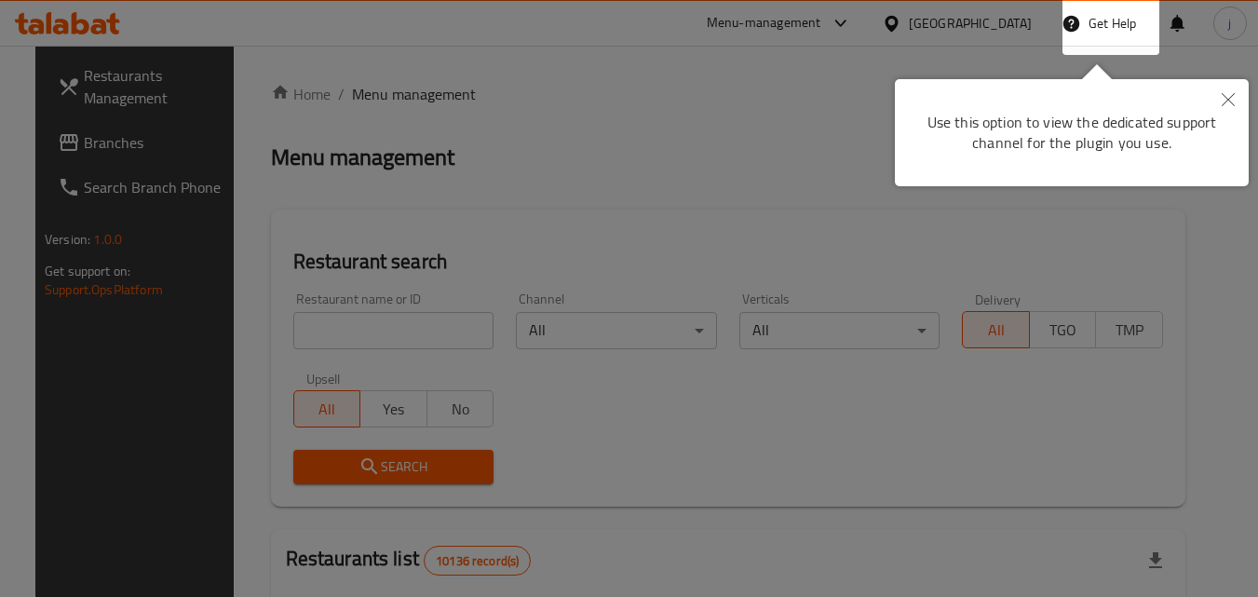
click at [1231, 99] on icon "Close" at bounding box center [1228, 99] width 13 height 13
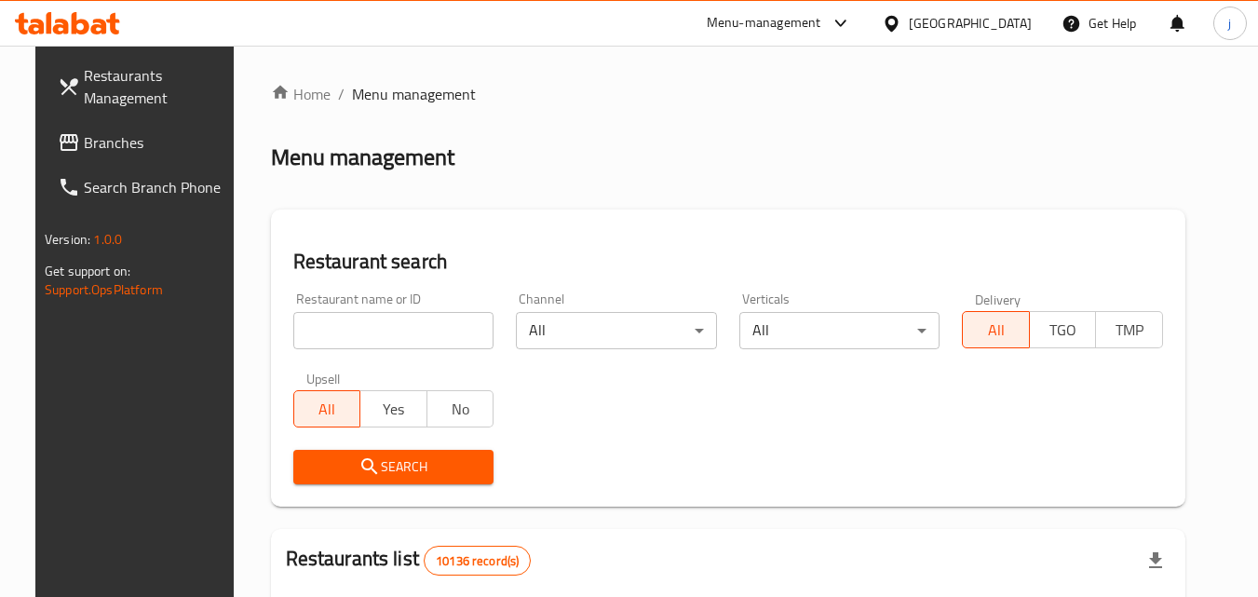
click at [564, 84] on ol "Home / Menu management" at bounding box center [728, 94] width 914 height 22
click at [84, 131] on span "Branches" at bounding box center [157, 142] width 147 height 22
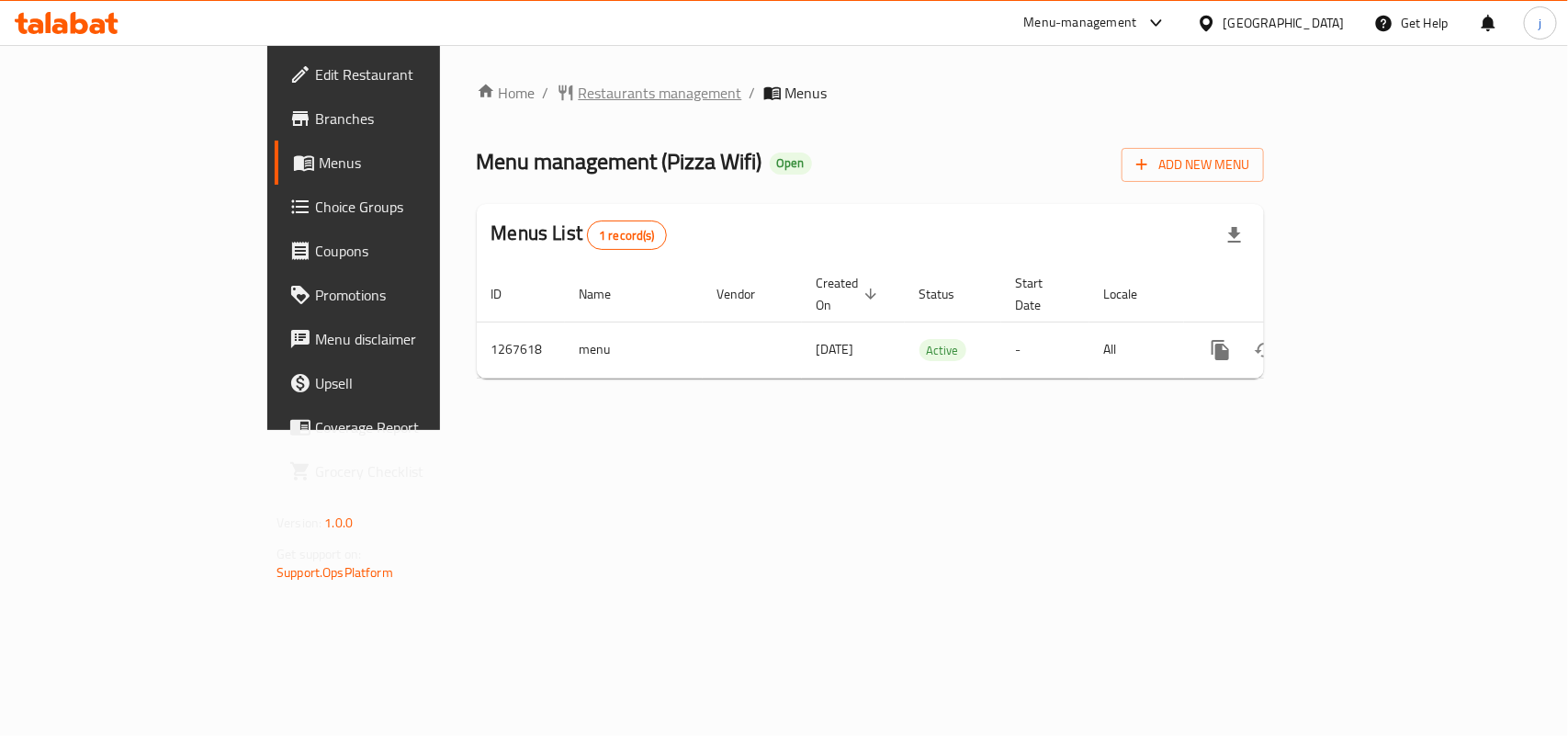
click at [579, 88] on span "Restaurants management" at bounding box center [661, 93] width 164 height 22
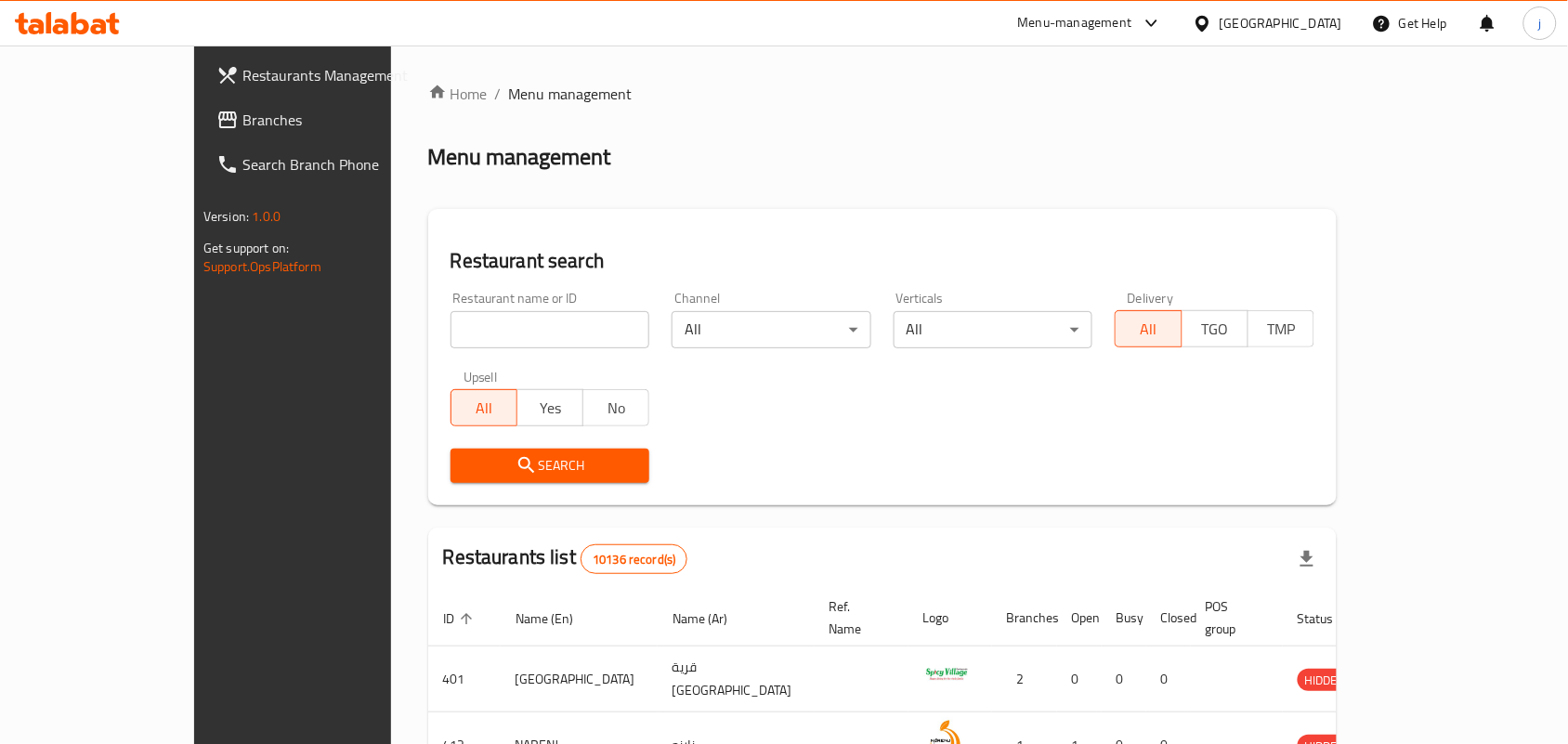
click at [549, 326] on input "search" at bounding box center [551, 329] width 199 height 37
paste input "687725"
type input "687725"
click button "Search" at bounding box center [551, 466] width 199 height 34
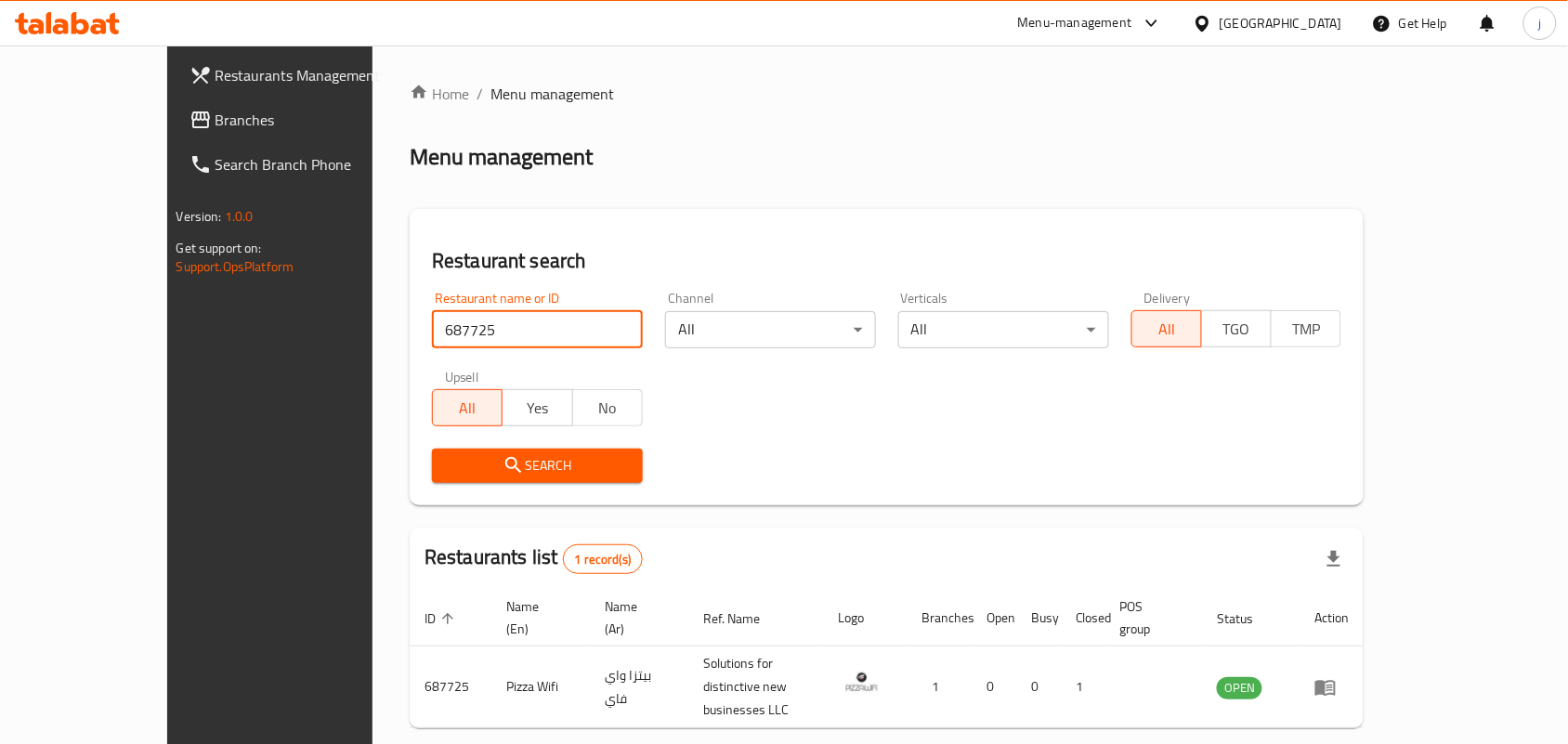
click at [1329, 24] on div "[GEOGRAPHIC_DATA]" at bounding box center [1281, 23] width 123 height 20
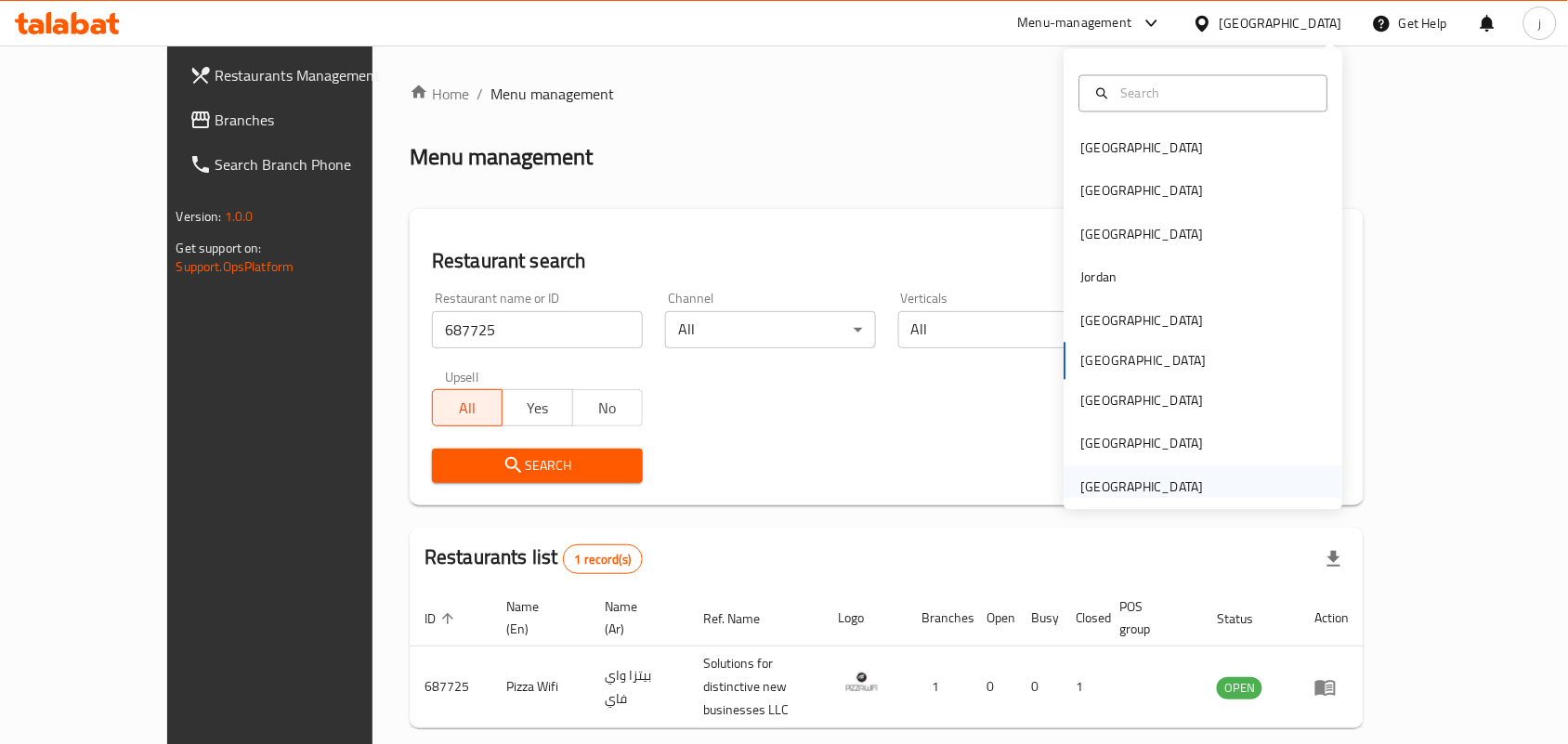
click at [1107, 479] on div "United Arab Emirates" at bounding box center [1142, 487] width 123 height 20
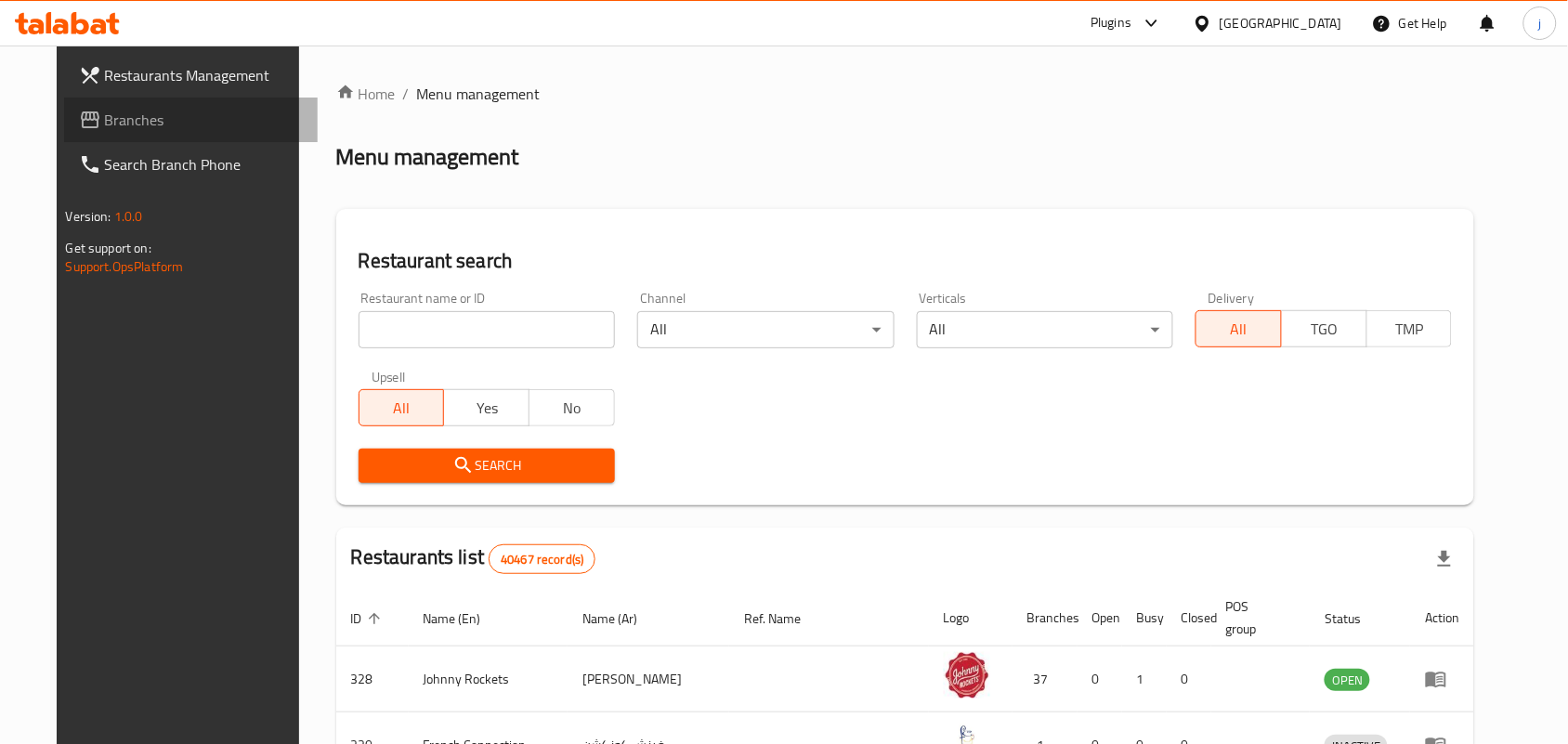
click at [105, 127] on span "Branches" at bounding box center [203, 120] width 198 height 22
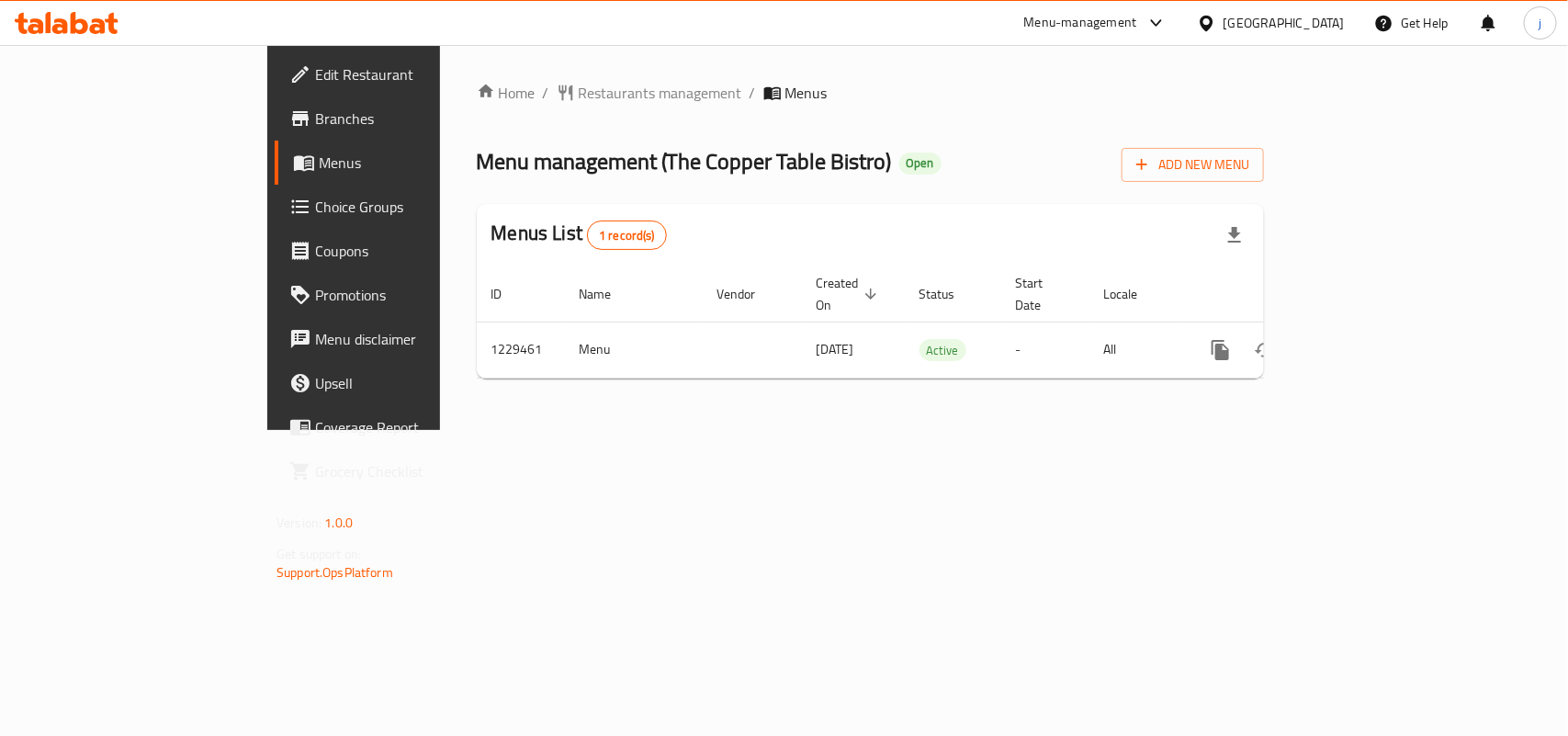
click at [476, 106] on div "Home / Restaurants management / Menus Menu management ( The Copper Table Bistro…" at bounding box center [870, 238] width 787 height 312
click at [579, 87] on span "Restaurants management" at bounding box center [661, 93] width 164 height 22
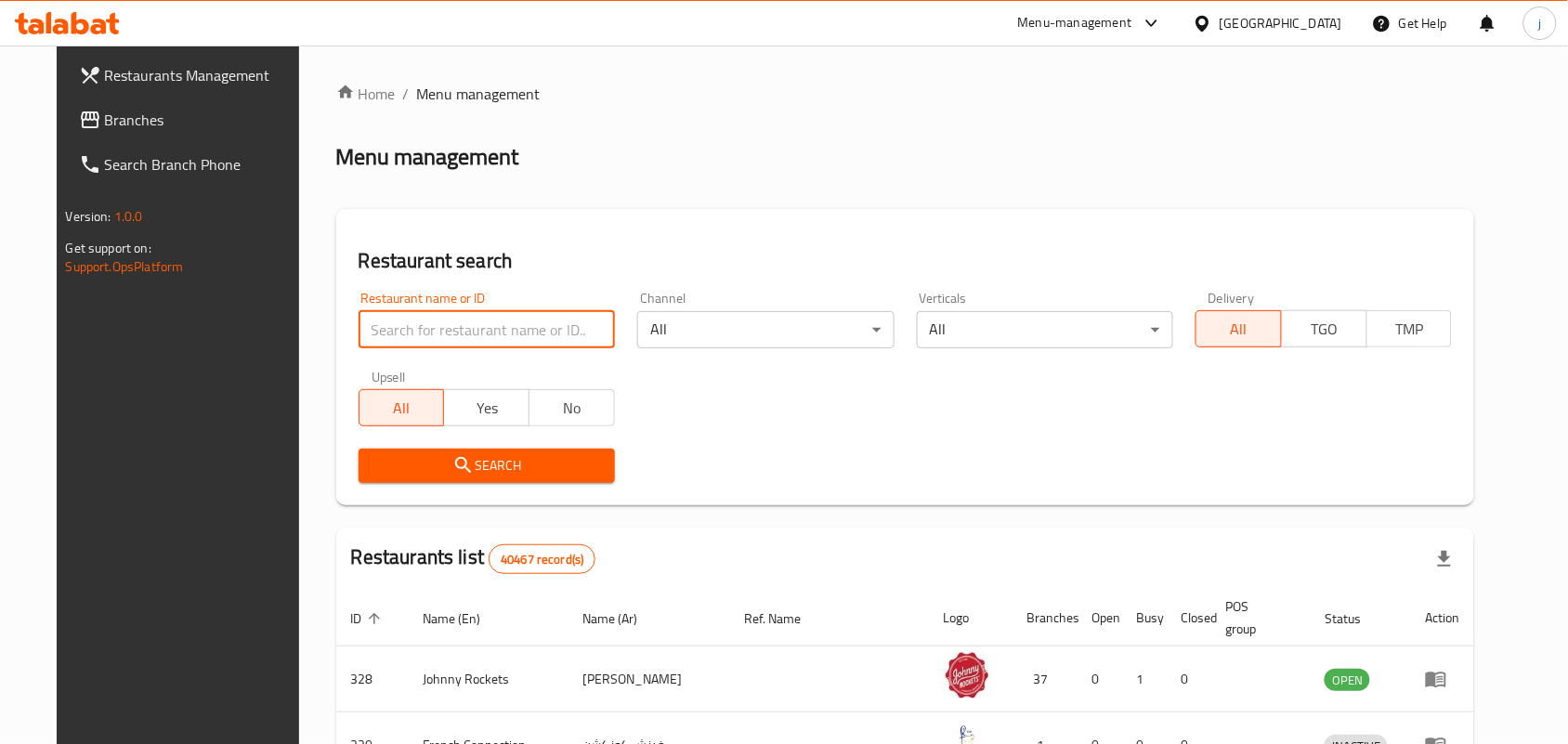
click at [503, 330] on input "search" at bounding box center [486, 329] width 256 height 37
paste input "676706"
type input "676706"
click button "Search" at bounding box center [486, 466] width 256 height 34
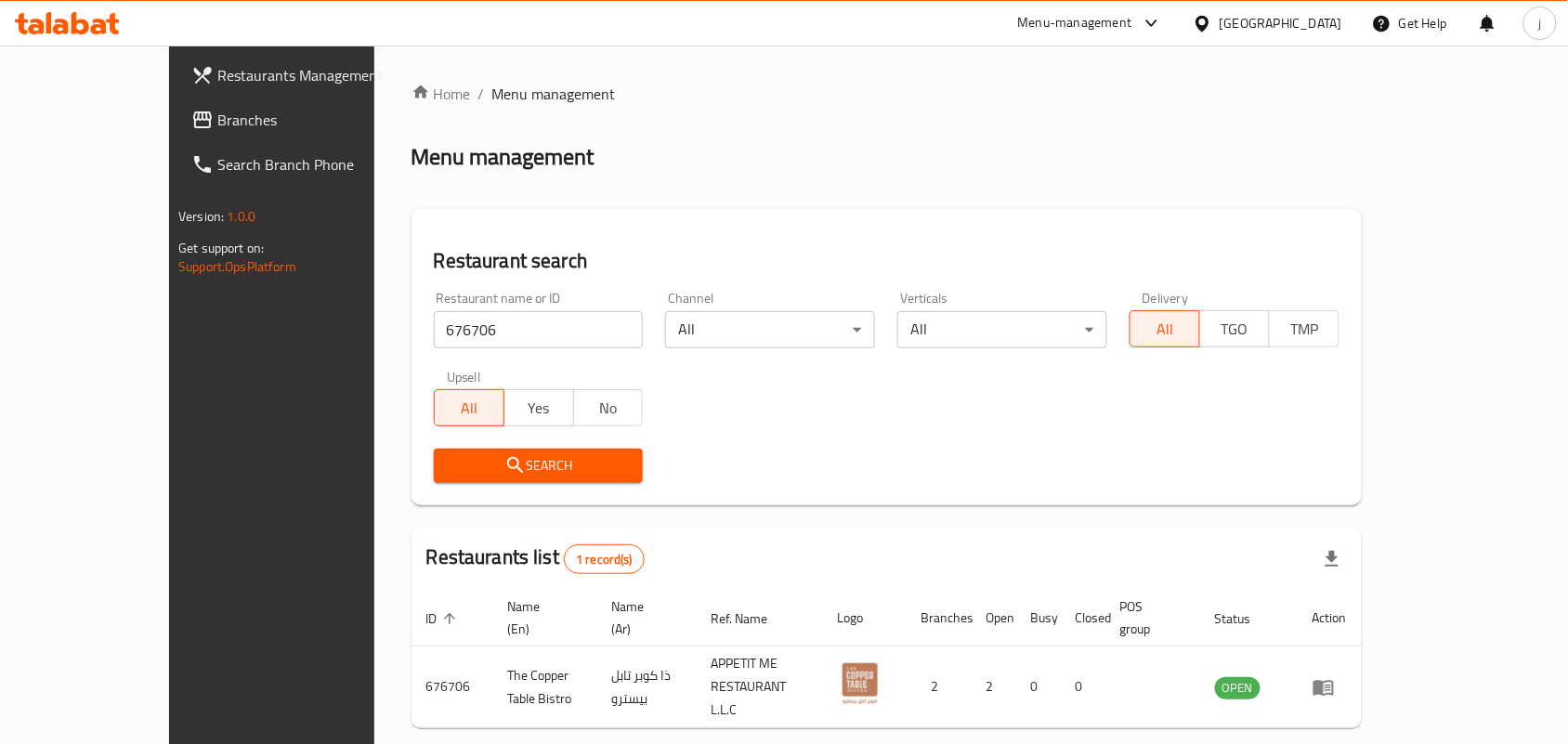
click at [1279, 26] on div "[GEOGRAPHIC_DATA]" at bounding box center [1281, 23] width 123 height 20
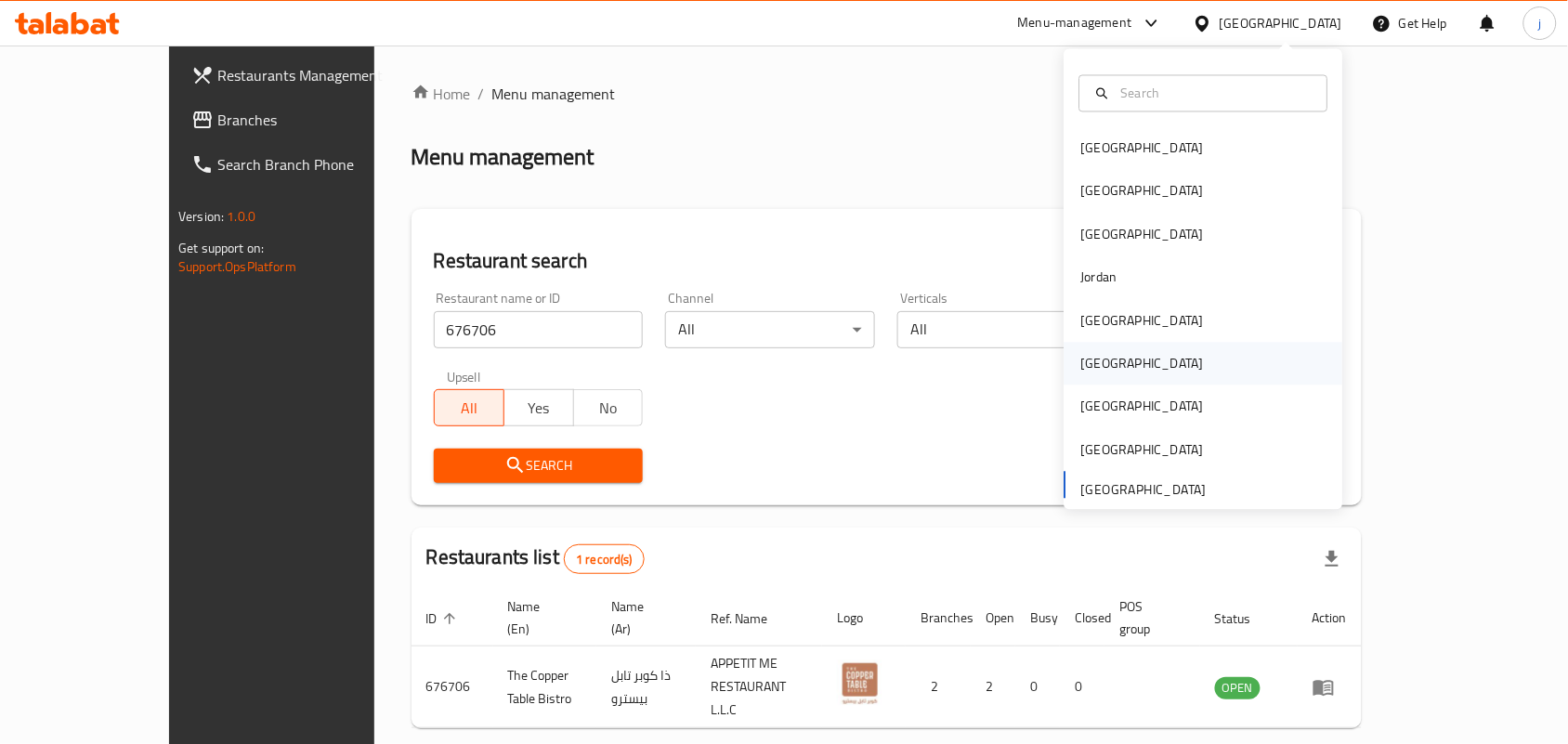
click at [1085, 354] on div "[GEOGRAPHIC_DATA]" at bounding box center [1142, 364] width 123 height 20
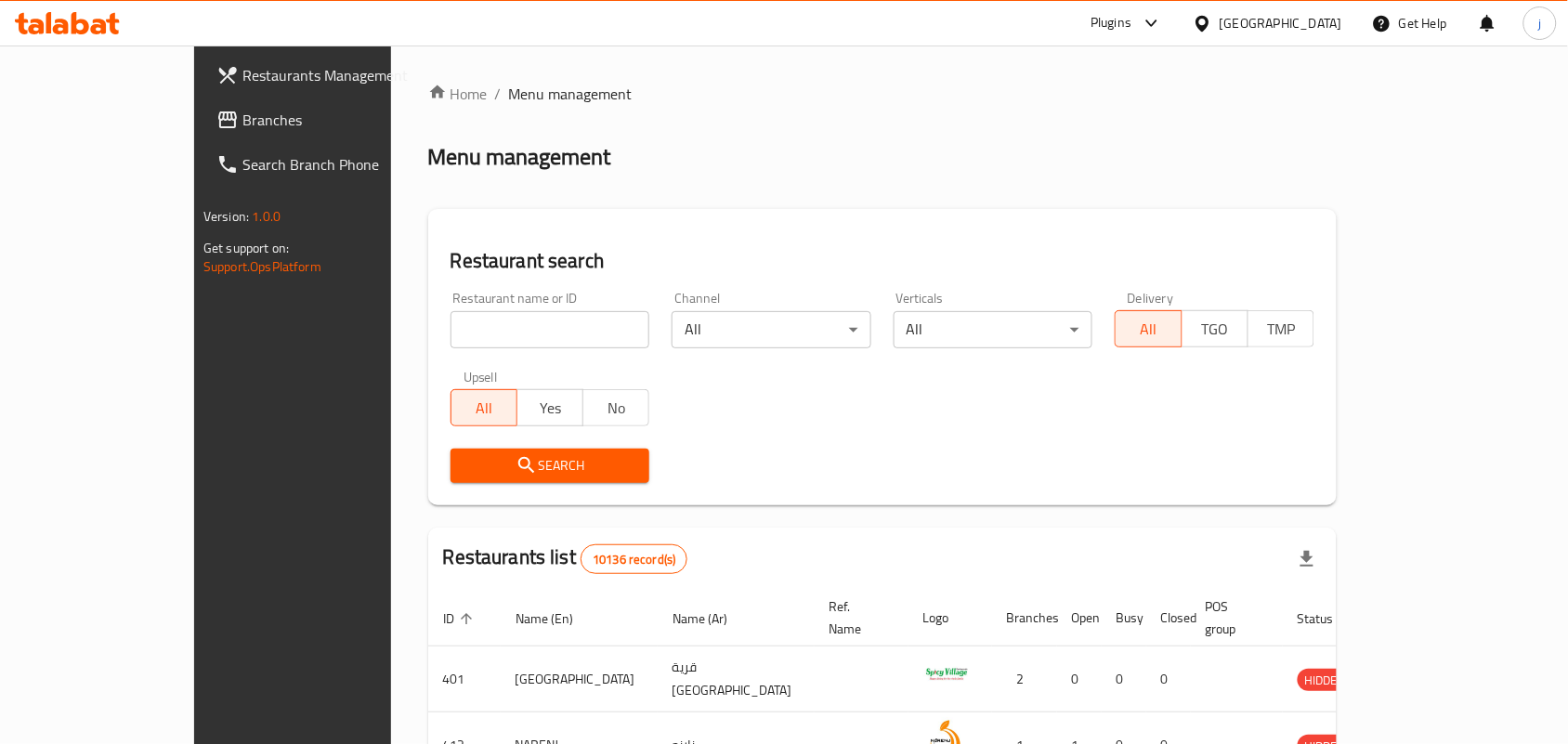
click at [242, 121] on span "Branches" at bounding box center [341, 120] width 198 height 22
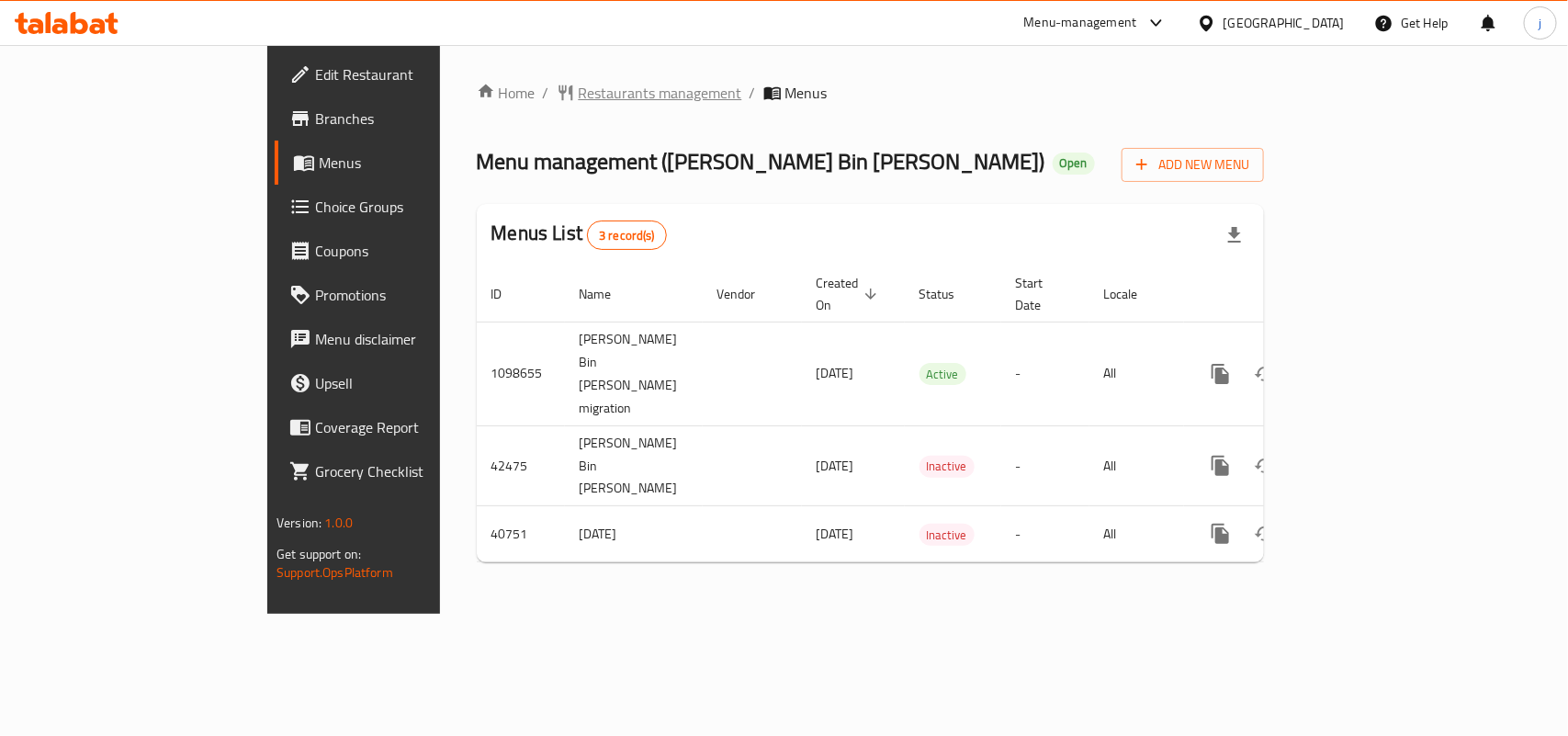
click at [579, 89] on span "Restaurants management" at bounding box center [661, 93] width 164 height 22
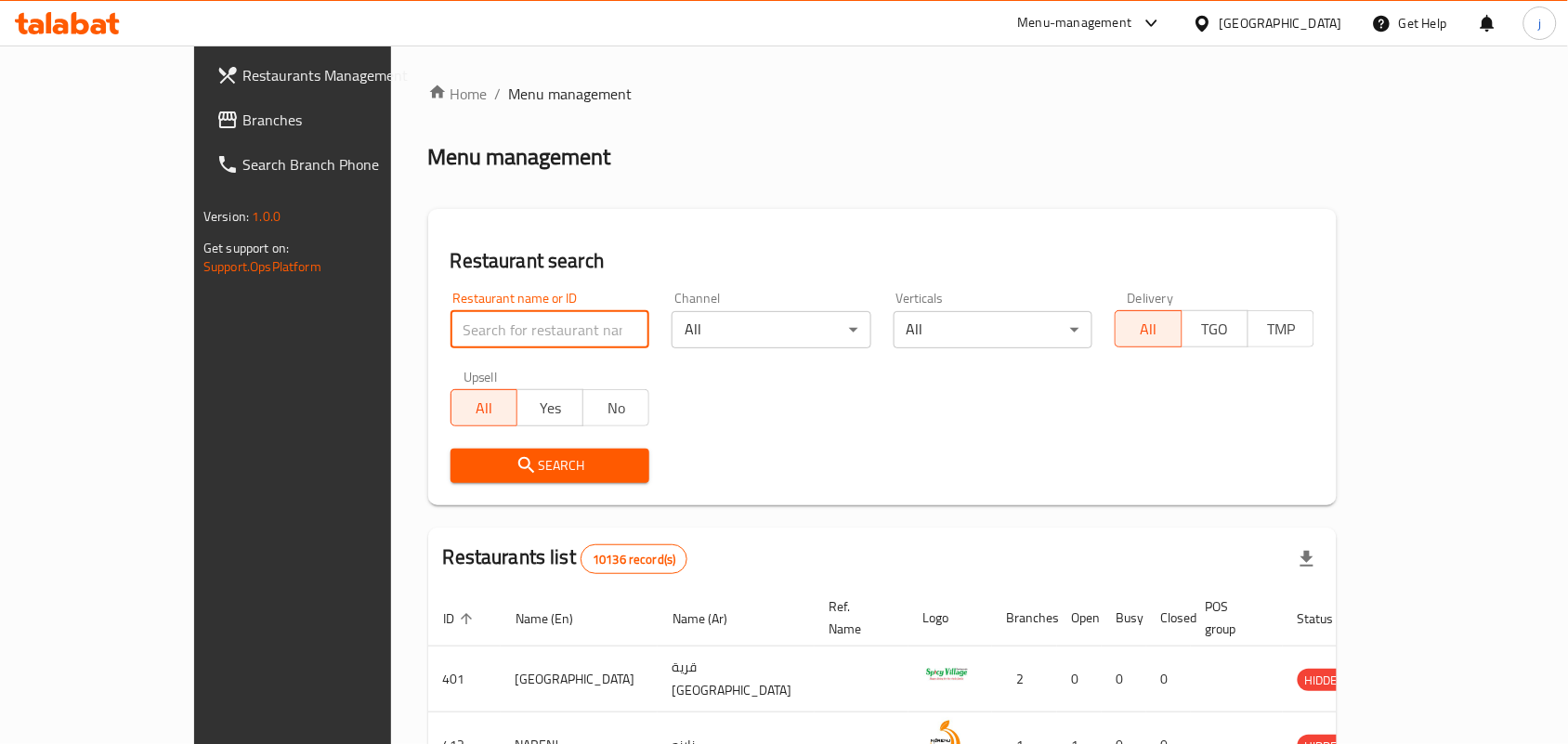
click at [540, 326] on input "search" at bounding box center [551, 329] width 199 height 37
paste input "37295"
click button "Search" at bounding box center [551, 466] width 199 height 34
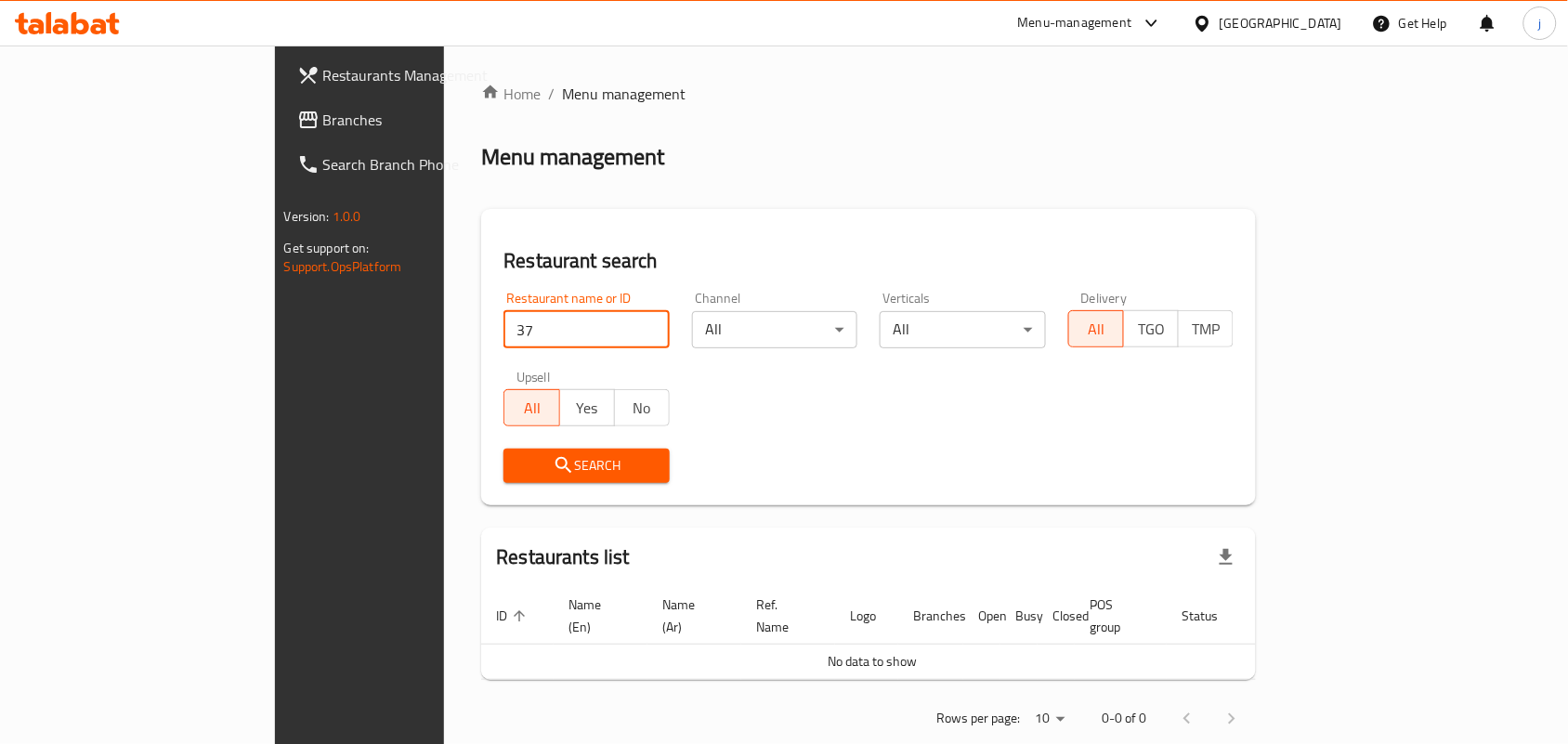
type input "3"
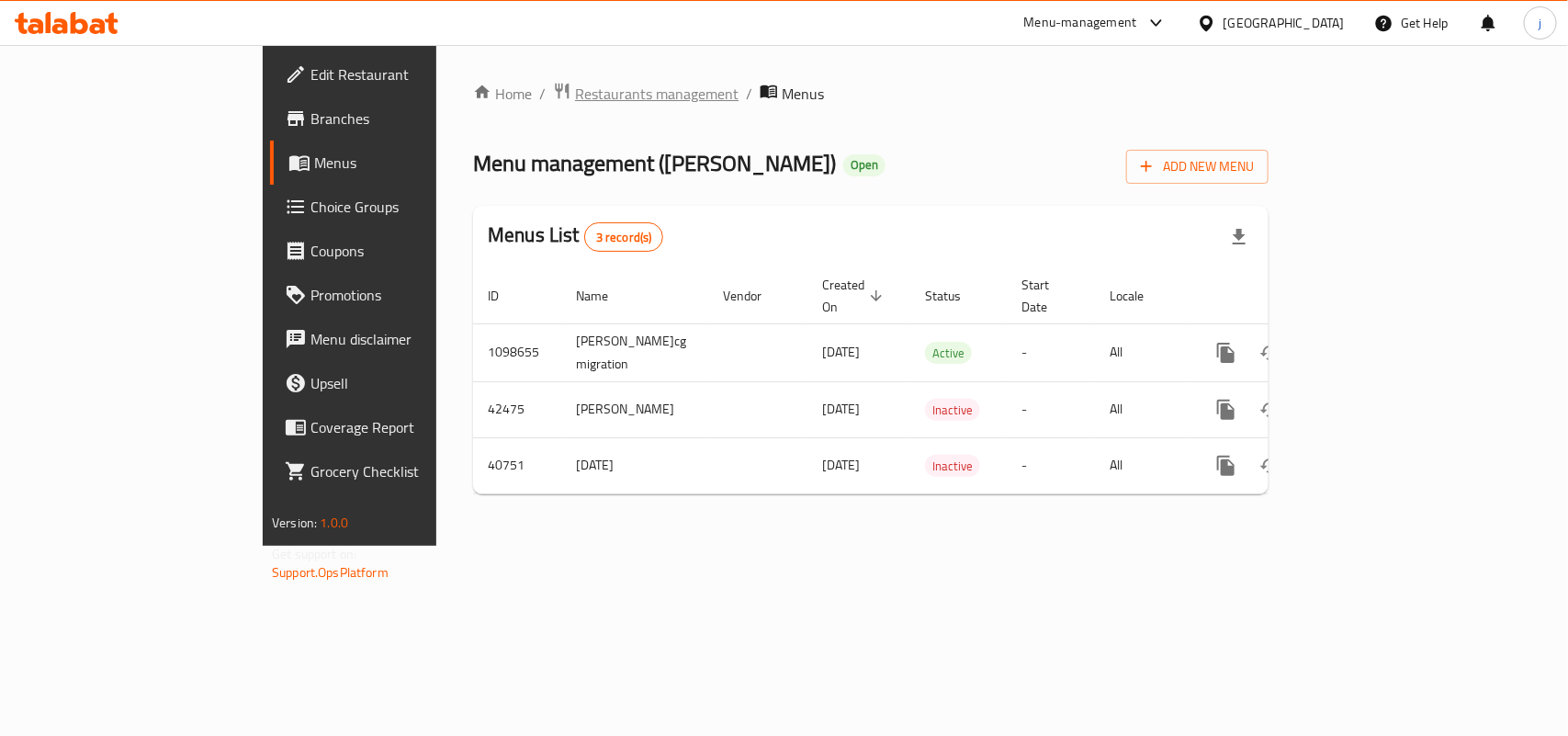
click at [575, 89] on span "Restaurants management" at bounding box center [657, 94] width 164 height 22
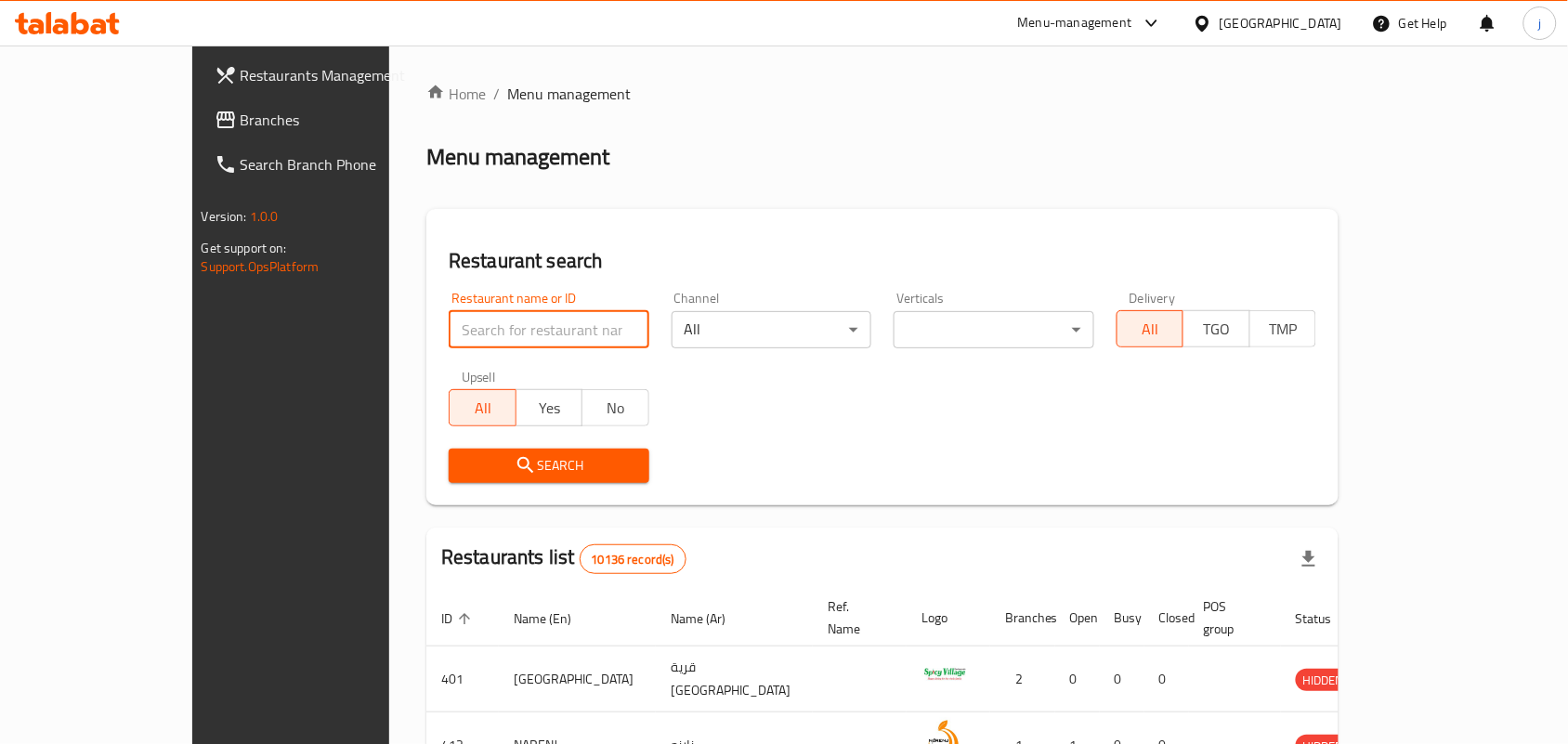
click at [480, 326] on input "search" at bounding box center [549, 329] width 200 height 37
paste input "21179"
type input "21179"
click button "Search" at bounding box center [549, 466] width 200 height 34
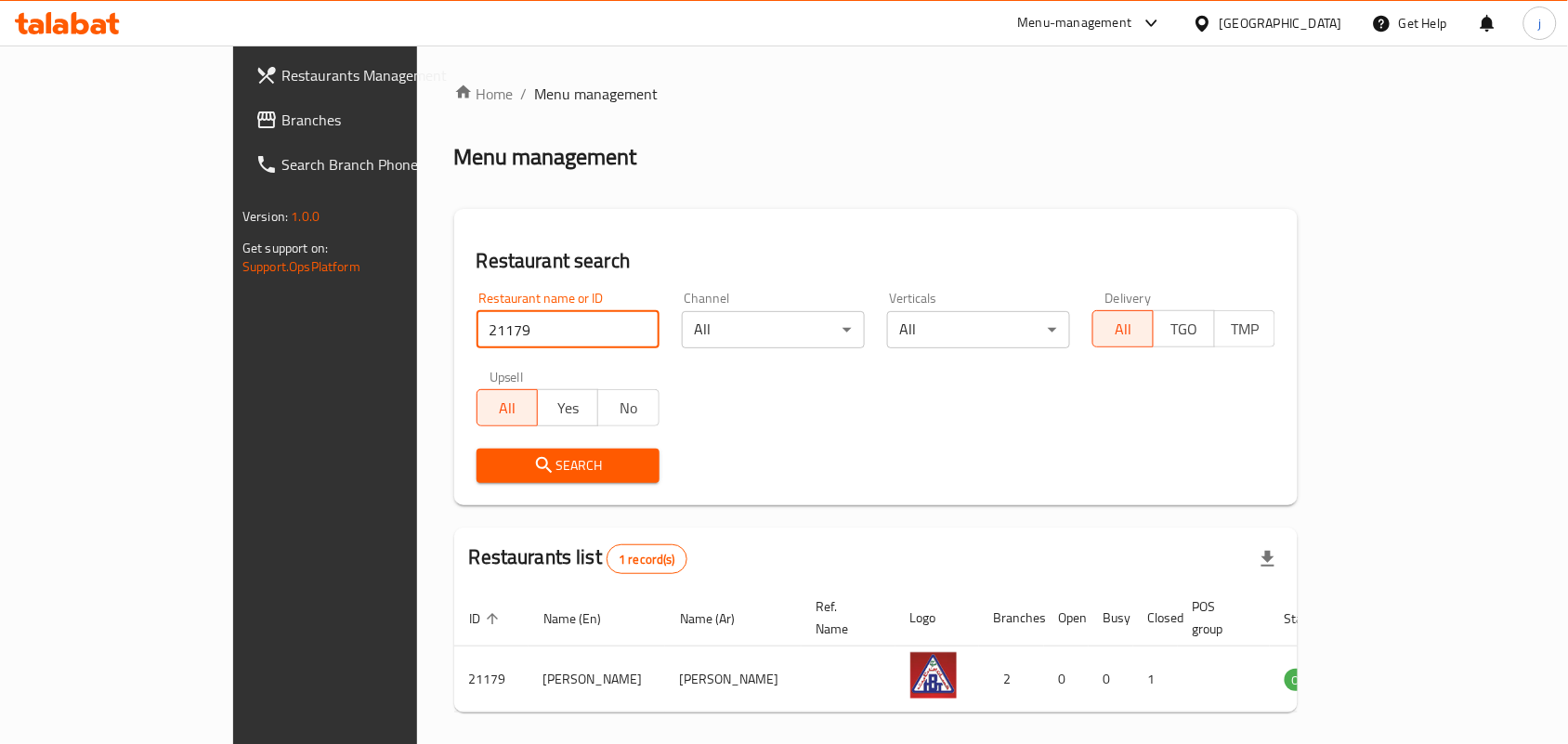
click at [578, 327] on input "21179" at bounding box center [568, 329] width 183 height 37
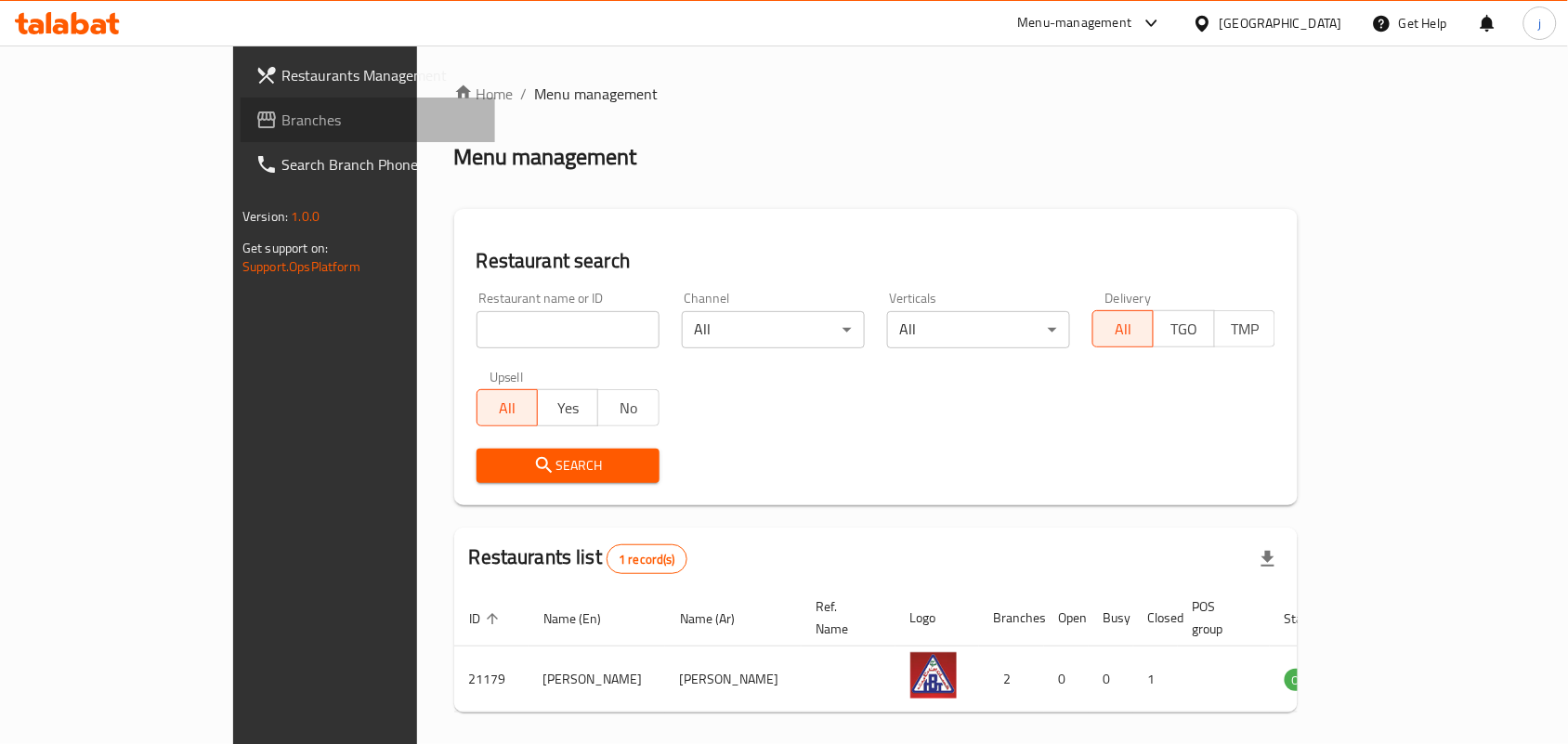
click at [281, 116] on span "Branches" at bounding box center [380, 120] width 198 height 22
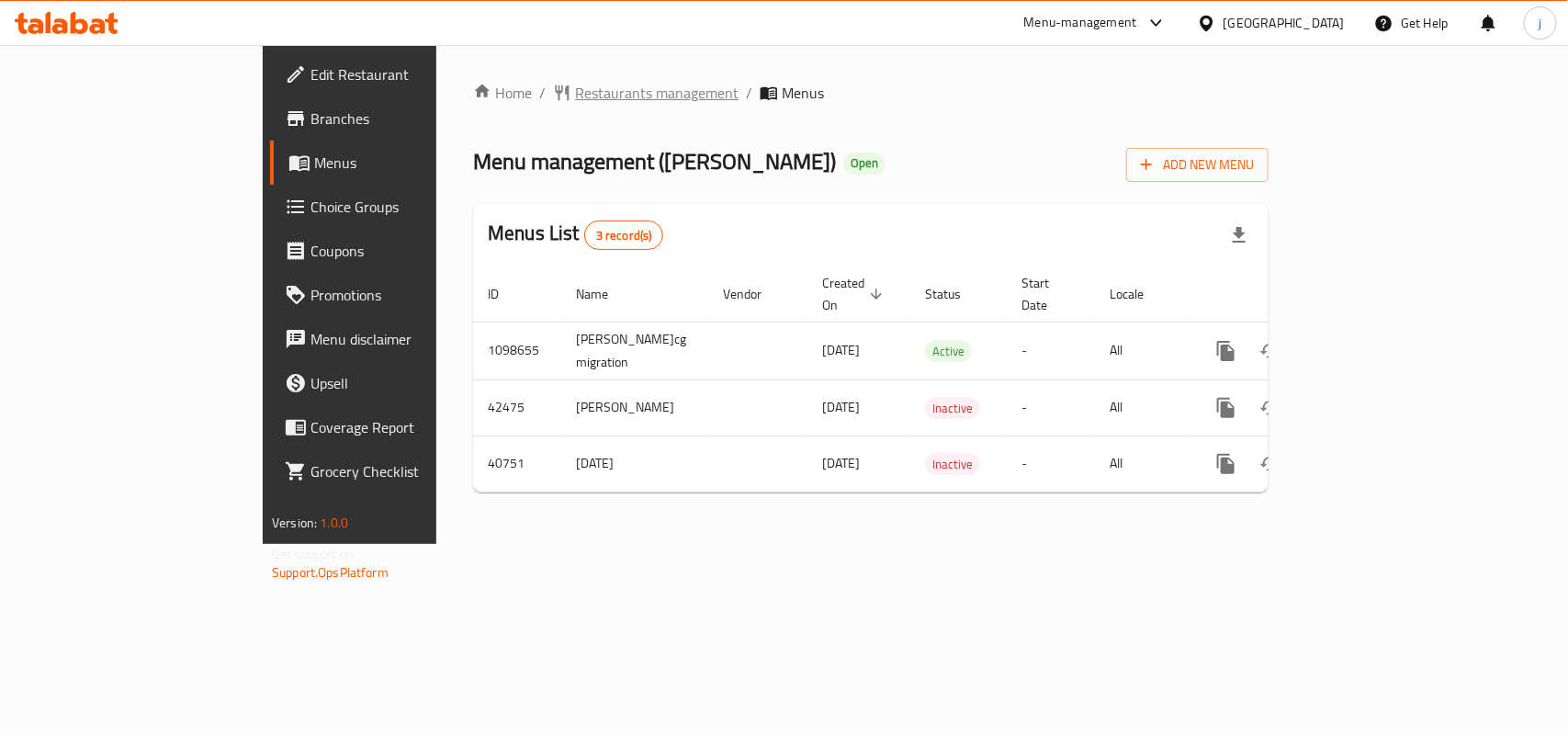
click at [575, 97] on span "Restaurants management" at bounding box center [657, 93] width 164 height 22
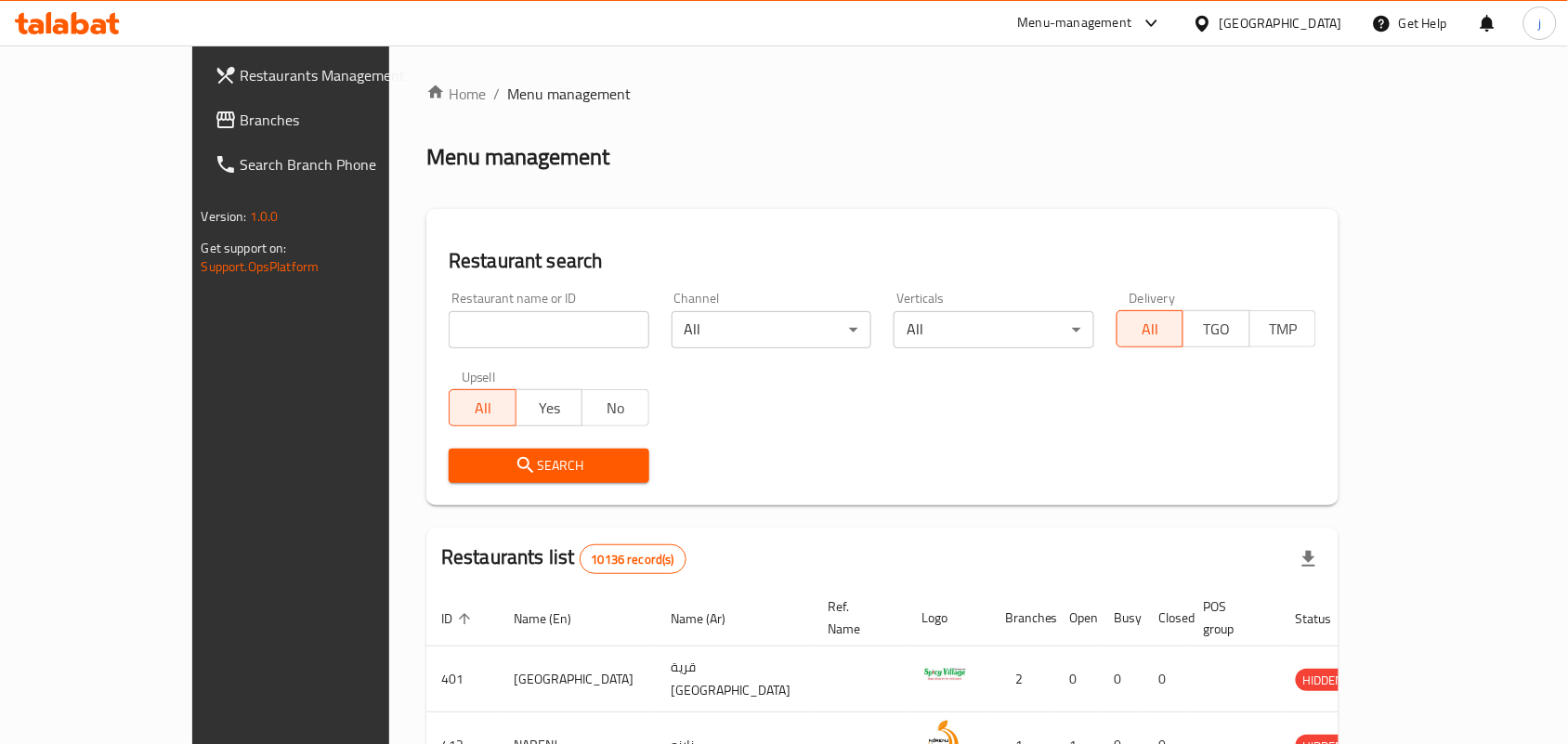
click at [536, 330] on input "search" at bounding box center [549, 329] width 200 height 37
paste input "21179"
type input "21179"
click button "Search" at bounding box center [549, 466] width 200 height 34
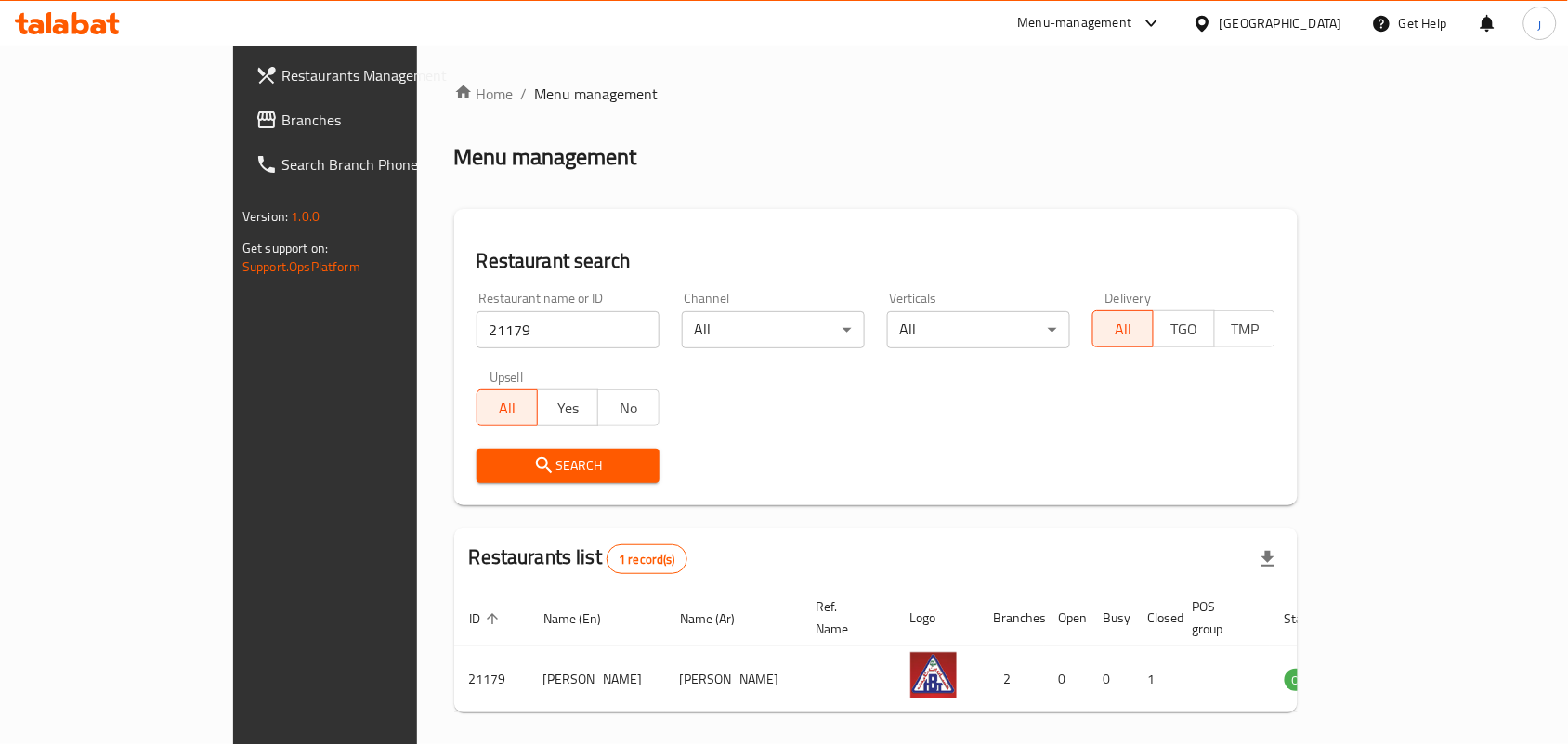
click at [1311, 20] on div "[GEOGRAPHIC_DATA]" at bounding box center [1281, 23] width 123 height 20
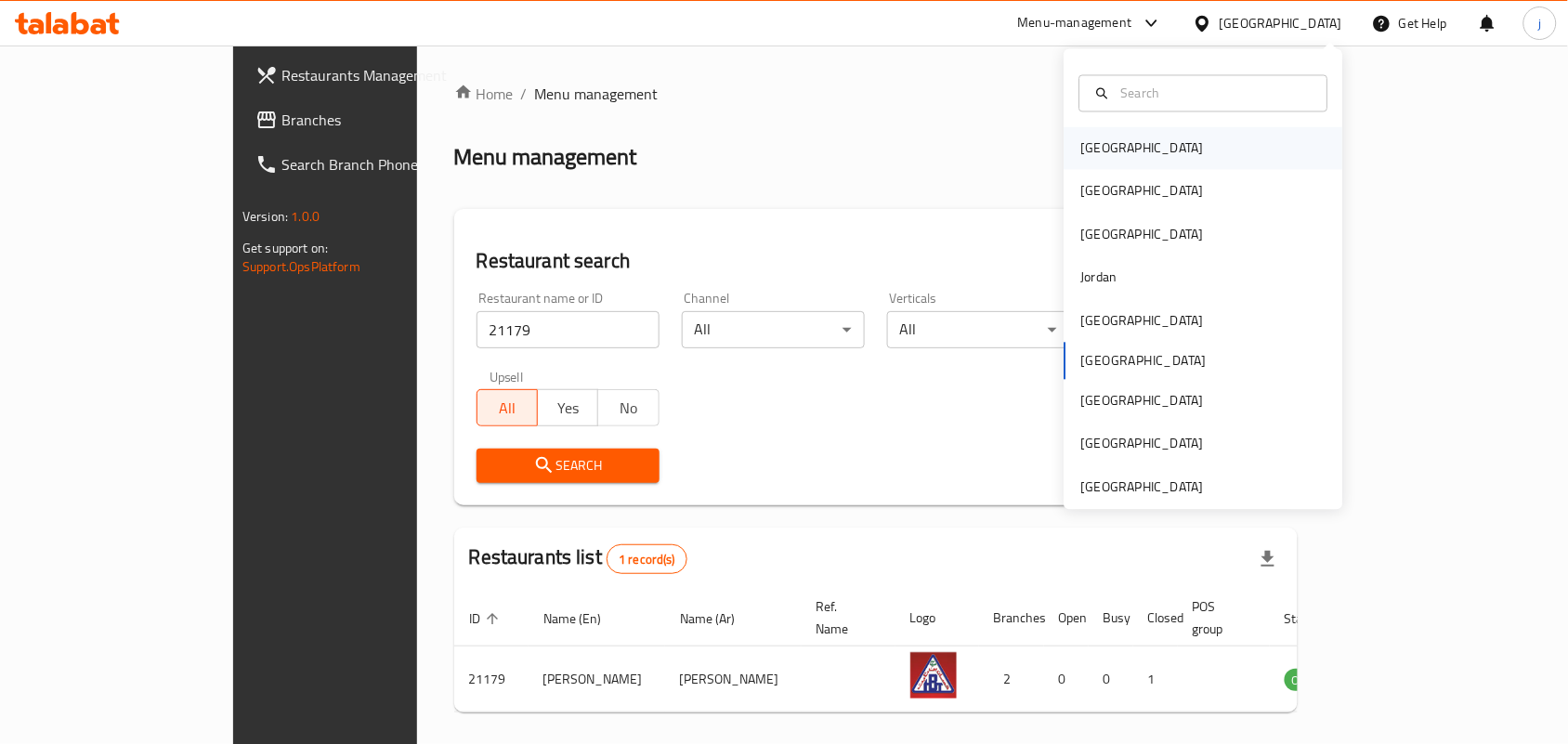
click at [1154, 142] on div "[GEOGRAPHIC_DATA]" at bounding box center [1203, 149] width 278 height 43
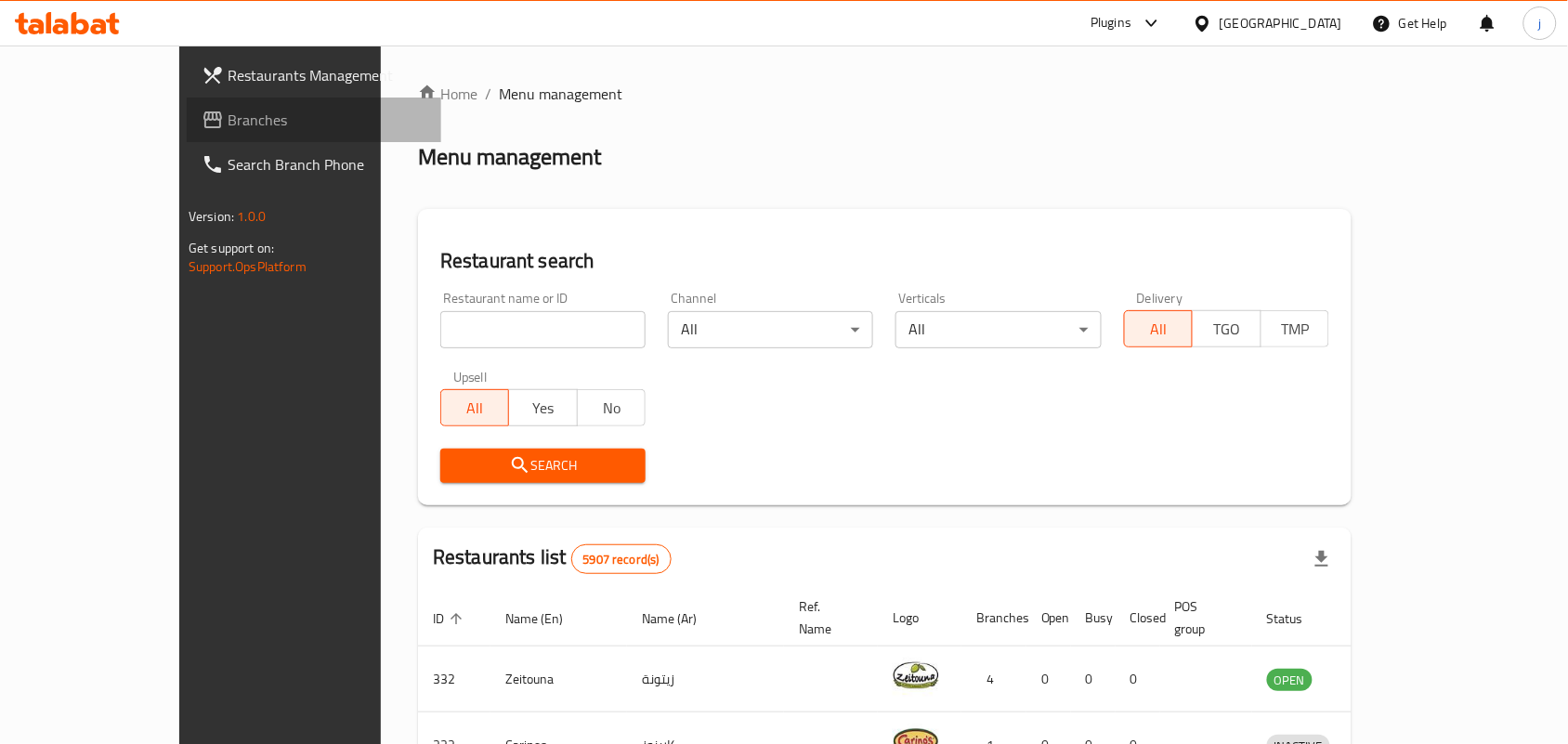
click at [227, 119] on span "Branches" at bounding box center [326, 120] width 198 height 22
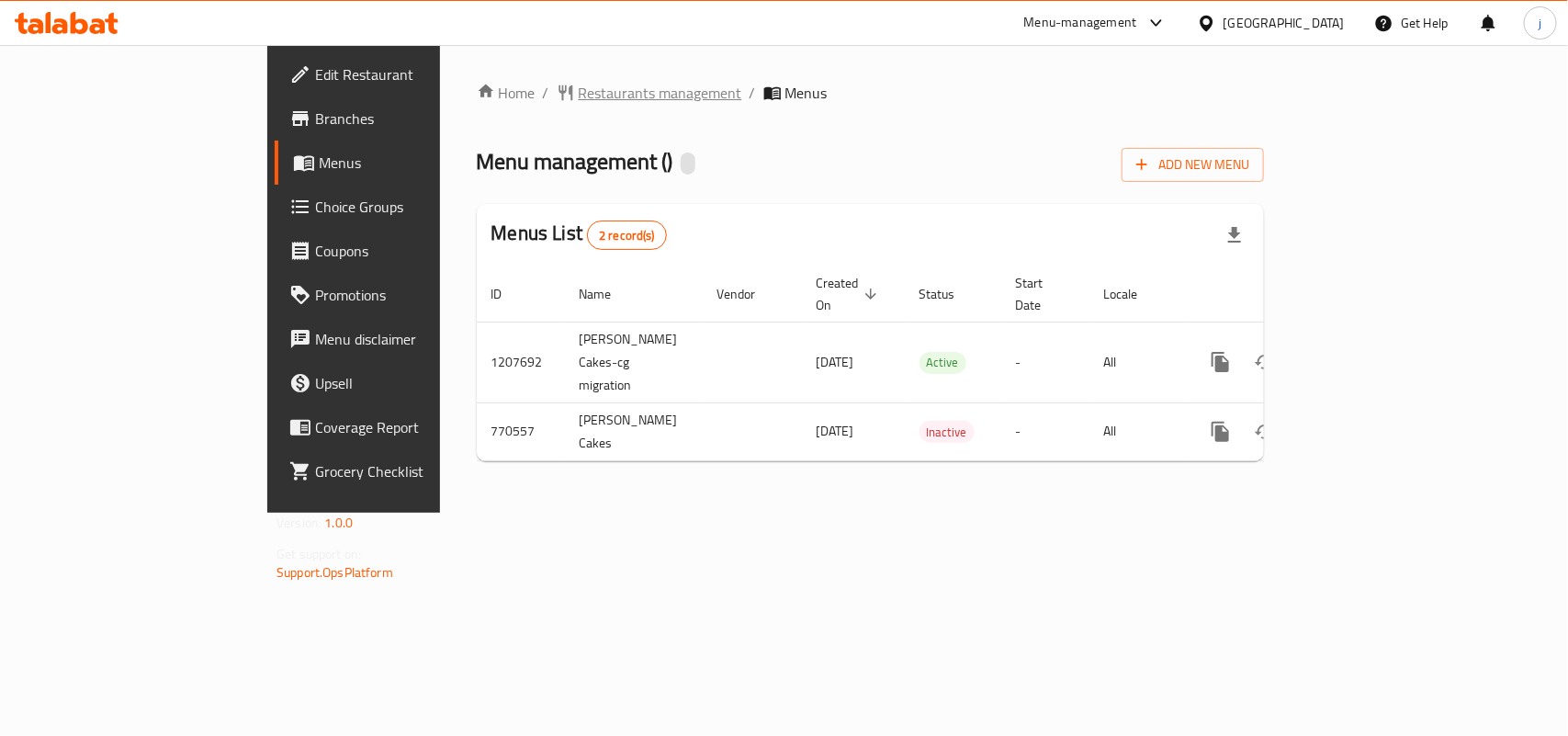
click at [579, 90] on span "Restaurants management" at bounding box center [661, 93] width 164 height 22
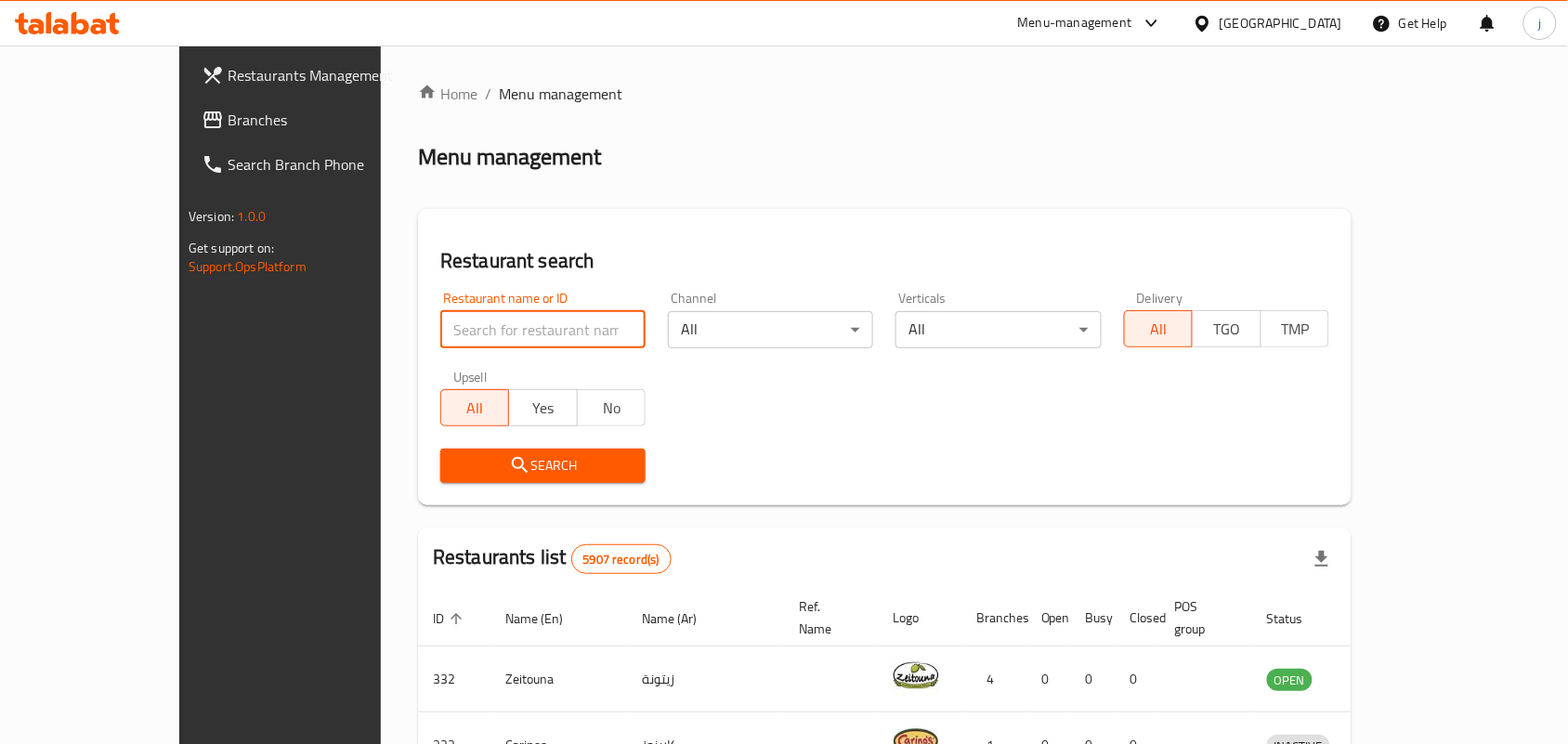
click at [546, 342] on input "search" at bounding box center [543, 329] width 205 height 37
paste input "651557"
type input "651557"
click button "Search" at bounding box center [543, 466] width 205 height 34
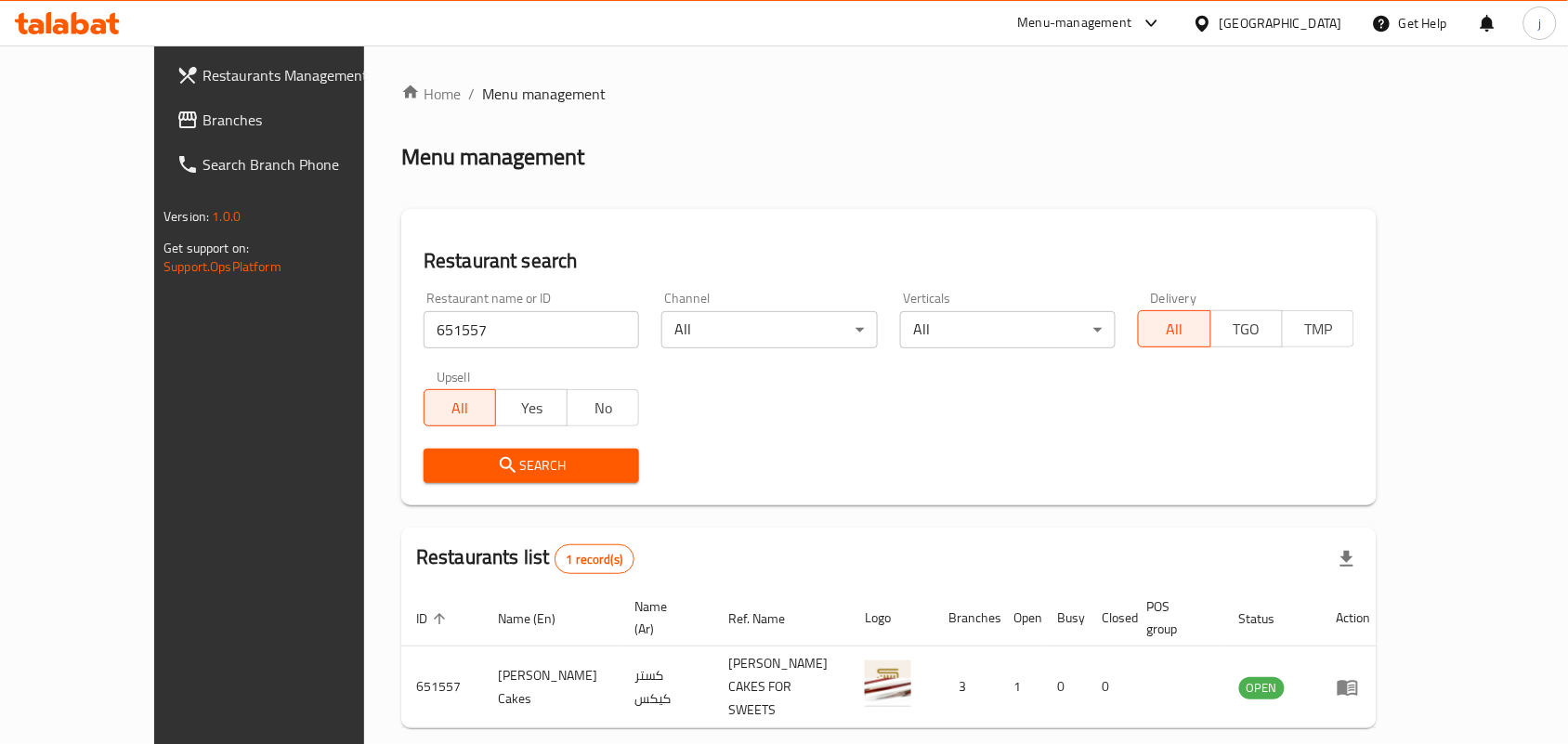
click at [1212, 19] on icon at bounding box center [1203, 24] width 20 height 20
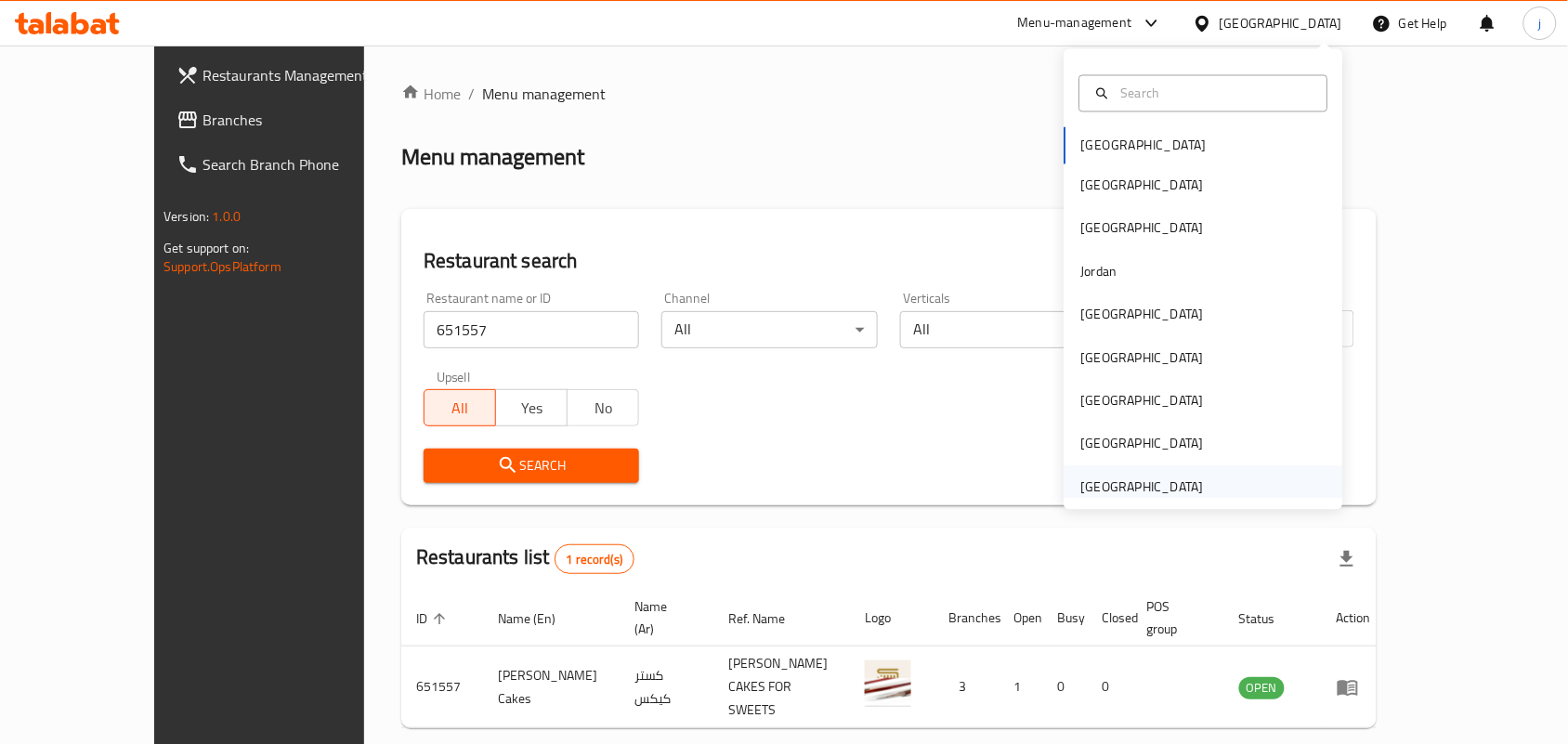
click at [1175, 484] on div "[GEOGRAPHIC_DATA]" at bounding box center [1142, 487] width 123 height 20
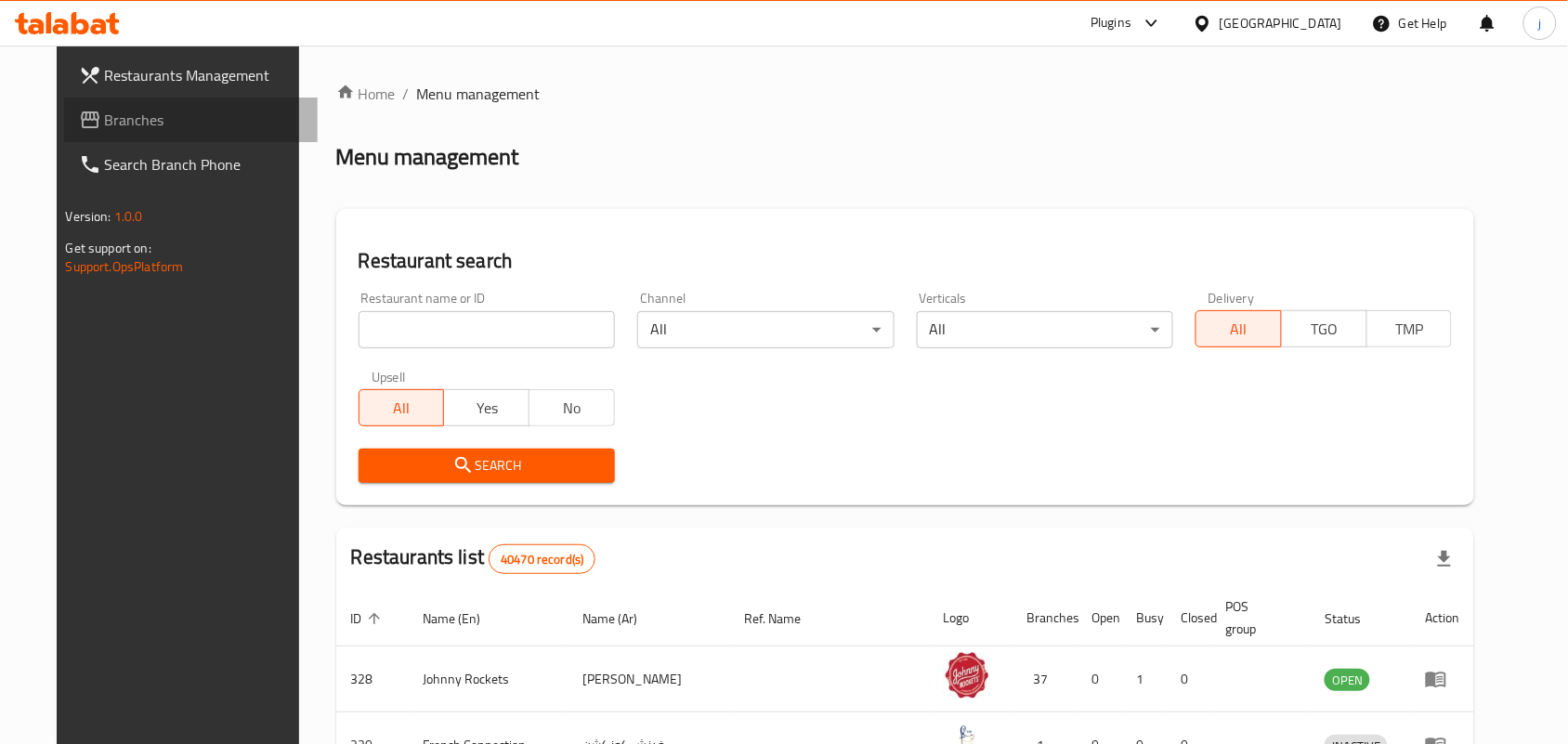
click at [105, 127] on span "Branches" at bounding box center [203, 120] width 198 height 22
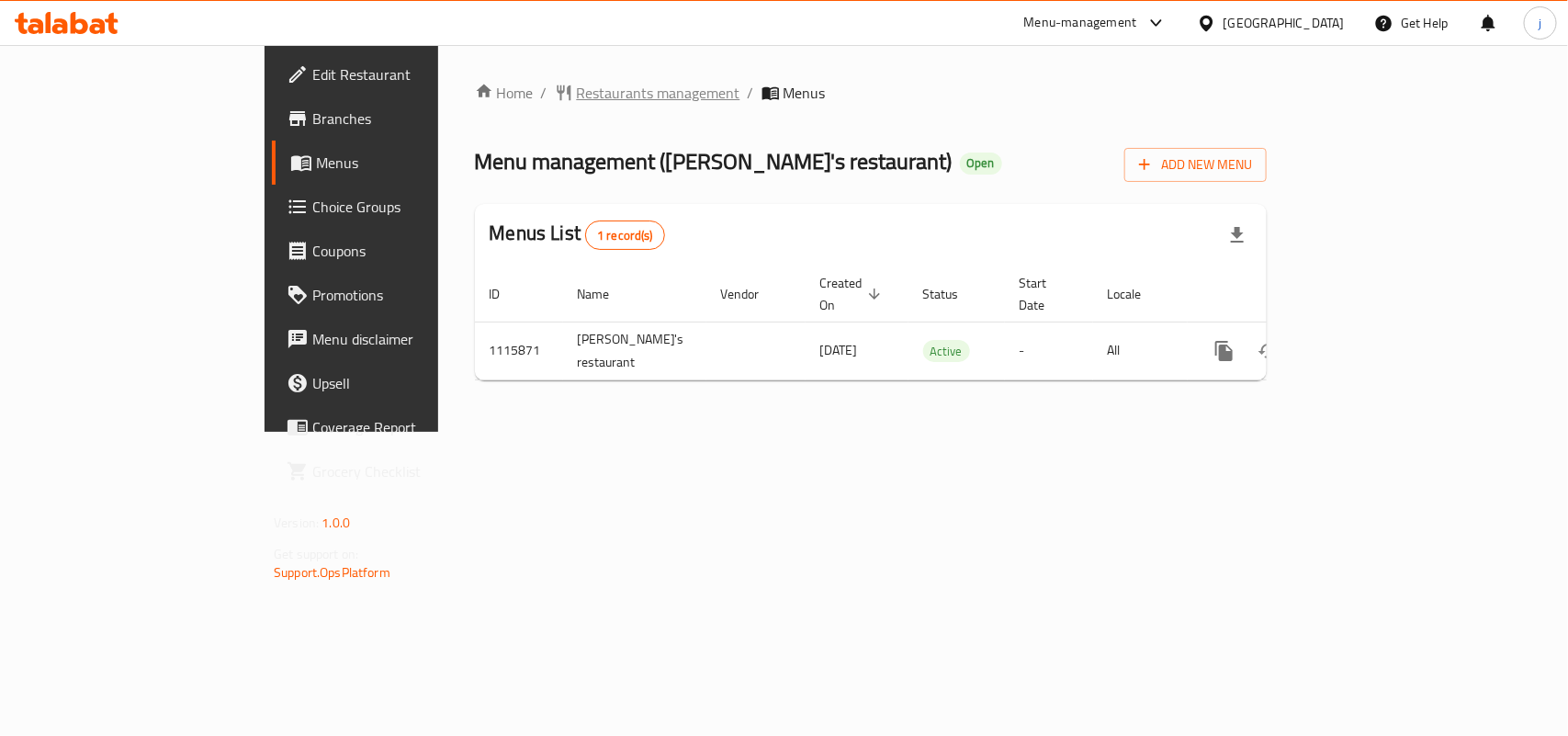
click at [577, 98] on span "Restaurants management" at bounding box center [659, 93] width 164 height 22
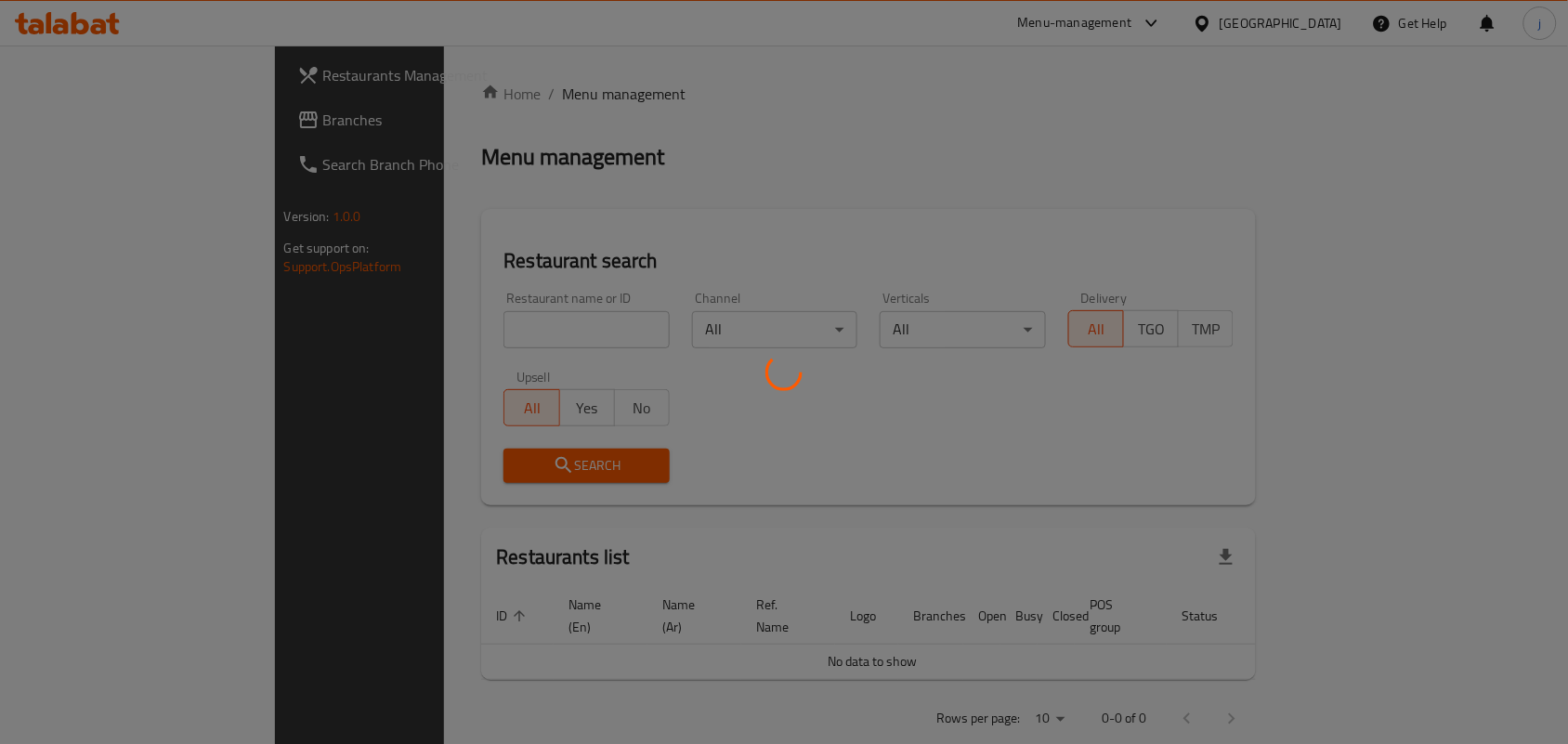
click at [511, 330] on div at bounding box center [784, 372] width 1568 height 744
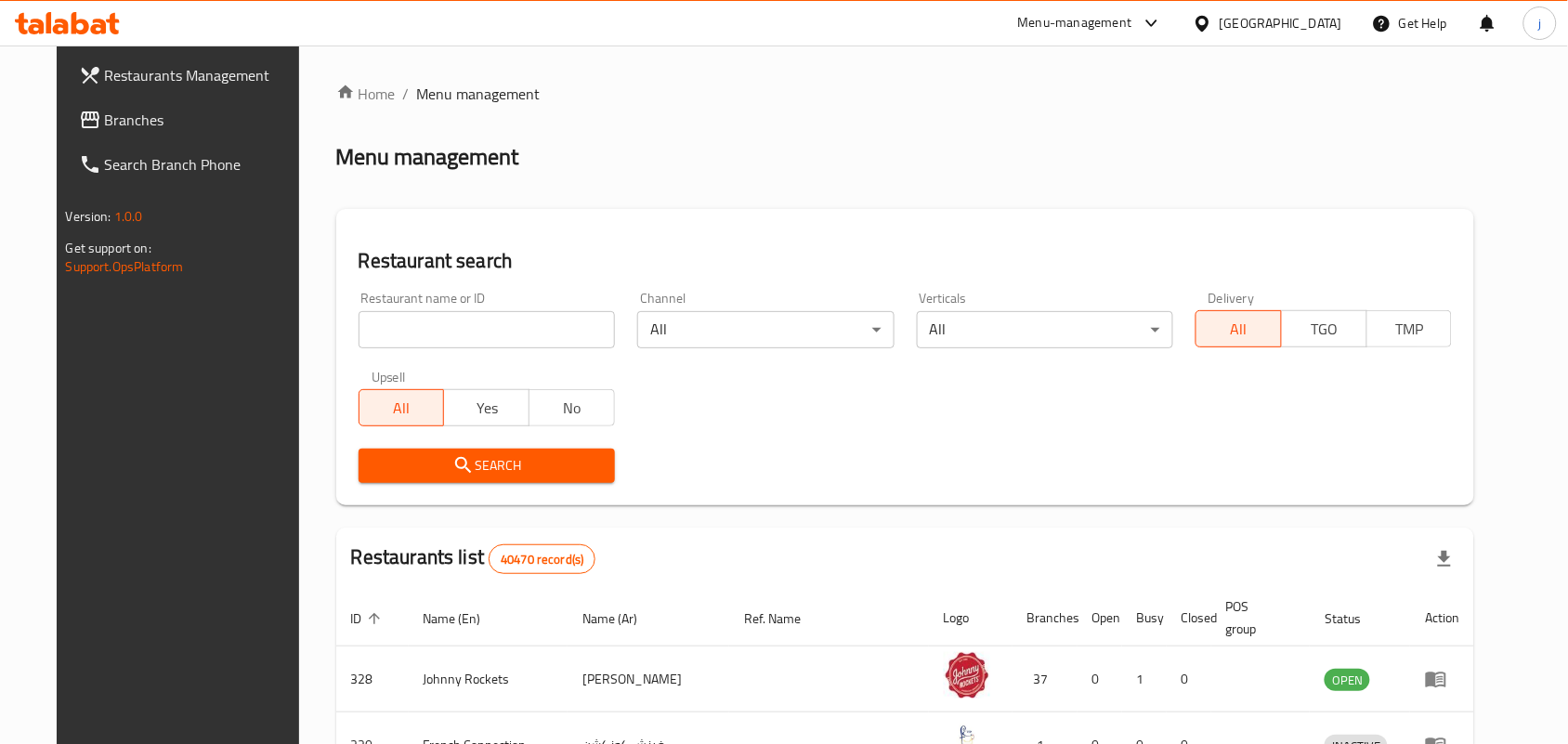
click at [442, 334] on input "search" at bounding box center [486, 329] width 256 height 37
paste input "665831"
type input "665831"
click button "Search" at bounding box center [486, 466] width 256 height 34
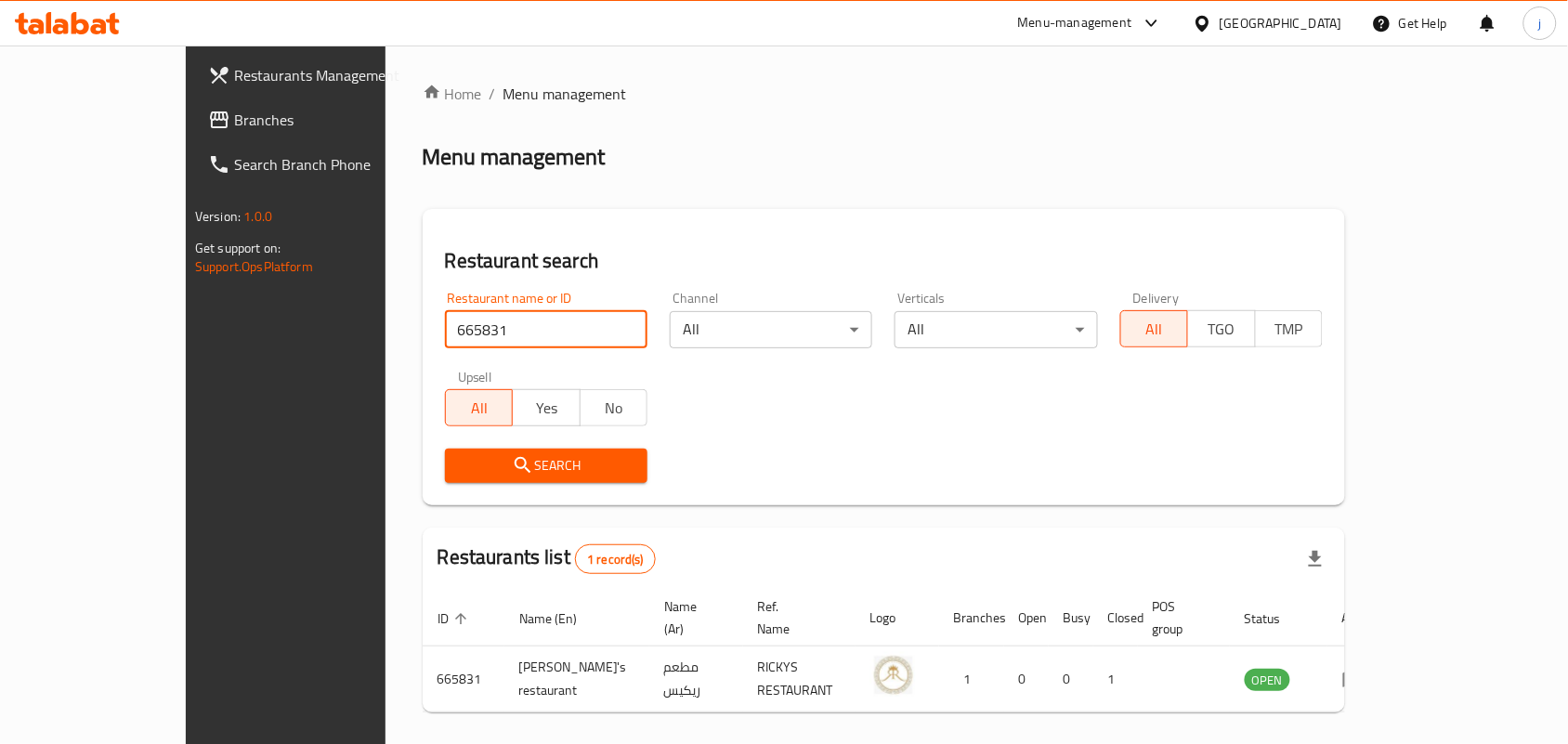
click at [1240, 20] on div "[GEOGRAPHIC_DATA]" at bounding box center [1281, 23] width 123 height 20
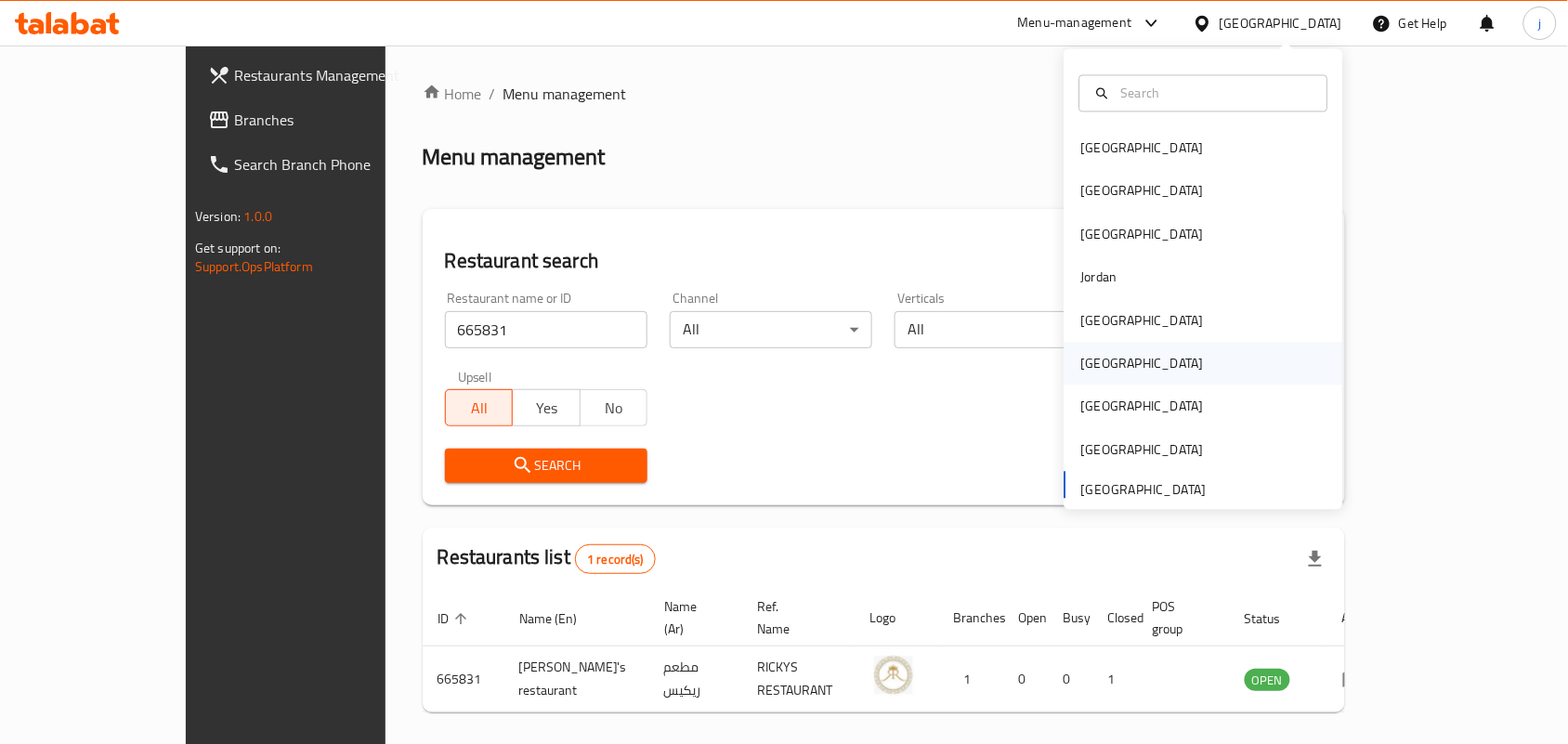
click at [1098, 355] on div "[GEOGRAPHIC_DATA]" at bounding box center [1142, 364] width 153 height 43
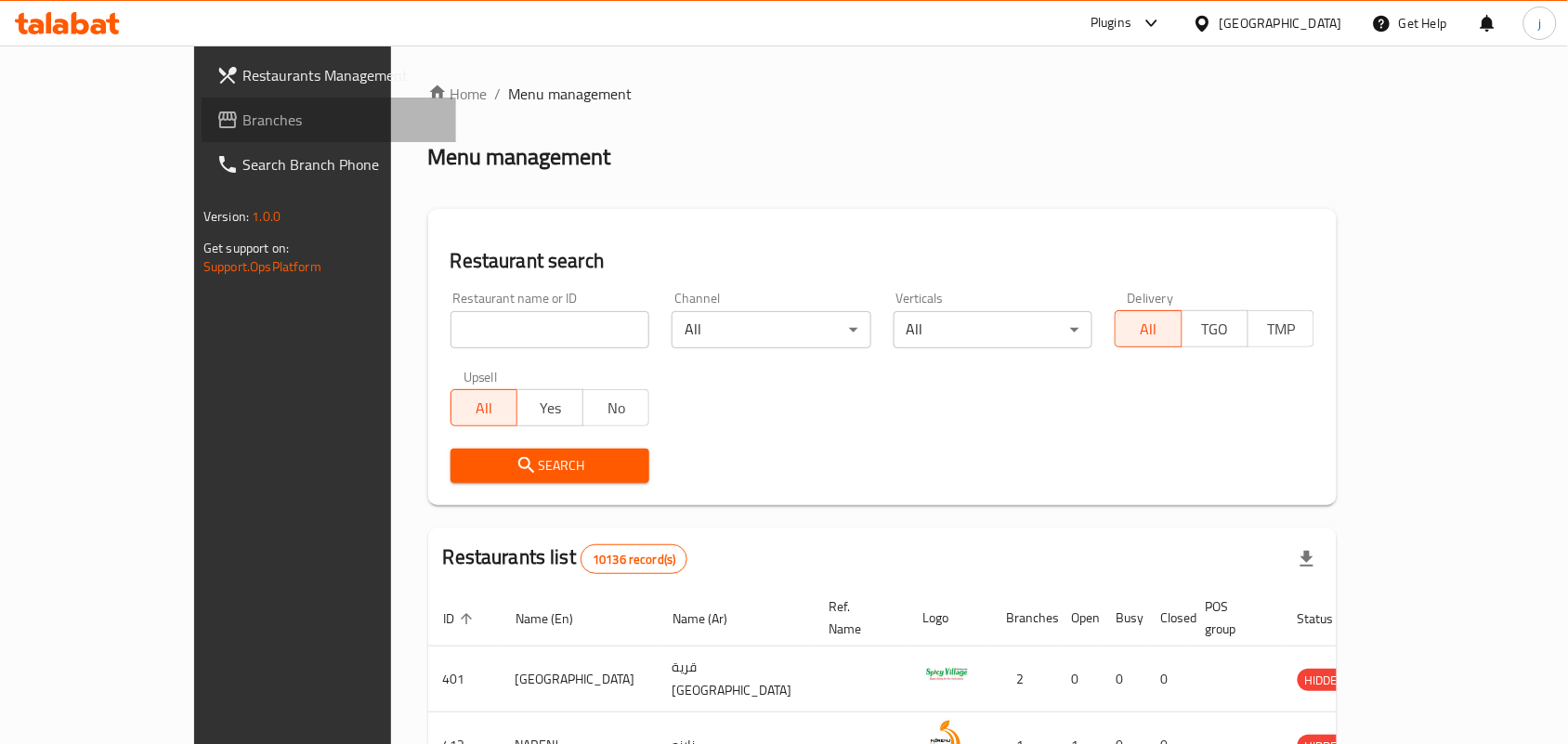
click at [242, 114] on span "Branches" at bounding box center [341, 120] width 198 height 22
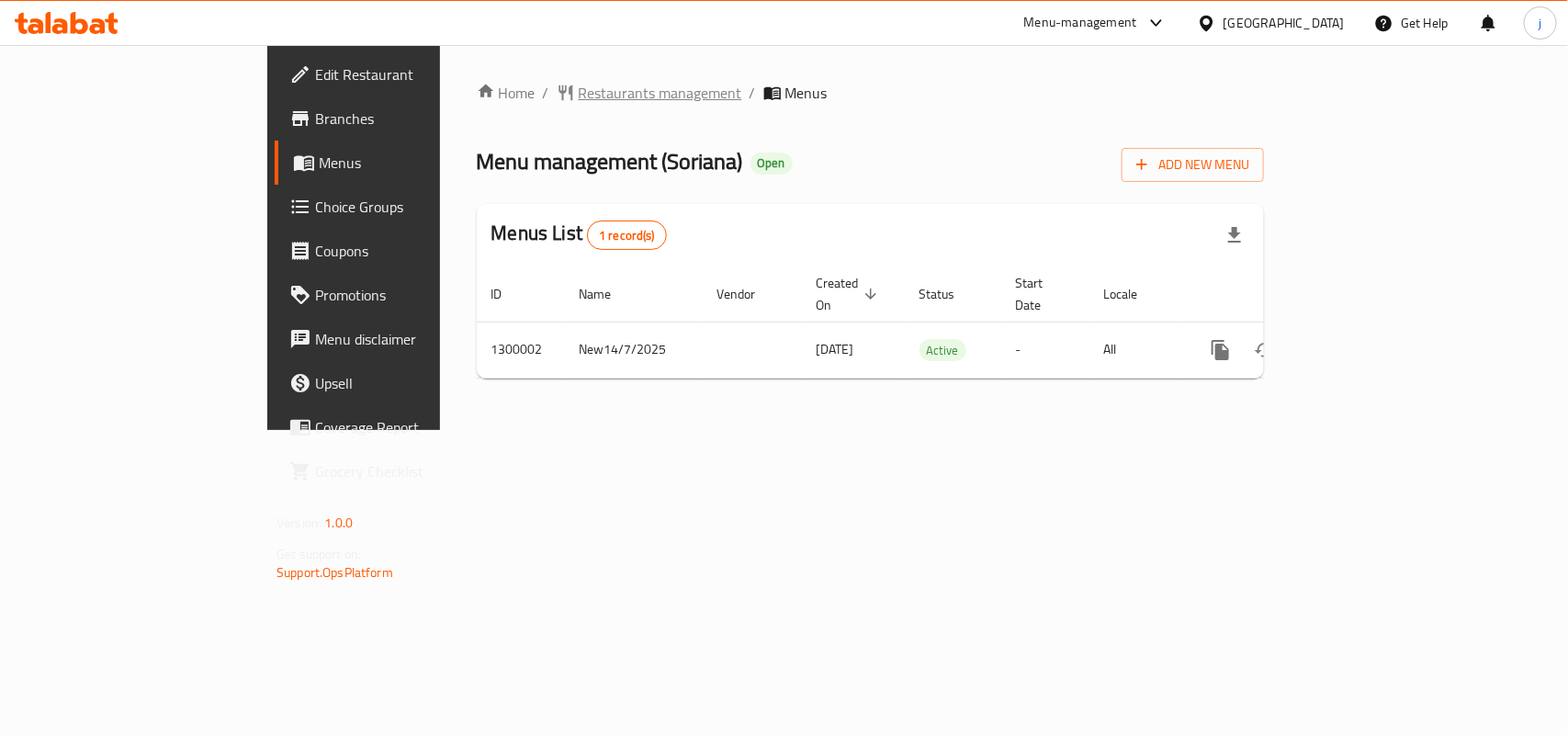
click at [579, 83] on span "Restaurants management" at bounding box center [661, 93] width 164 height 22
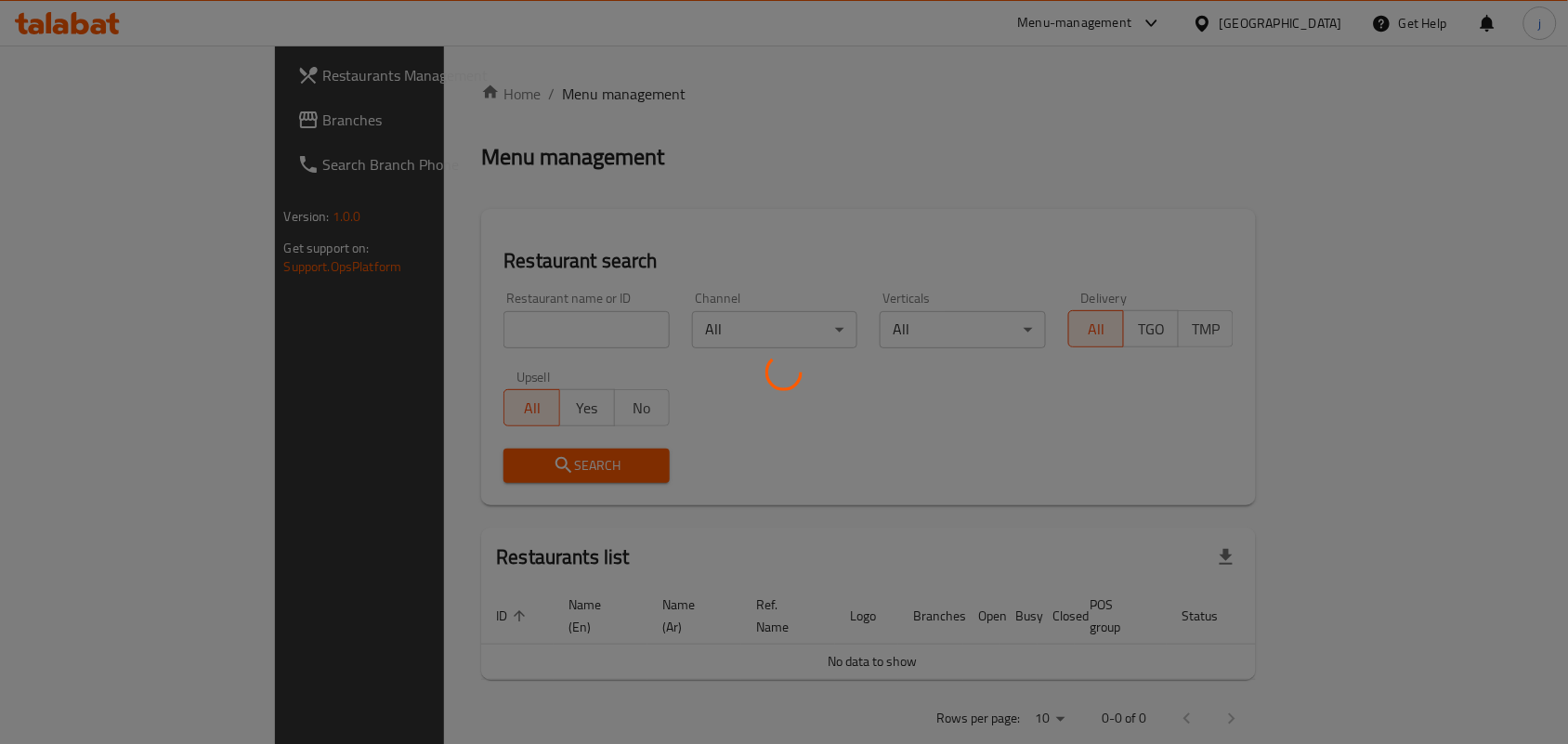
click at [530, 327] on div at bounding box center [784, 372] width 1568 height 744
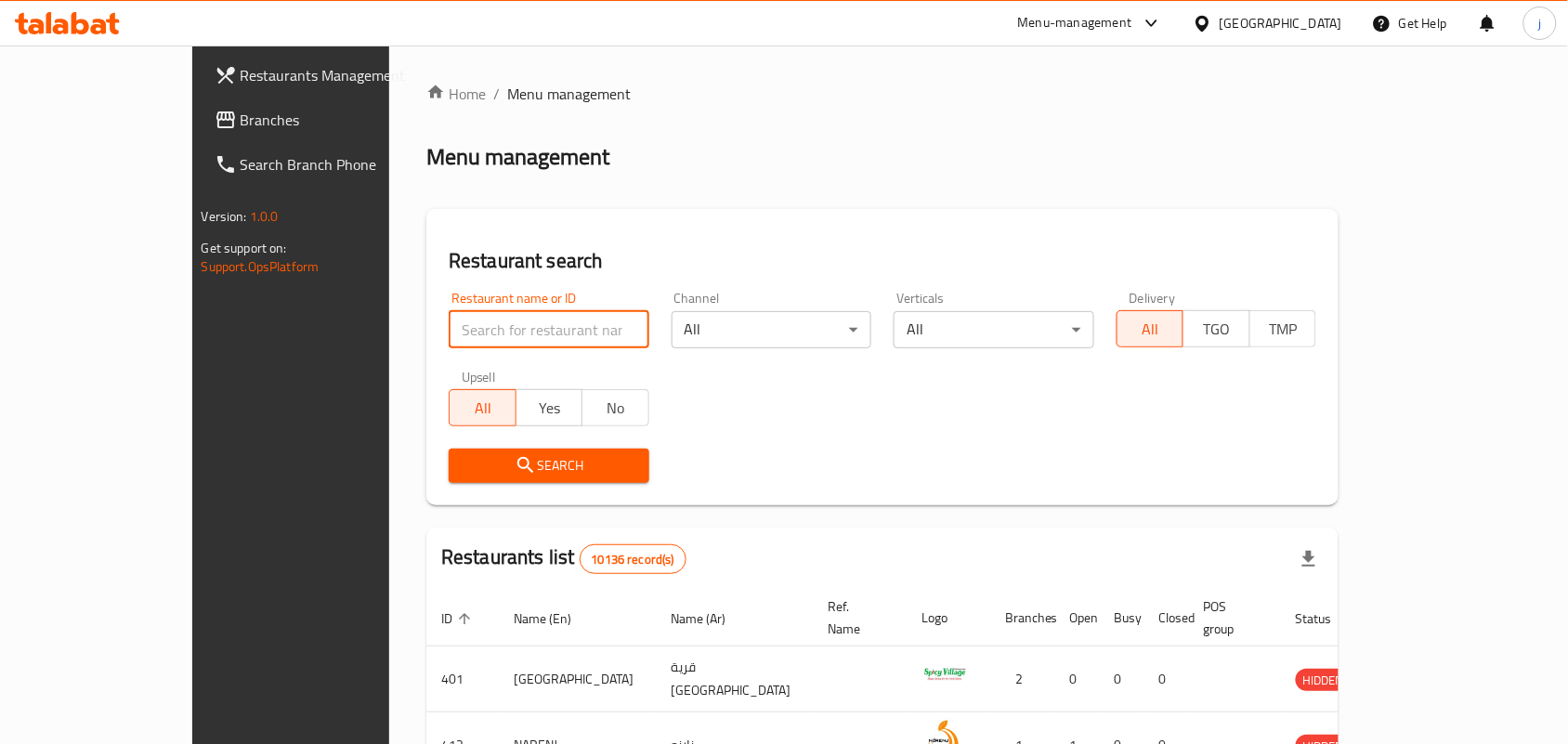
click at [530, 327] on input "search" at bounding box center [549, 329] width 200 height 37
paste input "701601"
type input "701601"
click button "Search" at bounding box center [549, 466] width 200 height 34
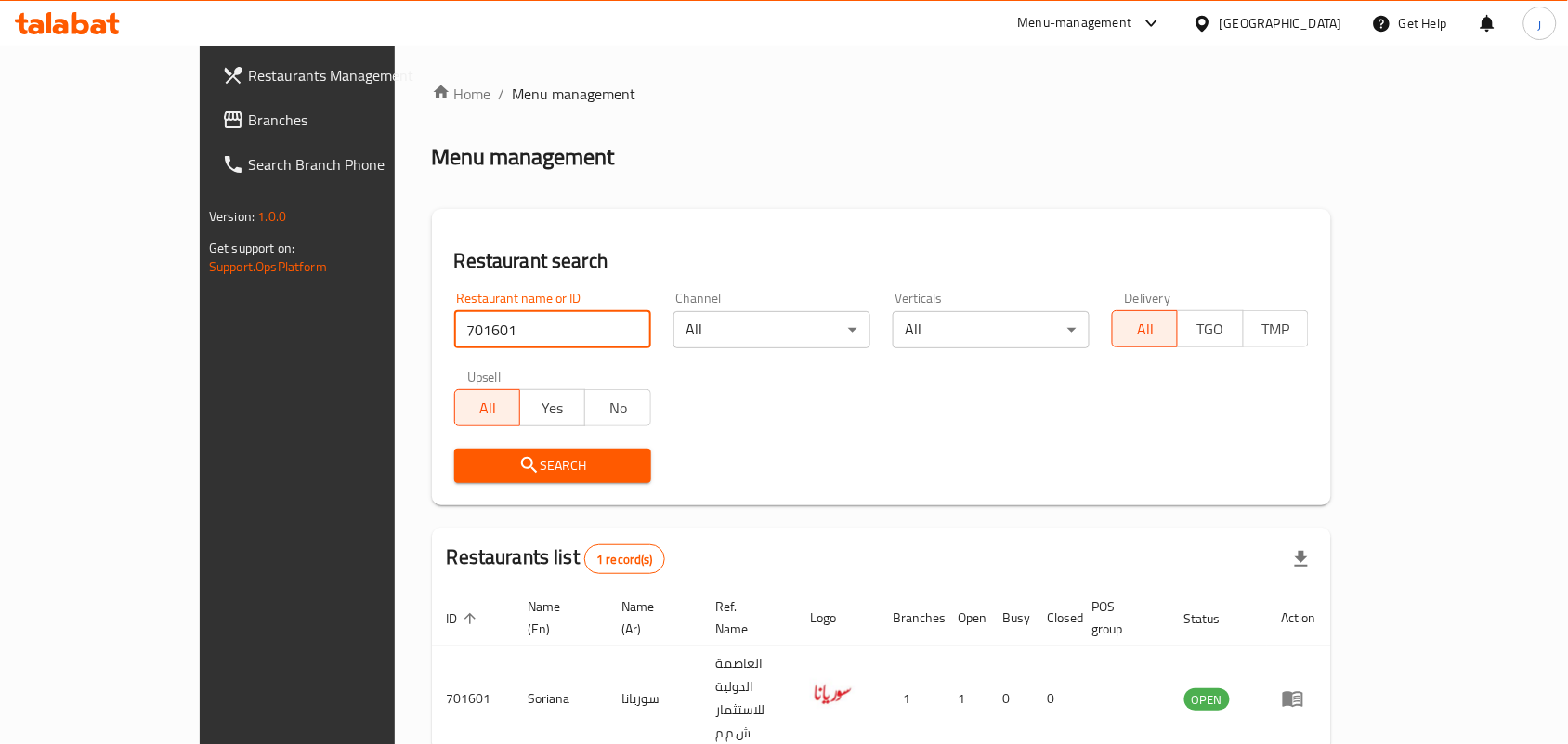
click at [1220, 25] on div at bounding box center [1206, 23] width 27 height 20
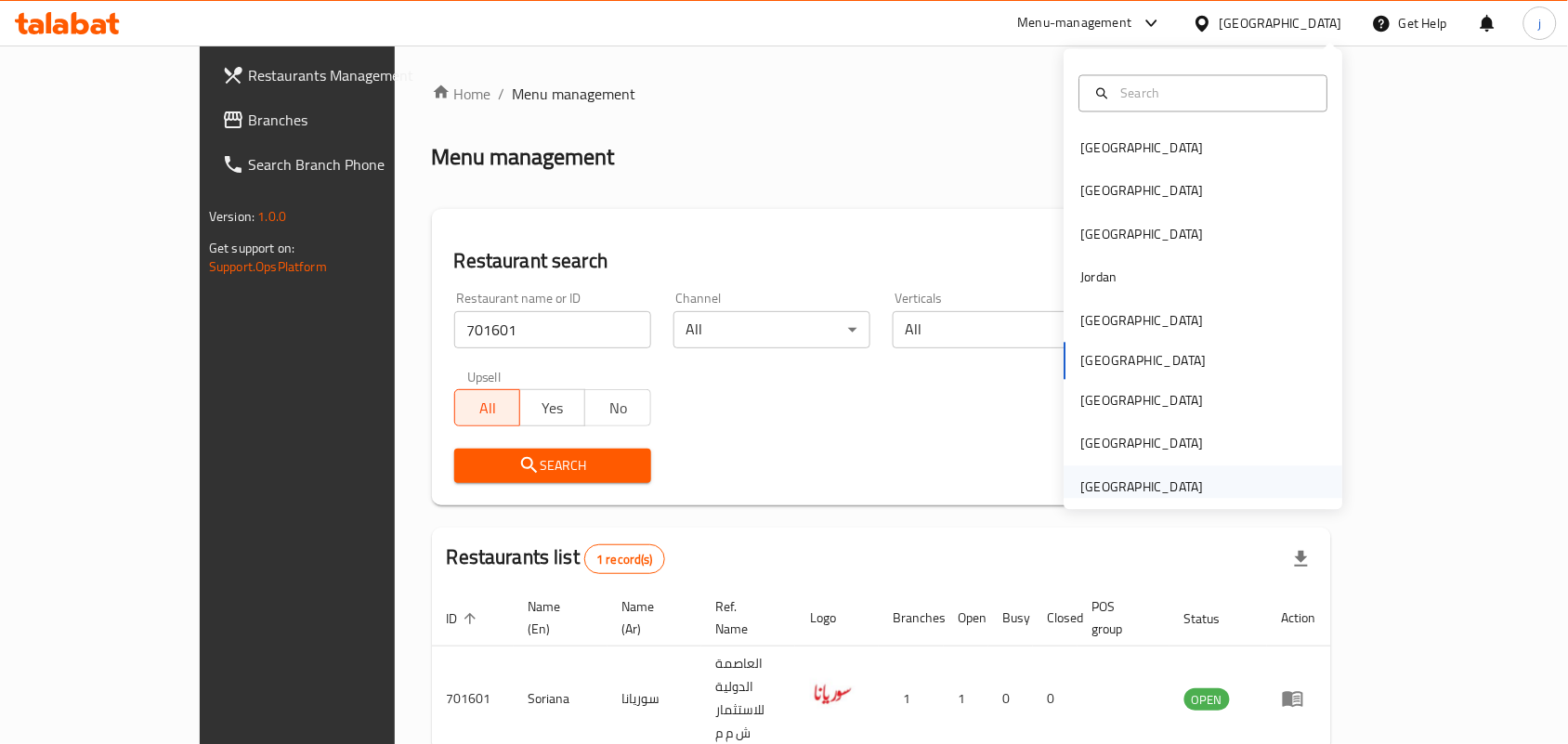
click at [1154, 494] on div "[GEOGRAPHIC_DATA]" at bounding box center [1142, 487] width 123 height 20
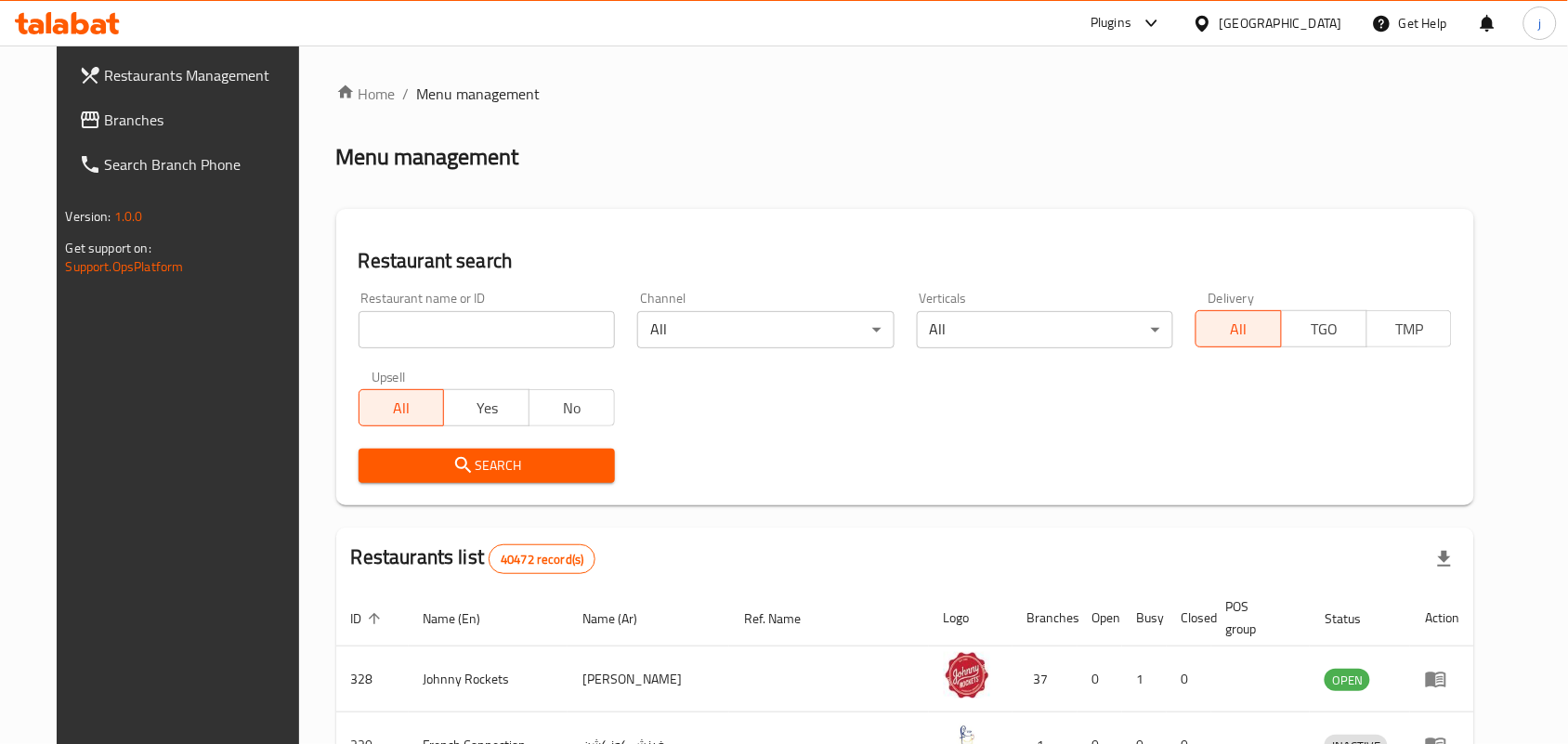
click at [112, 123] on span "Branches" at bounding box center [203, 120] width 198 height 22
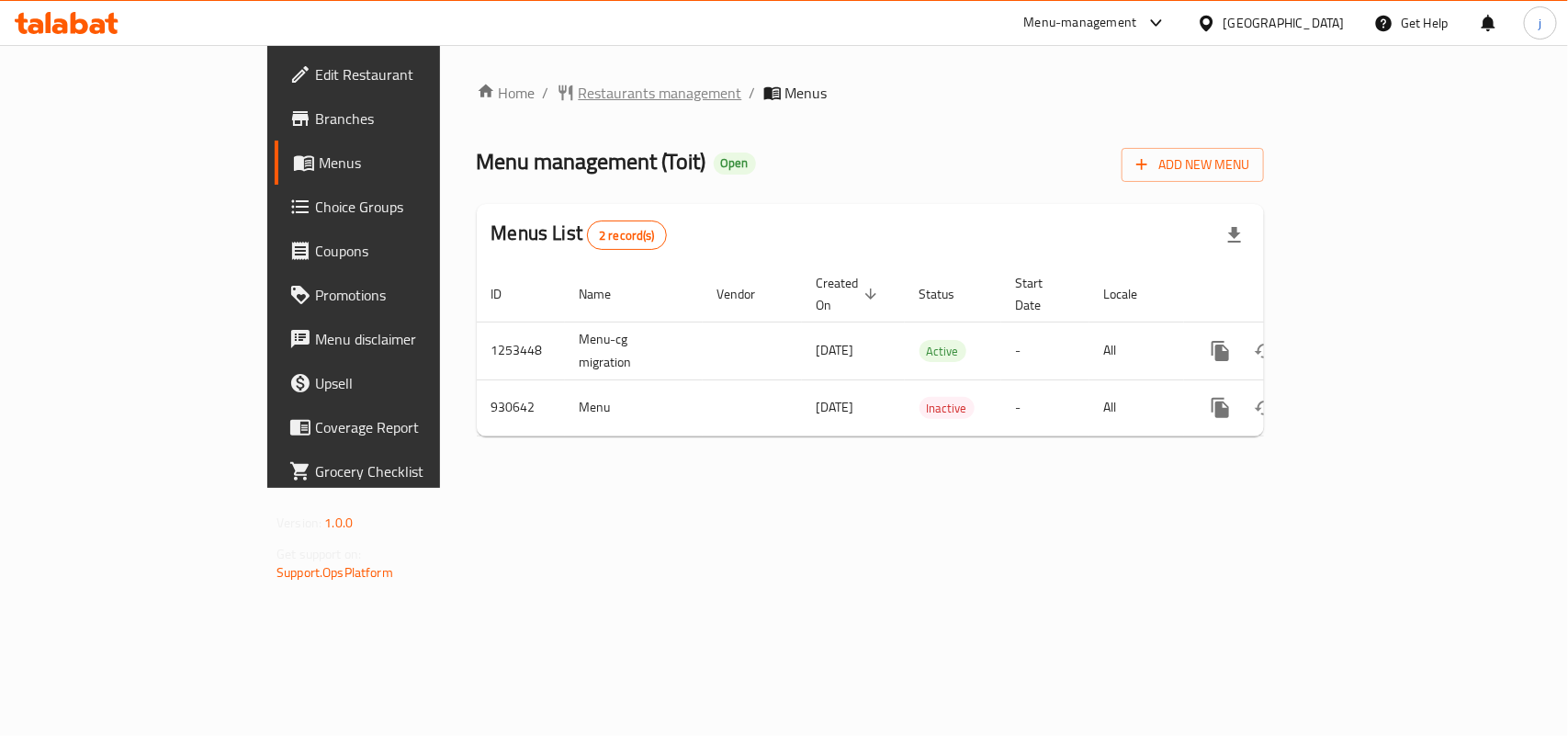
click at [579, 83] on span "Restaurants management" at bounding box center [661, 93] width 164 height 22
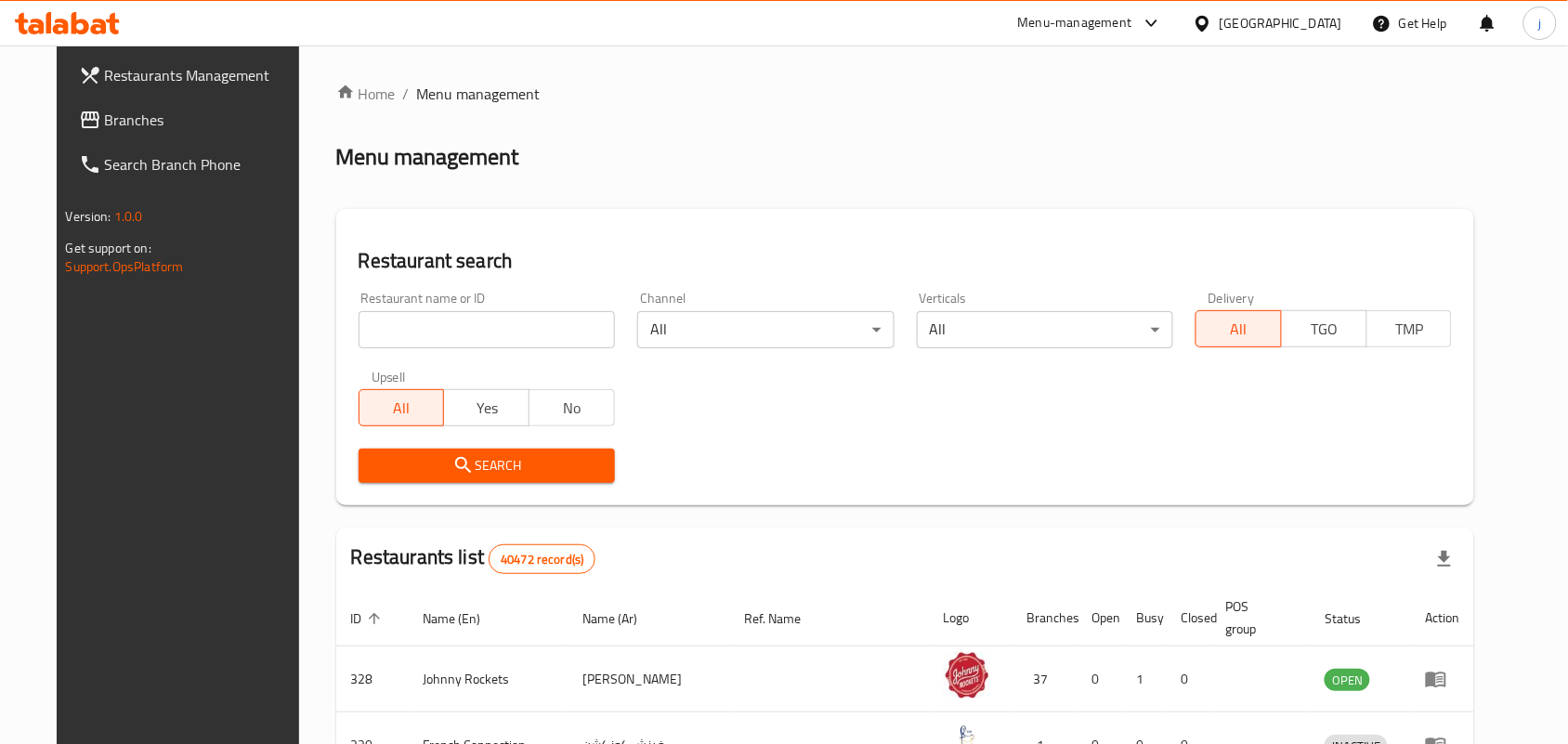
click at [512, 334] on input "search" at bounding box center [486, 329] width 256 height 37
paste input "658880"
type input "658880"
click button "Search" at bounding box center [486, 466] width 256 height 34
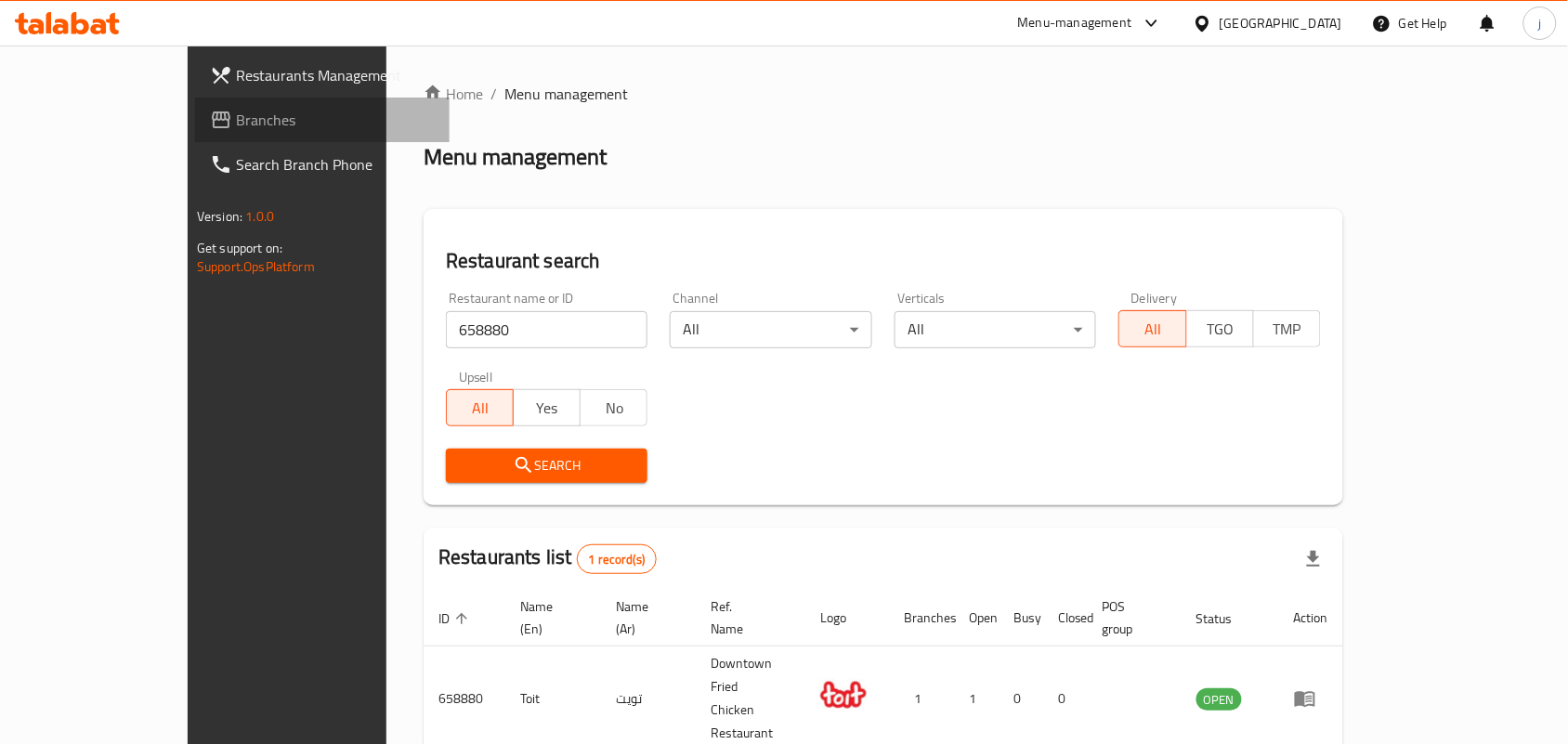
click at [196, 107] on link "Branches" at bounding box center [322, 120] width 254 height 45
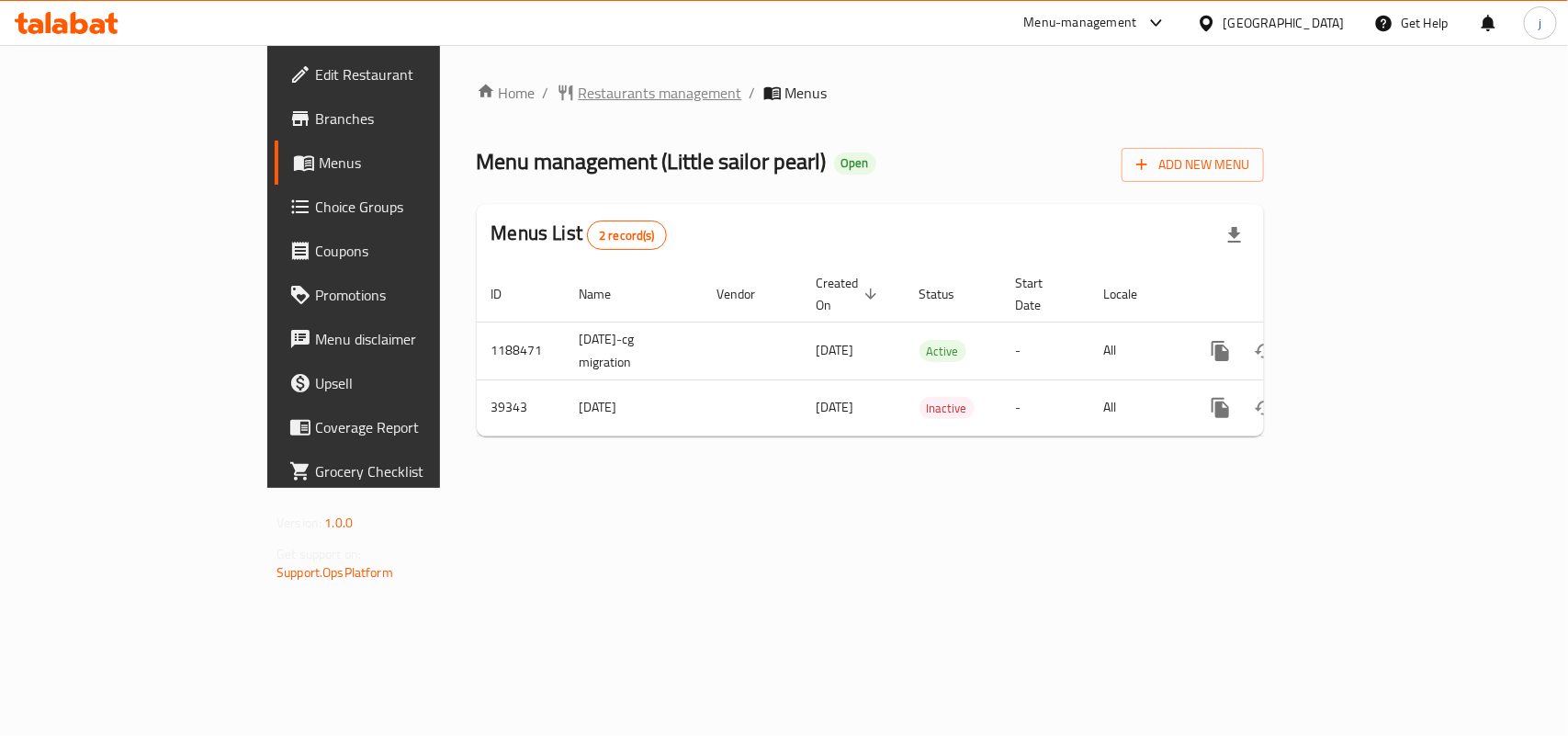
click at [579, 90] on span "Restaurants management" at bounding box center [661, 93] width 164 height 22
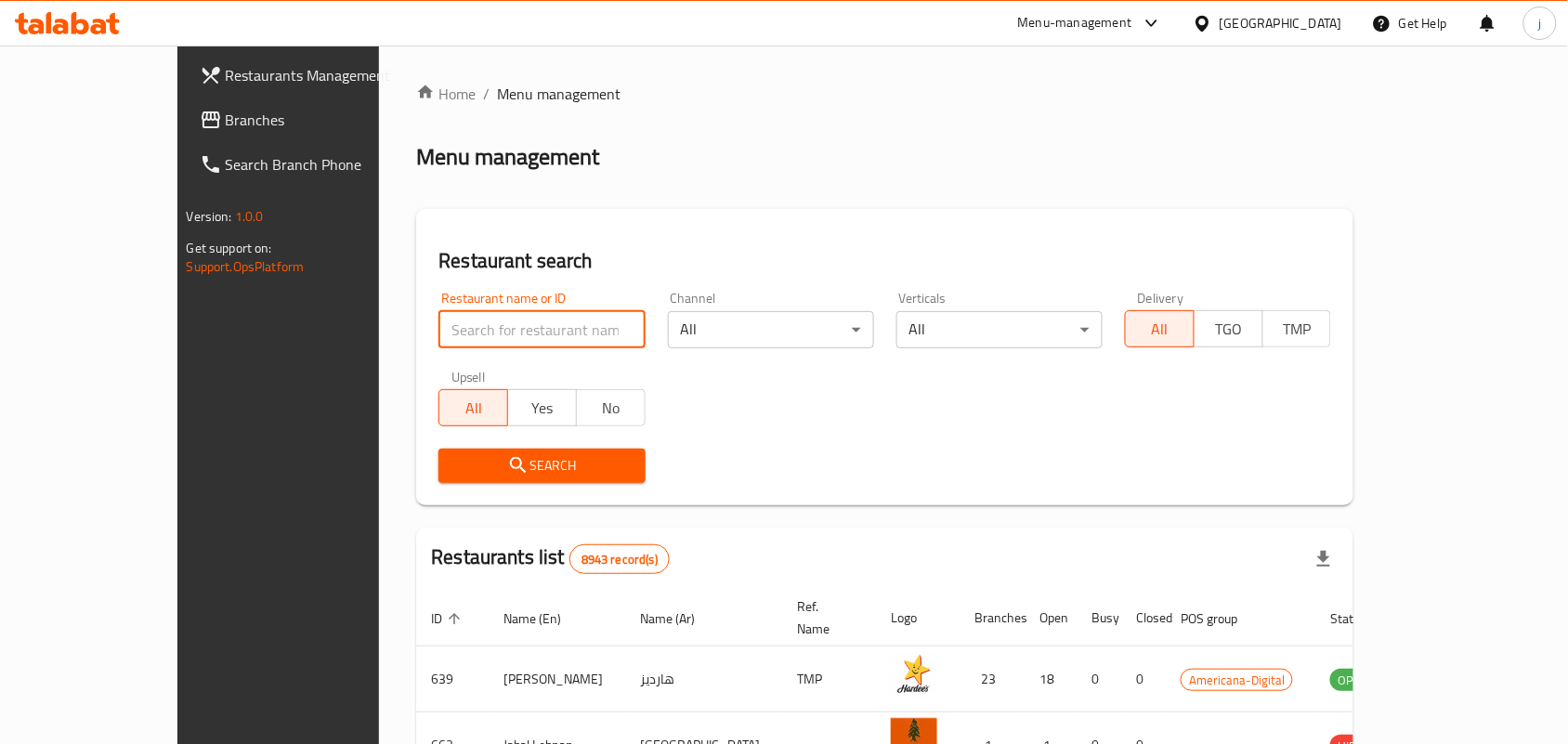
click at [491, 326] on input "search" at bounding box center [542, 329] width 206 height 37
paste input "20517"
type input "20517"
click button "Search" at bounding box center [542, 466] width 206 height 34
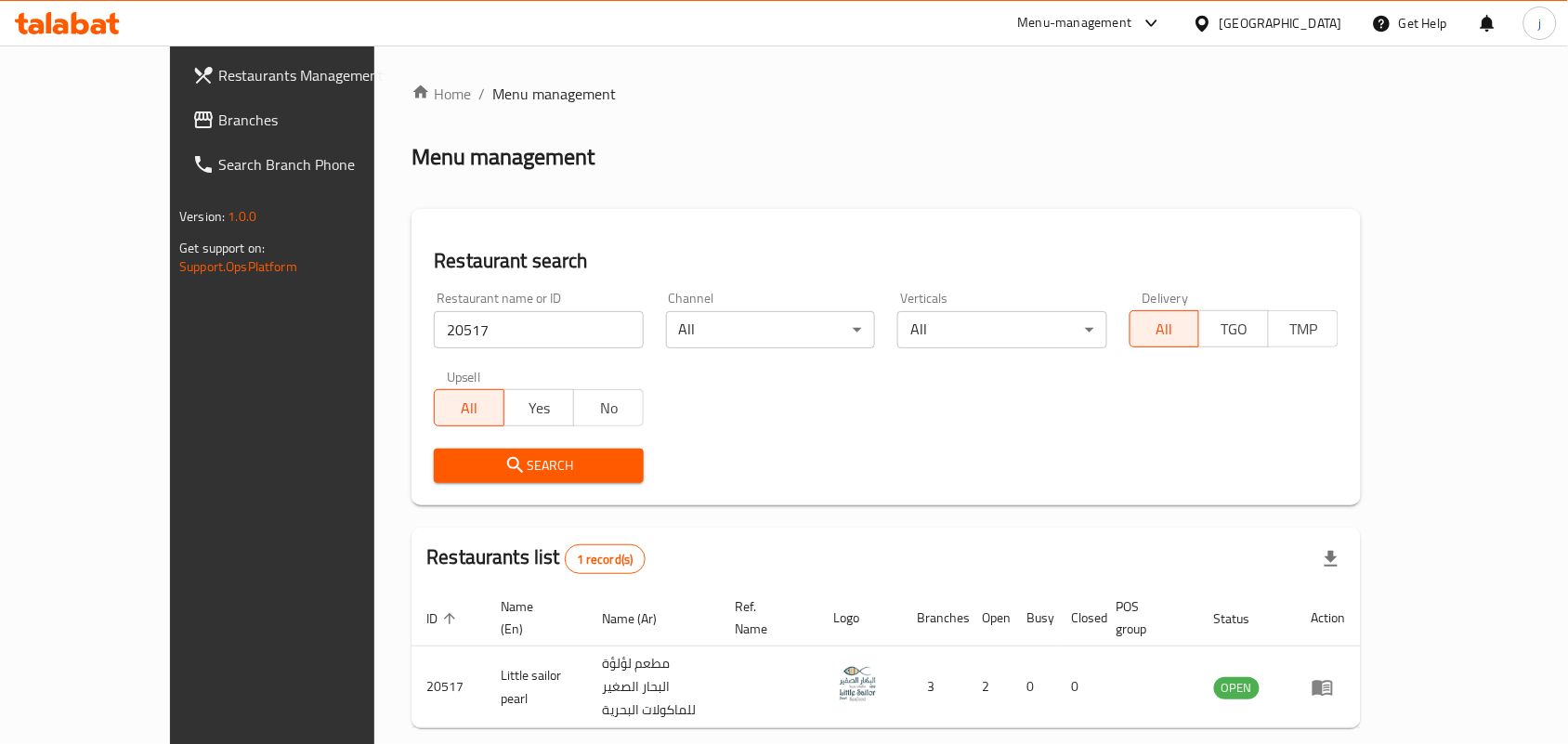
click at [1220, 20] on div at bounding box center [1206, 23] width 27 height 20
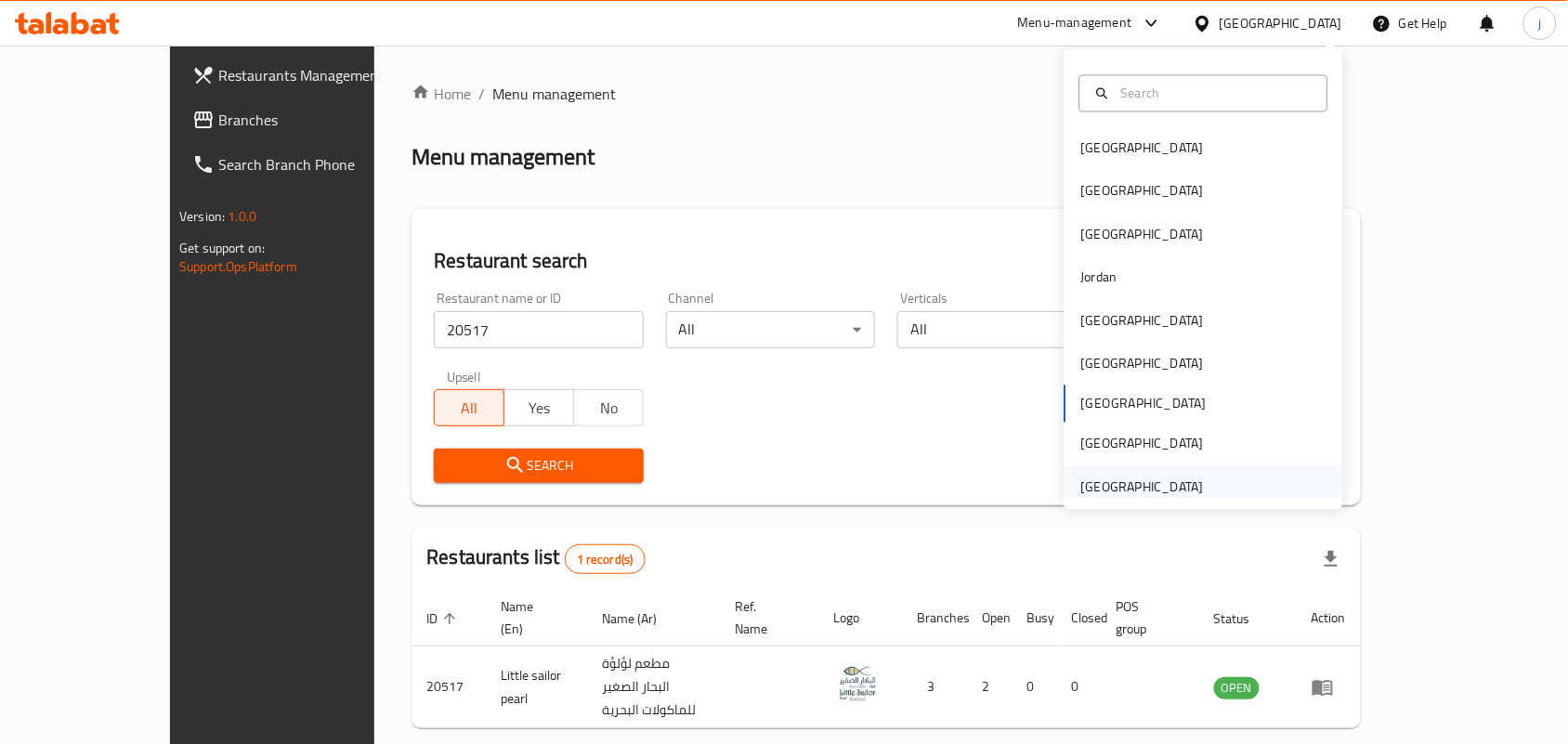
click at [1134, 479] on div "[GEOGRAPHIC_DATA]" at bounding box center [1142, 487] width 123 height 20
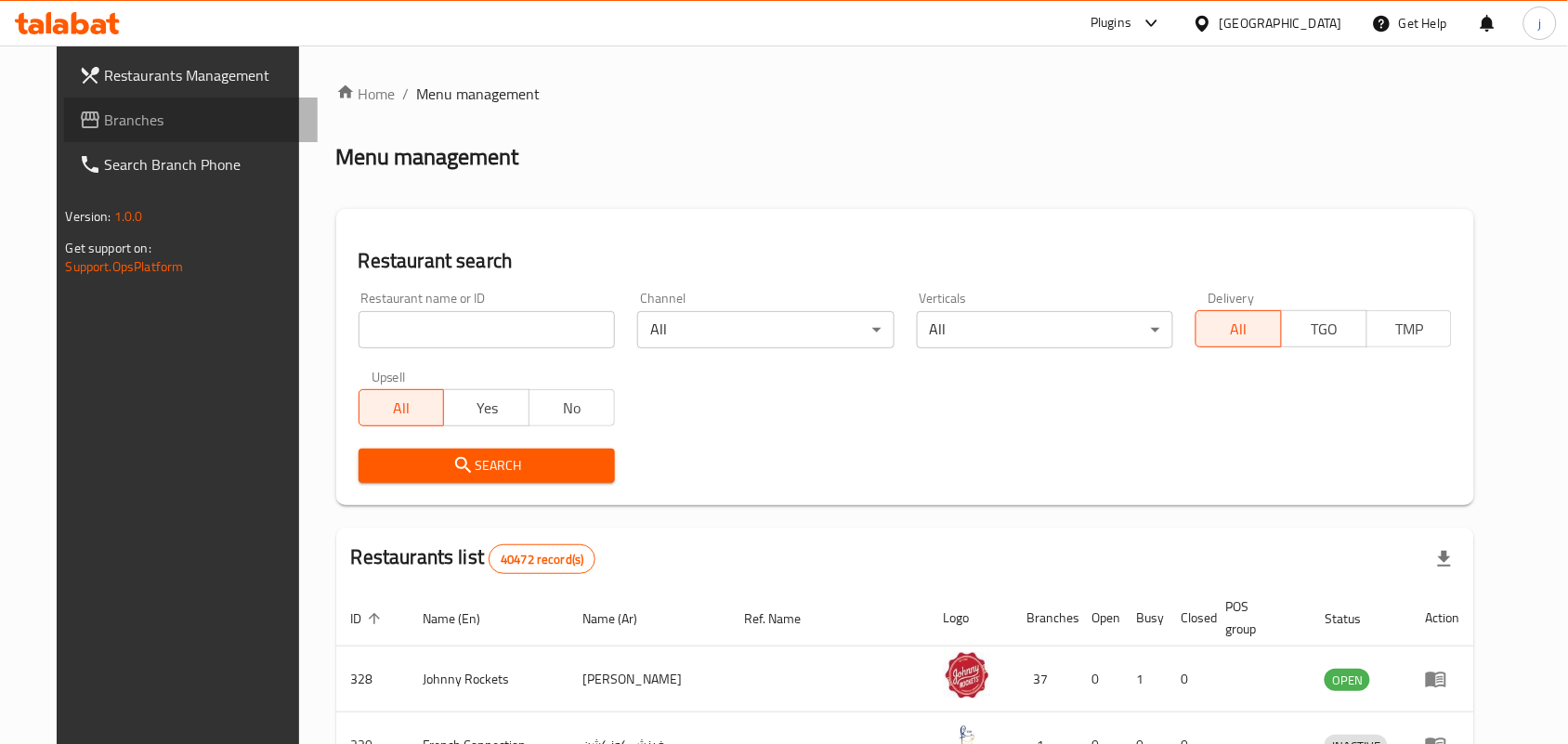
click at [85, 103] on link "Branches" at bounding box center [191, 120] width 254 height 45
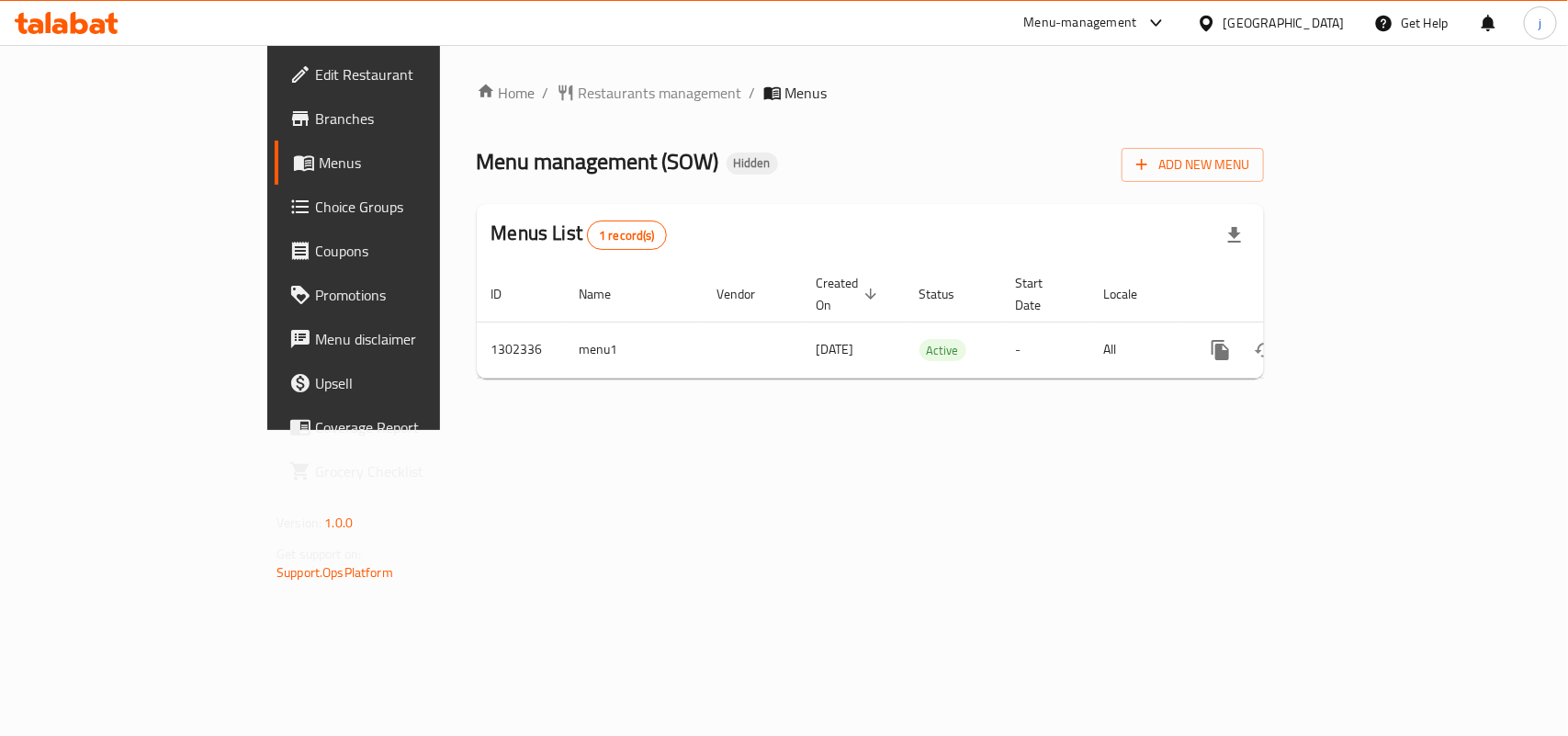
click at [579, 92] on span "Restaurants management" at bounding box center [661, 93] width 164 height 22
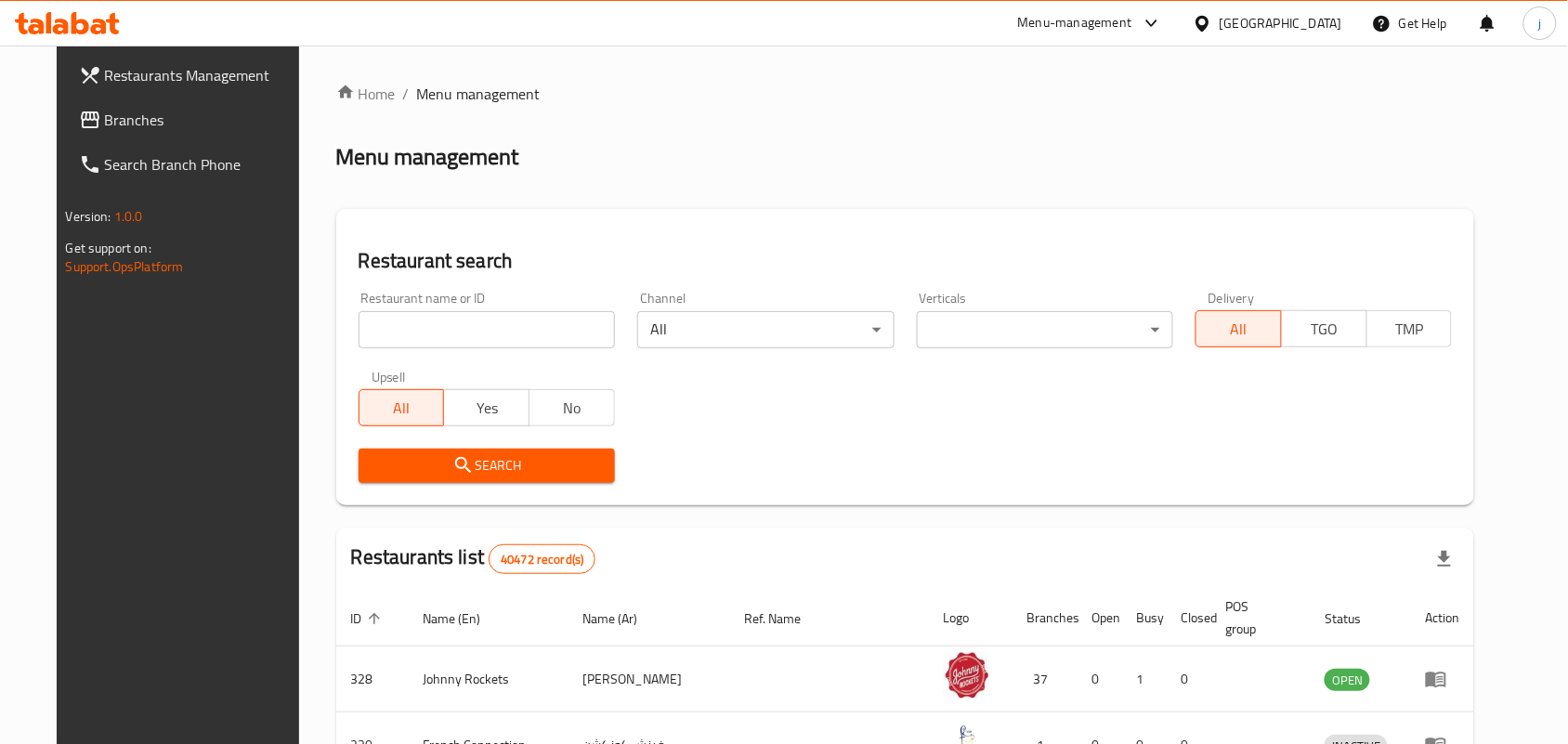
click at [570, 332] on div "Home / Menu management Menu management Restaurant search Restaurant name or ID …" at bounding box center [906, 673] width 1139 height 1181
click at [570, 332] on input "search" at bounding box center [486, 329] width 256 height 37
paste input "702335"
type input "702335"
click button "Search" at bounding box center [486, 466] width 256 height 34
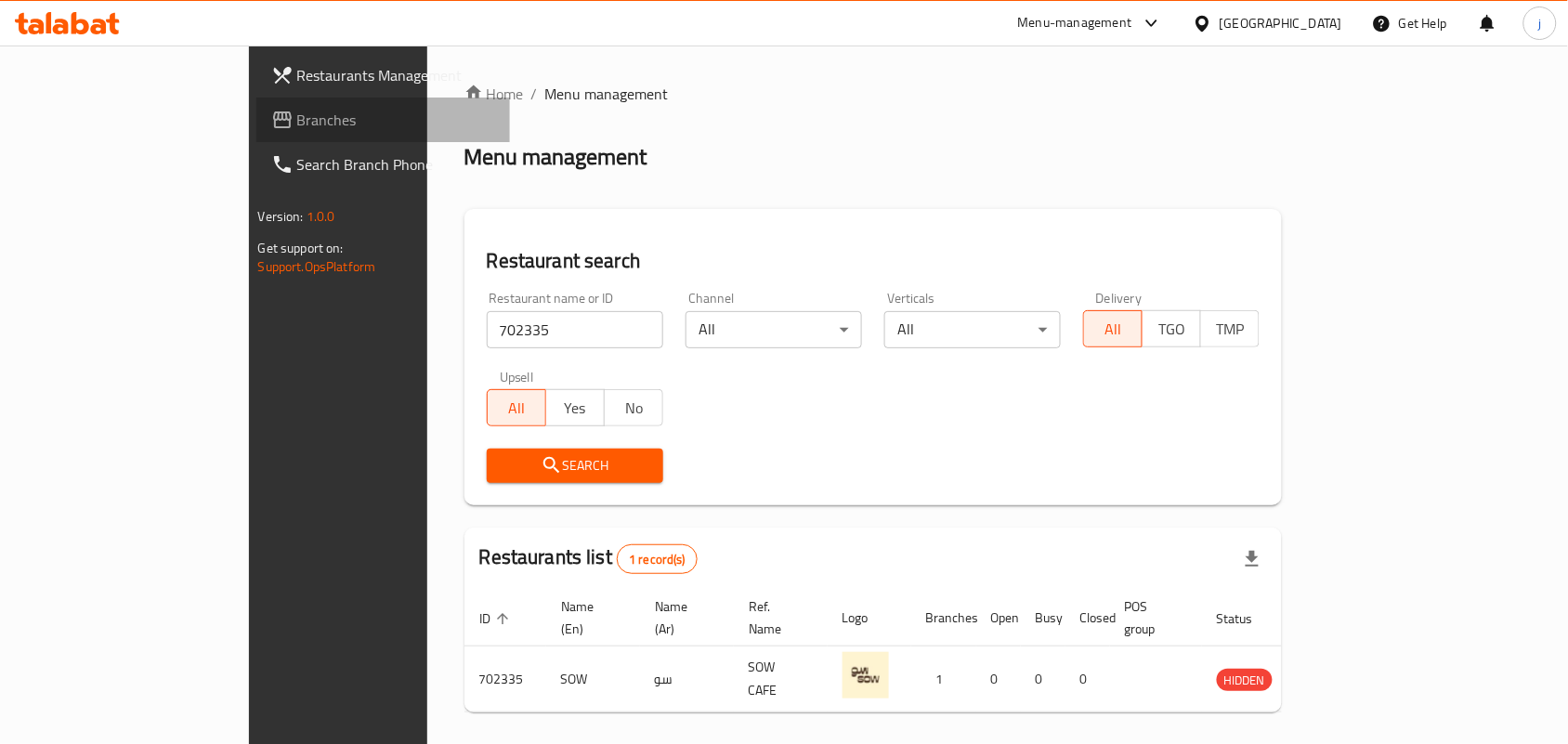
click at [297, 123] on span "Branches" at bounding box center [396, 120] width 198 height 22
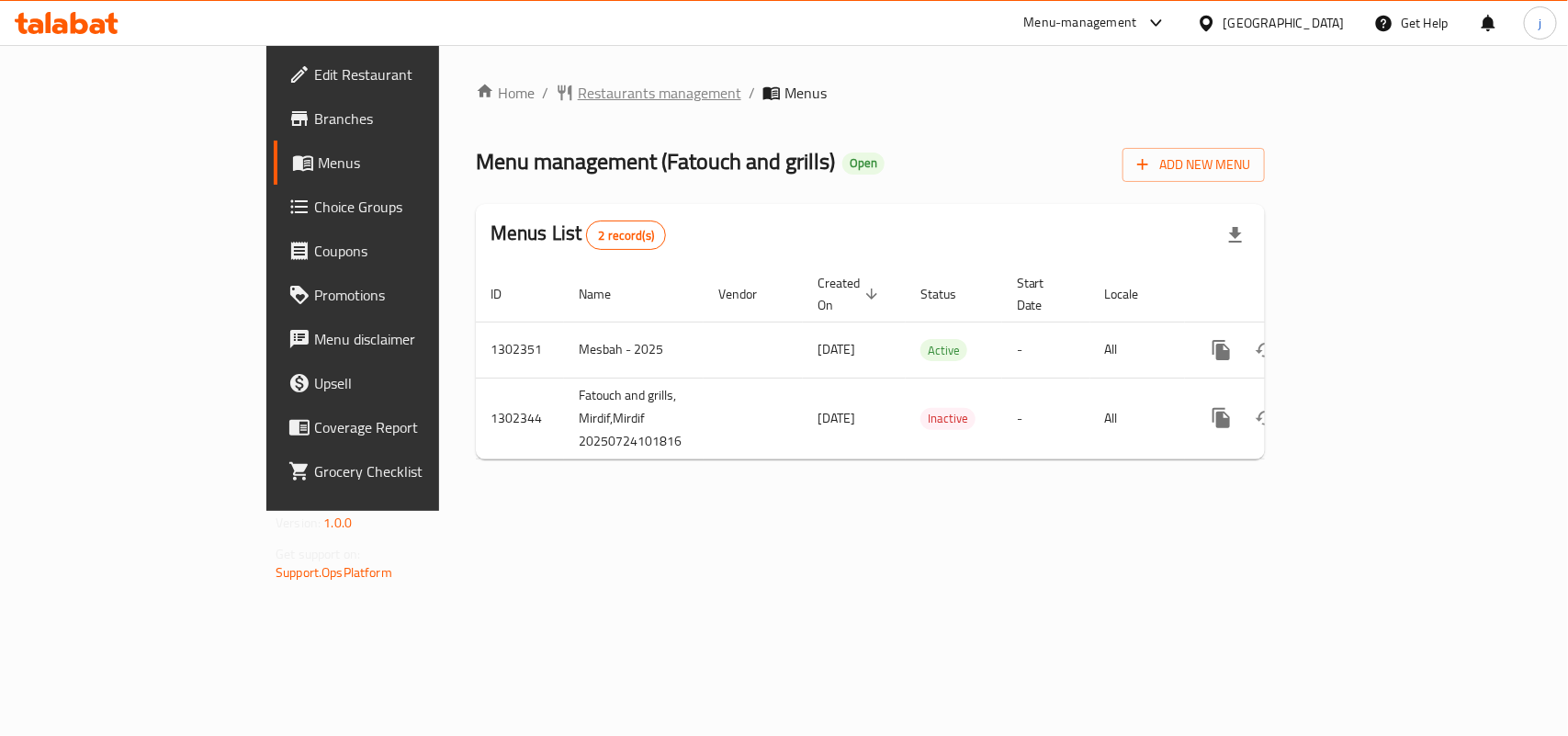
click at [578, 85] on span "Restaurants management" at bounding box center [660, 93] width 164 height 22
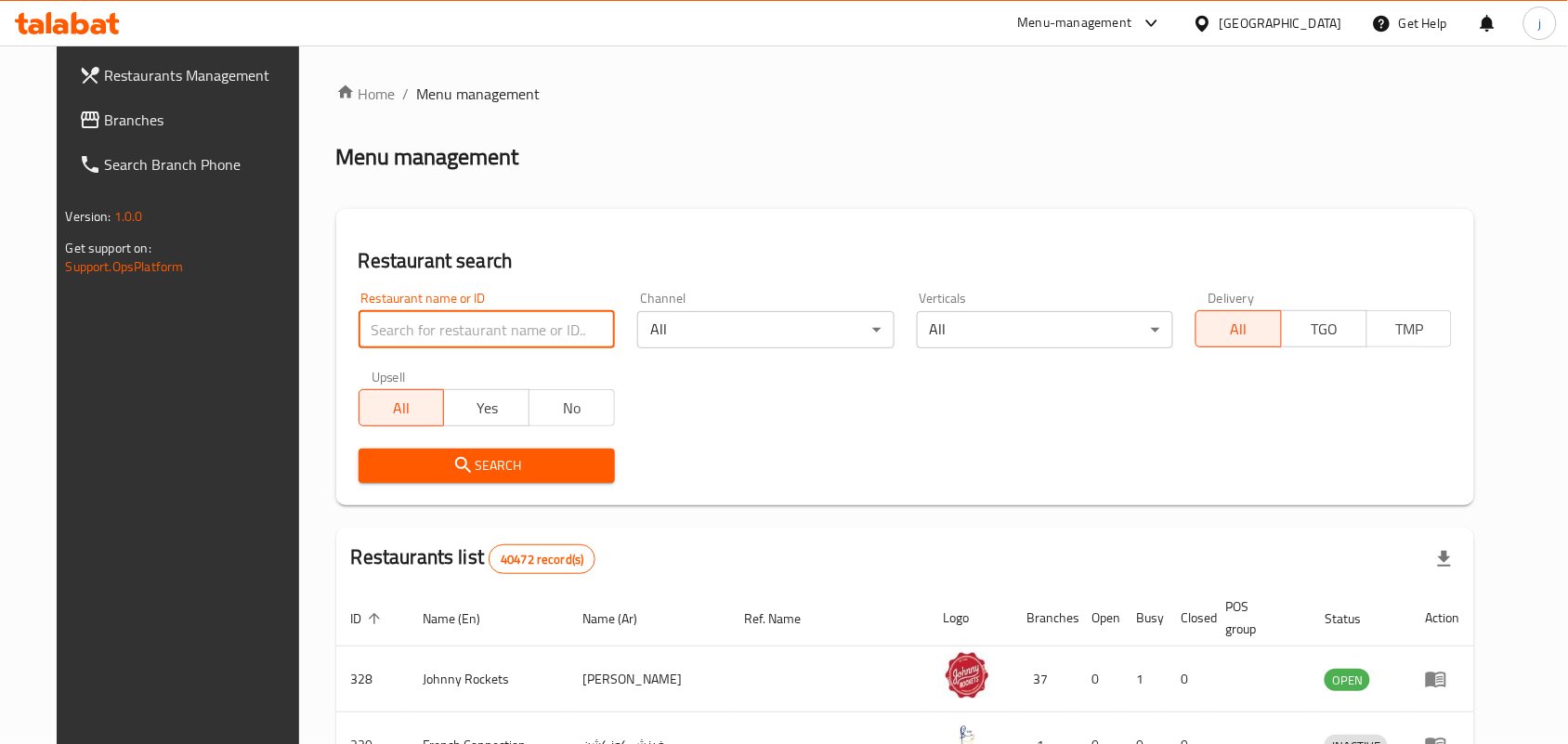
click at [491, 330] on input "search" at bounding box center [486, 329] width 256 height 37
paste input "702402"
type input "702402"
click button "Search" at bounding box center [486, 466] width 256 height 34
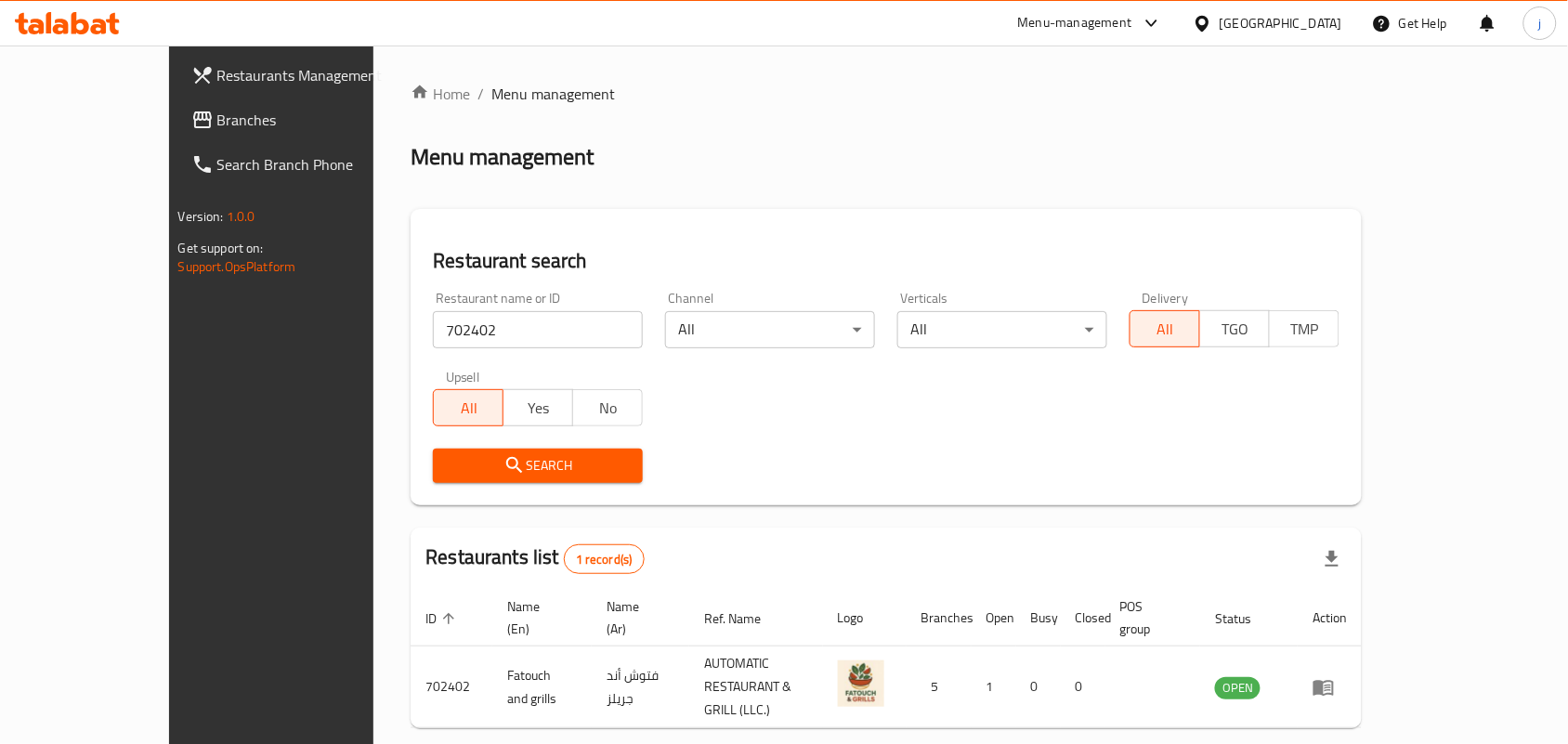
click at [1302, 29] on div "[GEOGRAPHIC_DATA]" at bounding box center [1281, 23] width 123 height 20
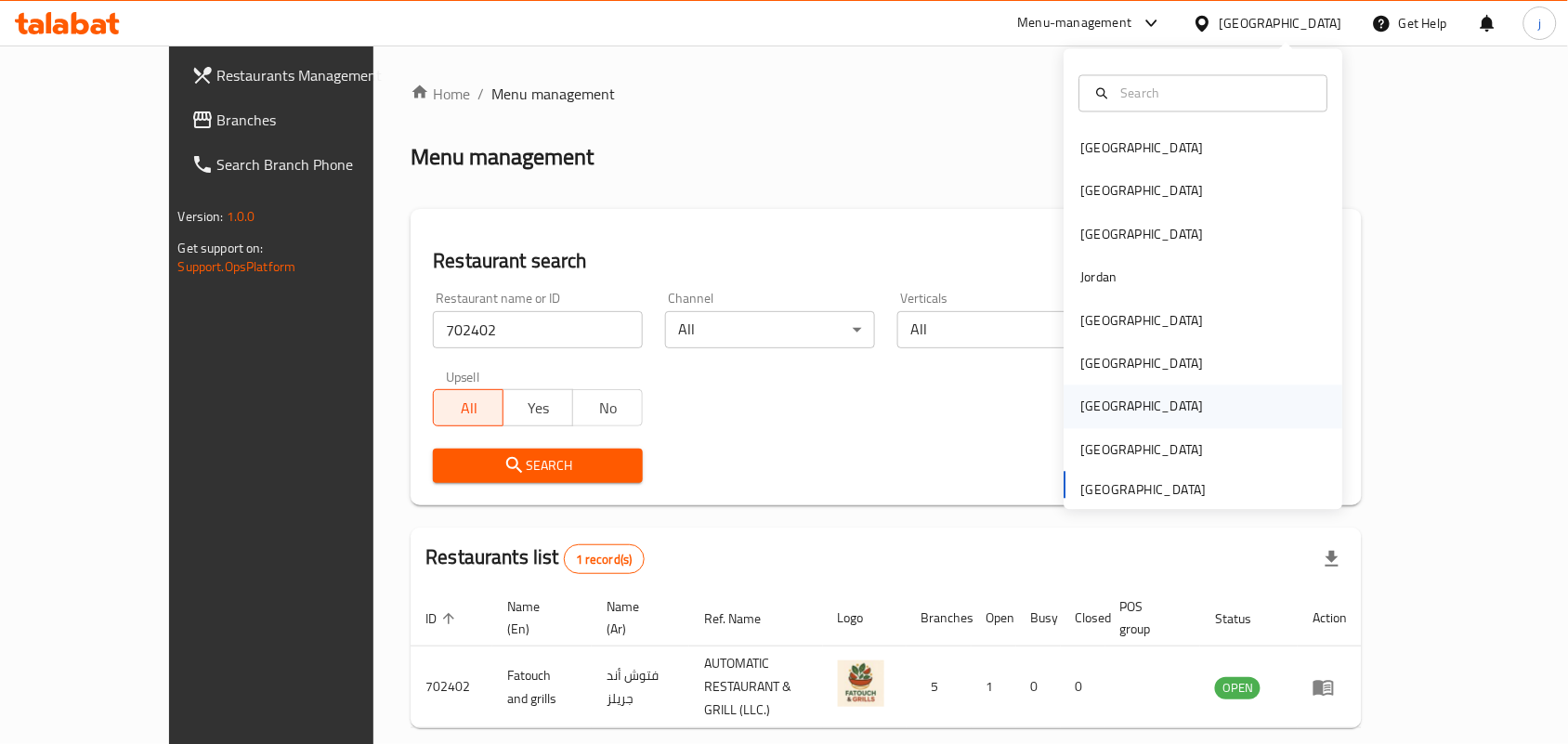
click at [1094, 410] on div "[GEOGRAPHIC_DATA]" at bounding box center [1142, 407] width 123 height 20
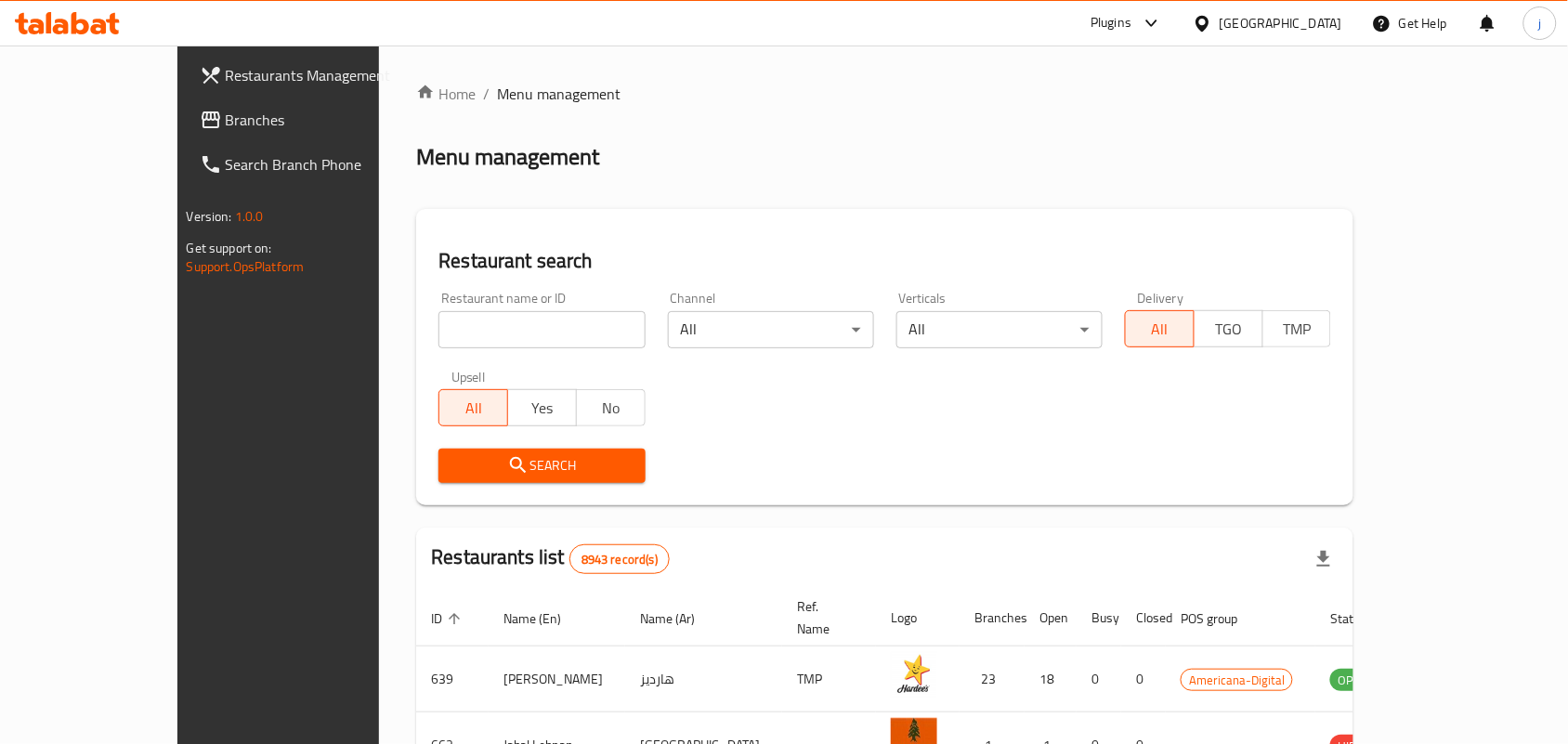
click at [225, 122] on span "Branches" at bounding box center [324, 120] width 198 height 22
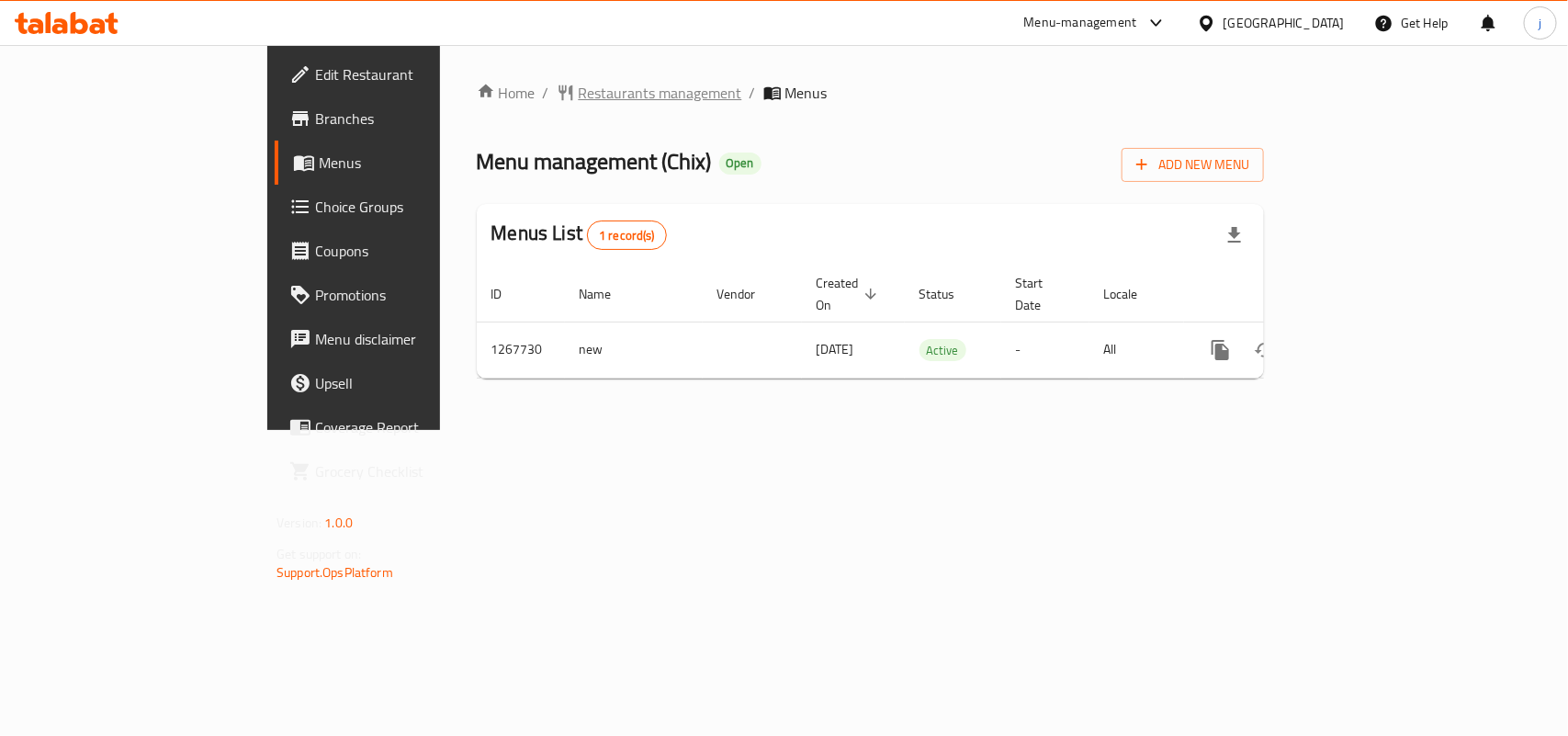
click at [579, 85] on span "Restaurants management" at bounding box center [661, 93] width 164 height 22
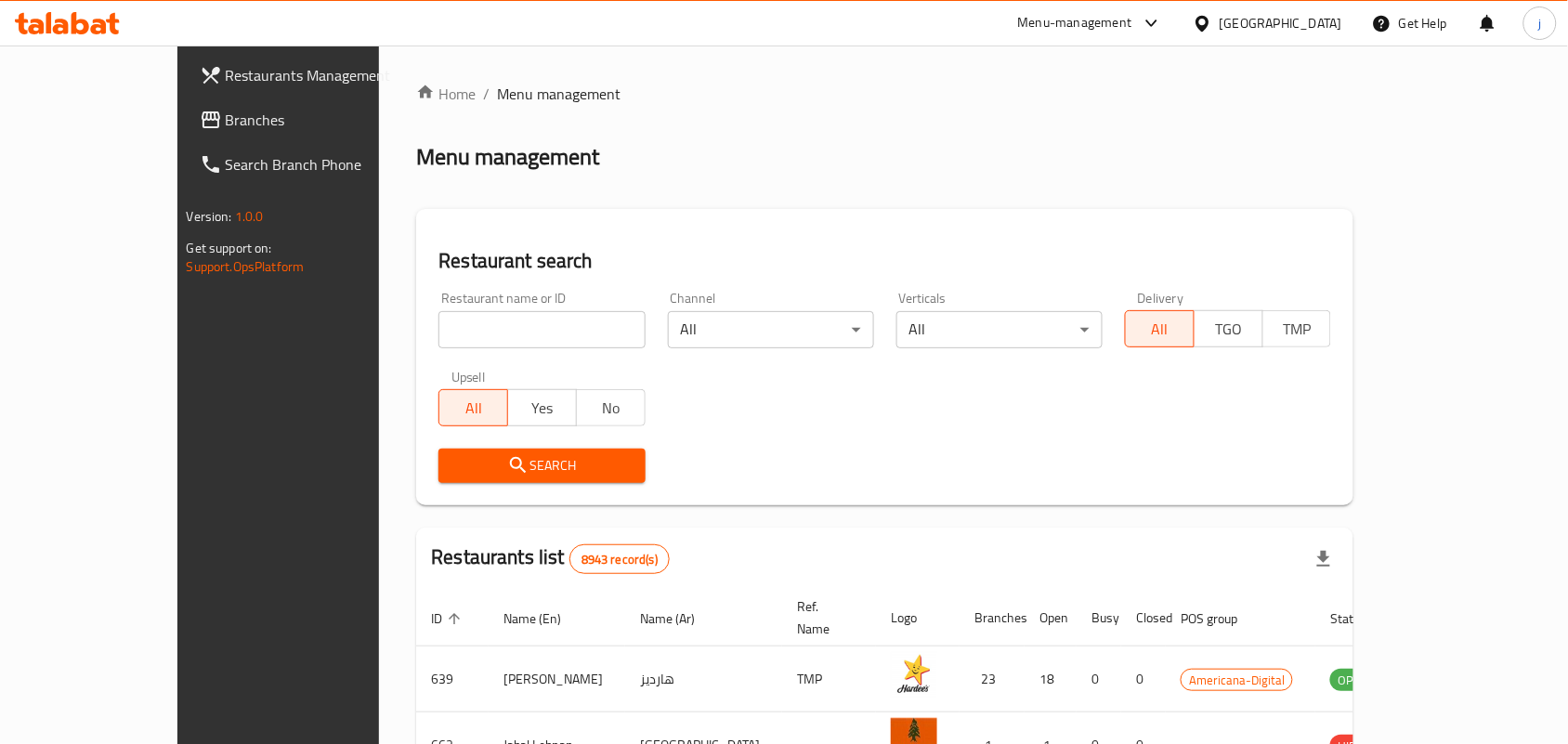
click at [456, 320] on input "search" at bounding box center [542, 329] width 206 height 37
paste input "687772"
type input "687772"
click button "Search" at bounding box center [542, 466] width 206 height 34
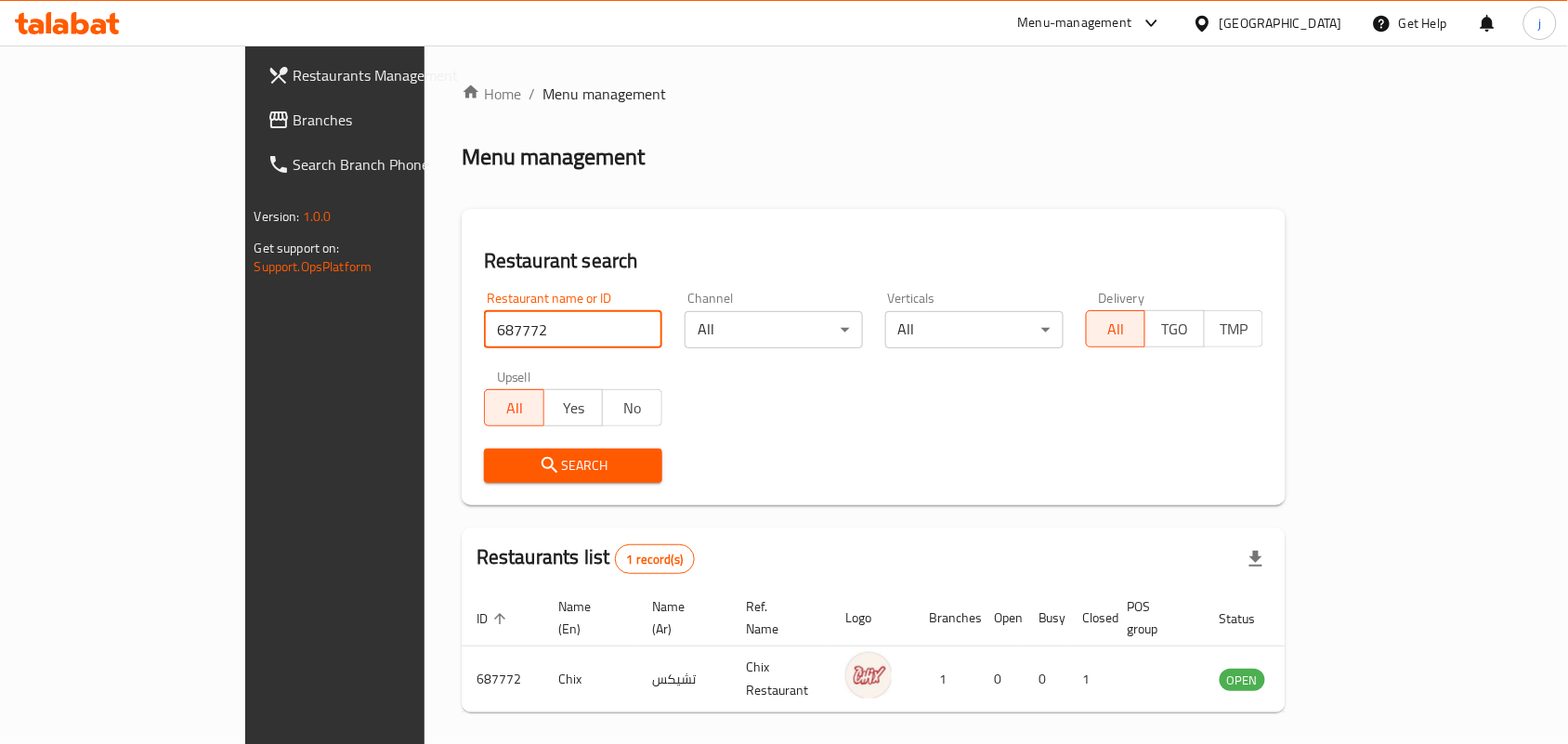
click at [293, 113] on span "Branches" at bounding box center [392, 120] width 198 height 22
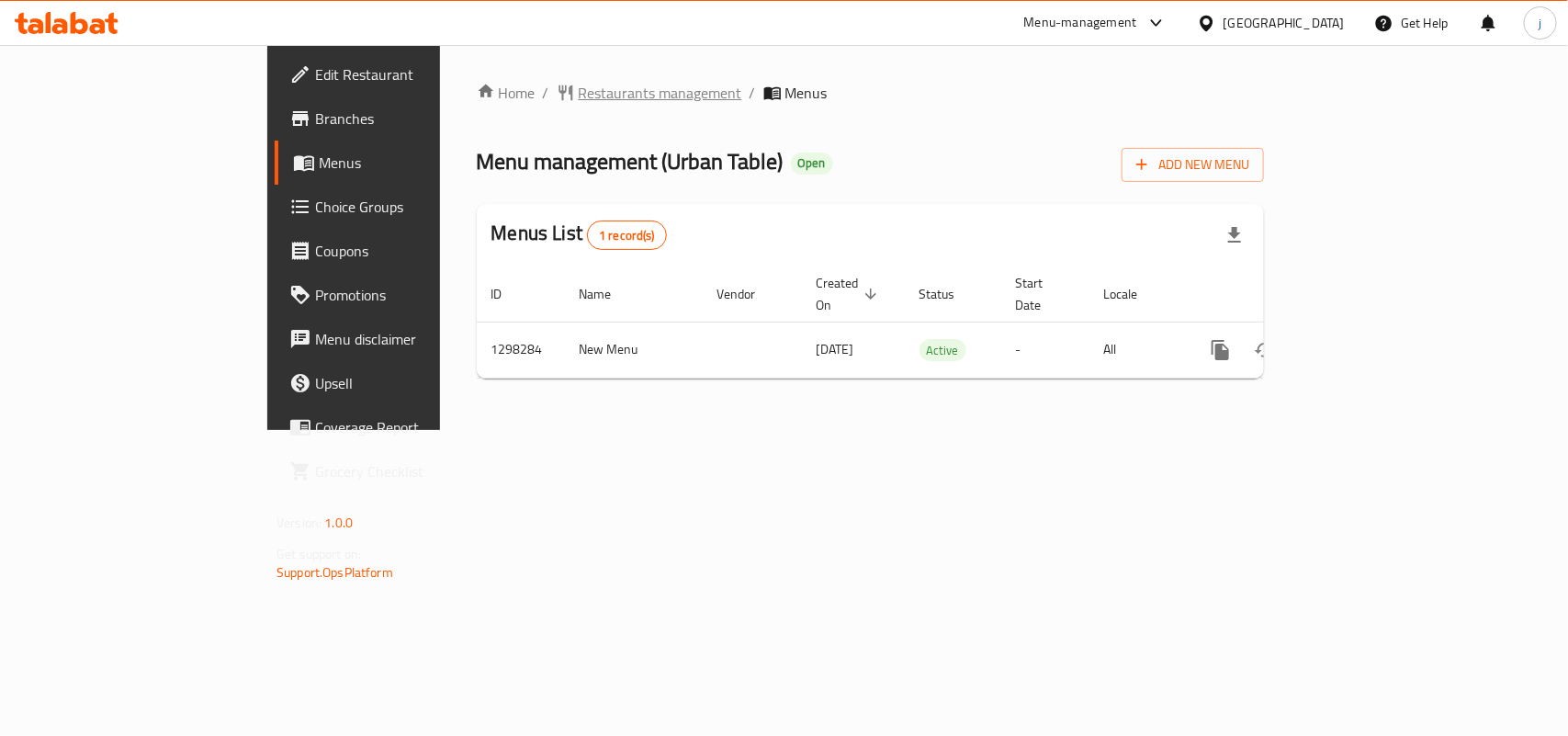
click at [579, 103] on span "Restaurants management" at bounding box center [661, 93] width 164 height 22
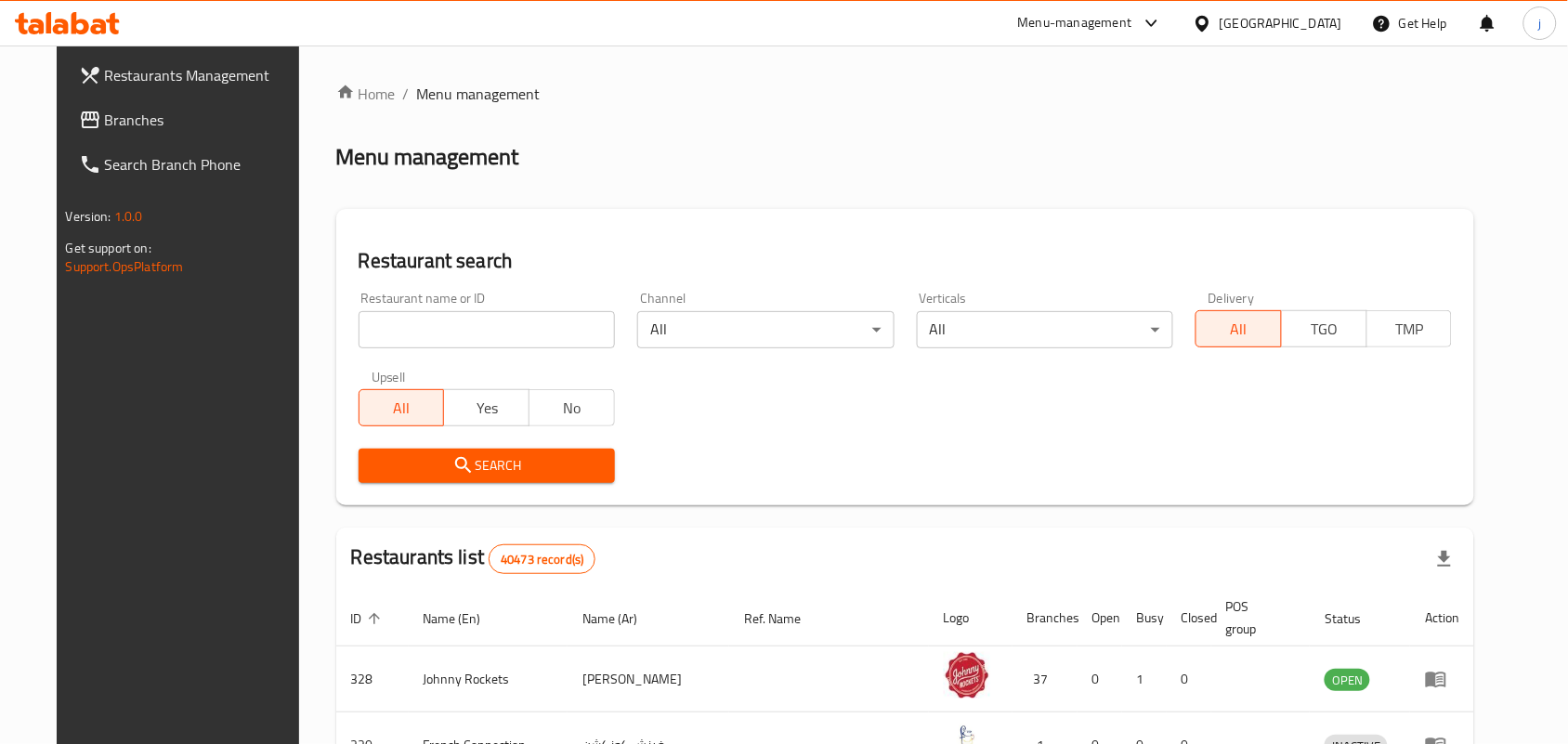
click at [483, 330] on input "search" at bounding box center [486, 329] width 256 height 37
paste input "700894"
type input "700894"
click button "Search" at bounding box center [486, 466] width 256 height 34
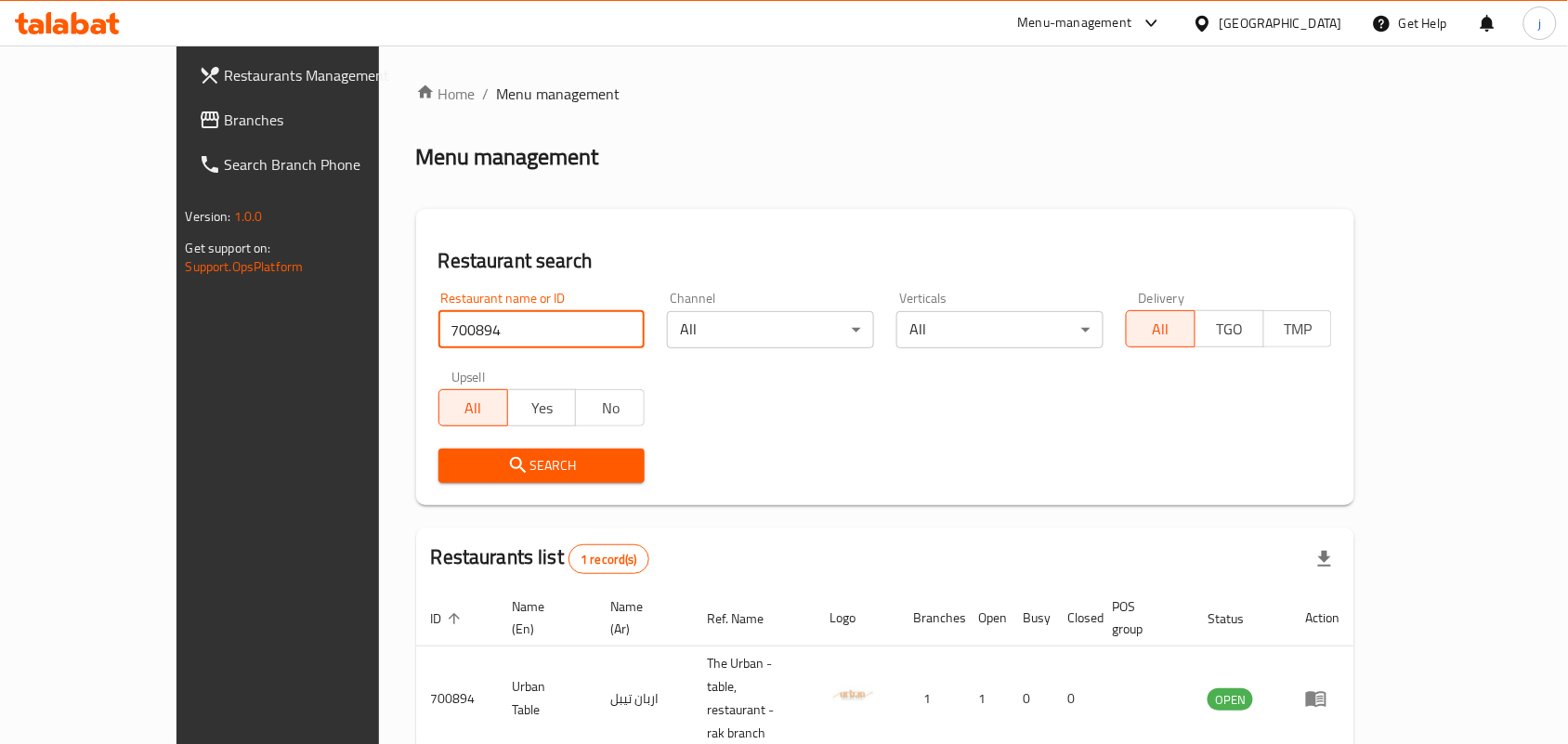
click at [1237, 25] on div "[GEOGRAPHIC_DATA]" at bounding box center [1281, 23] width 123 height 20
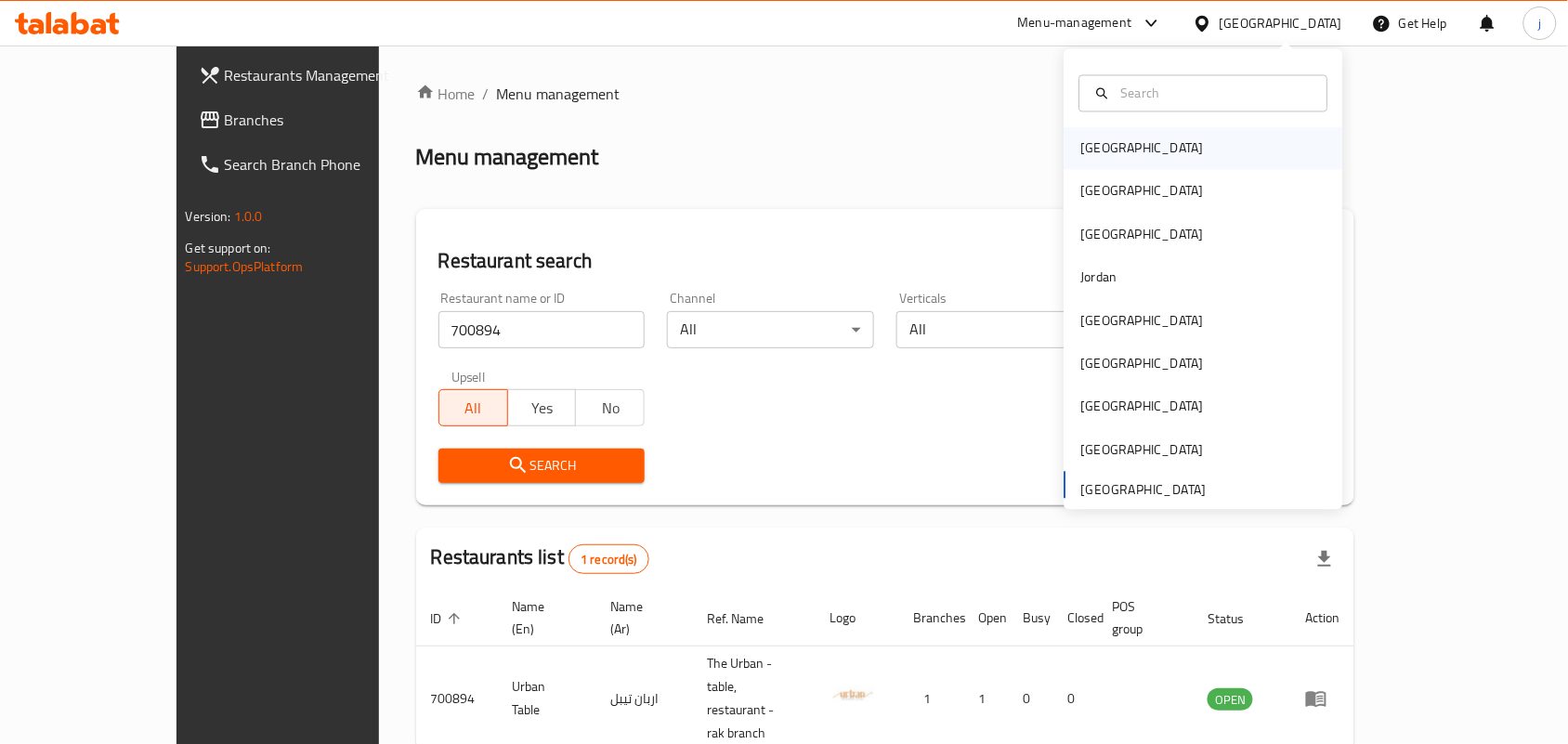
click at [1105, 147] on div "Bahrain" at bounding box center [1142, 149] width 123 height 20
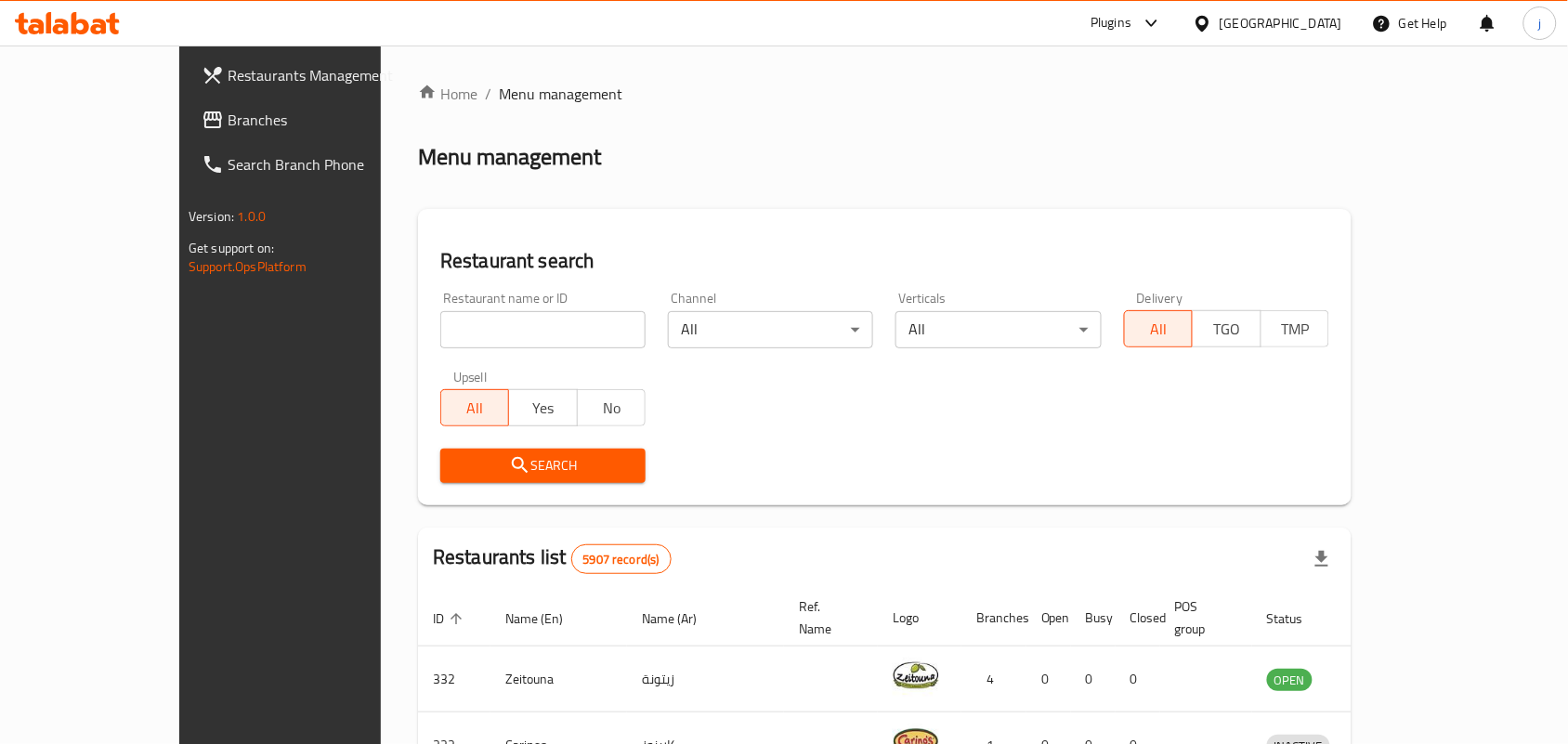
click at [227, 118] on span "Branches" at bounding box center [326, 120] width 198 height 22
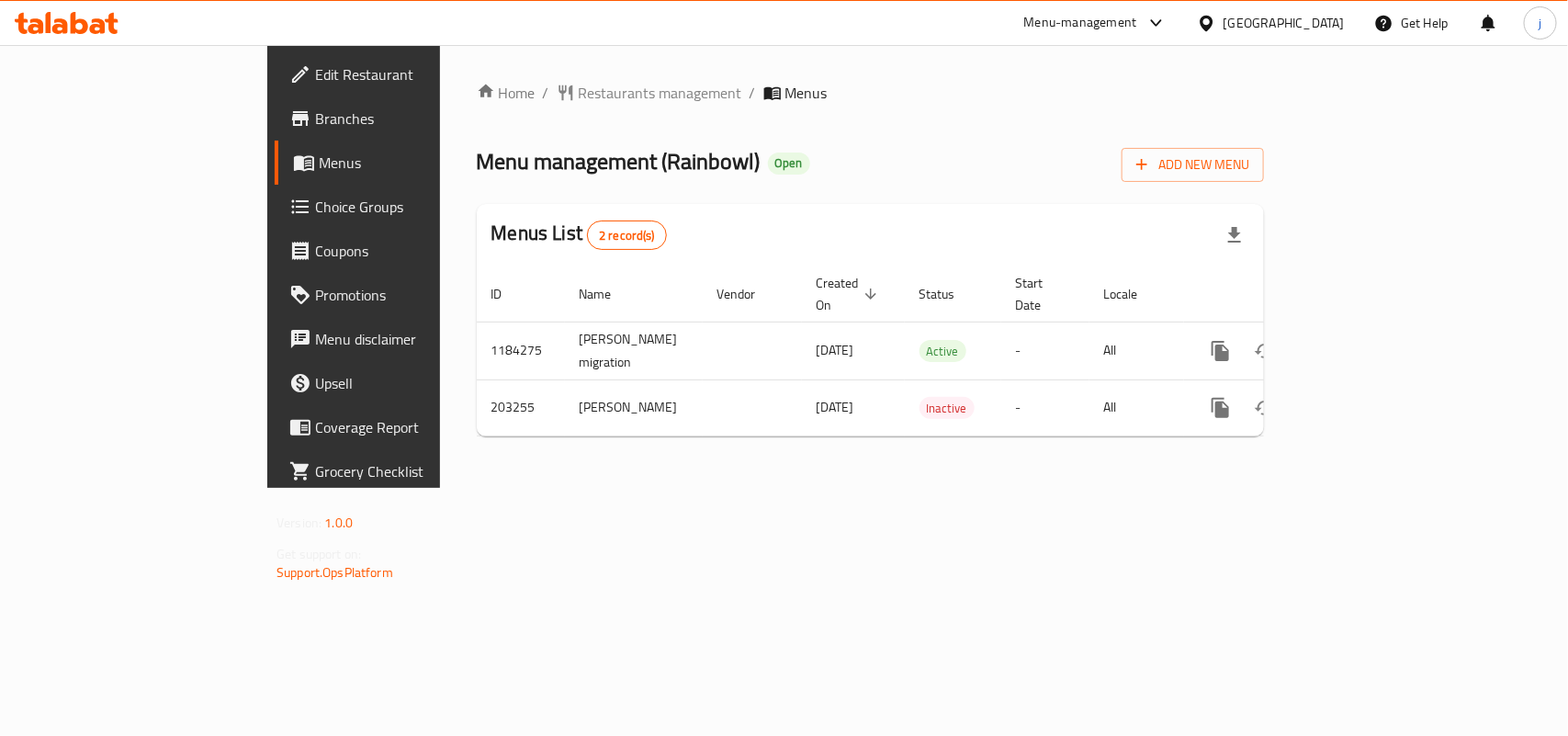
click at [579, 90] on span "Restaurants management" at bounding box center [661, 93] width 164 height 22
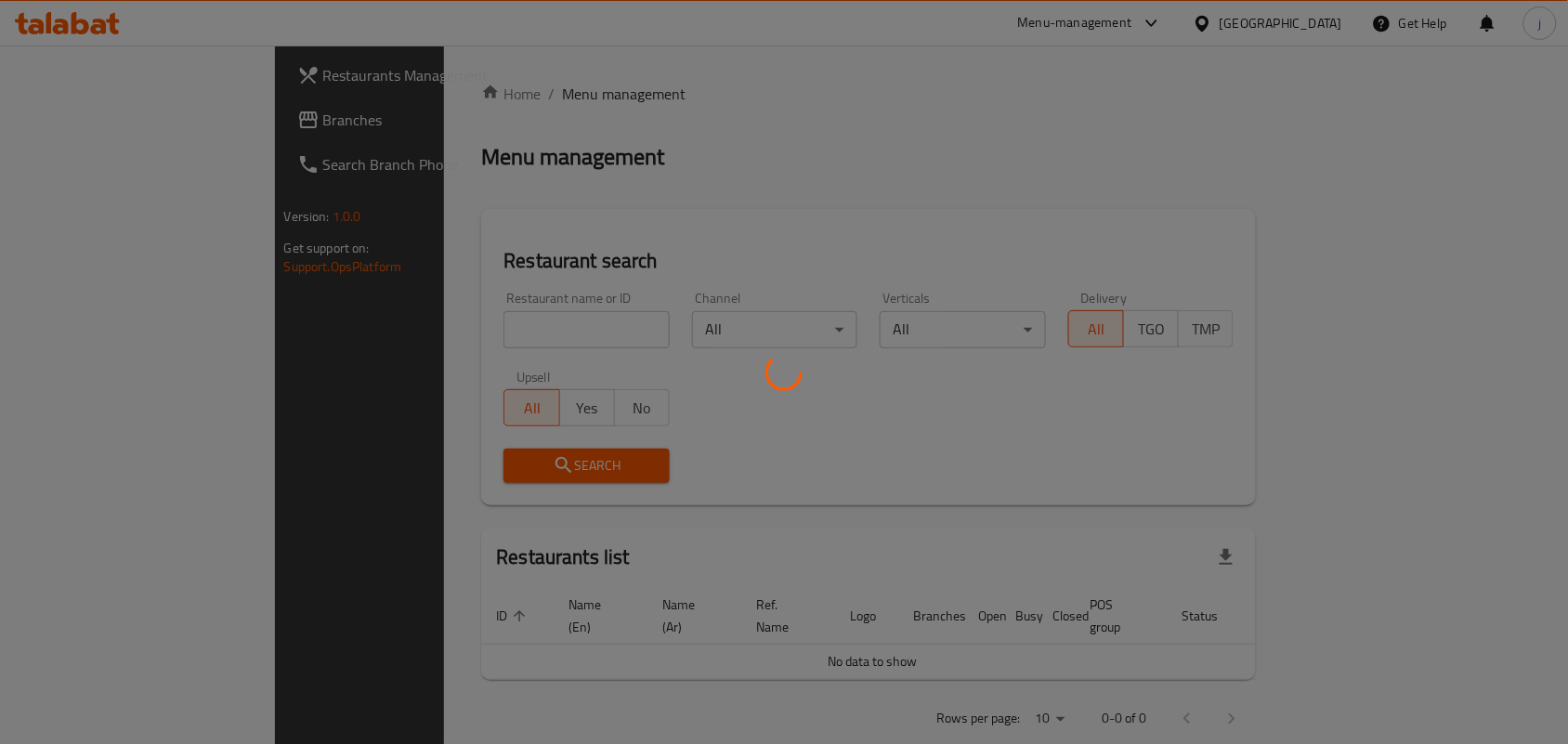
click at [536, 327] on div at bounding box center [784, 372] width 1568 height 744
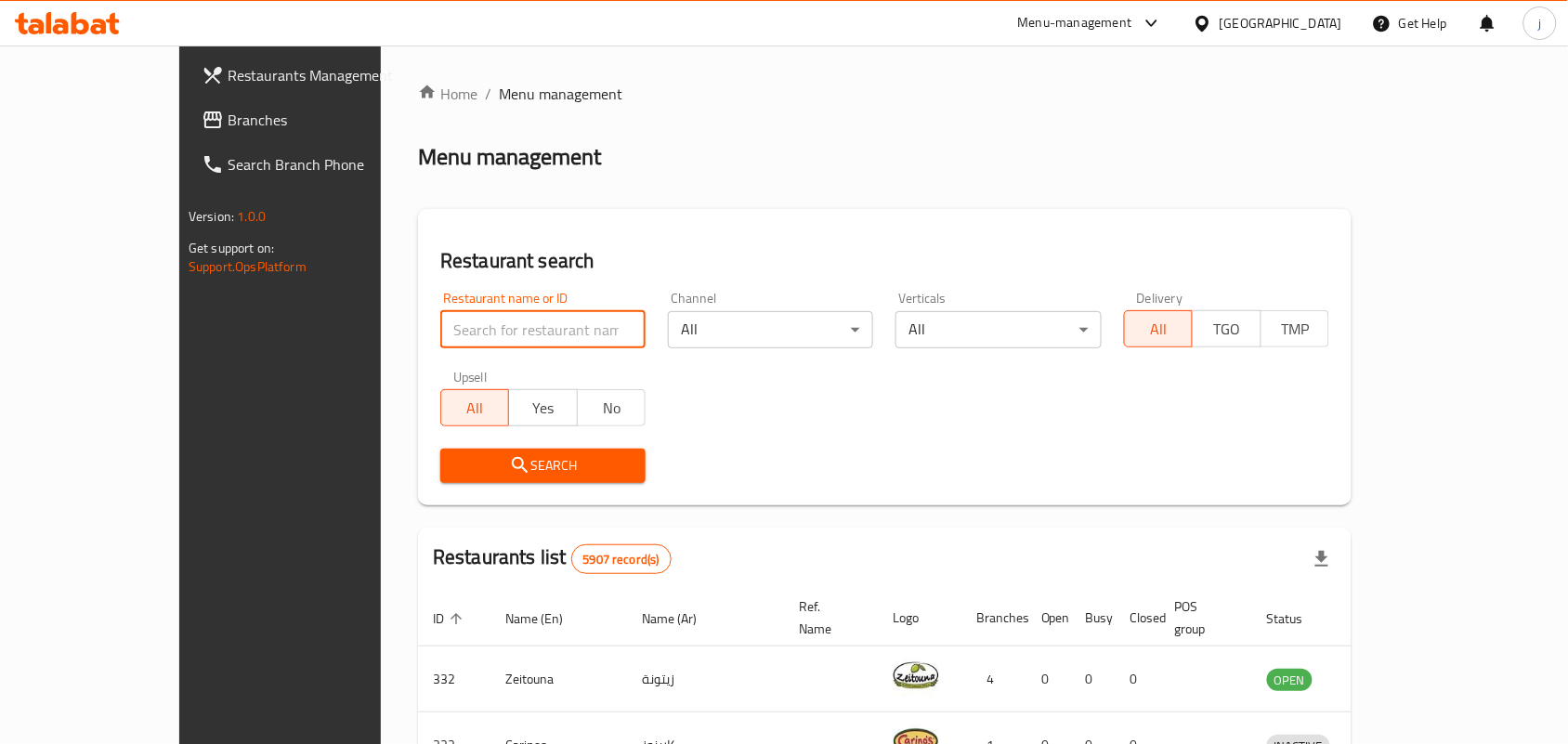
click at [479, 331] on input "search" at bounding box center [543, 329] width 205 height 37
paste input "622521"
type input "622521"
click button "Search" at bounding box center [543, 466] width 205 height 34
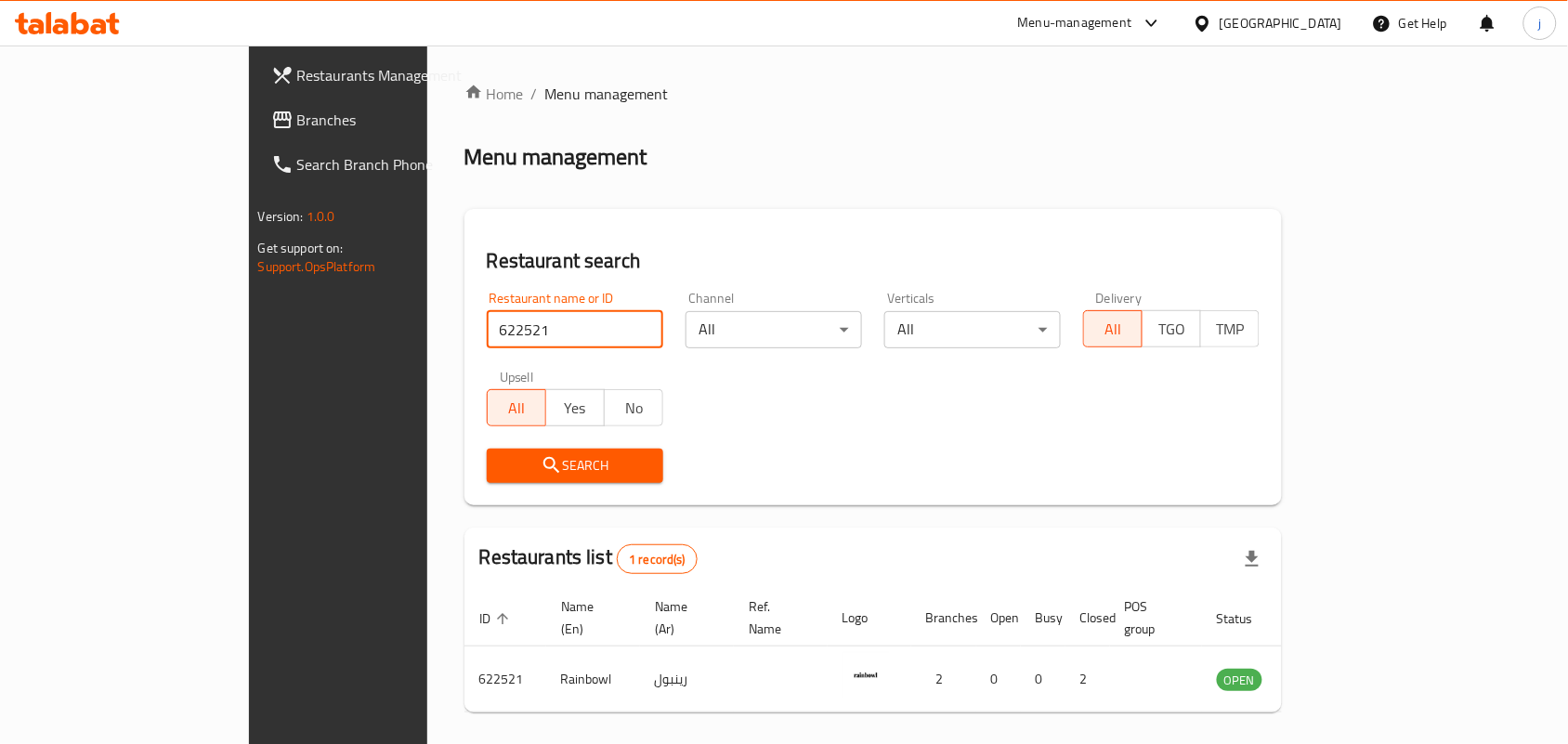
click at [1306, 6] on div "[GEOGRAPHIC_DATA]" at bounding box center [1268, 23] width 180 height 45
click at [1306, 17] on div "[GEOGRAPHIC_DATA]" at bounding box center [1281, 23] width 123 height 20
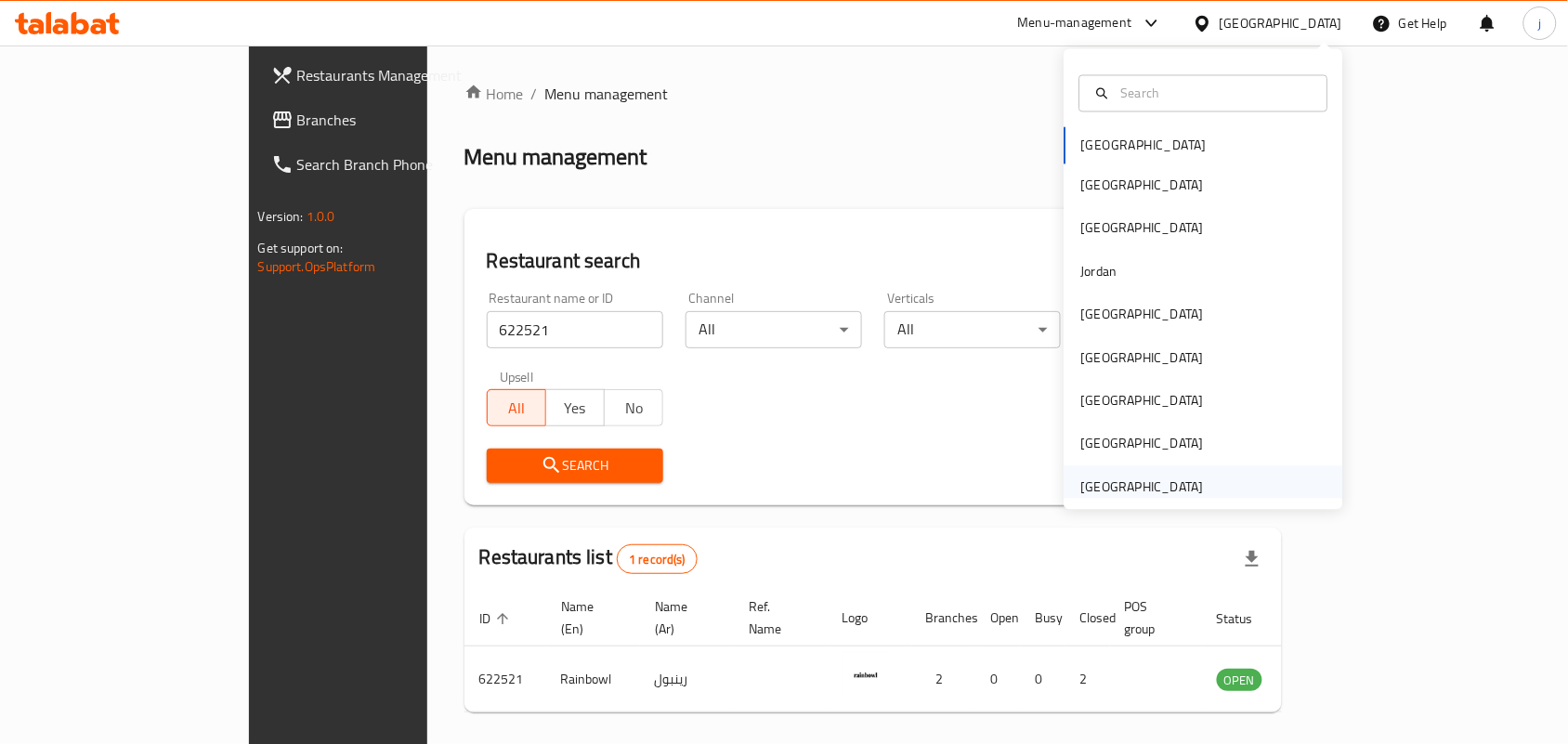
click at [1136, 488] on div "[GEOGRAPHIC_DATA]" at bounding box center [1142, 487] width 123 height 20
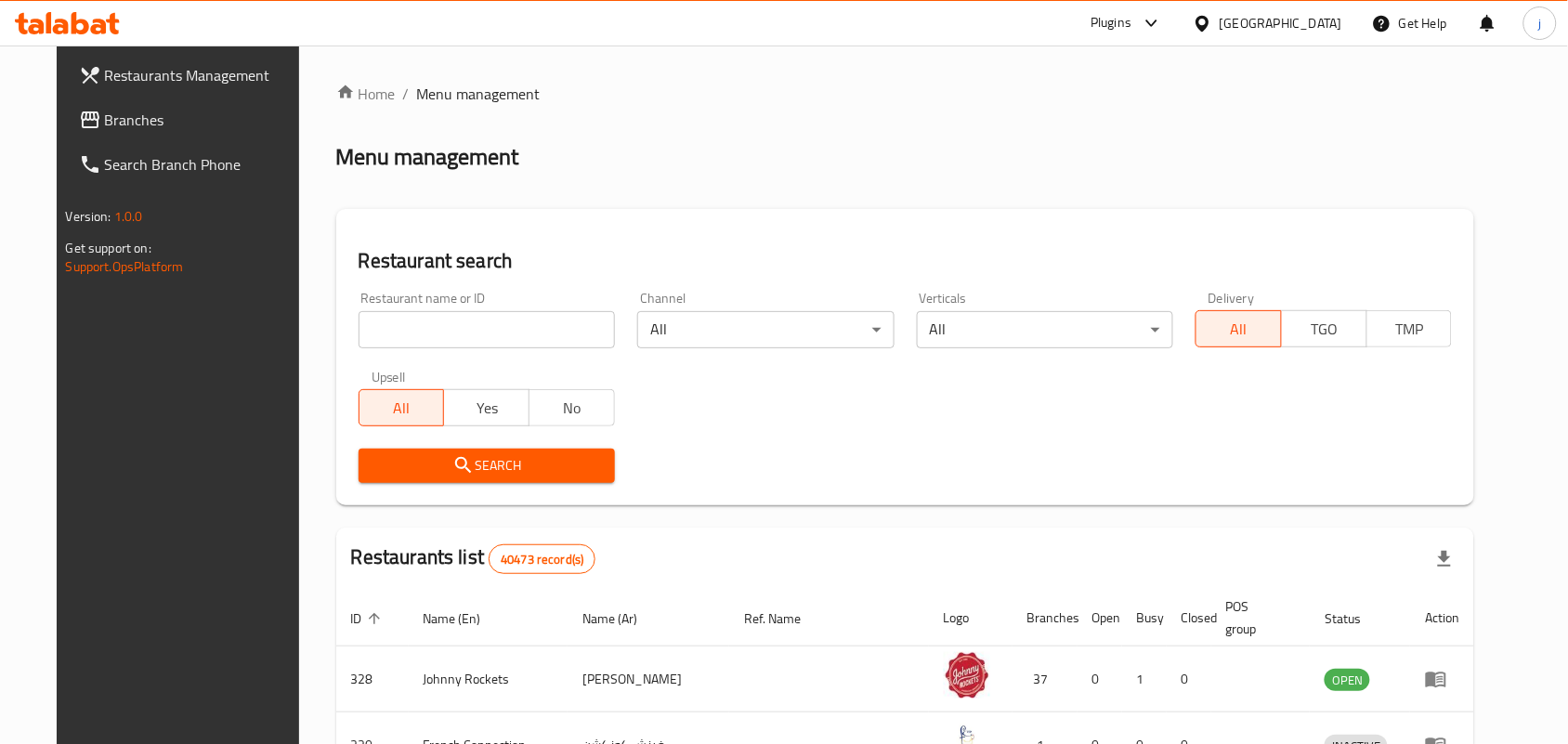
click at [115, 113] on span "Branches" at bounding box center [203, 120] width 198 height 22
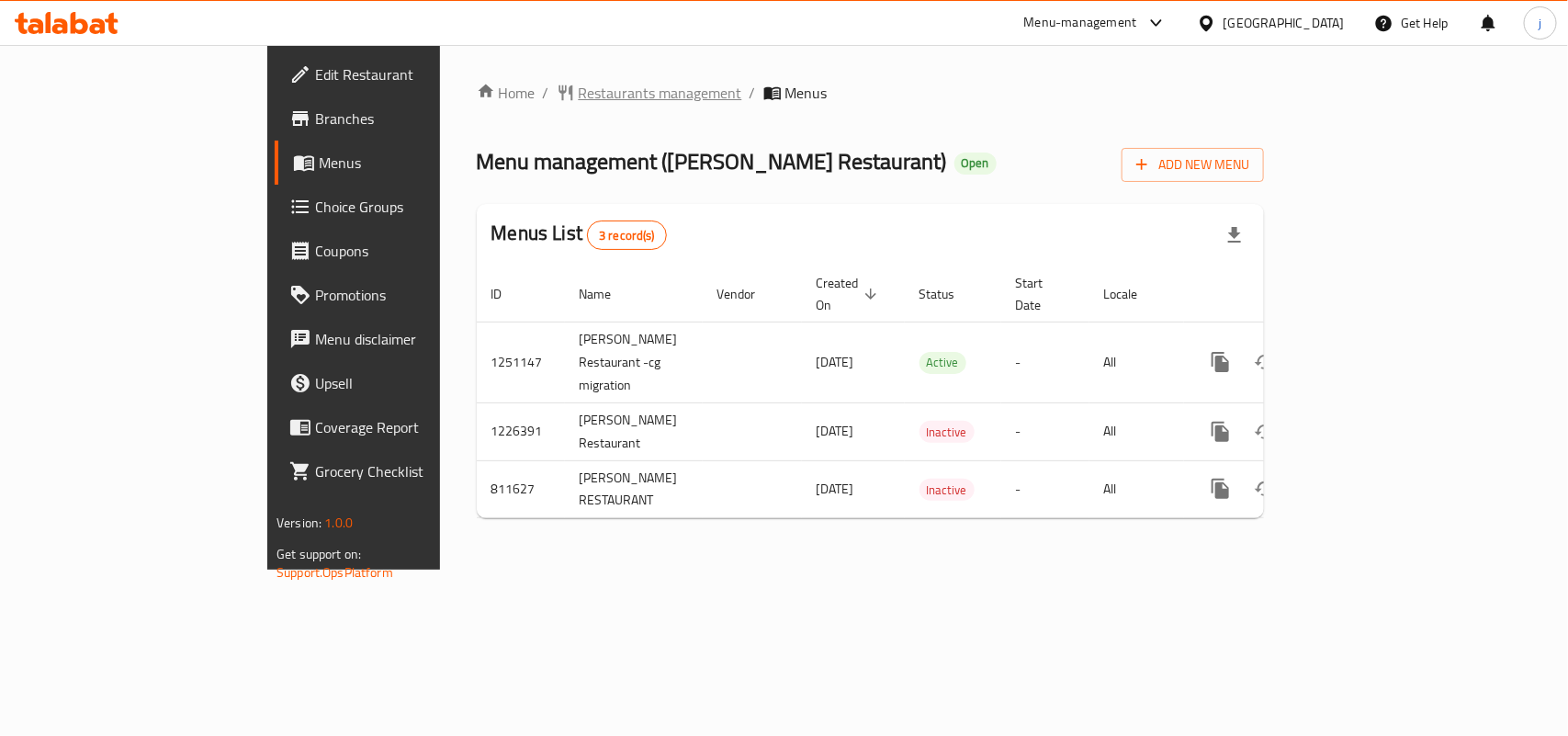
click at [579, 94] on span "Restaurants management" at bounding box center [661, 93] width 164 height 22
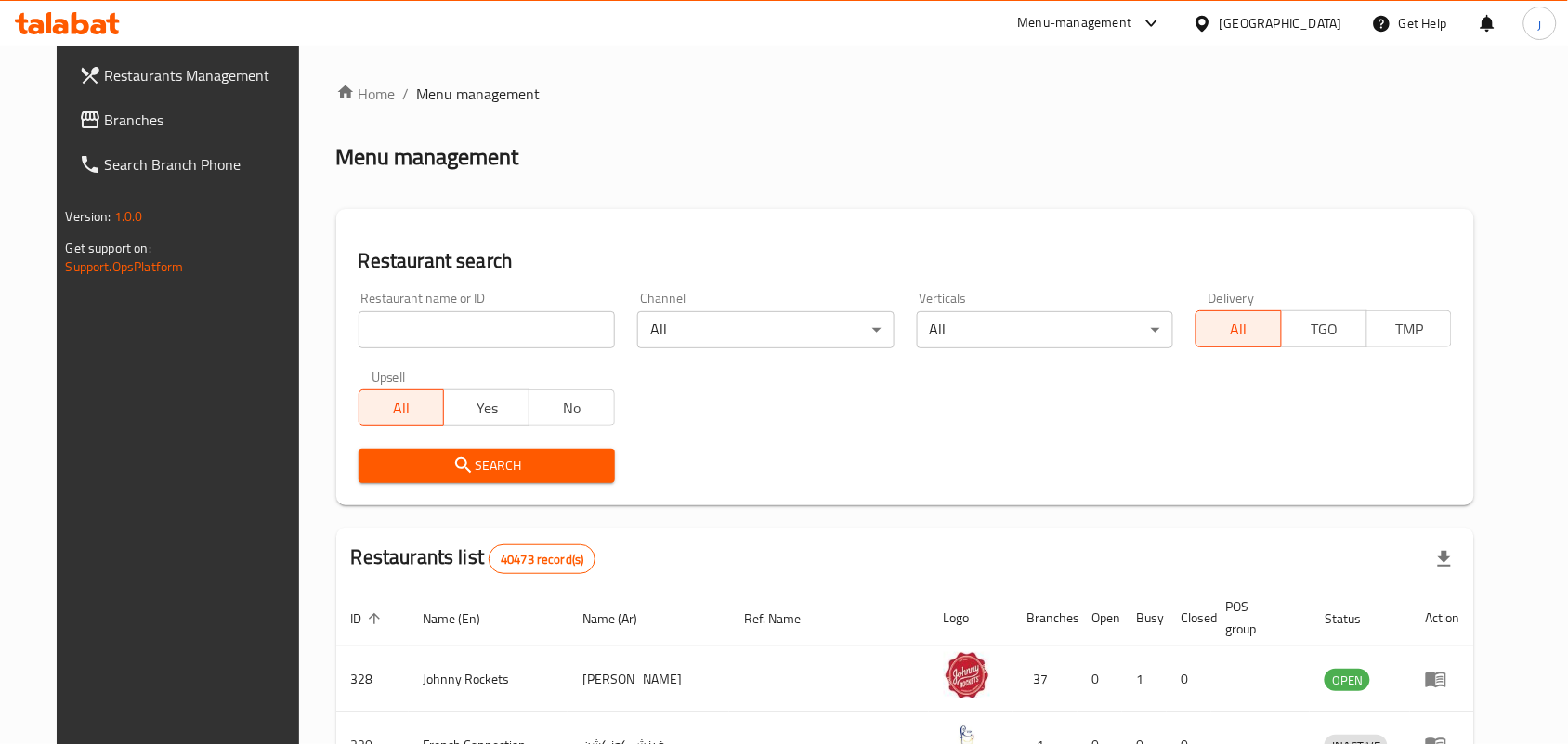
click at [493, 321] on div "Home / Menu management Menu management Restaurant search Restaurant name or ID …" at bounding box center [906, 673] width 1139 height 1181
click at [493, 321] on input "search" at bounding box center [486, 329] width 256 height 37
paste input "654608"
type input "654608"
click button "Search" at bounding box center [486, 466] width 256 height 34
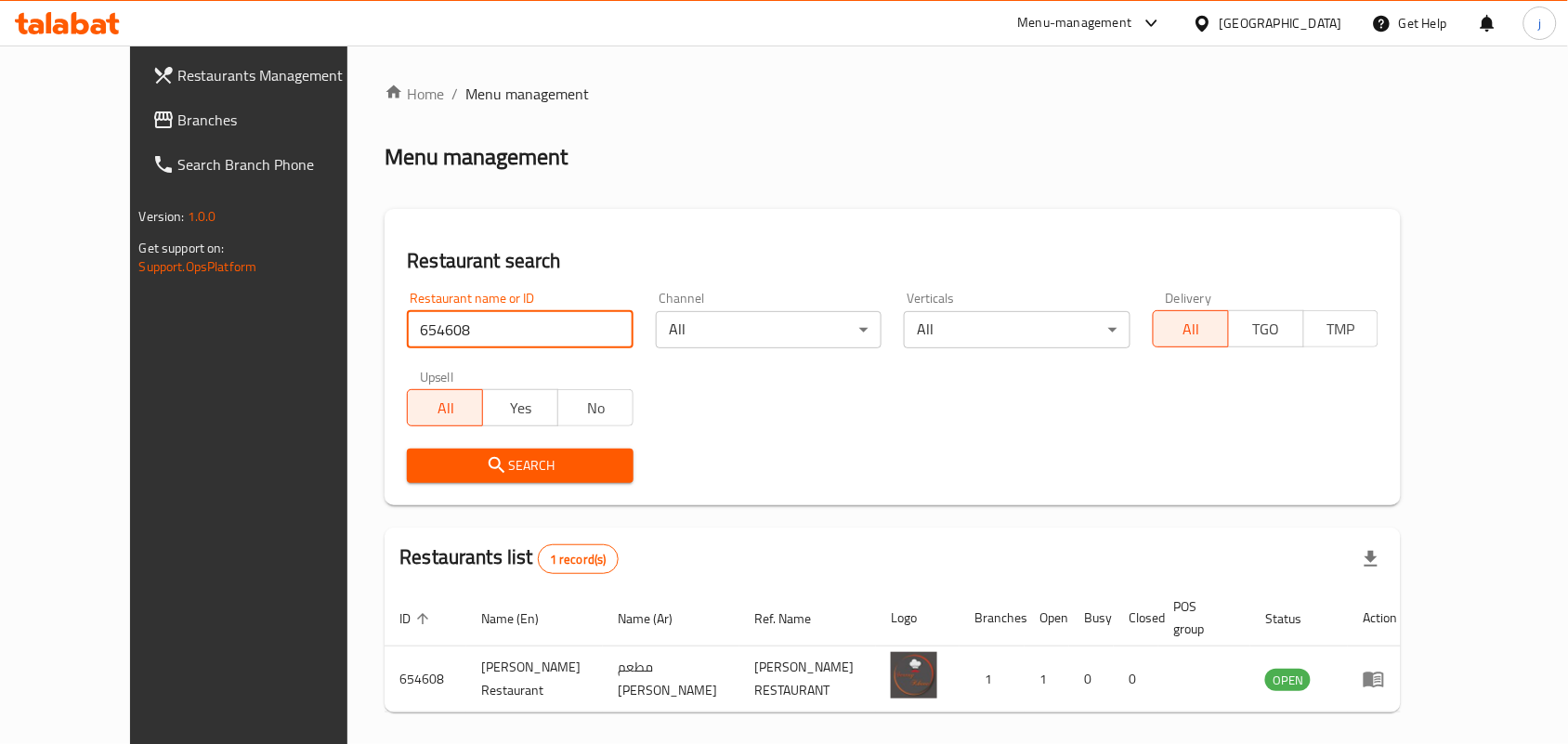
click at [153, 123] on icon at bounding box center [164, 120] width 22 height 22
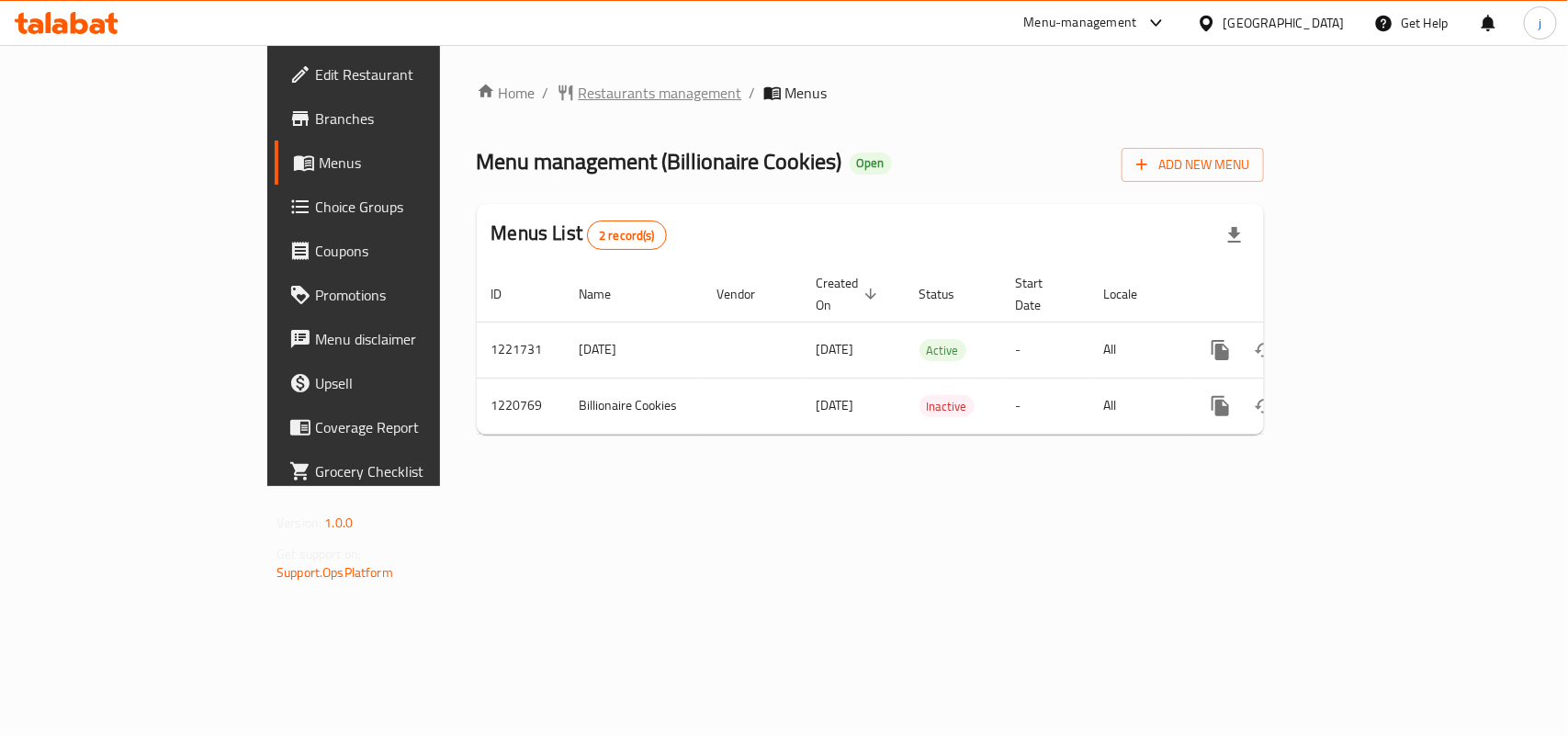
click at [579, 83] on span "Restaurants management" at bounding box center [661, 93] width 164 height 22
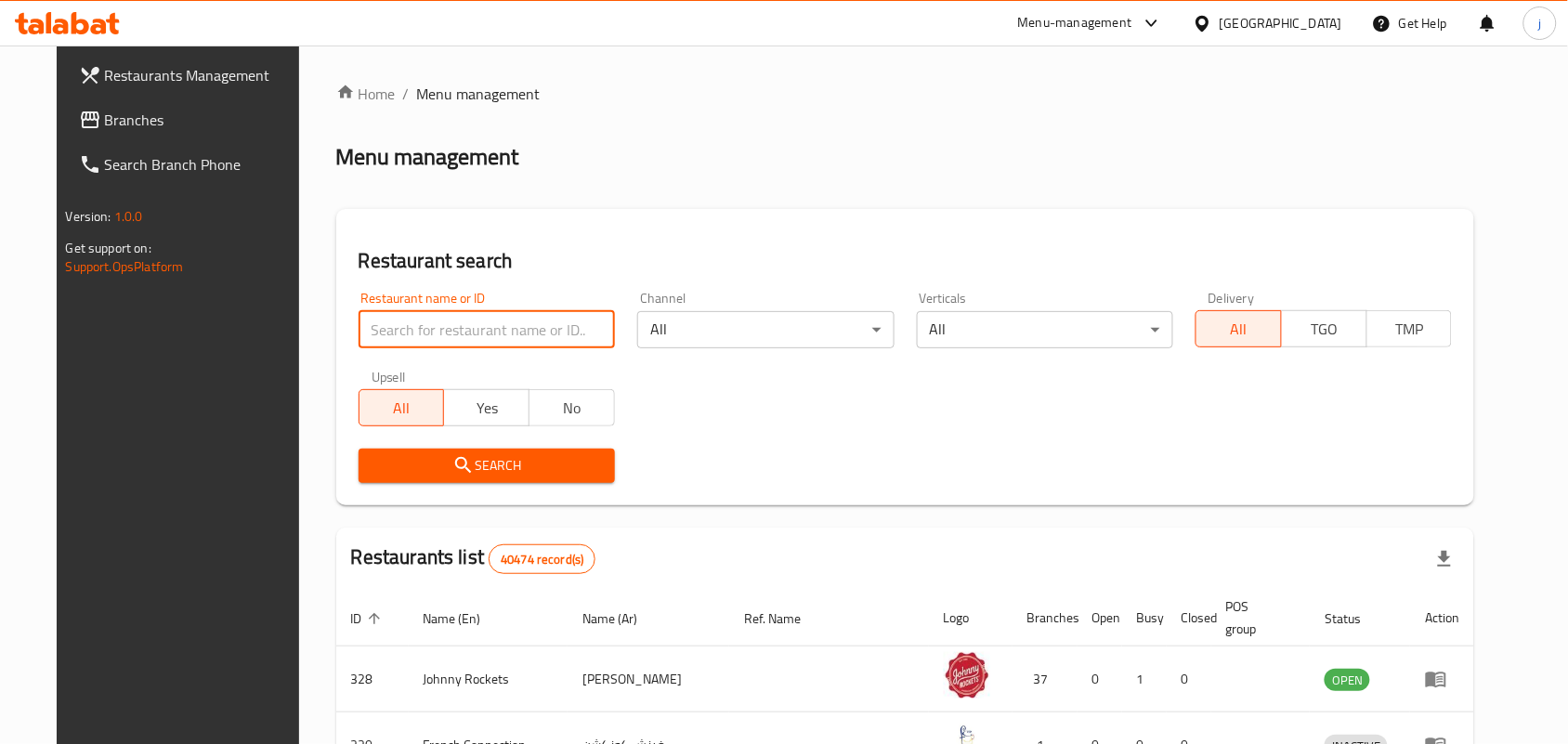
click at [475, 320] on input "search" at bounding box center [486, 329] width 256 height 37
paste input "673484"
type input "673484"
click button "Search" at bounding box center [486, 466] width 256 height 34
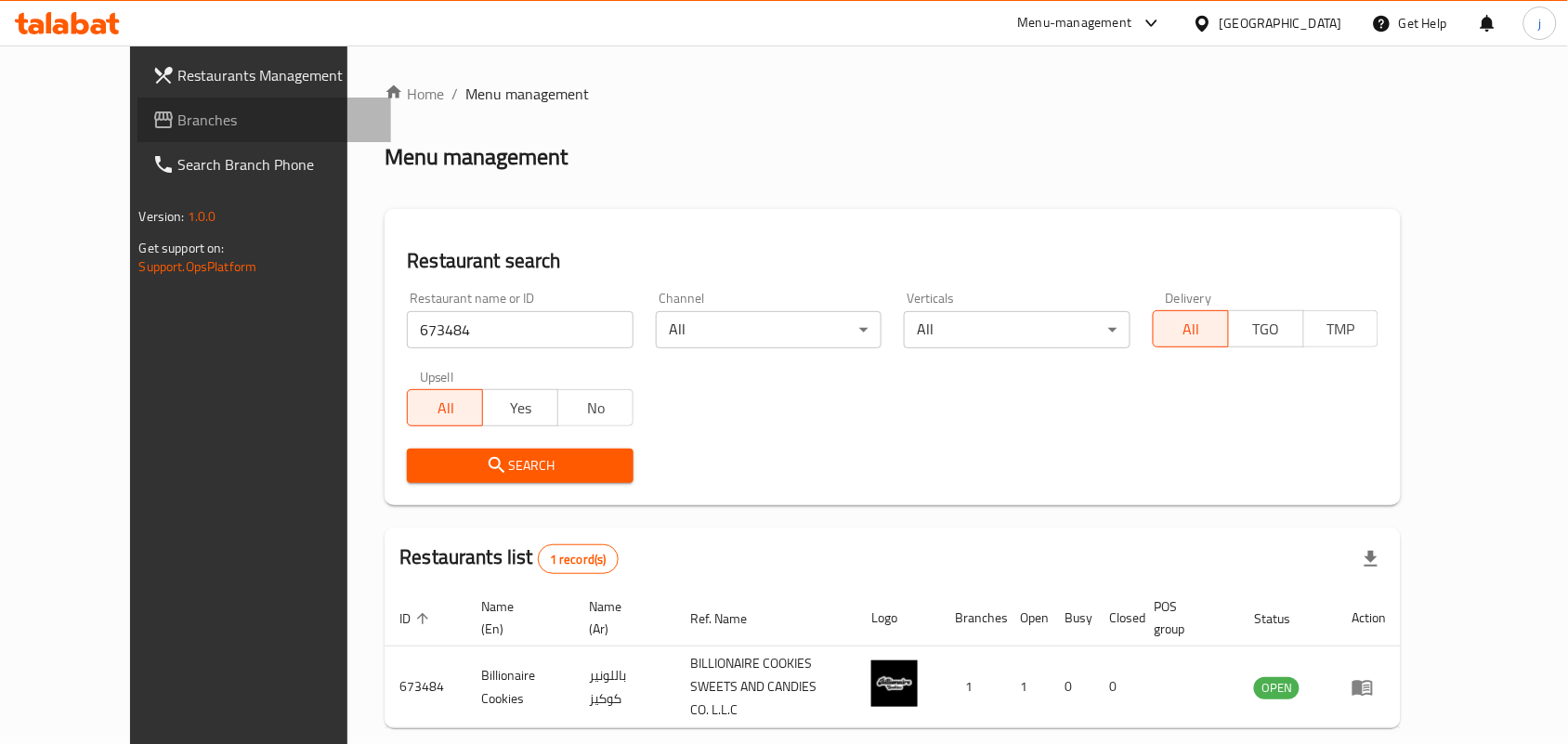
click at [179, 110] on span "Branches" at bounding box center [277, 120] width 198 height 22
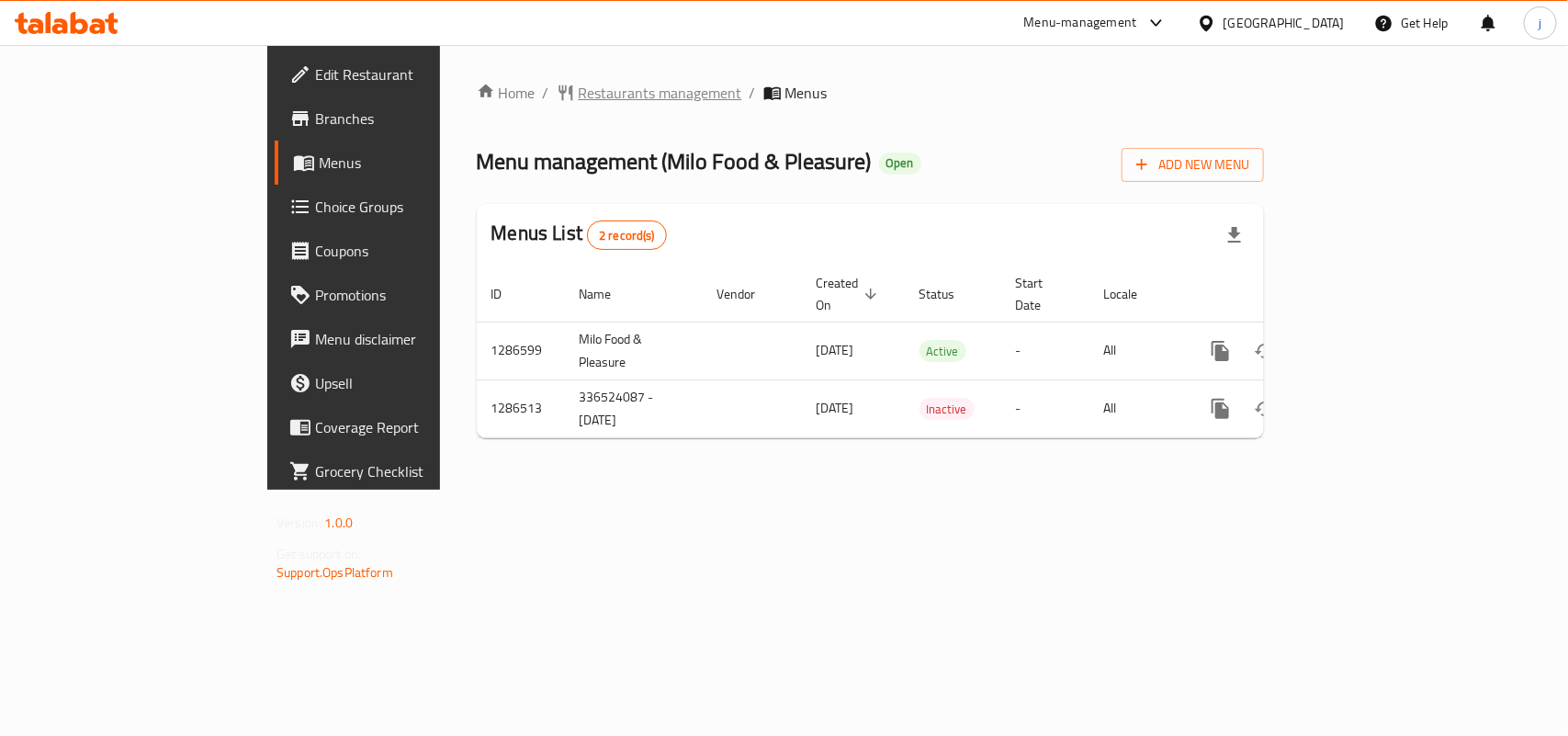
click at [579, 89] on span "Restaurants management" at bounding box center [661, 93] width 164 height 22
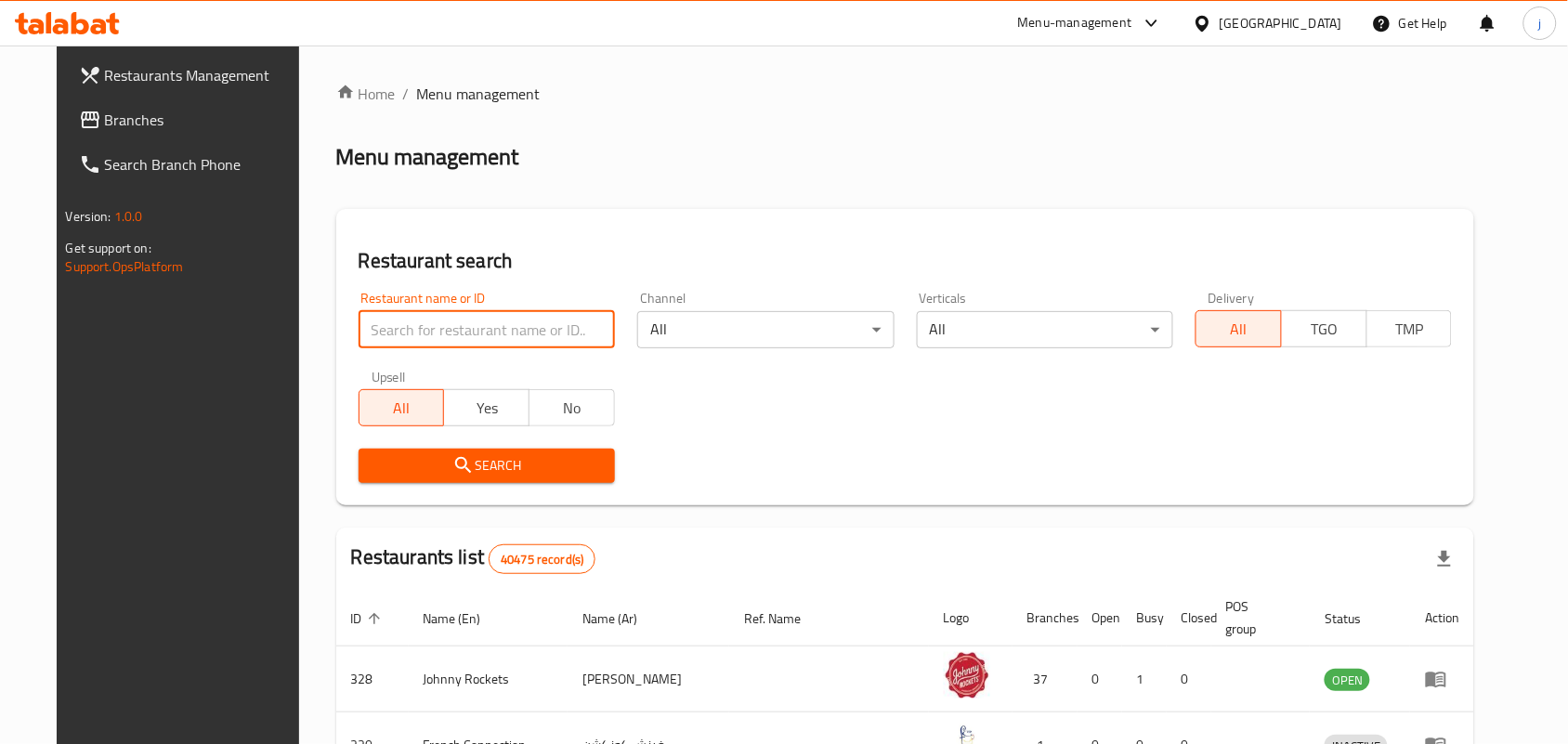
click at [535, 328] on input "search" at bounding box center [486, 329] width 256 height 37
paste input "696324"
type input "696324"
click button "Search" at bounding box center [486, 466] width 256 height 34
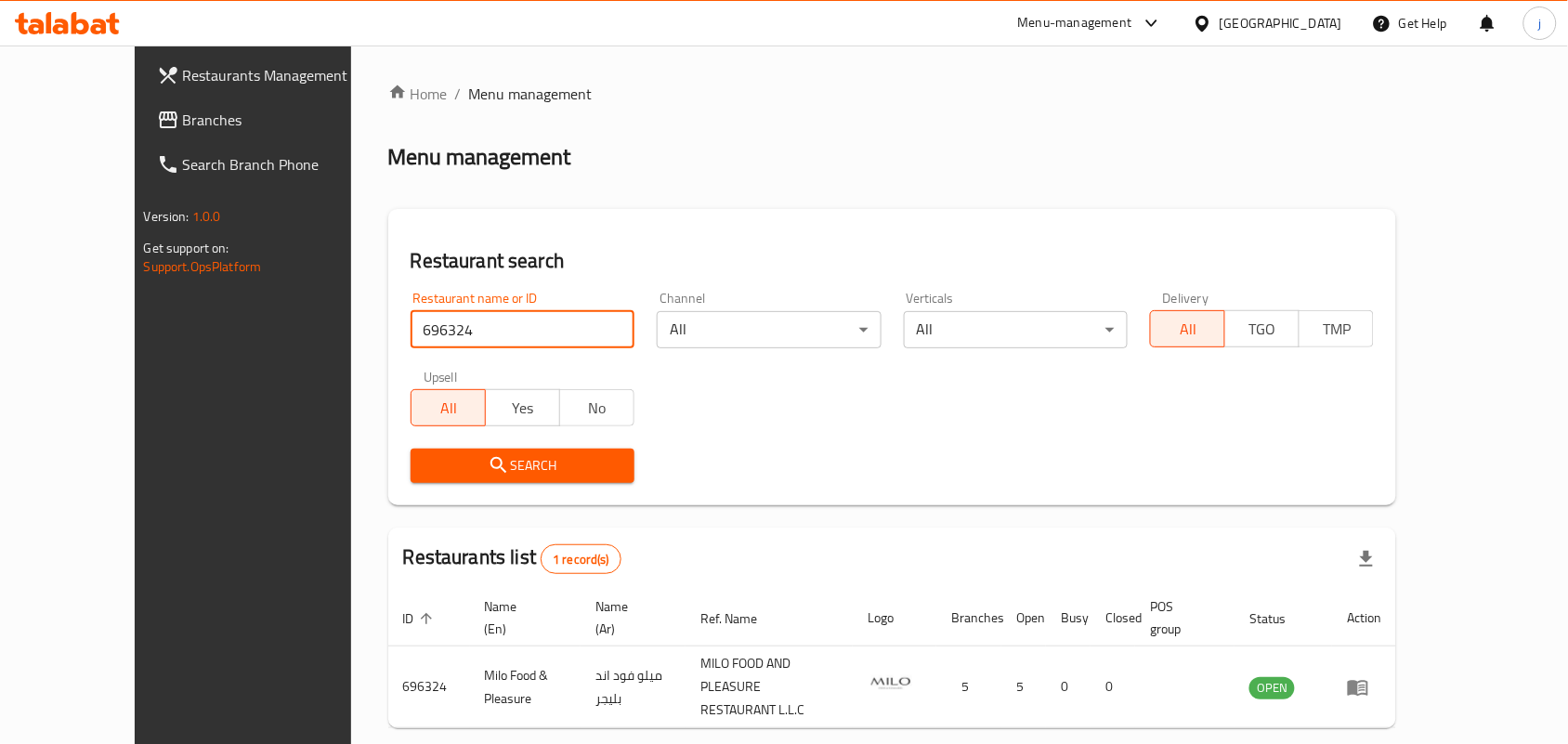
click at [183, 122] on span "Branches" at bounding box center [281, 120] width 198 height 22
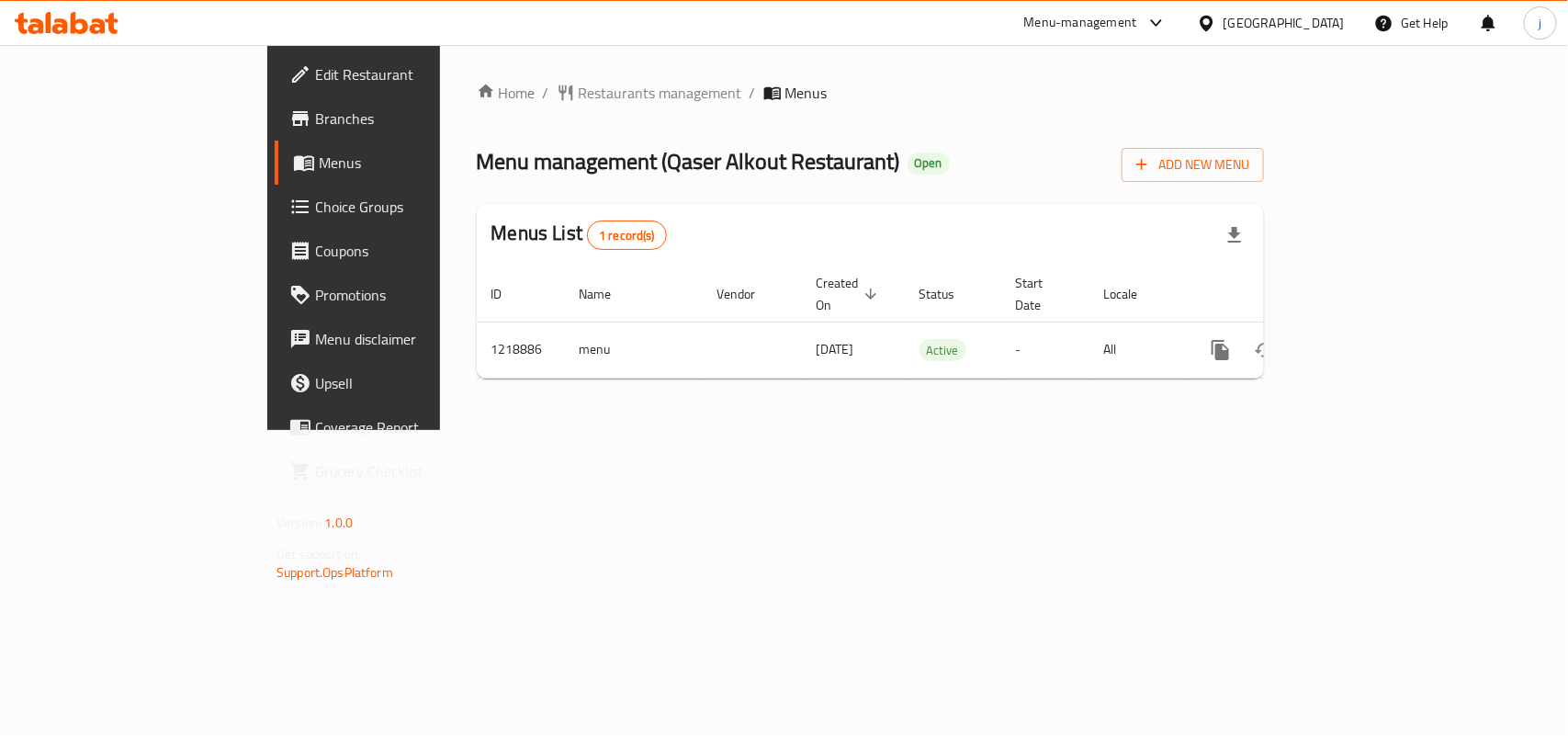
click at [579, 83] on span "Restaurants management" at bounding box center [661, 93] width 164 height 22
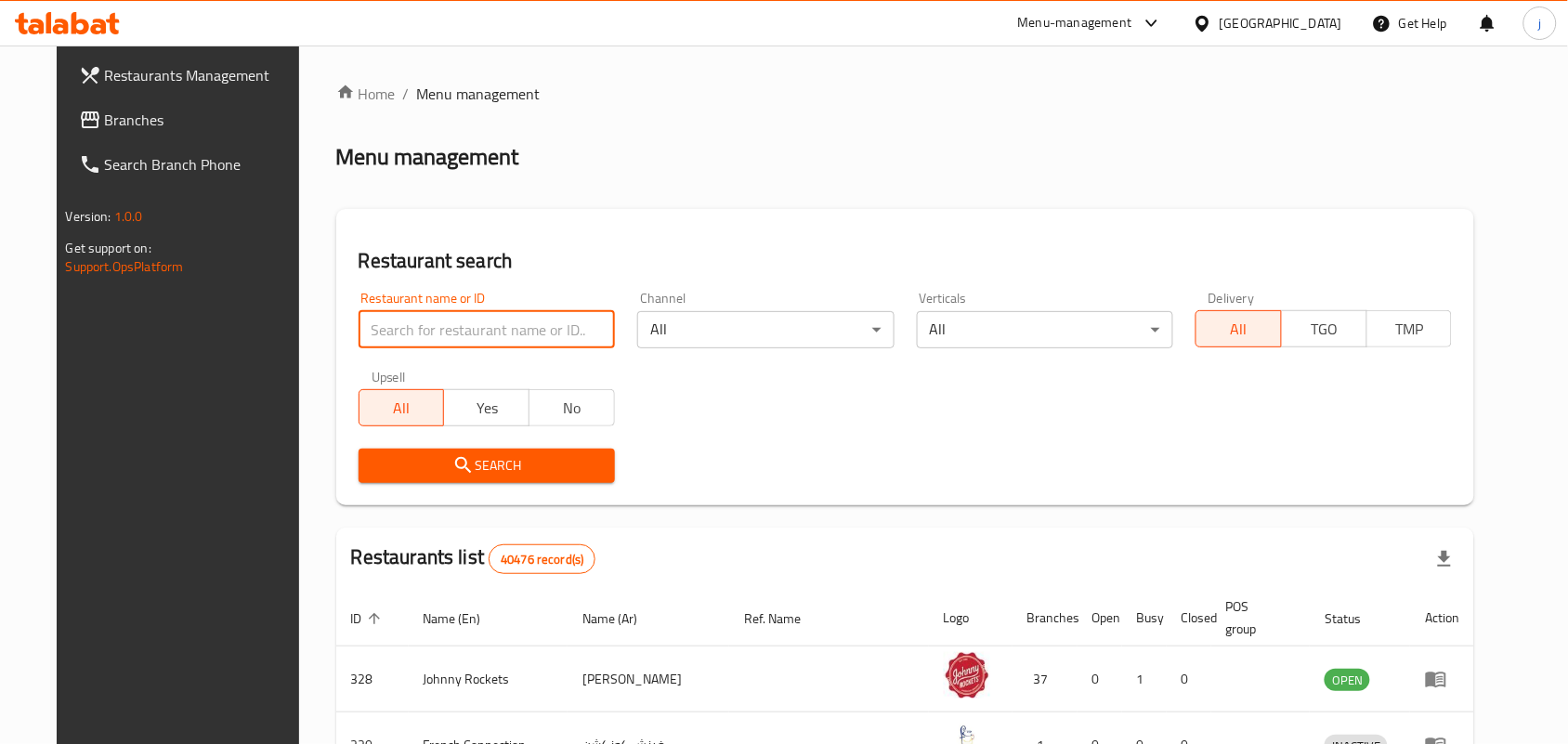
click at [523, 326] on input "search" at bounding box center [486, 329] width 256 height 37
paste input "672858"
type input "672858"
click button "Search" at bounding box center [486, 466] width 256 height 34
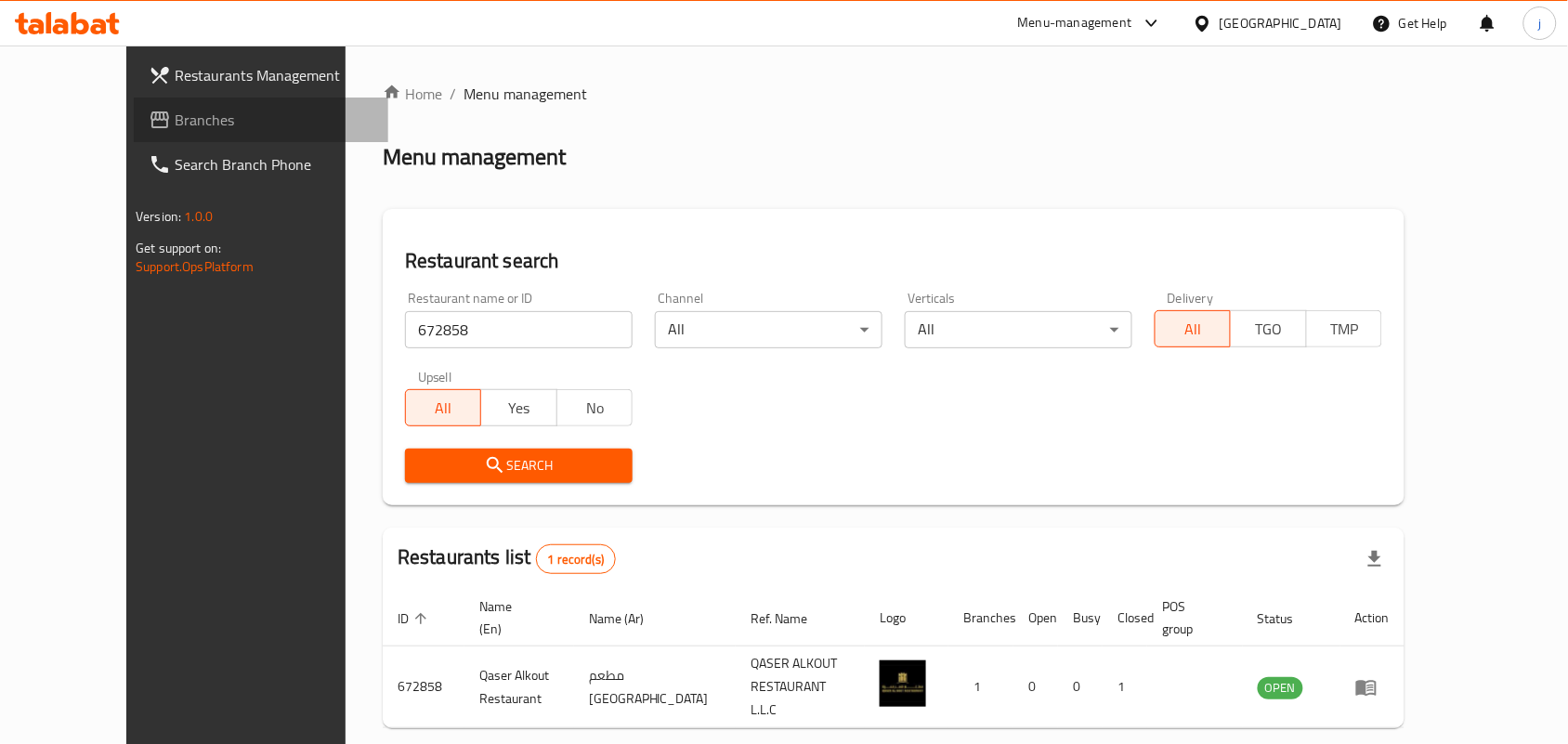
click at [175, 129] on span "Branches" at bounding box center [273, 120] width 198 height 22
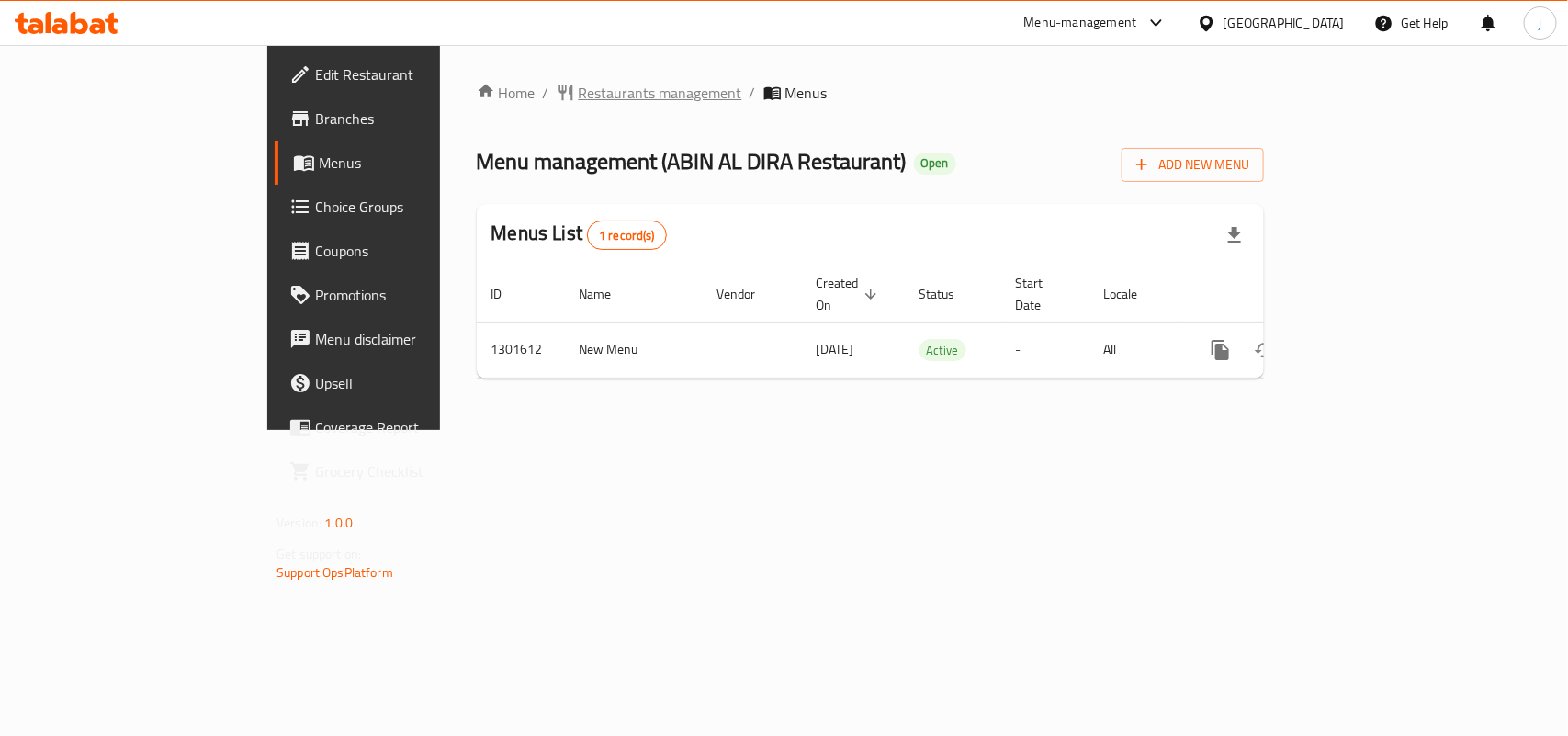
click at [579, 95] on span "Restaurants management" at bounding box center [661, 93] width 164 height 22
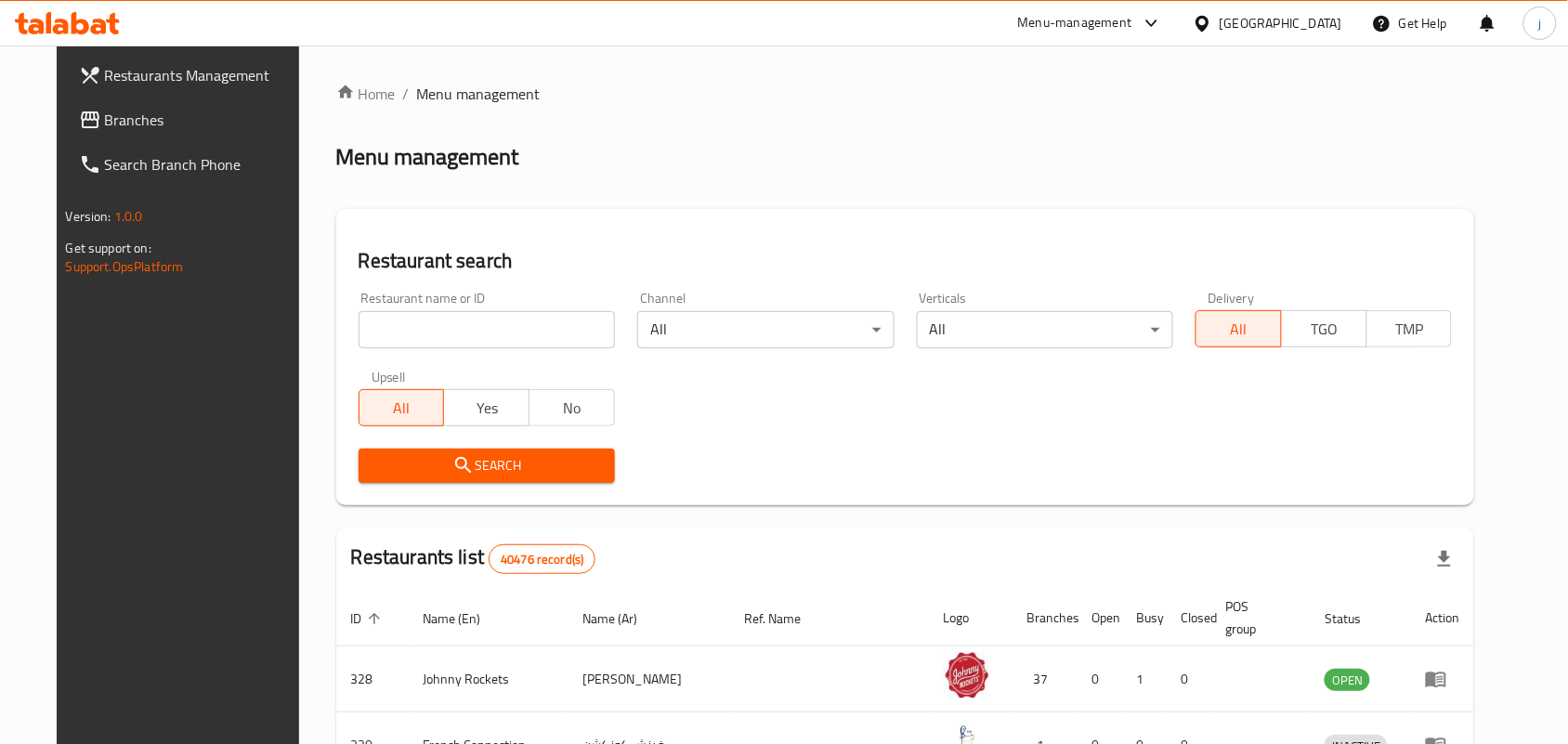
click at [514, 323] on input "search" at bounding box center [486, 329] width 256 height 37
paste input "702003"
type input "702003"
click button "Search" at bounding box center [486, 466] width 256 height 34
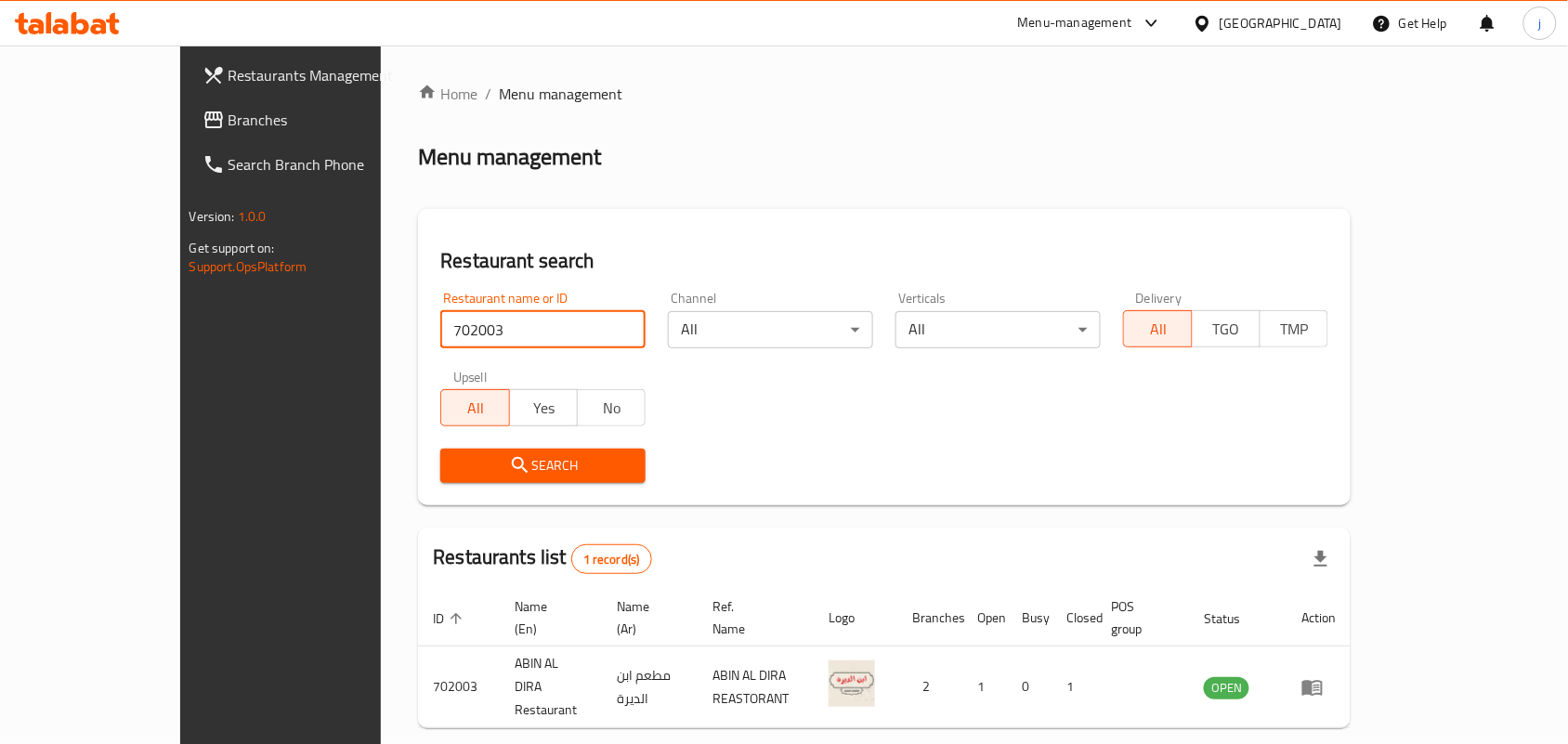
click at [1277, 26] on div "[GEOGRAPHIC_DATA]" at bounding box center [1281, 23] width 123 height 20
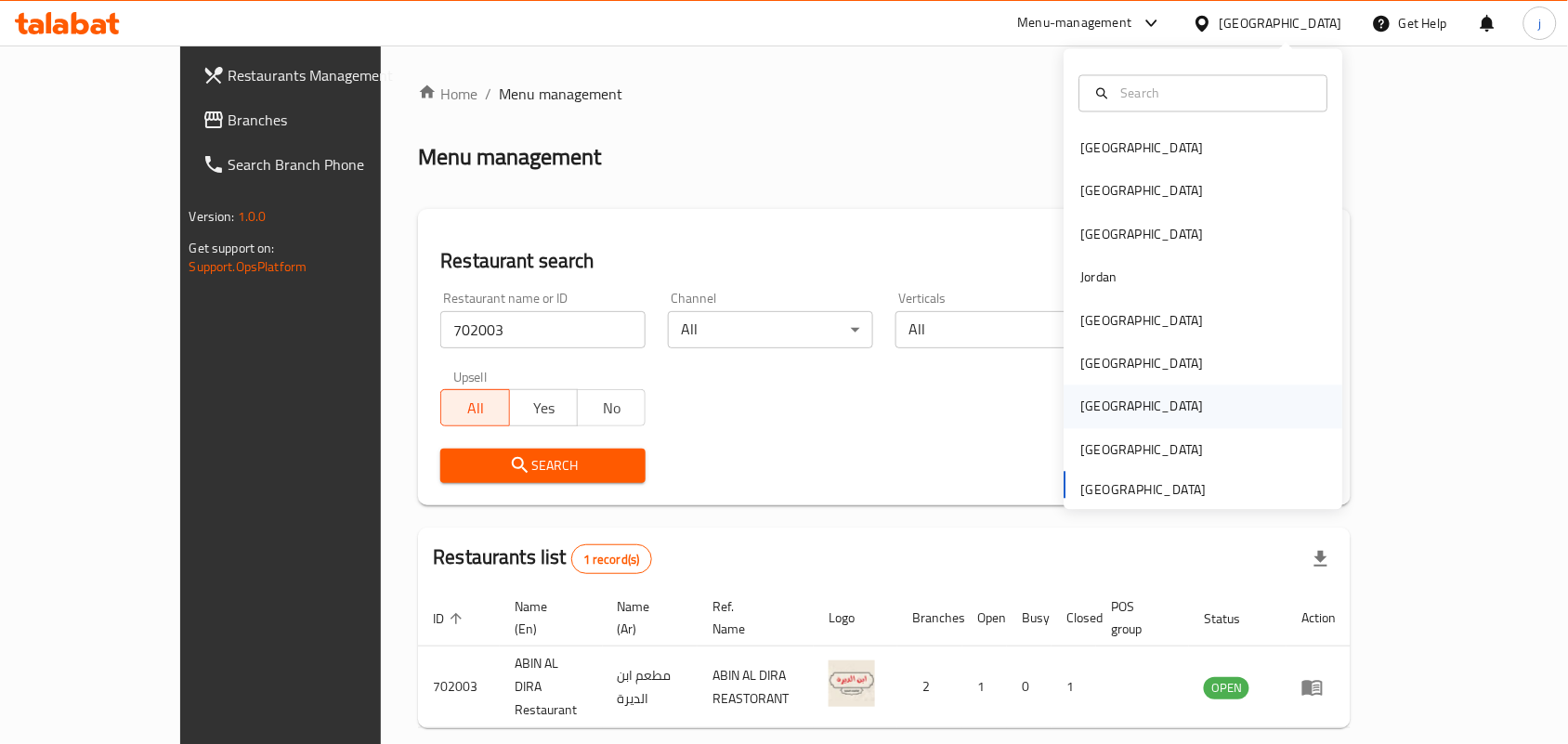
click at [1112, 400] on div "[GEOGRAPHIC_DATA]" at bounding box center [1203, 406] width 278 height 43
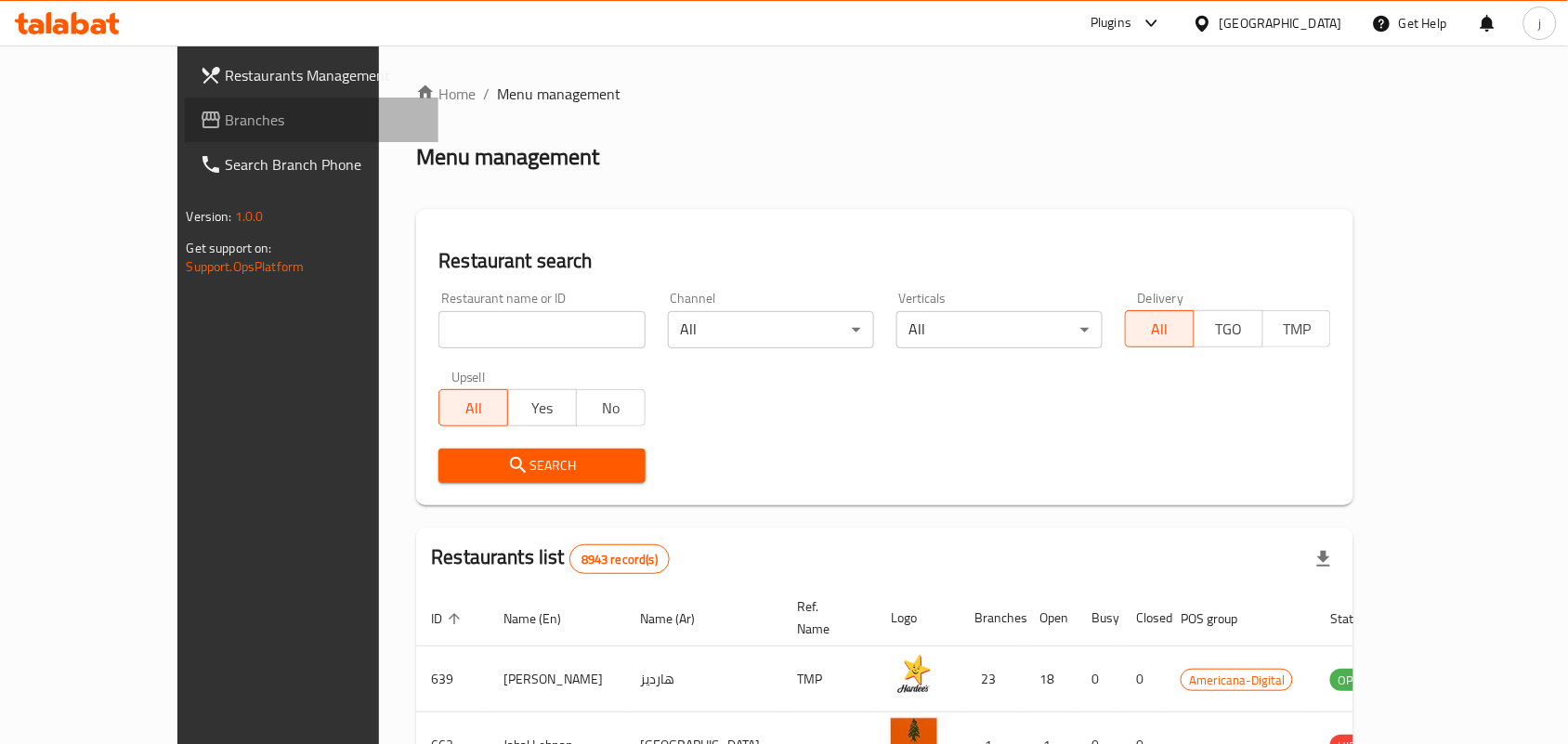
click at [199, 109] on icon at bounding box center [210, 120] width 22 height 22
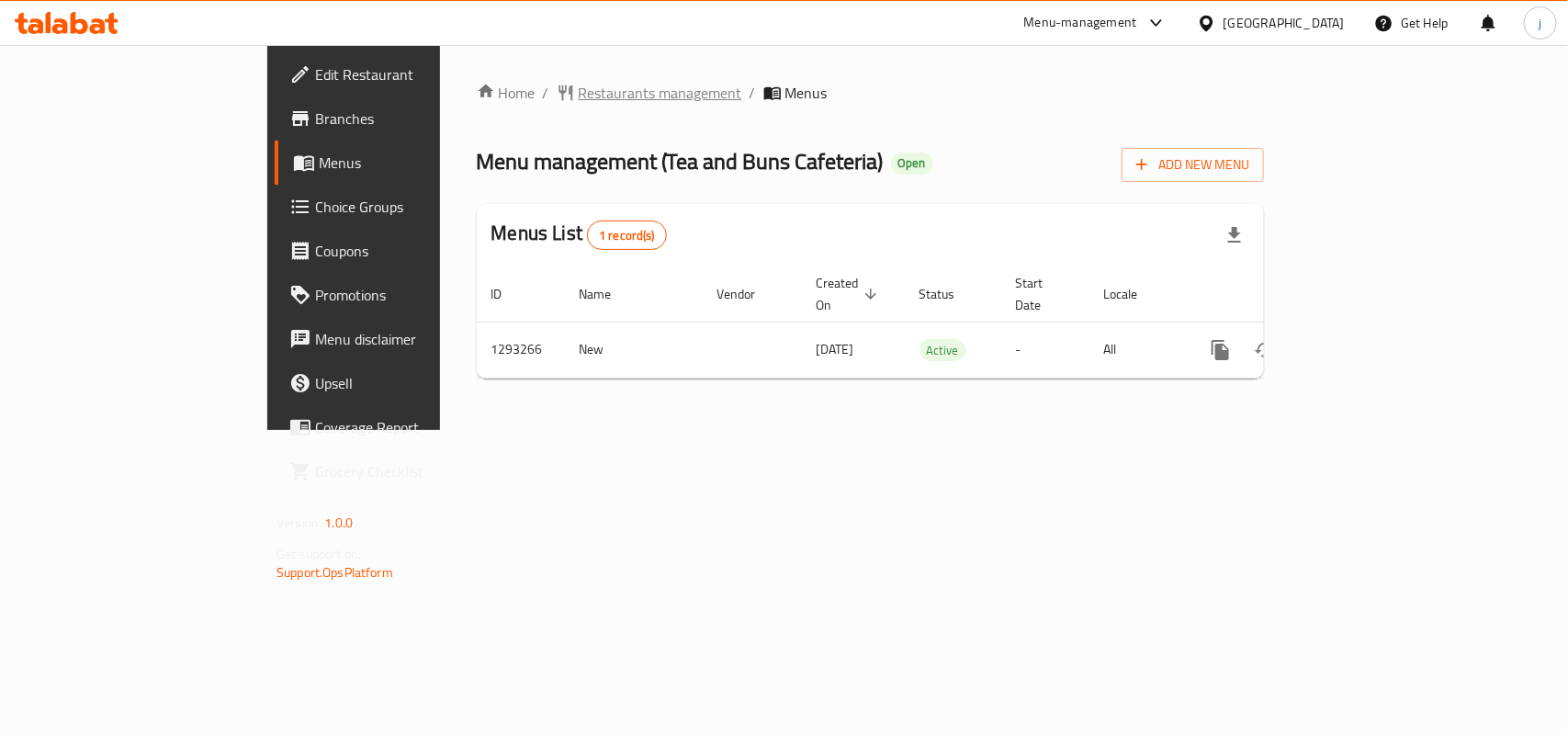
click at [579, 84] on span "Restaurants management" at bounding box center [661, 93] width 164 height 22
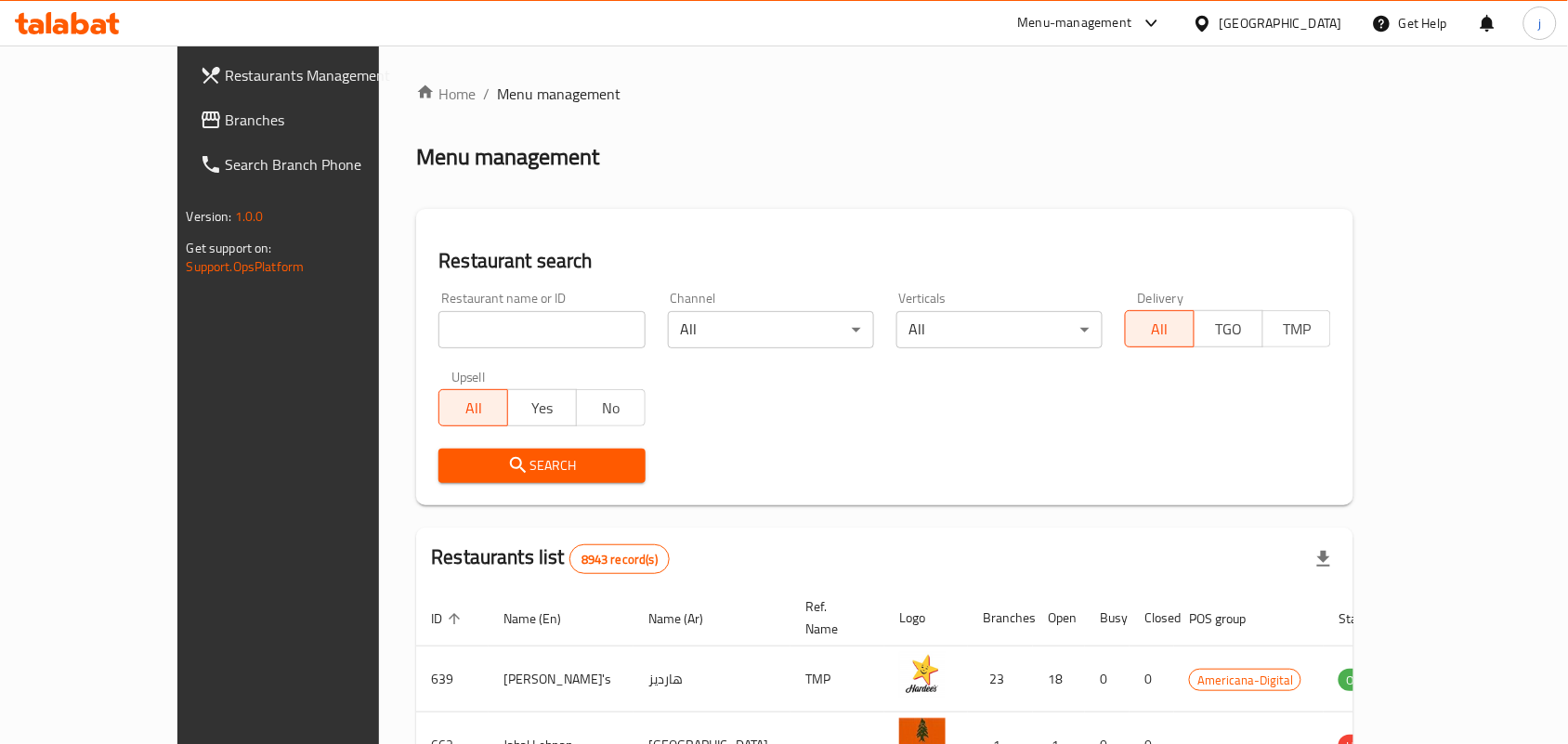
click at [489, 330] on div "Home / Menu management Menu management Restaurant search Restaurant name or ID …" at bounding box center [885, 665] width 938 height 1166
click at [489, 330] on input "search" at bounding box center [542, 329] width 206 height 37
paste input "699412"
type input "699412"
click button "Search" at bounding box center [542, 466] width 206 height 34
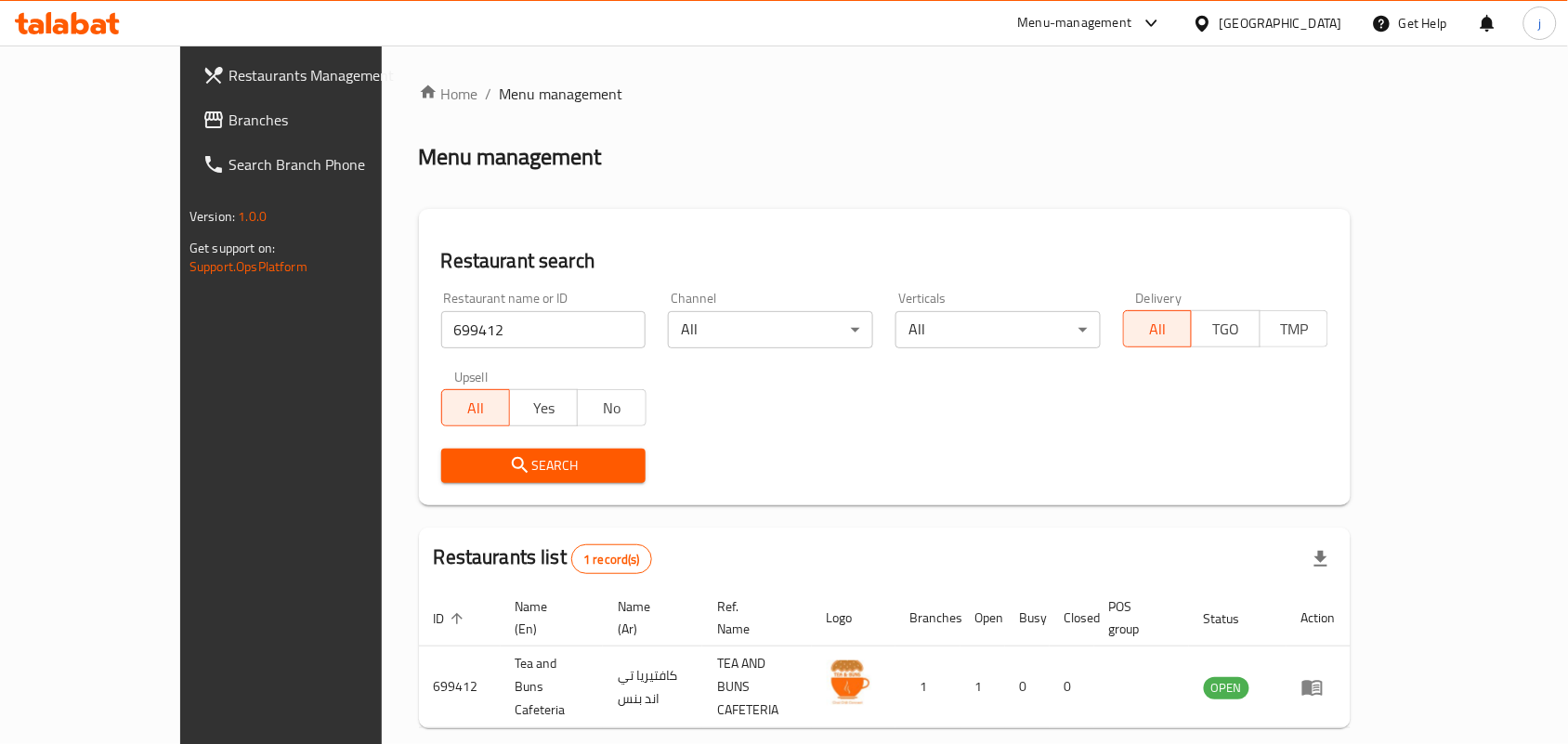
click at [1208, 19] on icon at bounding box center [1201, 23] width 13 height 16
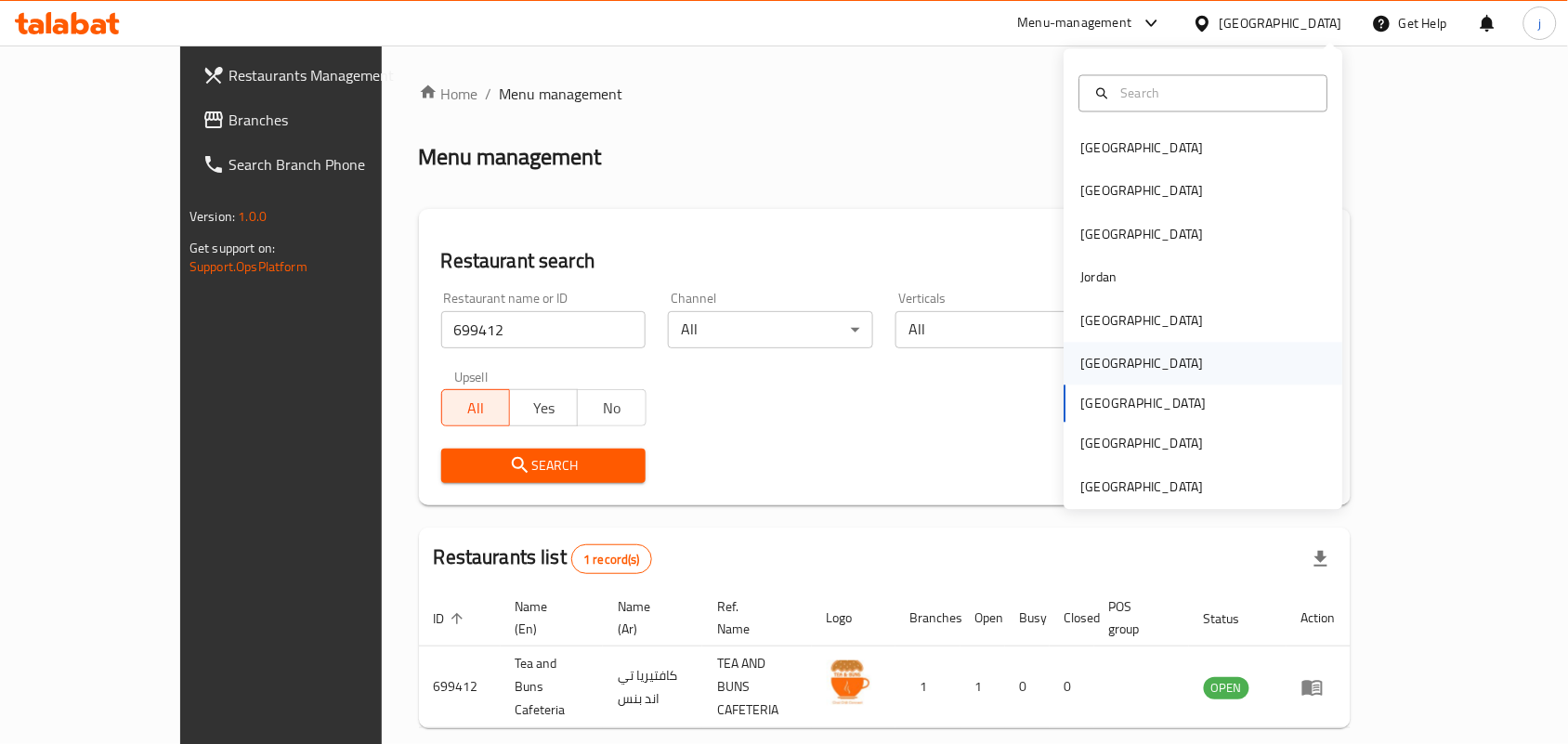
click at [1116, 363] on div "[GEOGRAPHIC_DATA]" at bounding box center [1203, 364] width 278 height 43
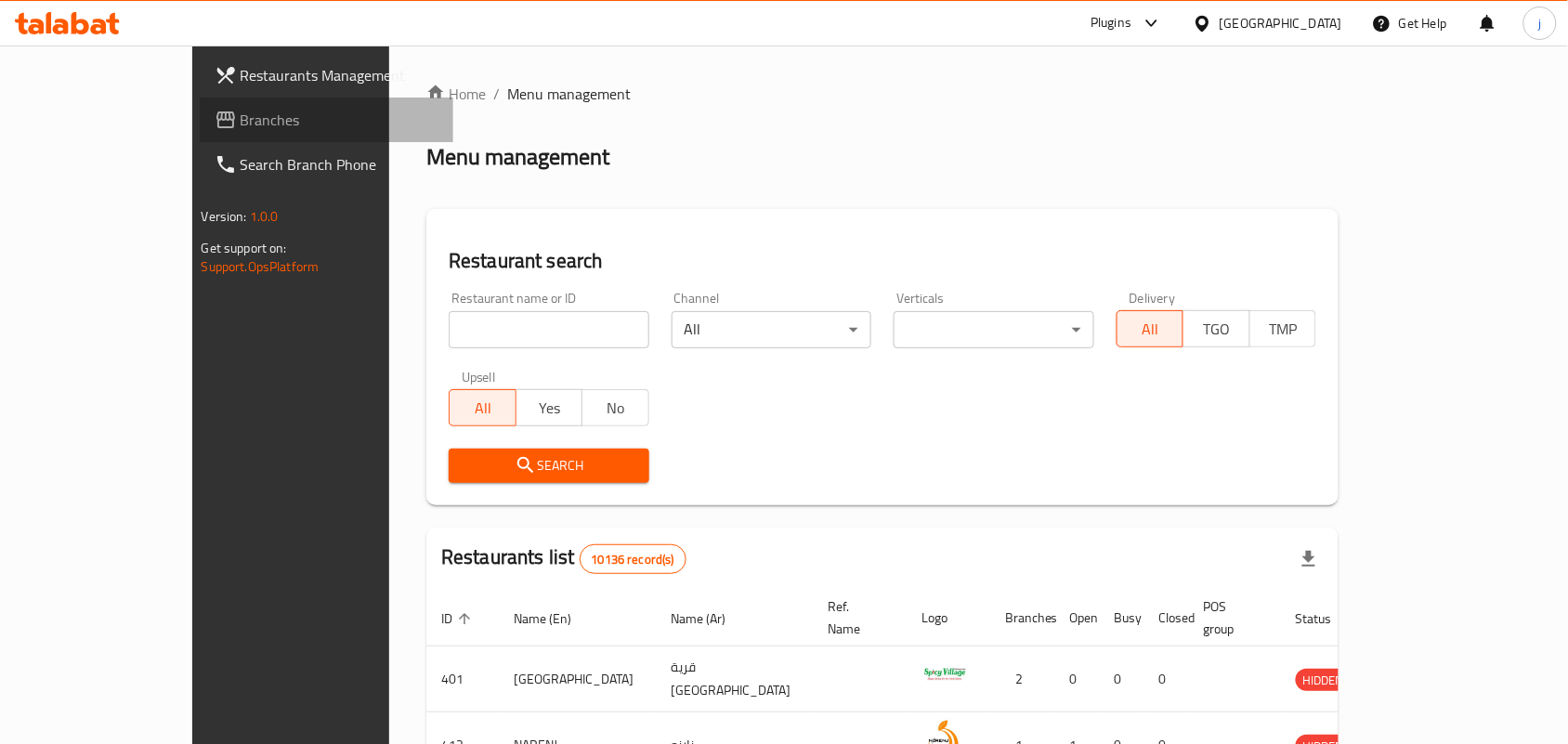
click at [240, 117] on span "Branches" at bounding box center [339, 120] width 198 height 22
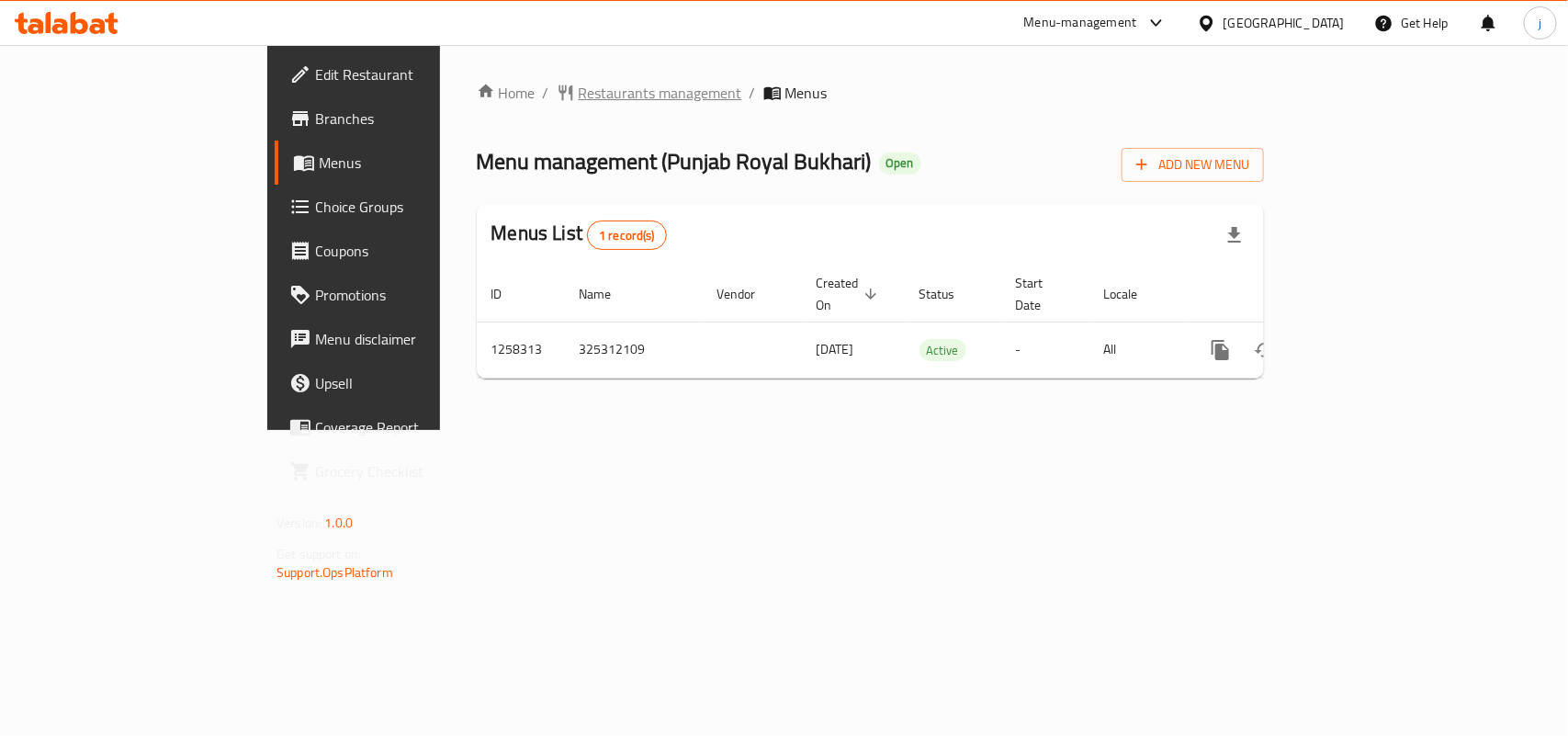
click at [579, 95] on span "Restaurants management" at bounding box center [661, 93] width 164 height 22
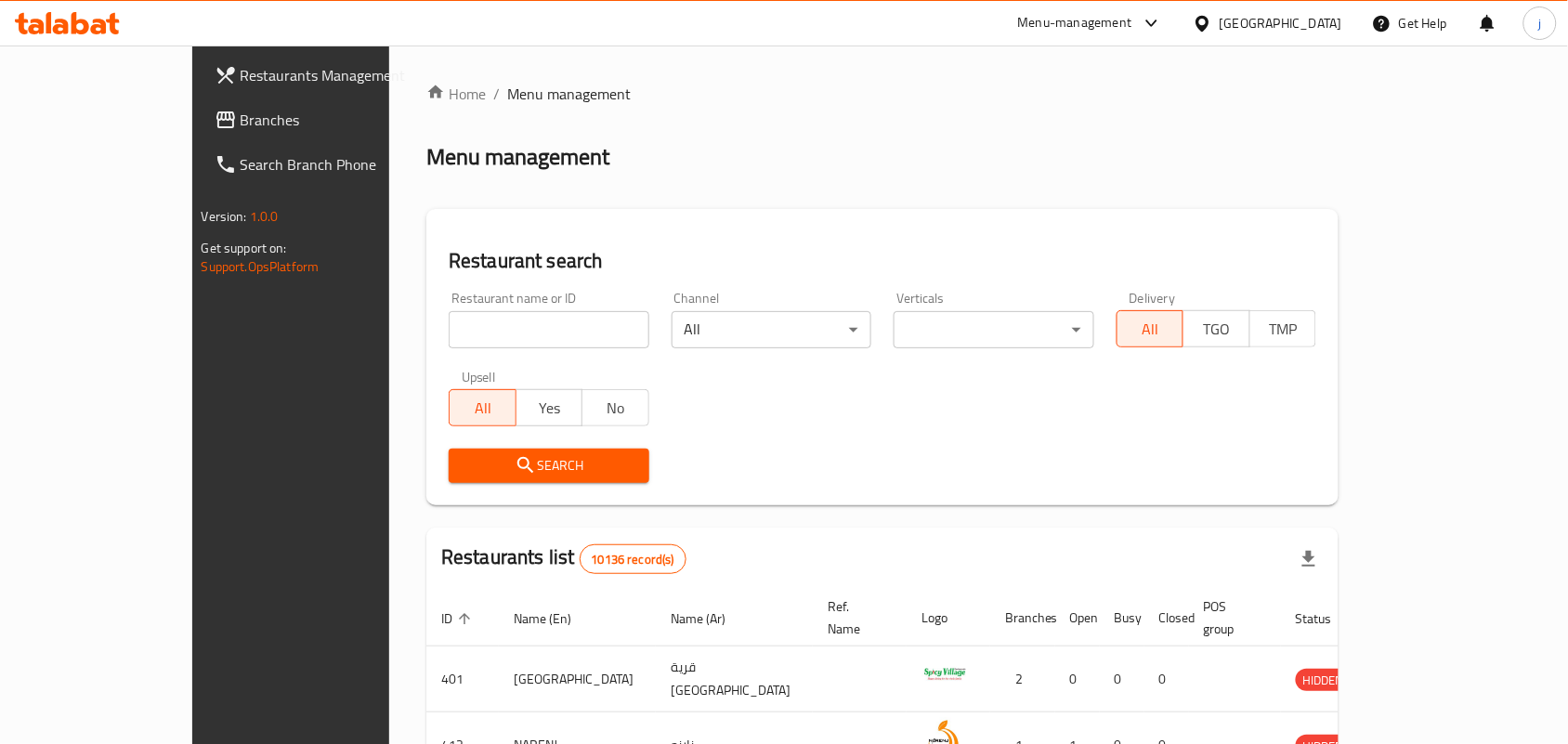
click at [495, 327] on input "search" at bounding box center [549, 329] width 200 height 37
paste input "683937"
type input "683937"
click button "Search" at bounding box center [549, 466] width 200 height 34
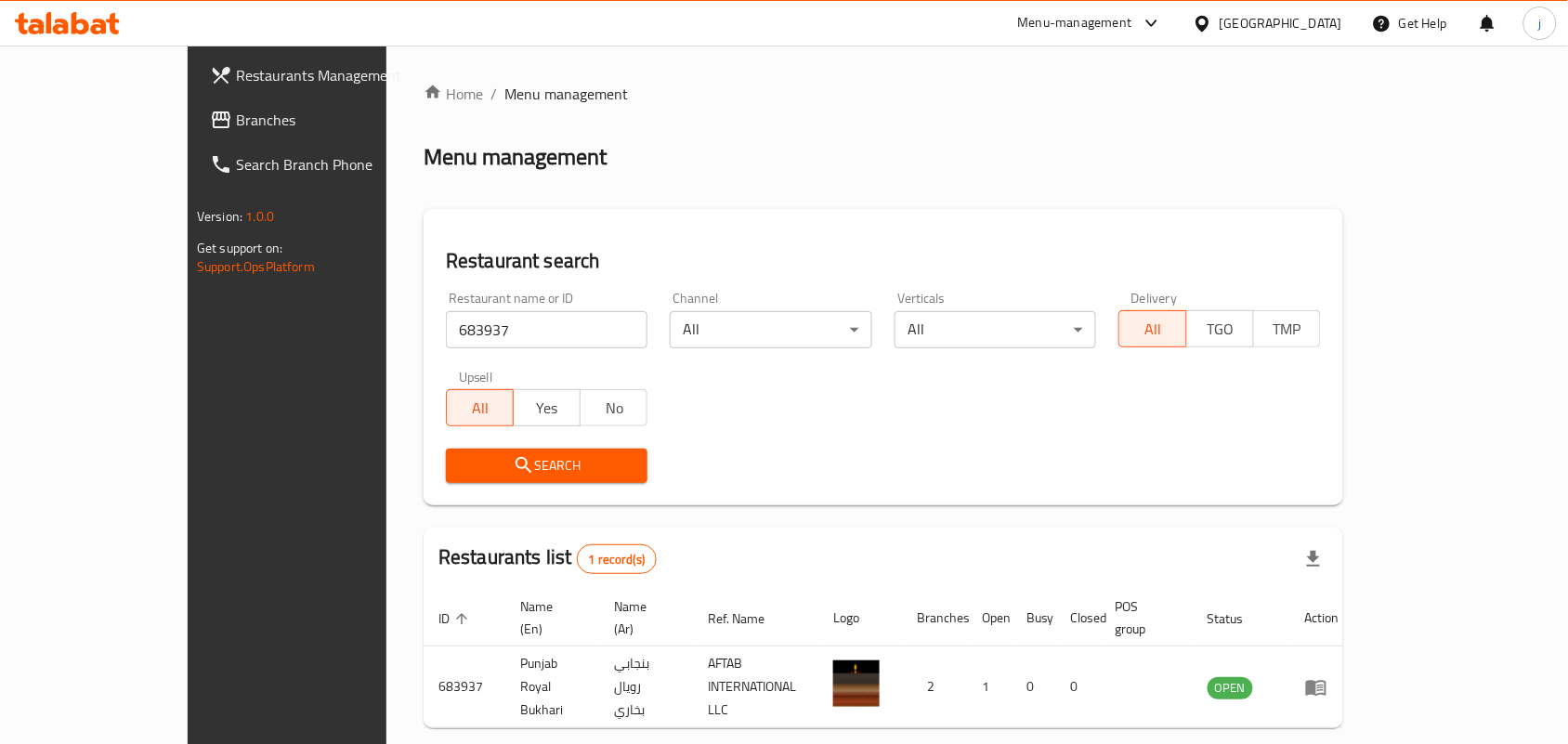
click at [1306, 11] on div "[GEOGRAPHIC_DATA]" at bounding box center [1268, 23] width 180 height 45
click at [1320, 28] on div "Oman" at bounding box center [1281, 23] width 123 height 20
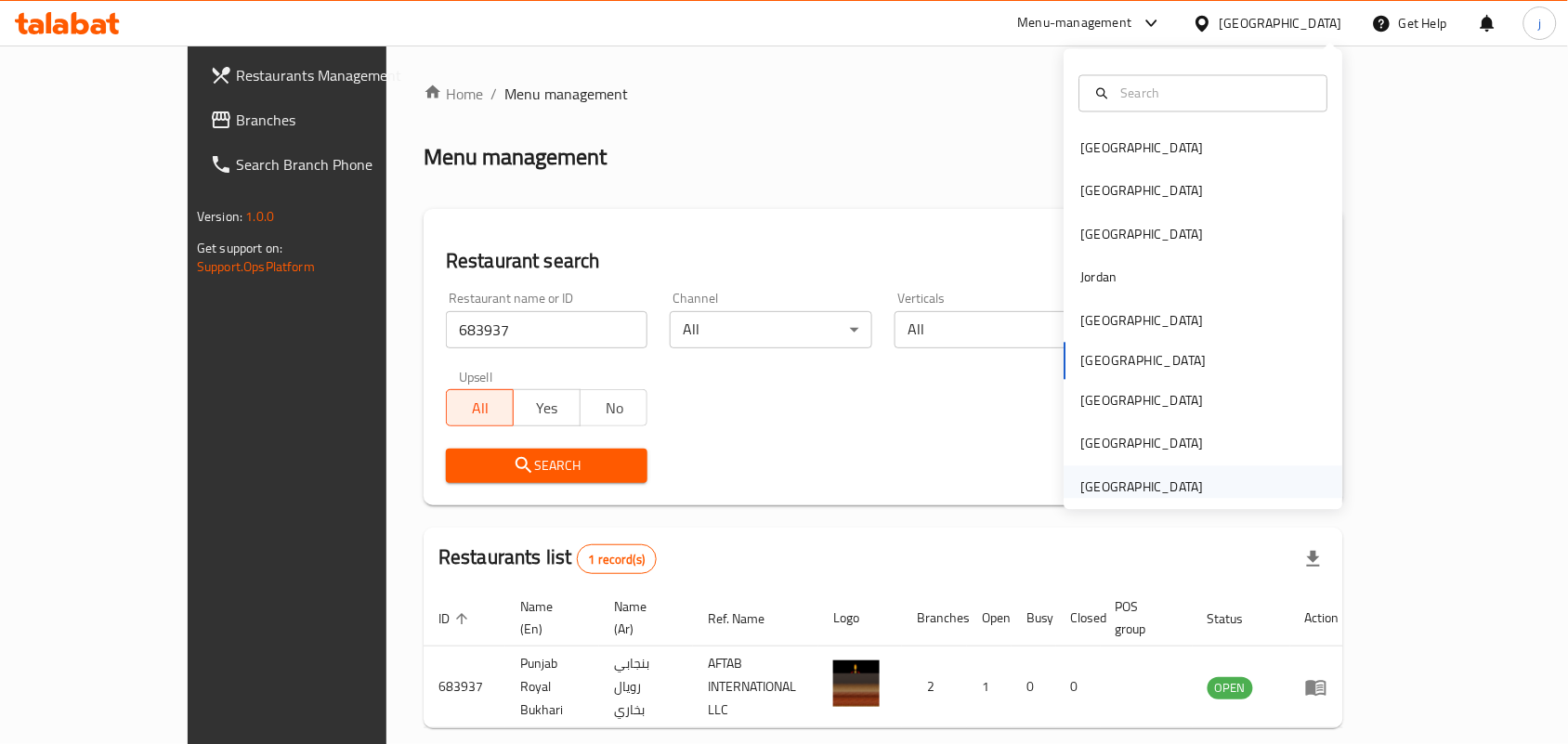
click at [1120, 486] on div "[GEOGRAPHIC_DATA]" at bounding box center [1142, 487] width 123 height 20
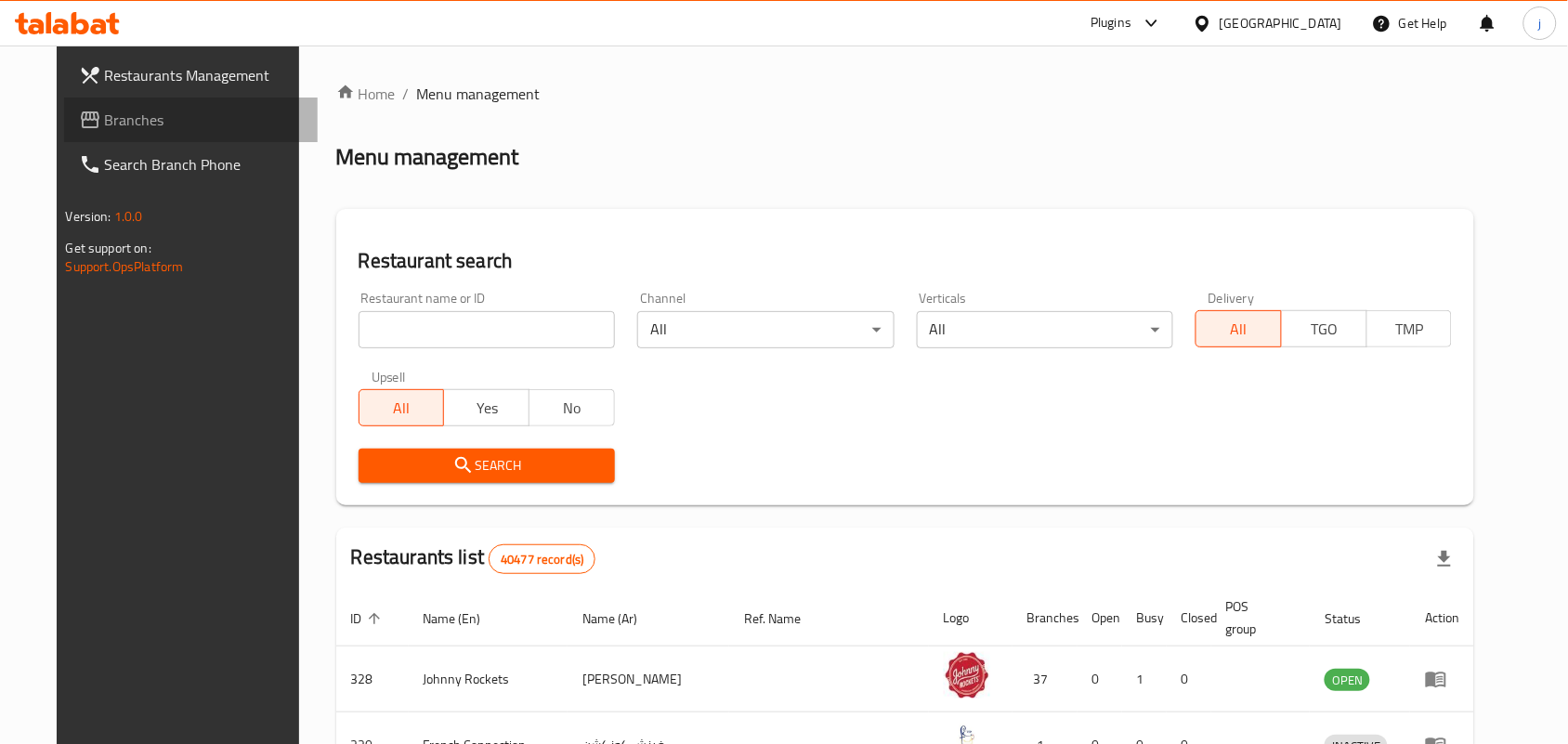
click at [121, 126] on span "Branches" at bounding box center [203, 120] width 198 height 22
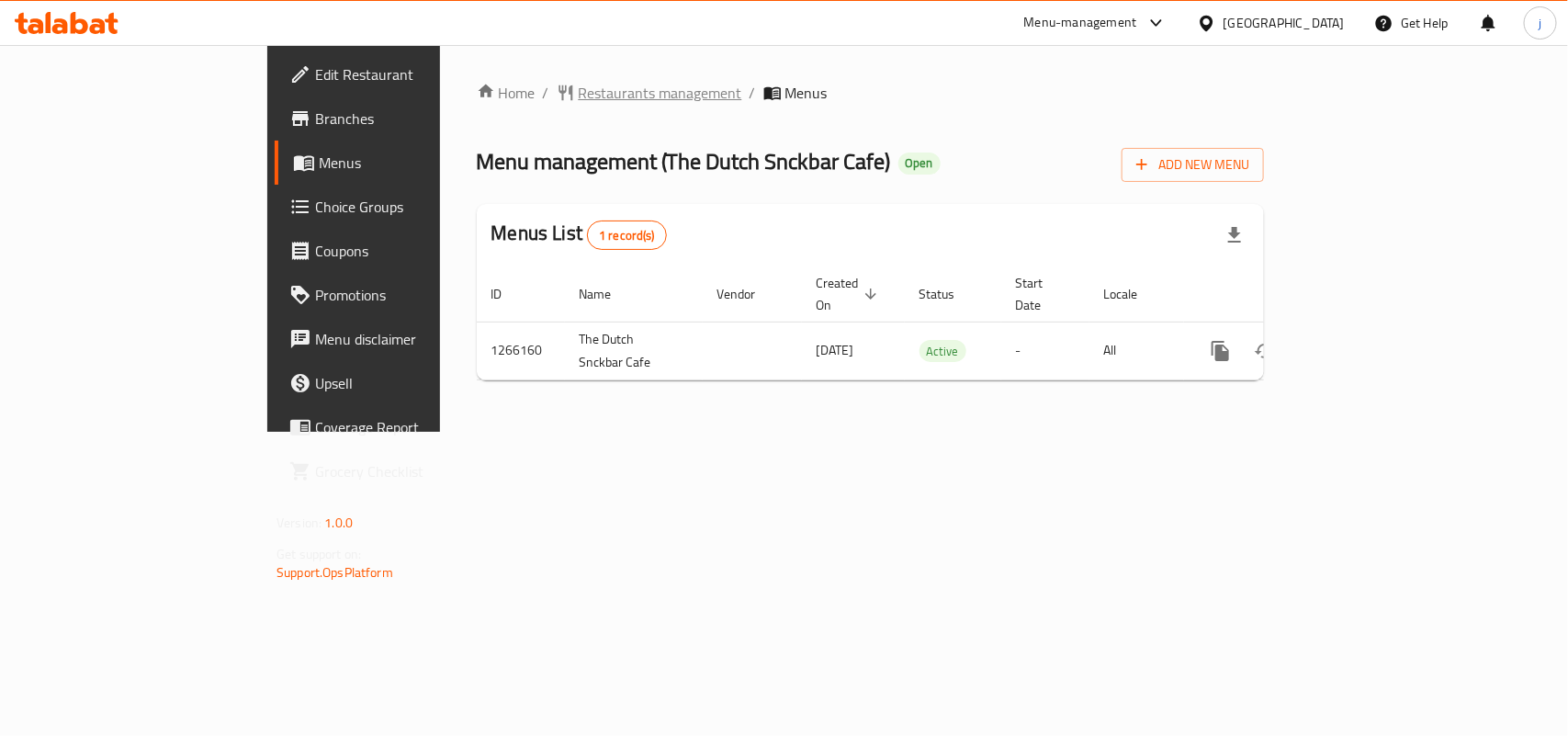
click at [579, 97] on span "Restaurants management" at bounding box center [661, 93] width 164 height 22
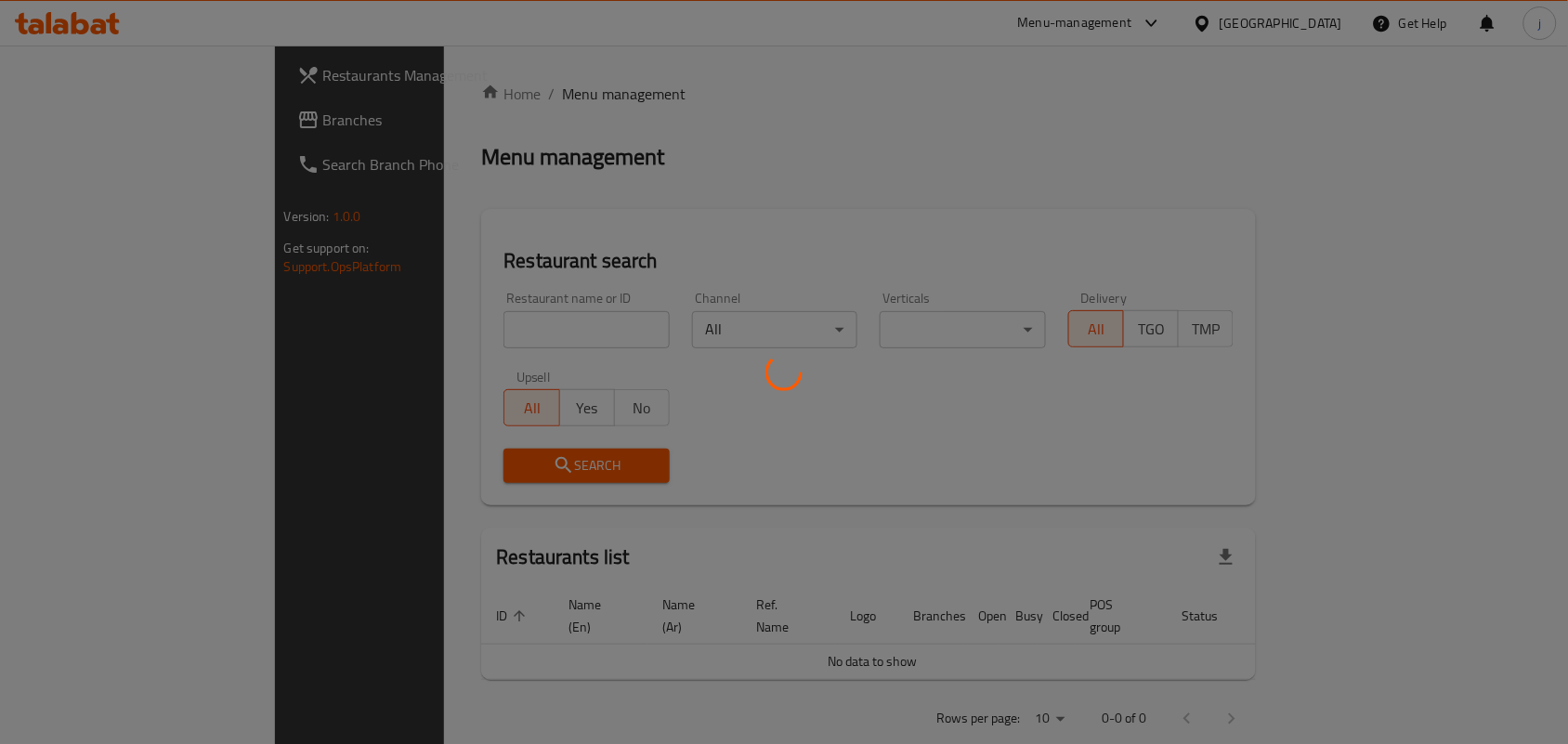
click at [527, 323] on div at bounding box center [784, 372] width 1568 height 744
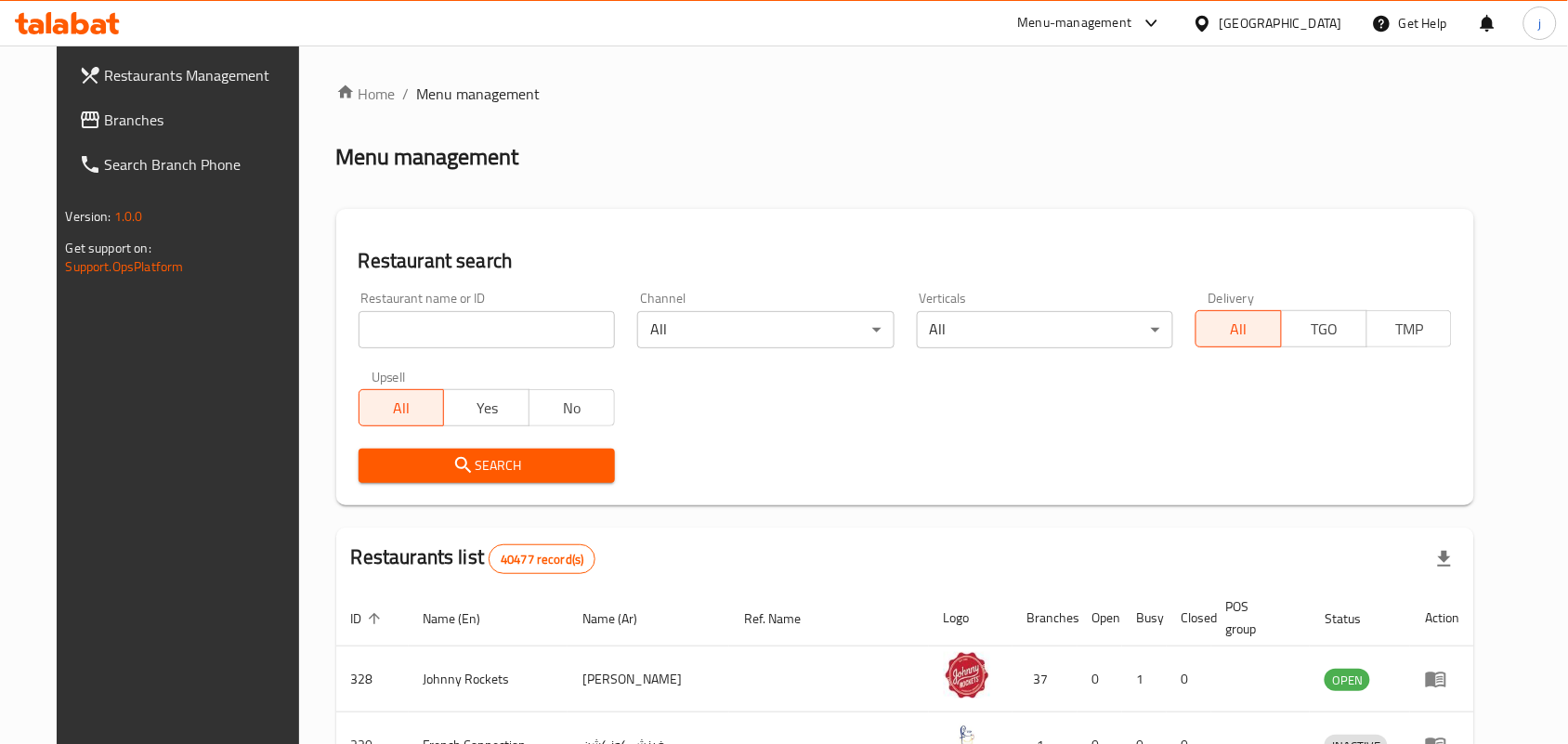
click at [358, 331] on input "search" at bounding box center [486, 329] width 256 height 37
paste input "687149"
type input "687149"
click button "Search" at bounding box center [486, 466] width 256 height 34
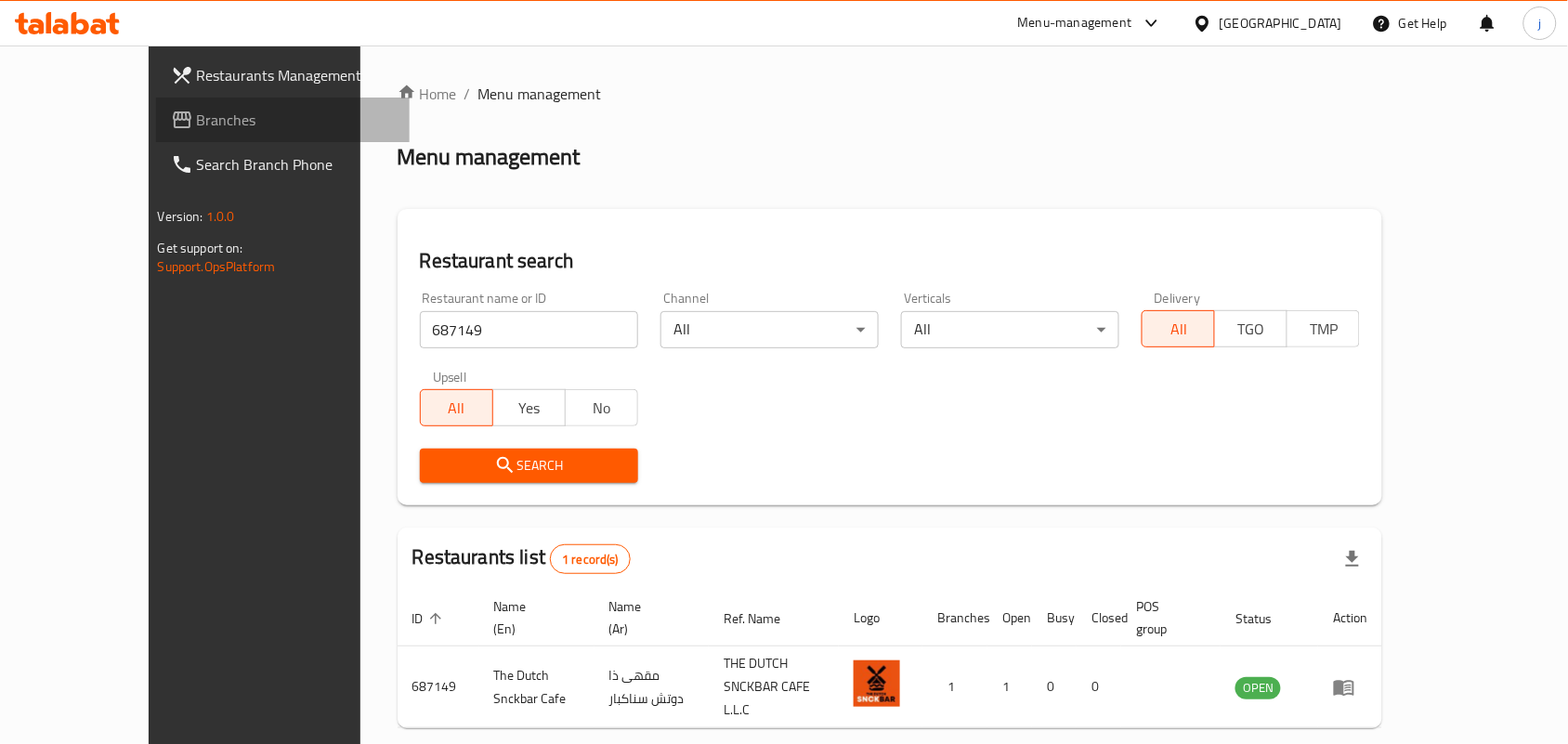
click at [196, 118] on span "Branches" at bounding box center [295, 120] width 198 height 22
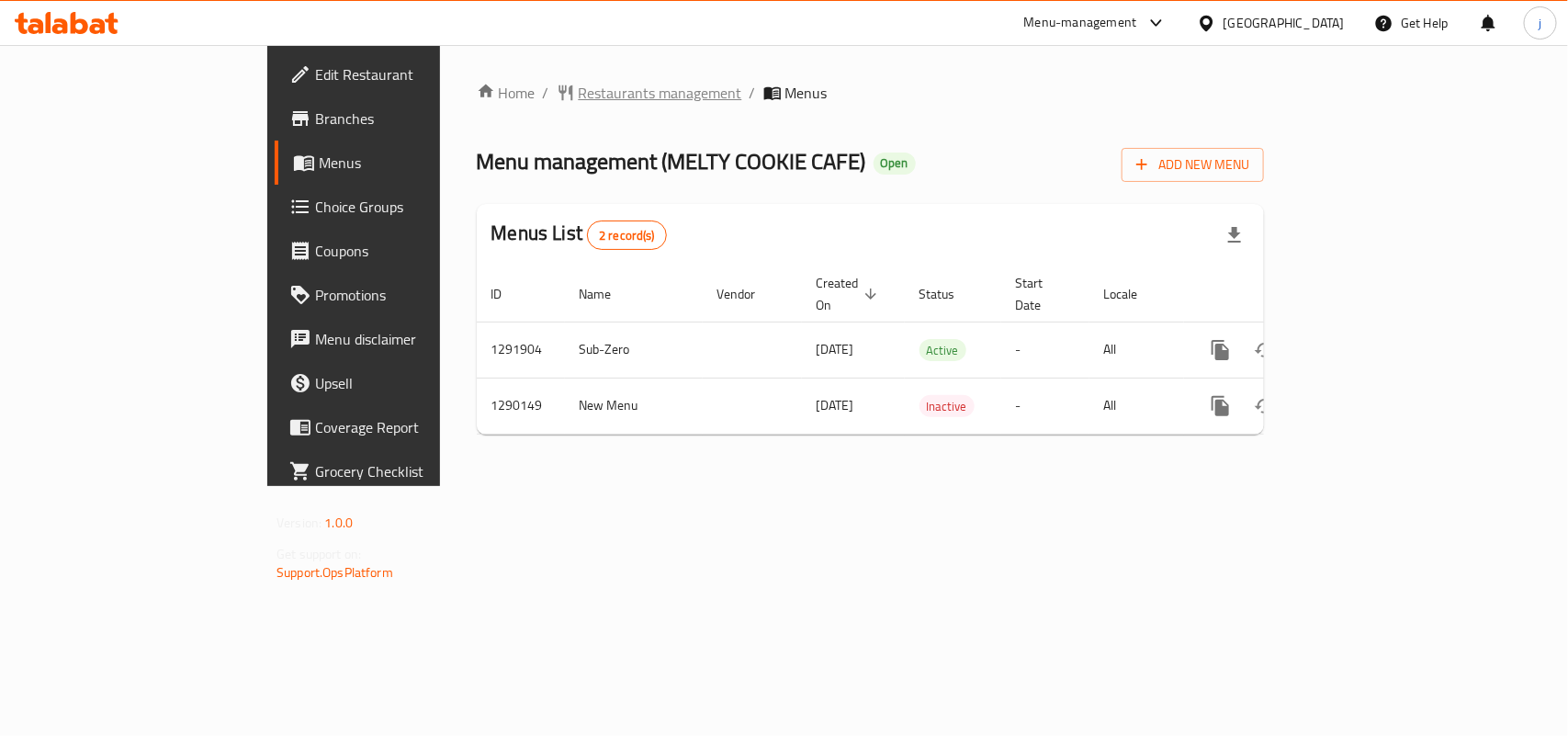
click at [579, 86] on span "Restaurants management" at bounding box center [661, 93] width 164 height 22
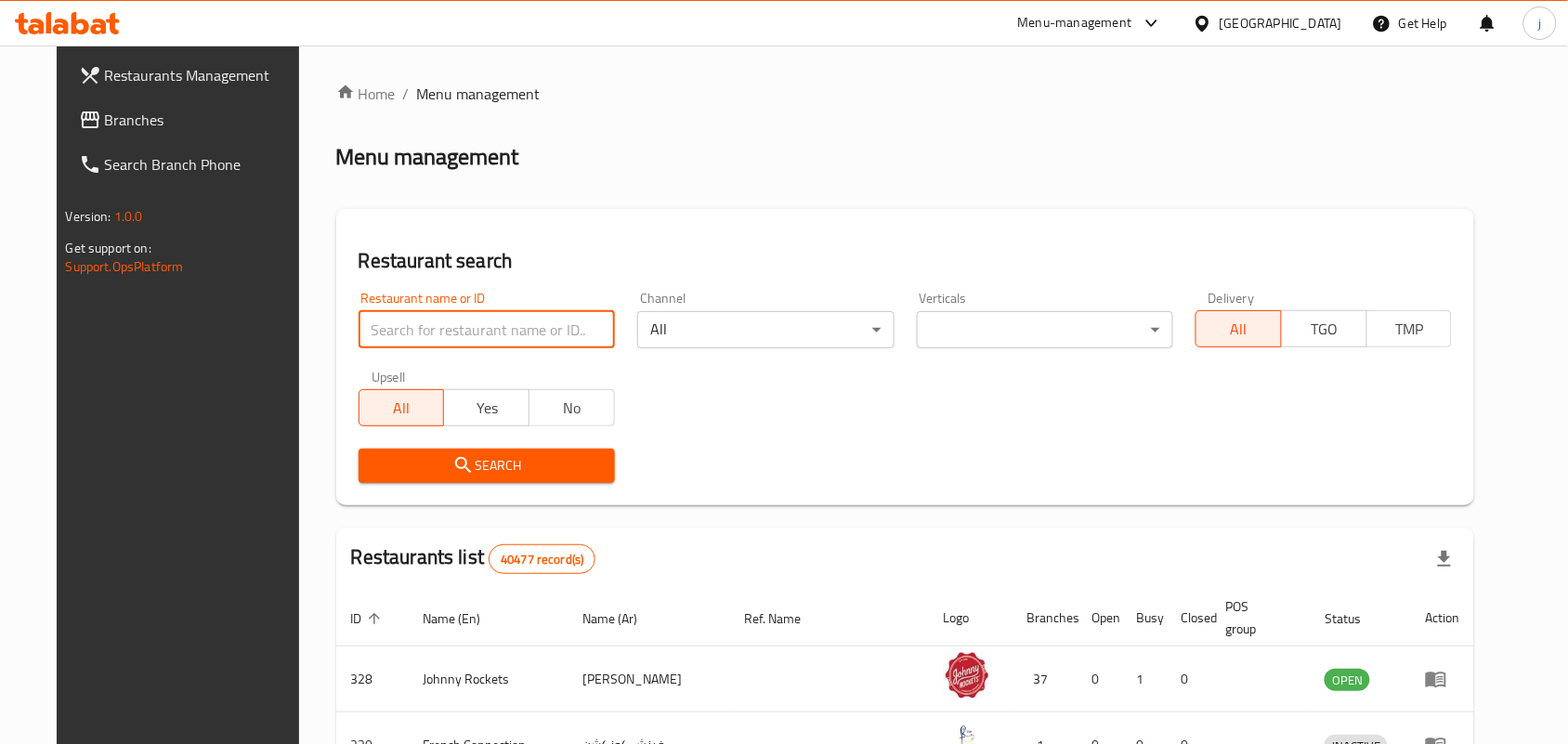
click at [446, 323] on input "search" at bounding box center [486, 329] width 256 height 37
paste input "697783"
type input "697783"
click button "Search" at bounding box center [486, 466] width 256 height 34
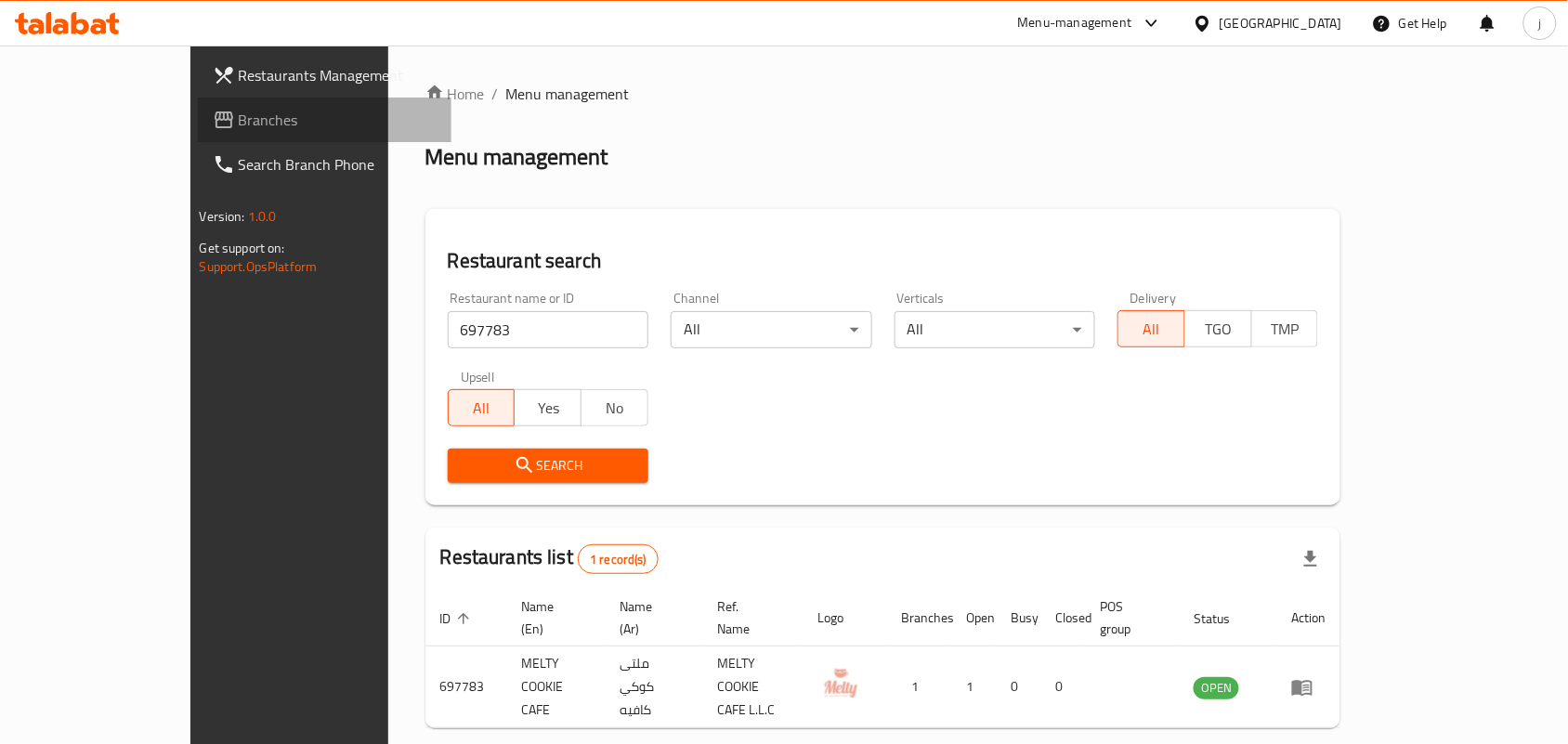
click at [197, 112] on link "Branches" at bounding box center [324, 120] width 254 height 45
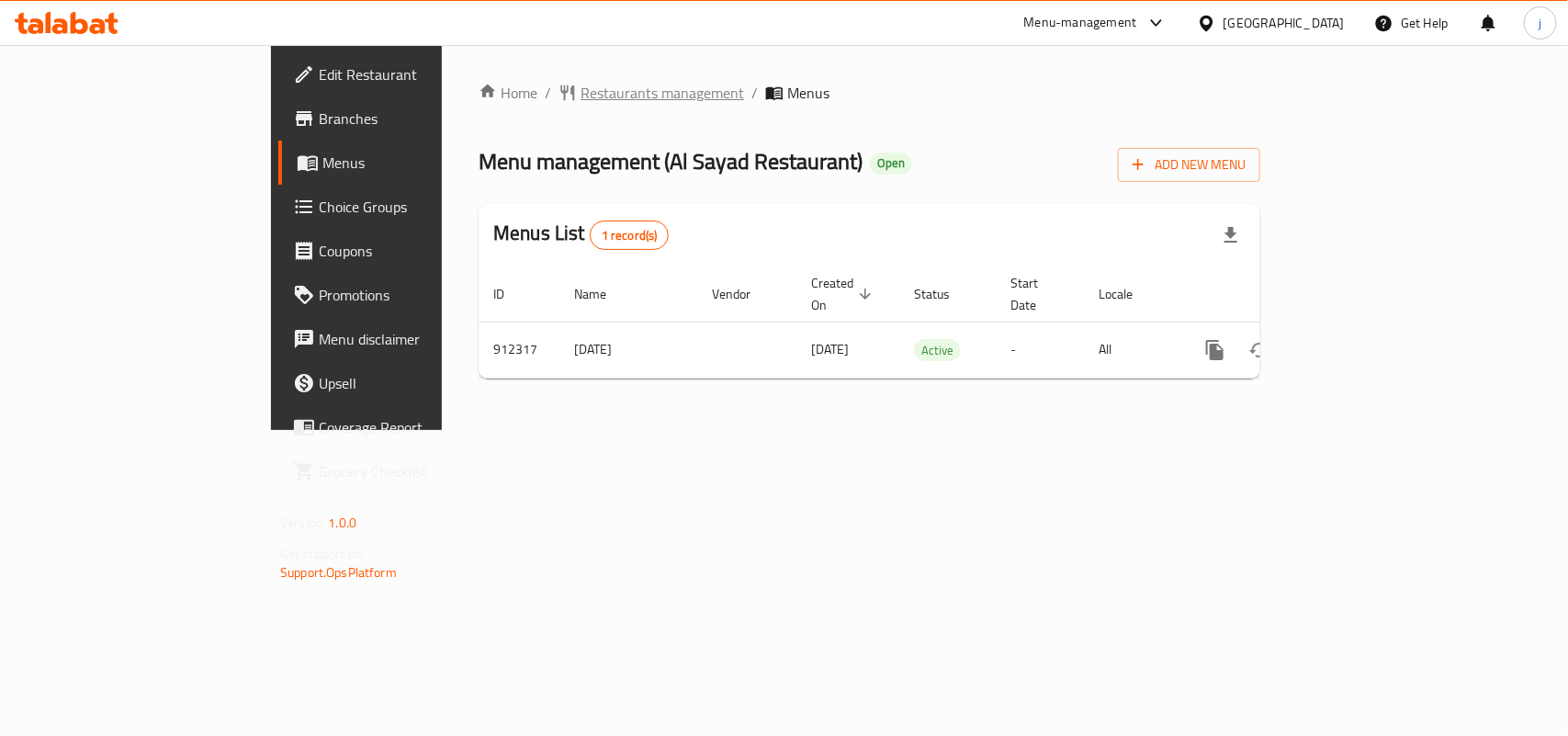
click at [581, 89] on span "Restaurants management" at bounding box center [663, 93] width 164 height 22
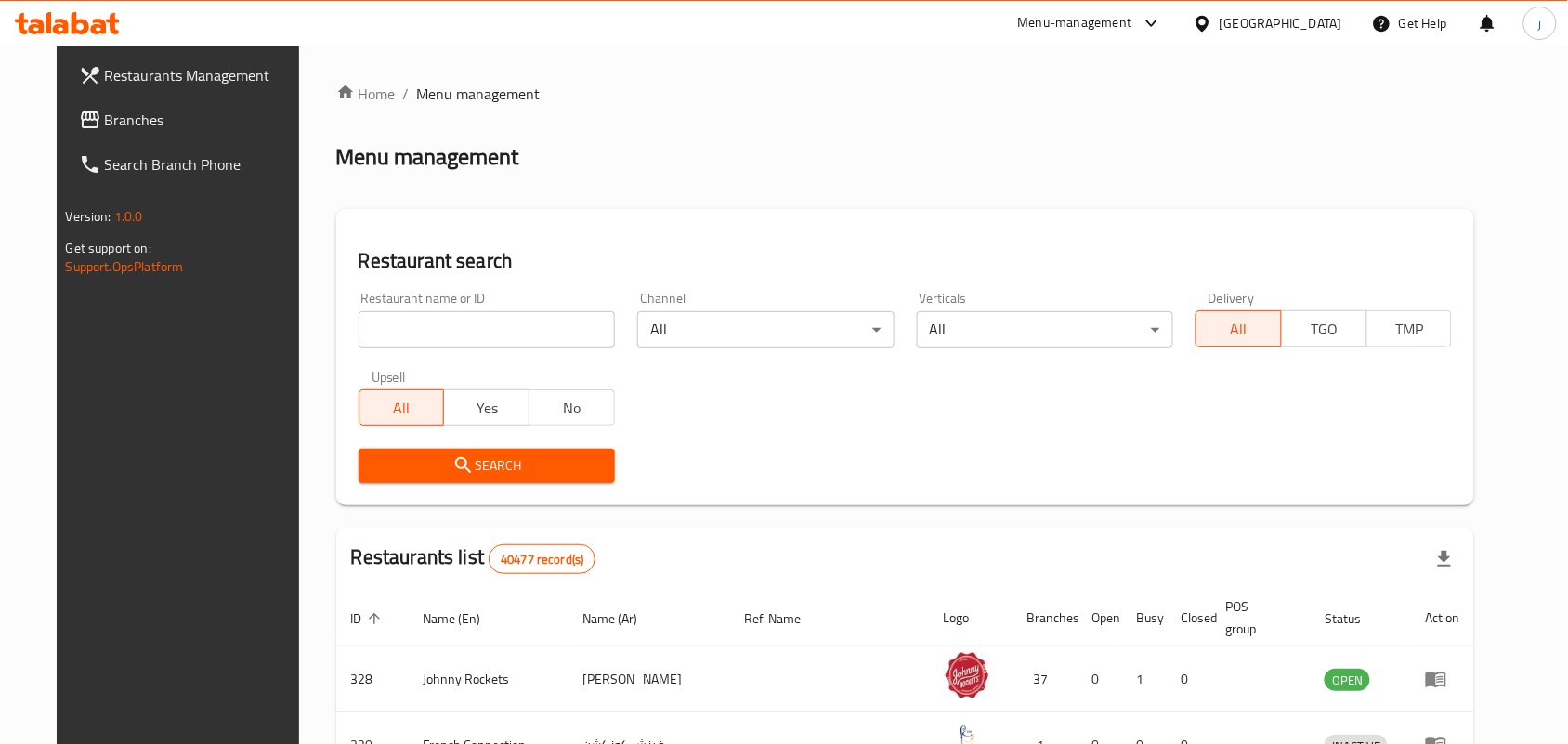
click at [466, 327] on input "search" at bounding box center [486, 329] width 256 height 37
paste input "658582"
type input "658582"
click button "Search" at bounding box center [486, 466] width 256 height 34
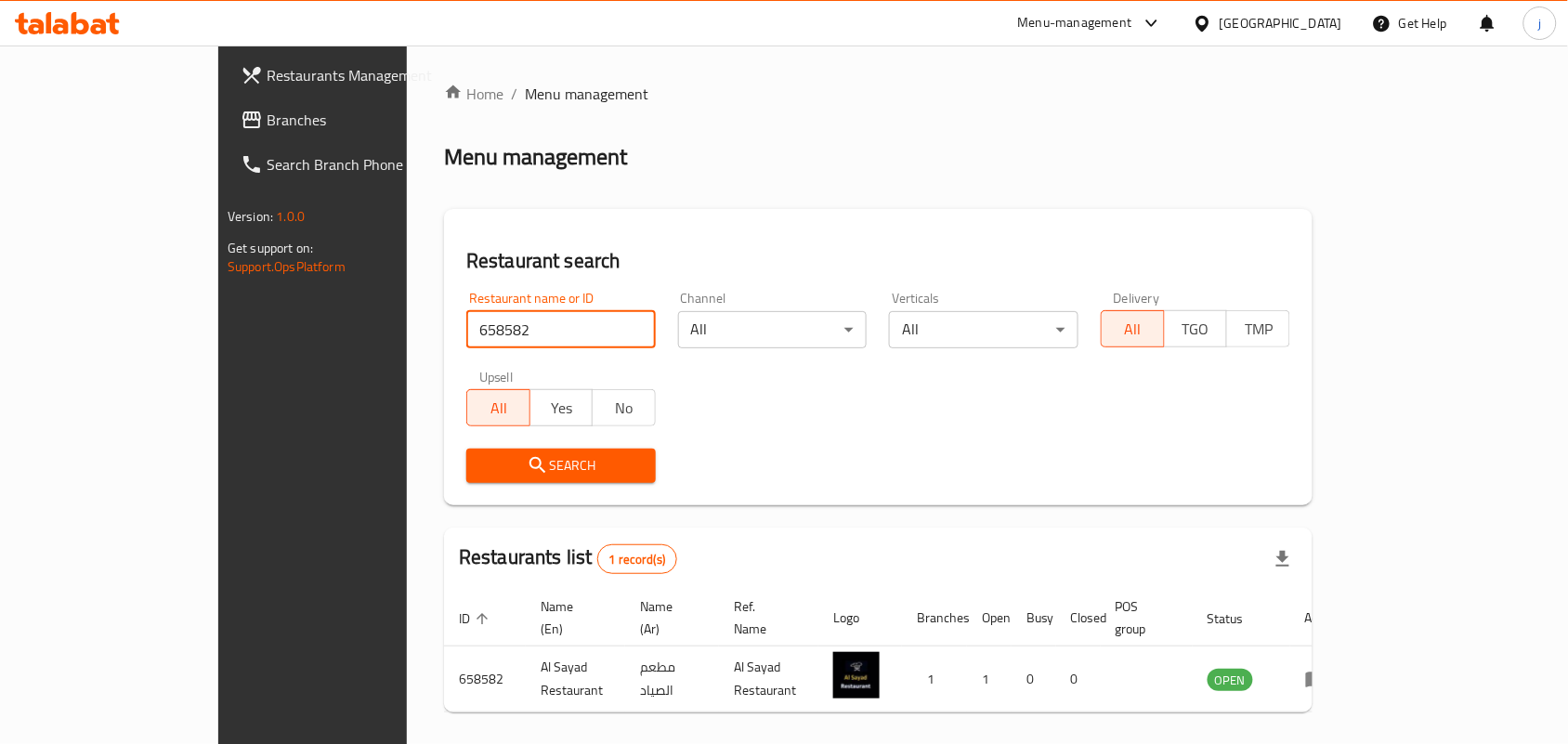
click at [266, 117] on span "Branches" at bounding box center [365, 120] width 198 height 22
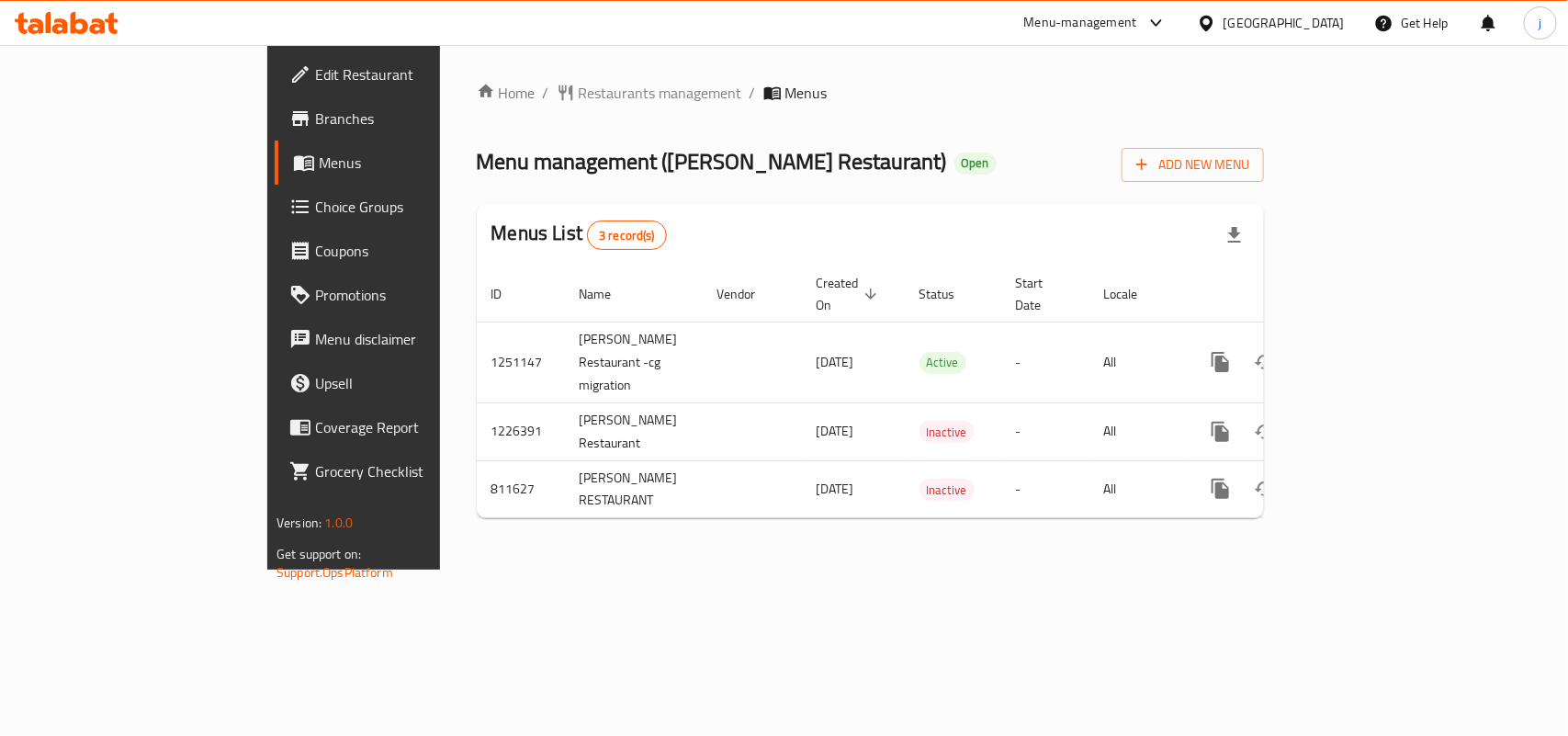
click at [579, 89] on span "Restaurants management" at bounding box center [661, 93] width 164 height 22
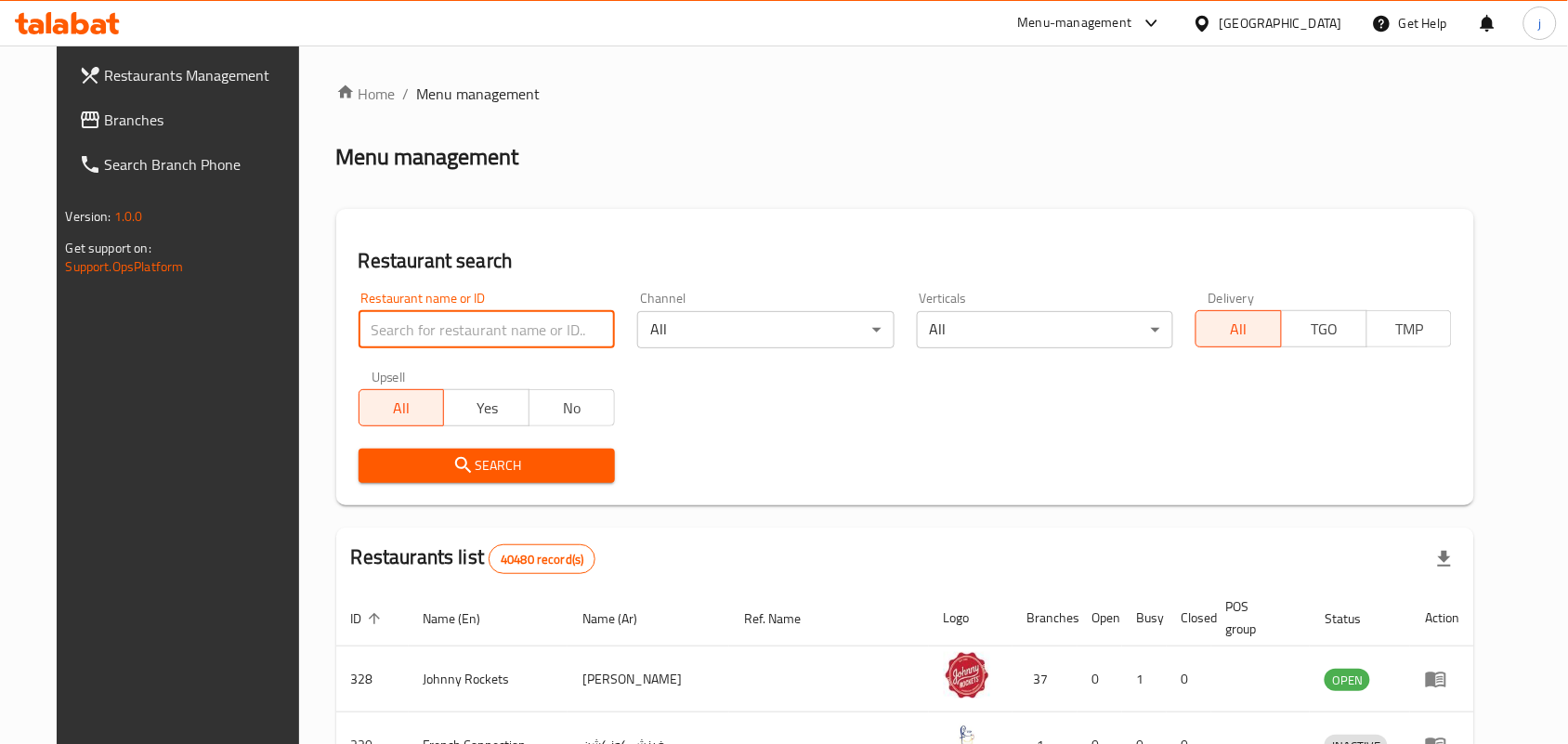
click at [465, 317] on input "search" at bounding box center [486, 329] width 256 height 37
paste input "654608"
type input "654608"
click button "Search" at bounding box center [486, 466] width 256 height 34
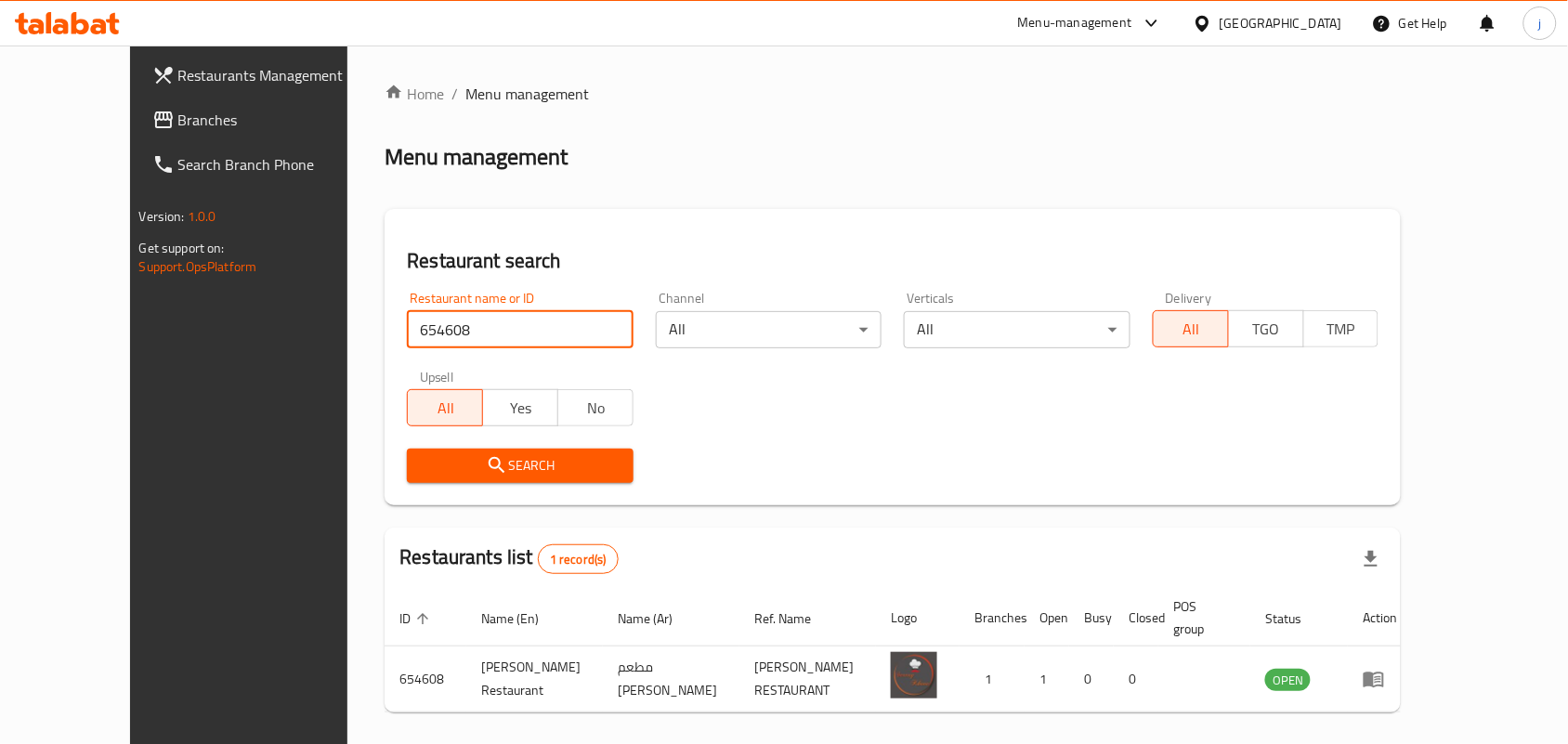
click at [1275, 25] on div "[GEOGRAPHIC_DATA]" at bounding box center [1281, 23] width 123 height 20
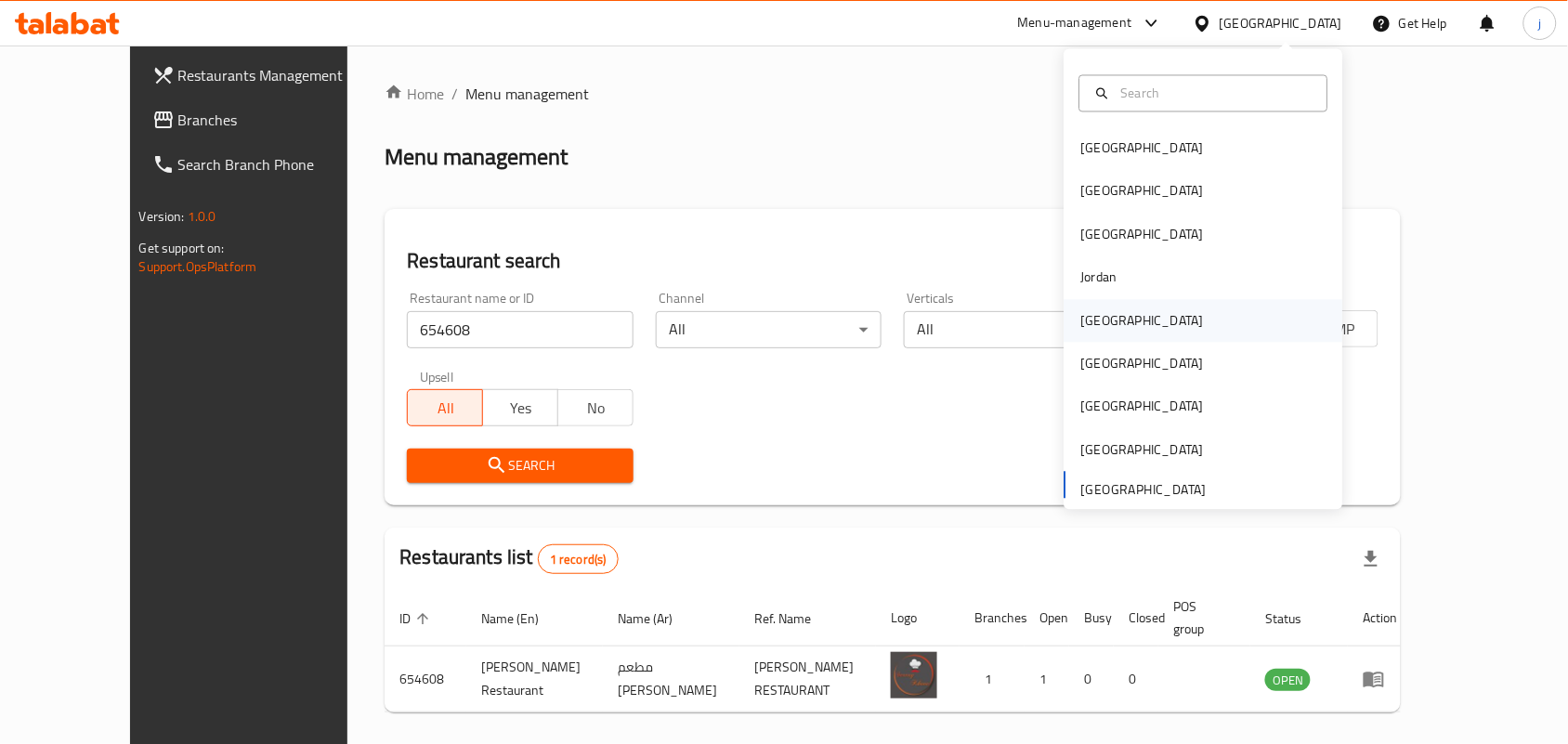
click at [1125, 322] on div "[GEOGRAPHIC_DATA]" at bounding box center [1203, 320] width 278 height 43
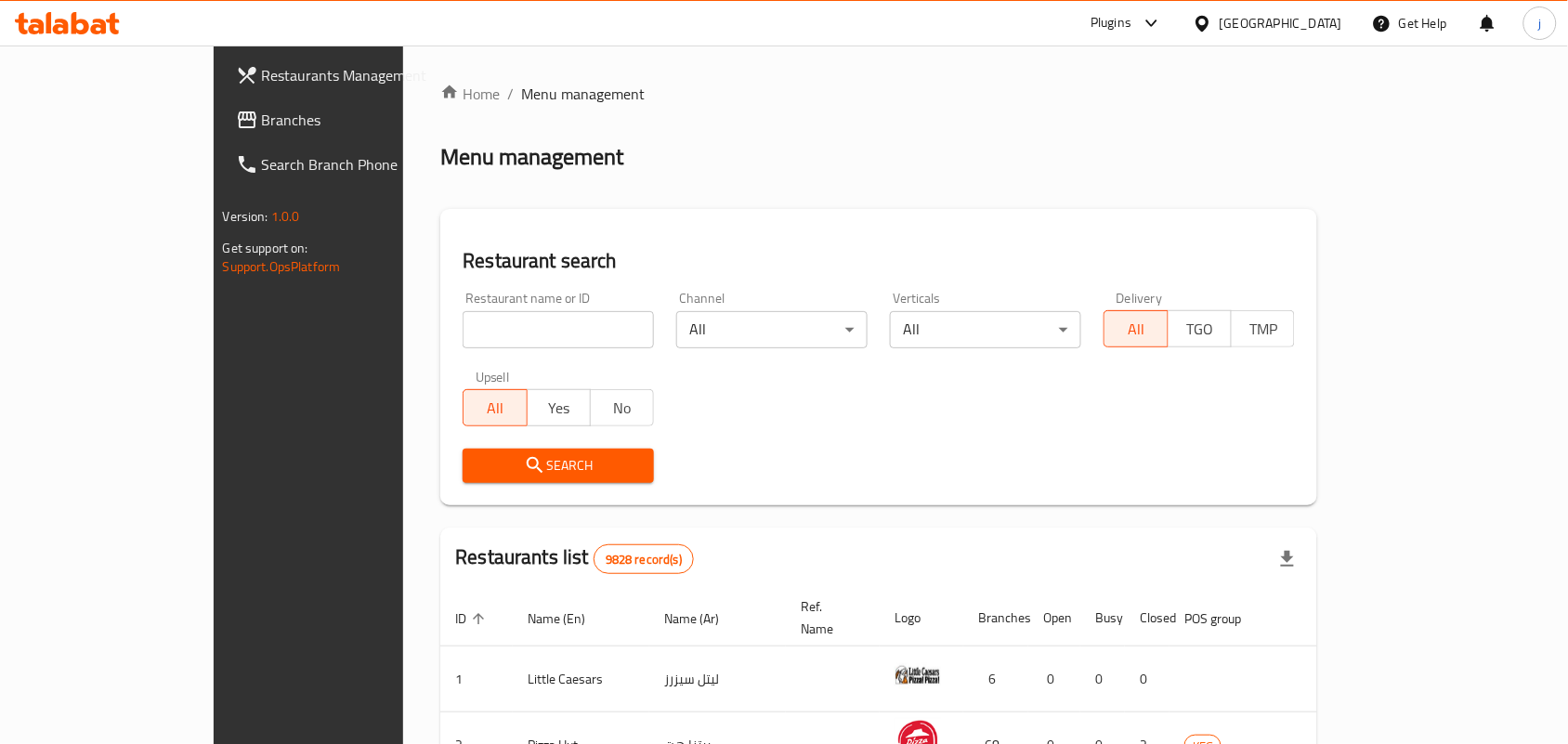
click at [262, 129] on span "Branches" at bounding box center [361, 120] width 198 height 22
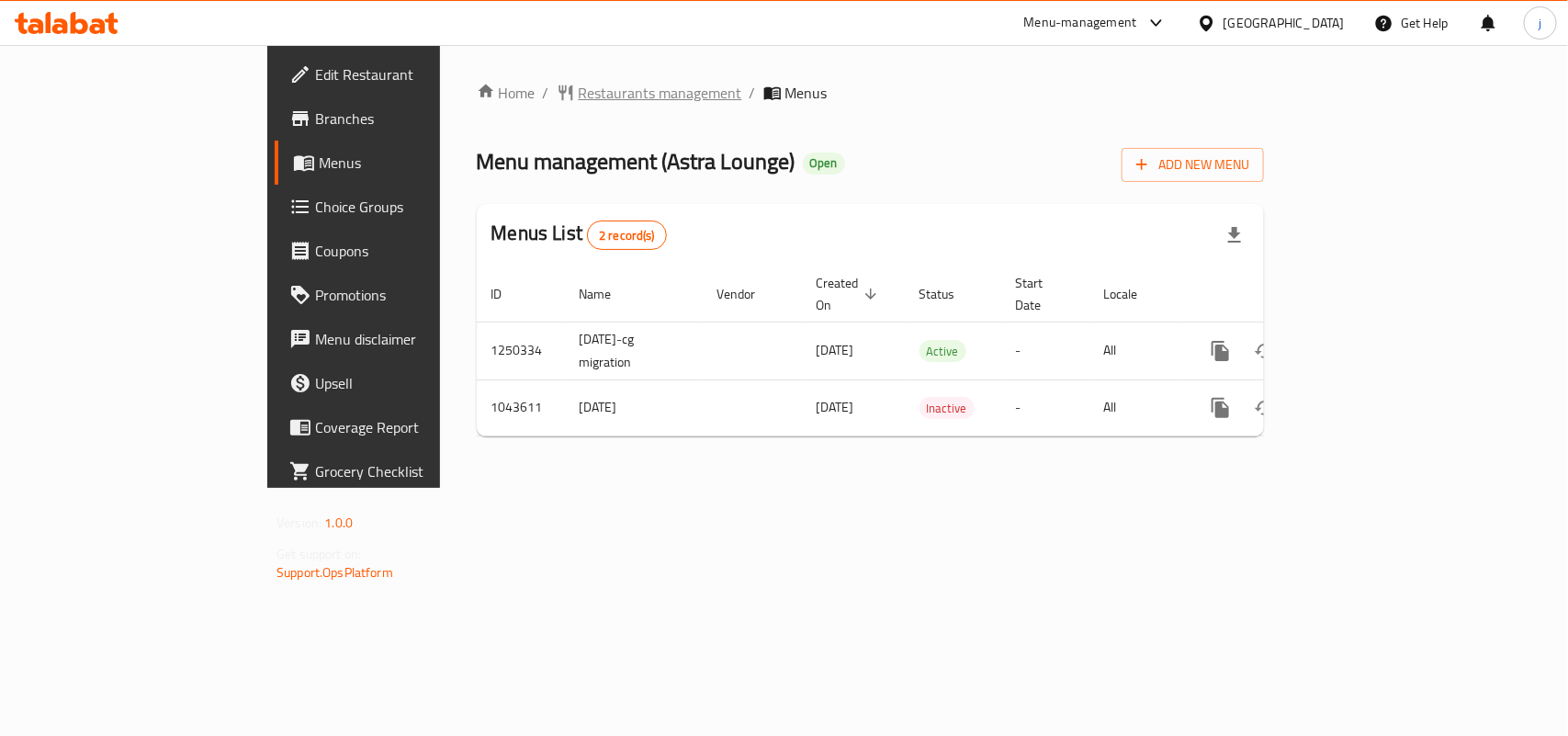
click at [579, 98] on span "Restaurants management" at bounding box center [661, 93] width 164 height 22
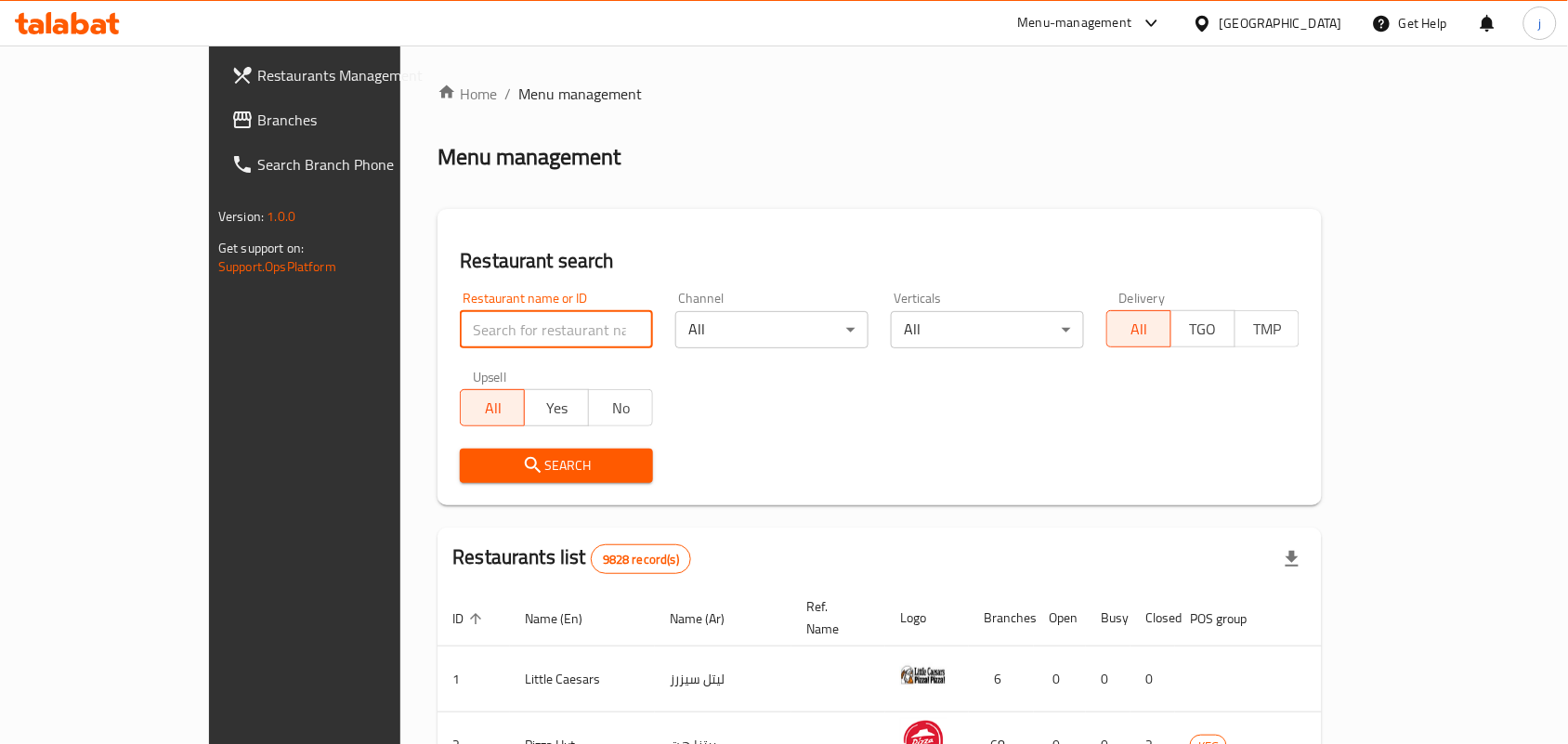
click at [558, 328] on input "search" at bounding box center [557, 329] width 194 height 37
paste input "662230"
type input "662230"
click button "Search" at bounding box center [557, 466] width 194 height 34
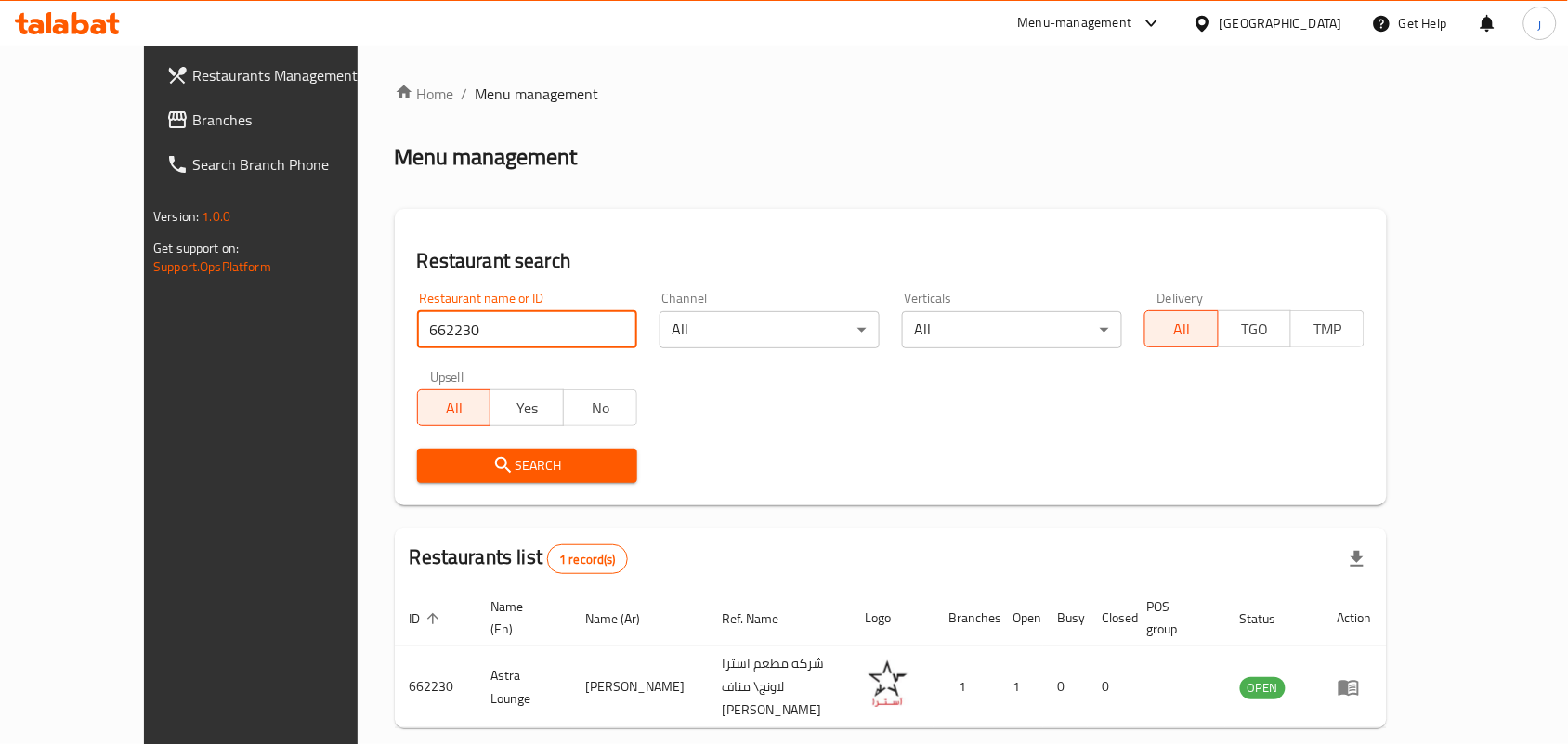
click at [1212, 31] on icon at bounding box center [1203, 24] width 20 height 20
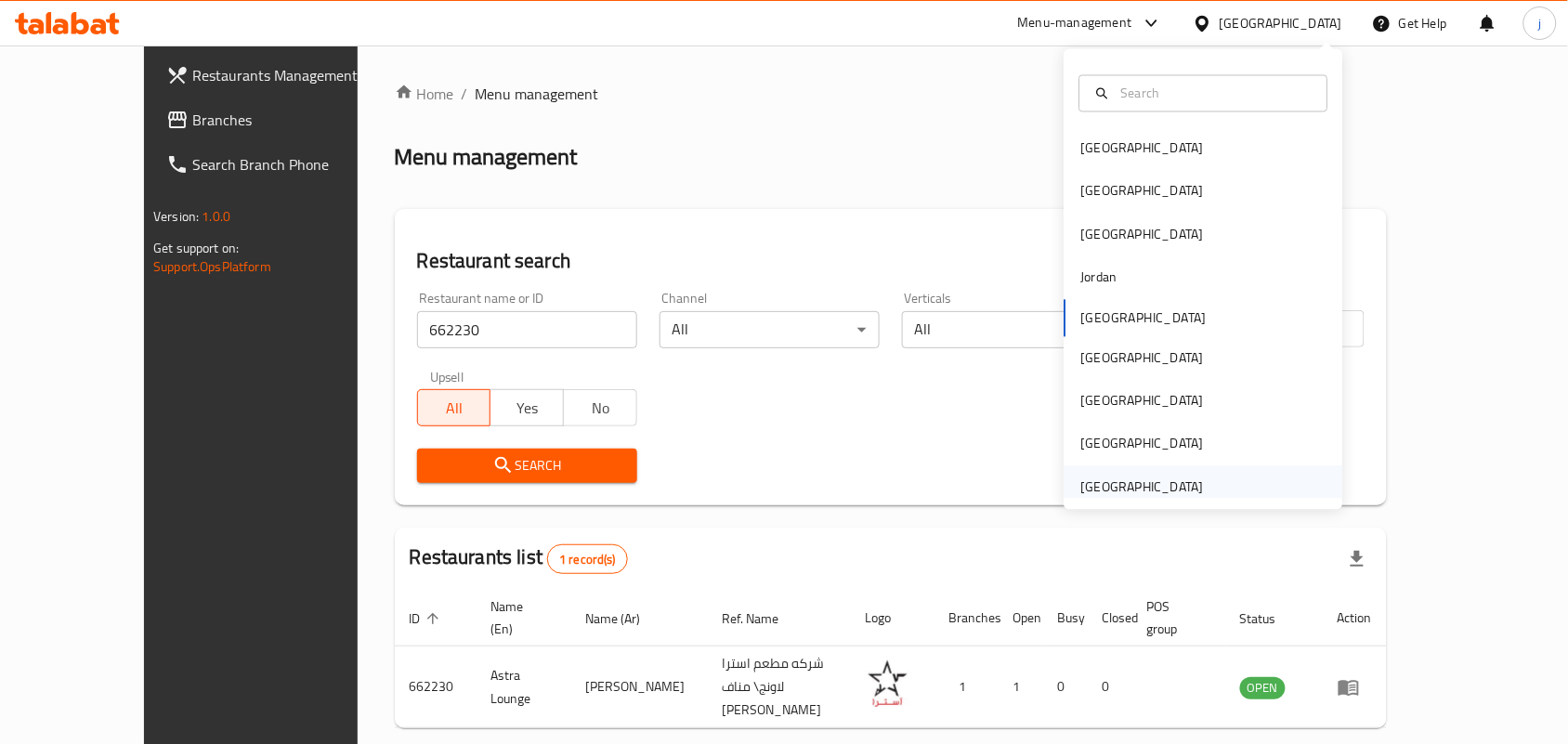
click at [1110, 497] on div "United Arab Emirates" at bounding box center [1142, 487] width 123 height 20
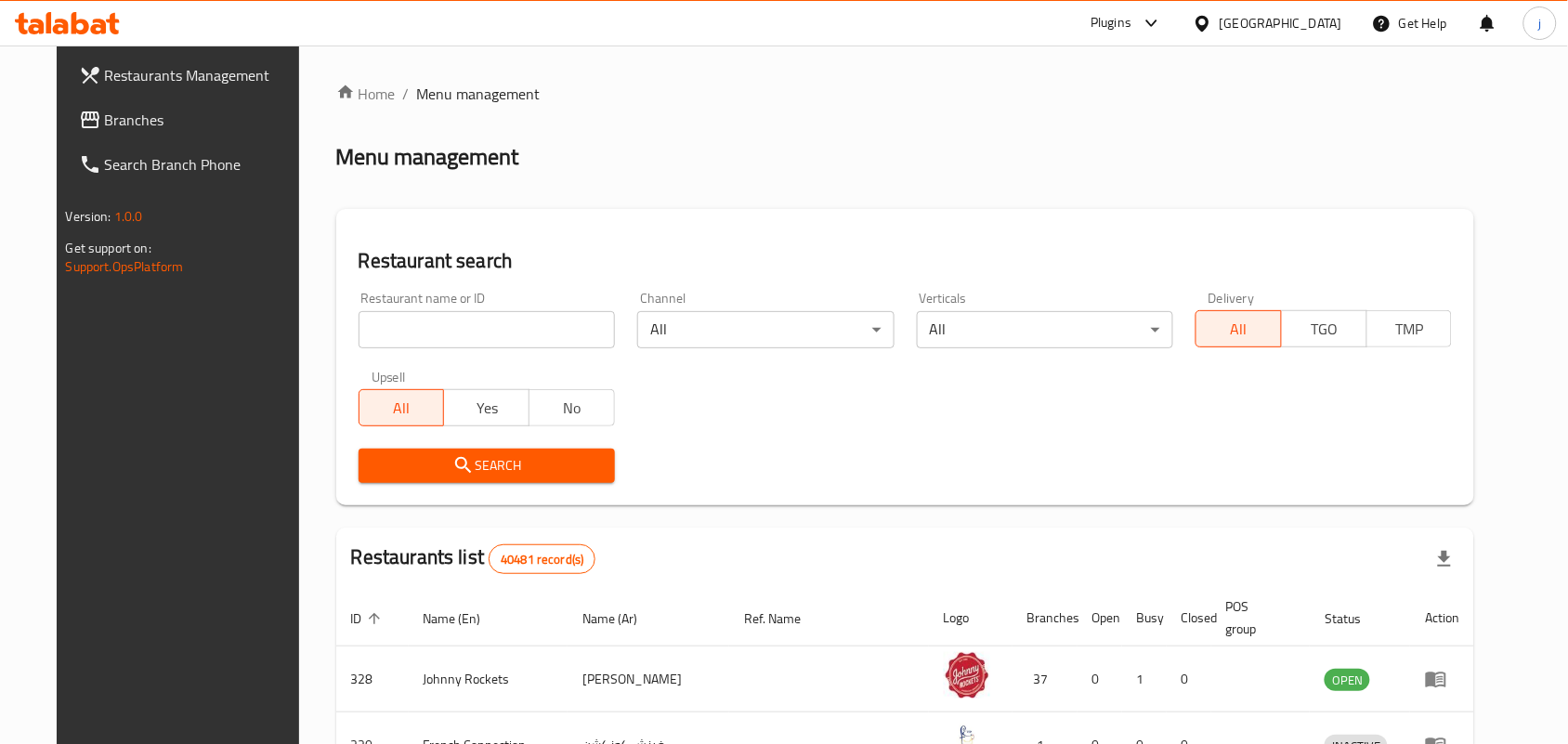
click at [109, 102] on link "Branches" at bounding box center [191, 120] width 254 height 45
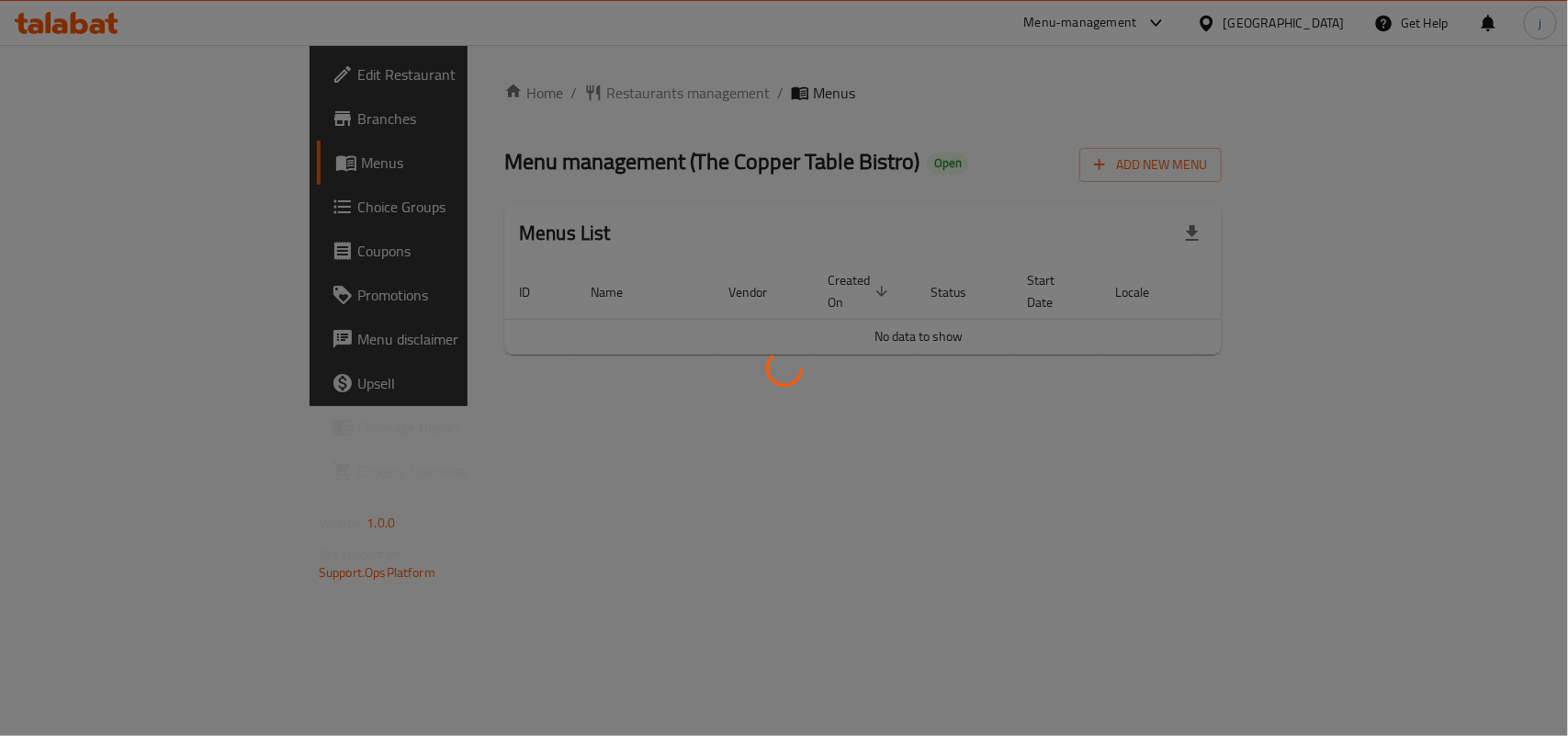
click at [500, 89] on div at bounding box center [784, 368] width 1568 height 736
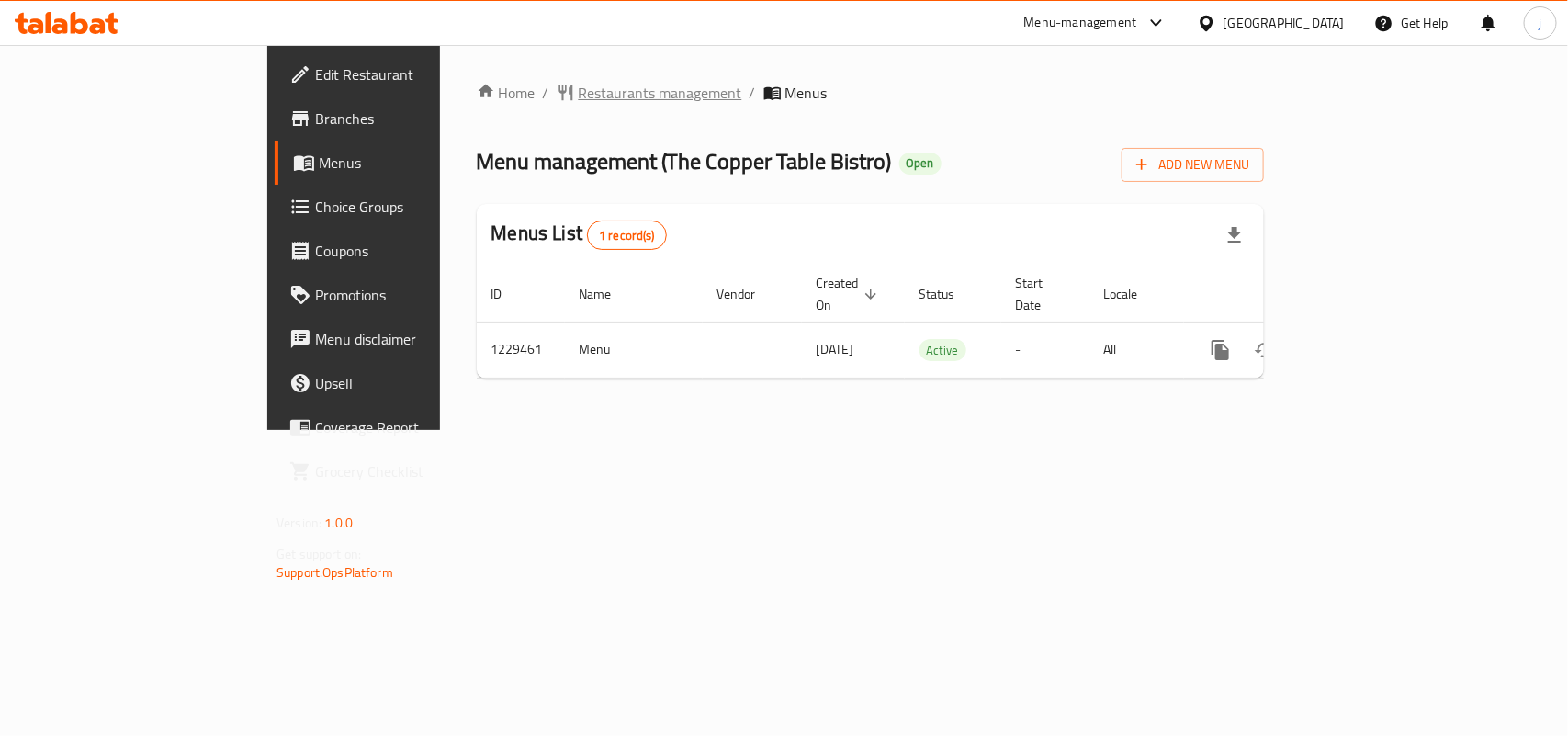
click at [579, 85] on span "Restaurants management" at bounding box center [661, 93] width 164 height 22
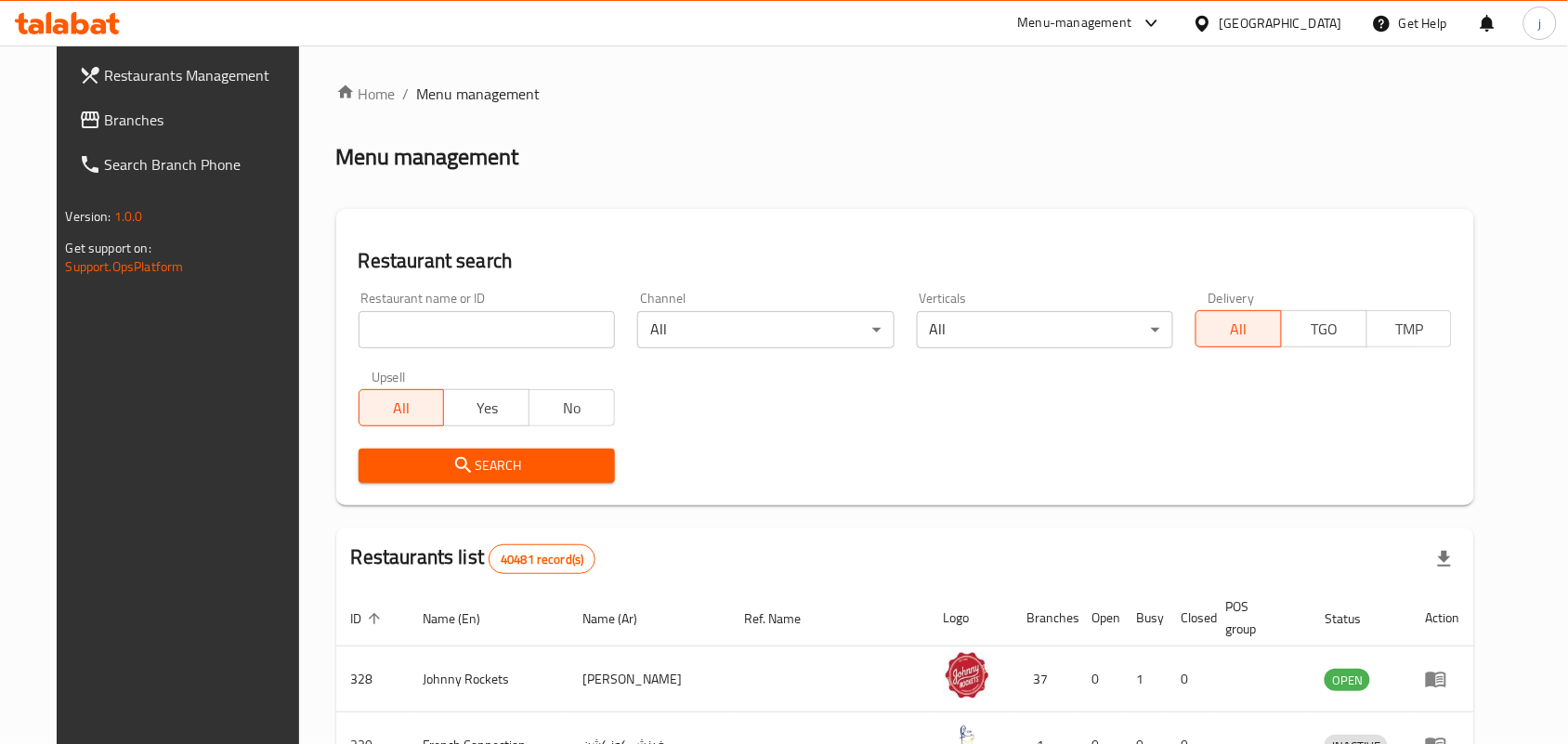
click at [443, 331] on input "search" at bounding box center [486, 329] width 256 height 37
paste input "676706"
type input "676706"
click button "Search" at bounding box center [486, 466] width 256 height 34
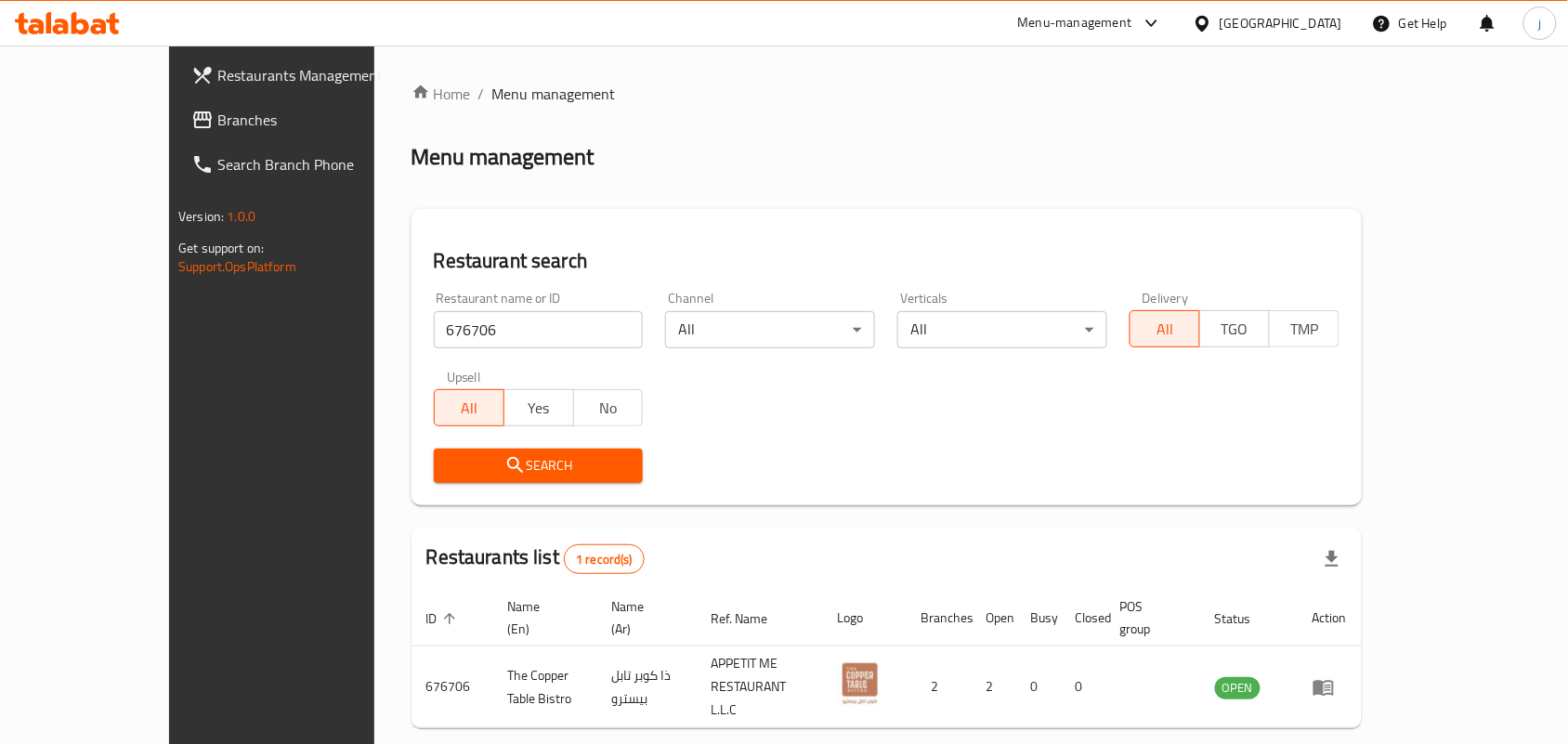
click at [1305, 34] on div "United Arab Emirates" at bounding box center [1281, 23] width 123 height 20
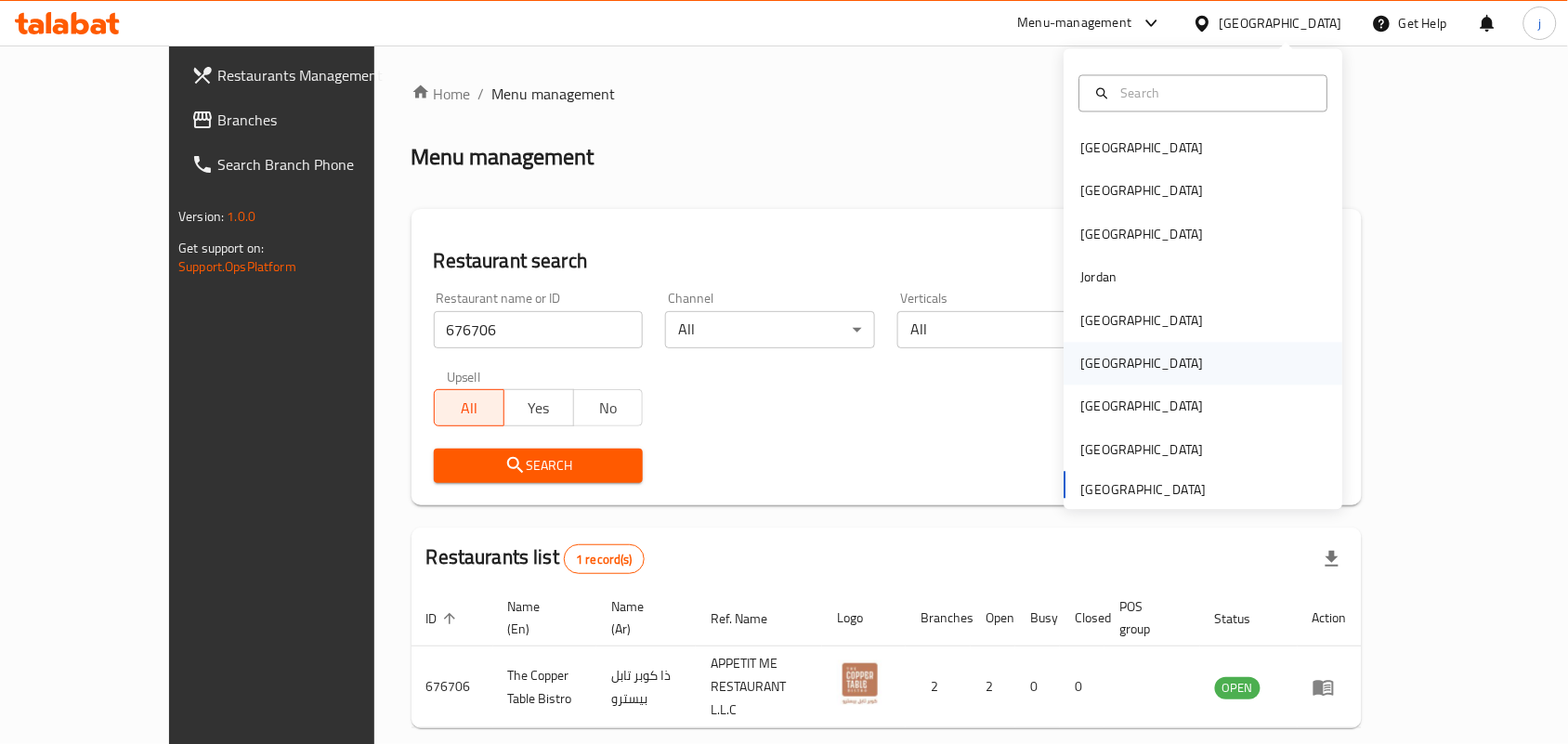
click at [1115, 364] on div "[GEOGRAPHIC_DATA]" at bounding box center [1203, 364] width 278 height 43
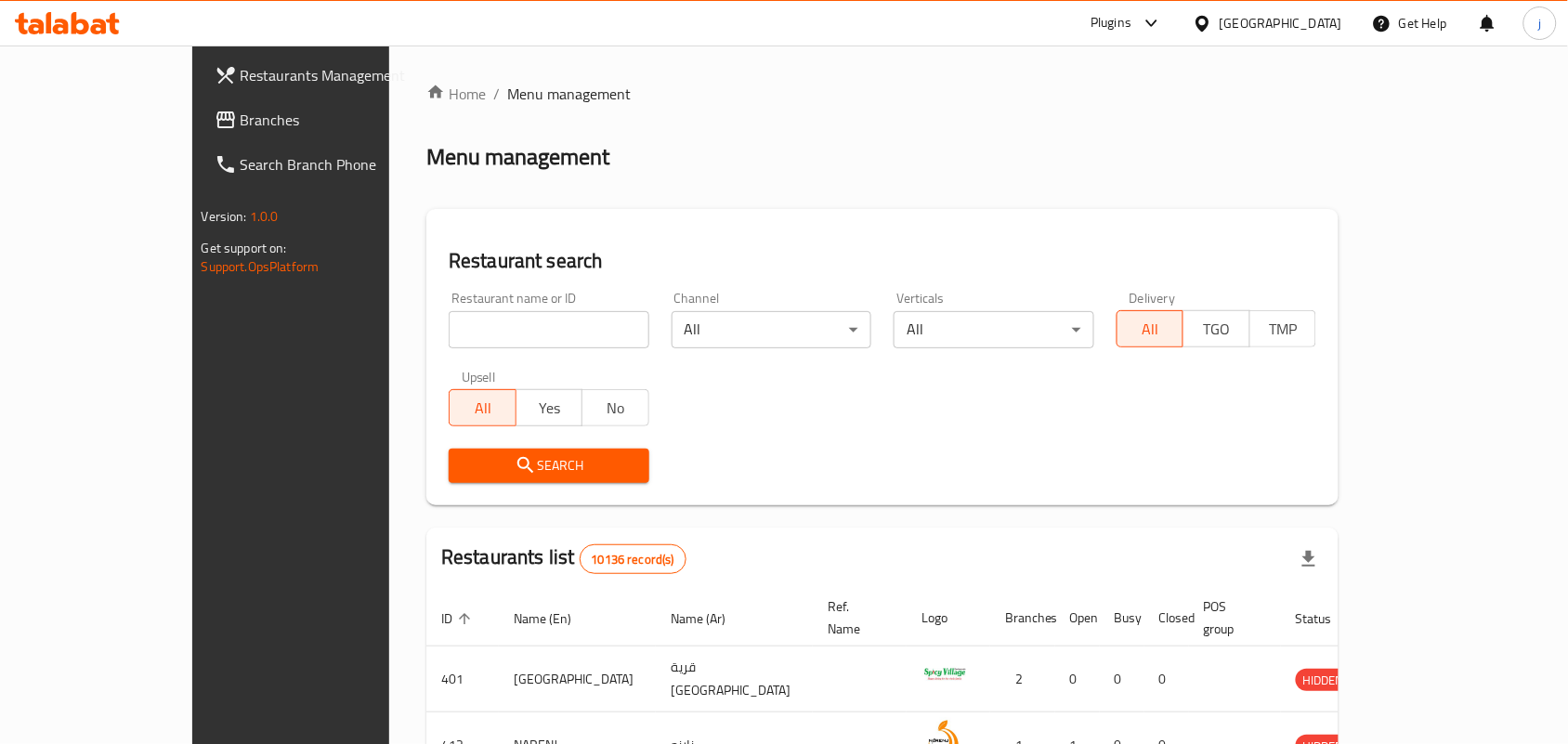
click at [240, 115] on span "Branches" at bounding box center [339, 120] width 198 height 22
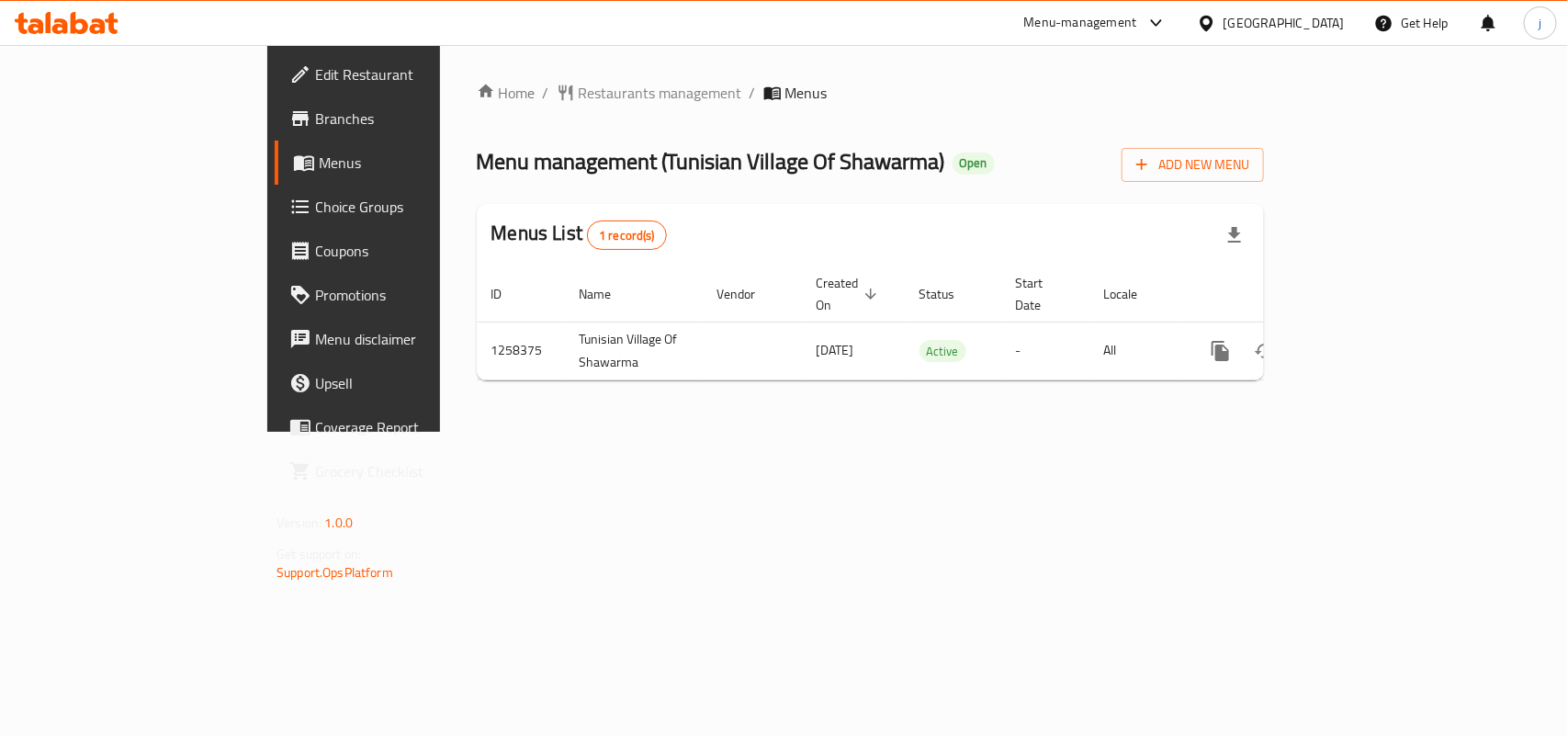
click at [579, 90] on span "Restaurants management" at bounding box center [661, 93] width 164 height 22
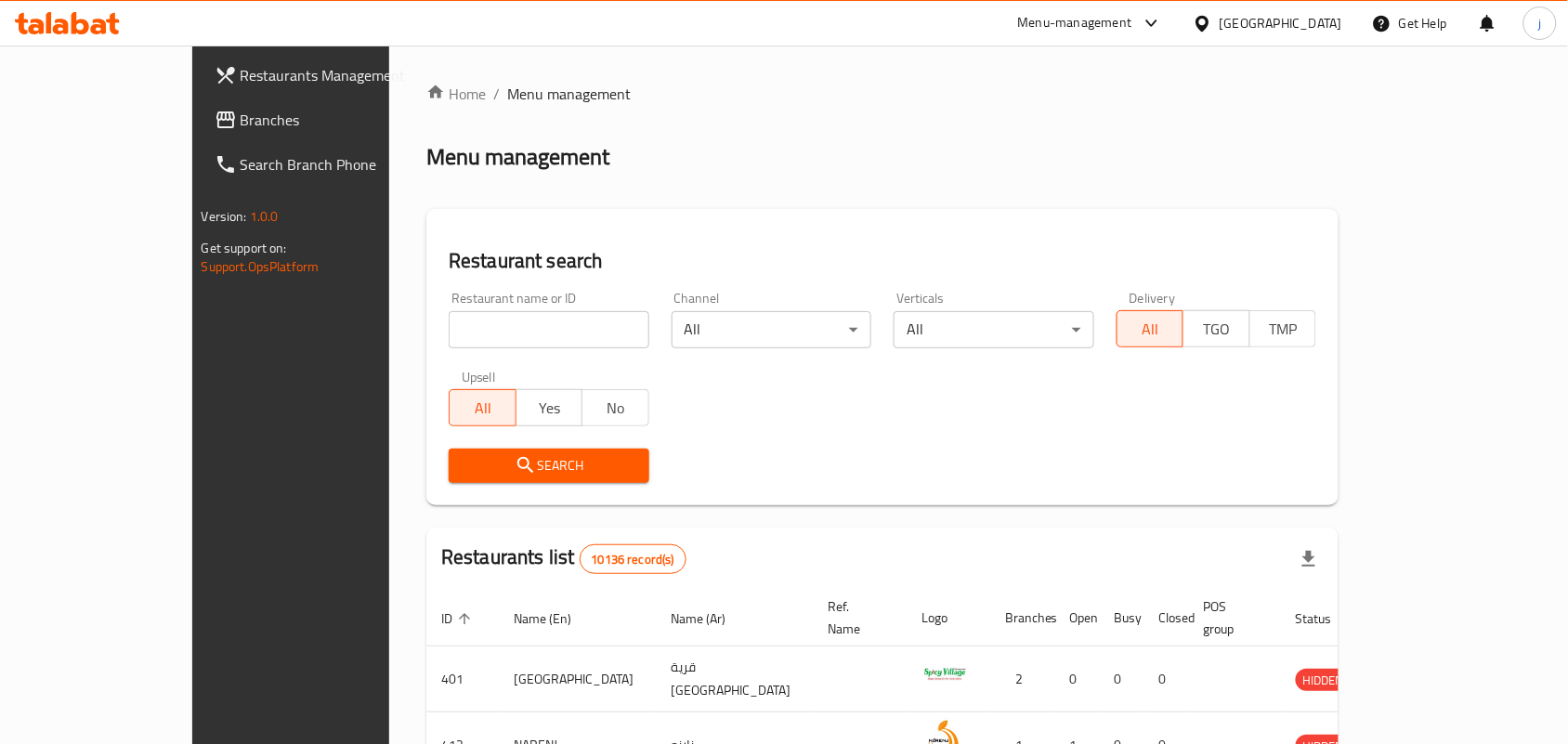
click at [530, 318] on div "Home / Menu management Menu management Restaurant search Restaurant name or ID …" at bounding box center [882, 677] width 912 height 1189
click at [530, 318] on input "search" at bounding box center [549, 329] width 200 height 37
paste input "683965"
type input "683965"
click button "Search" at bounding box center [549, 466] width 200 height 34
